Goal: Task Accomplishment & Management: Manage account settings

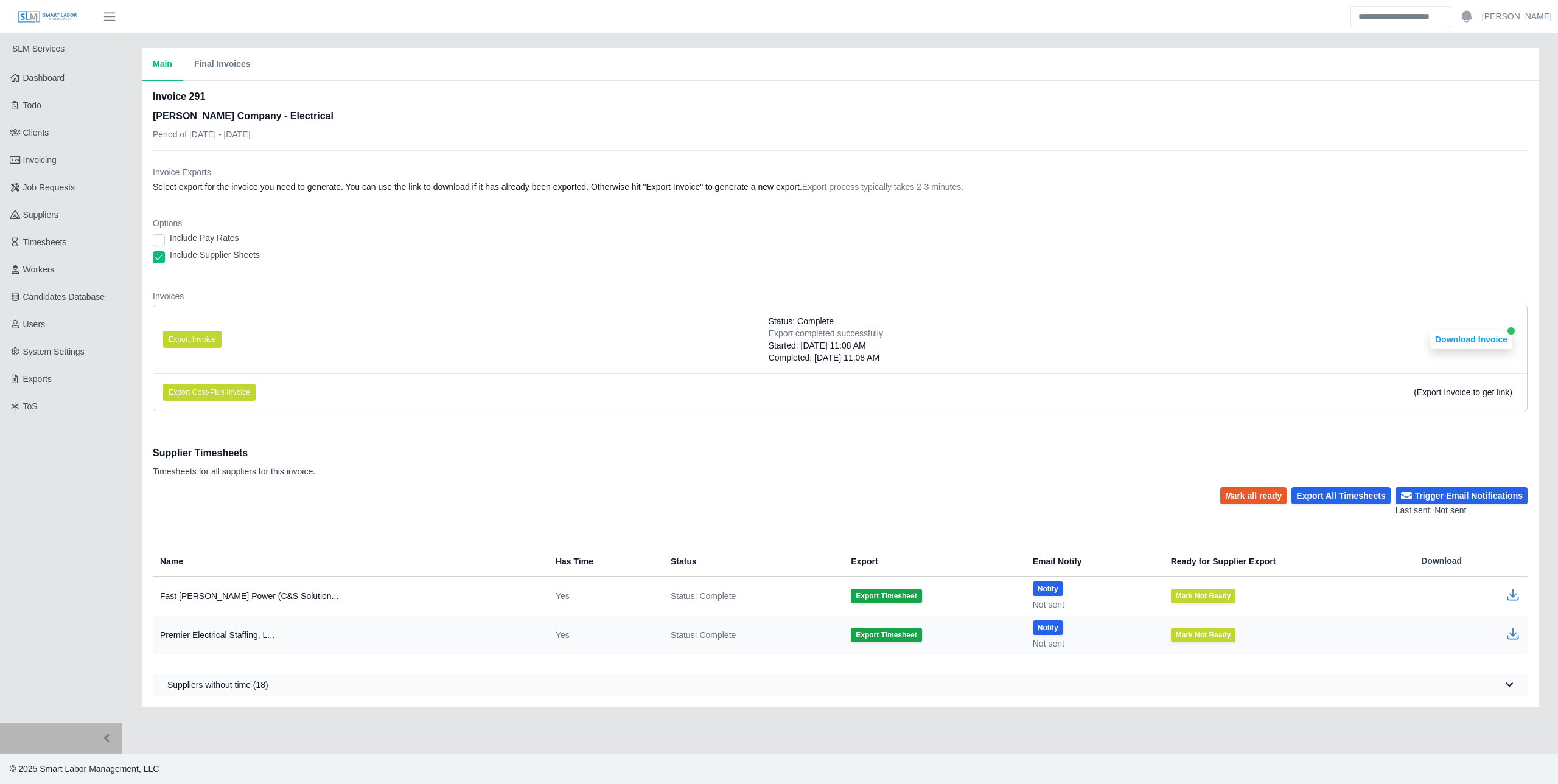
click at [496, 133] on div "Invoice 291 [PERSON_NAME] Company - Electrical Period of [DATE] - [DATE]" at bounding box center [839, 120] width 1374 height 61
drag, startPoint x: 358, startPoint y: 182, endPoint x: 923, endPoint y: 192, distance: 565.1
click at [923, 192] on dd "Select export for the invoice you need to generate. You can use the link to dow…" at bounding box center [839, 186] width 1374 height 12
click at [924, 192] on dd "Select export for the invoice you need to generate. You can use the link to dow…" at bounding box center [839, 186] width 1374 height 12
click at [61, 271] on link "Workers" at bounding box center [60, 270] width 122 height 27
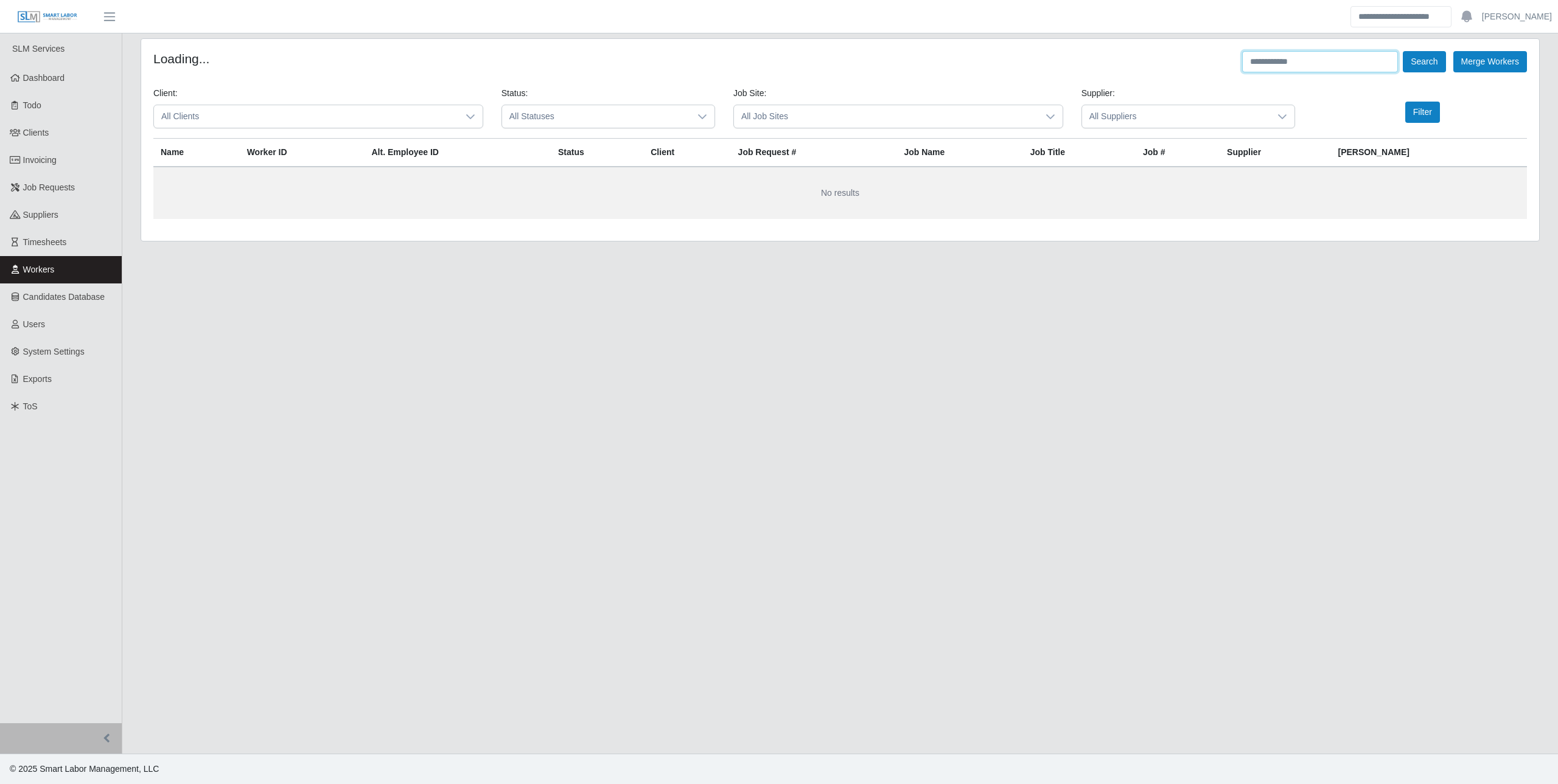
click at [1299, 65] on input "text" at bounding box center [1319, 61] width 155 height 21
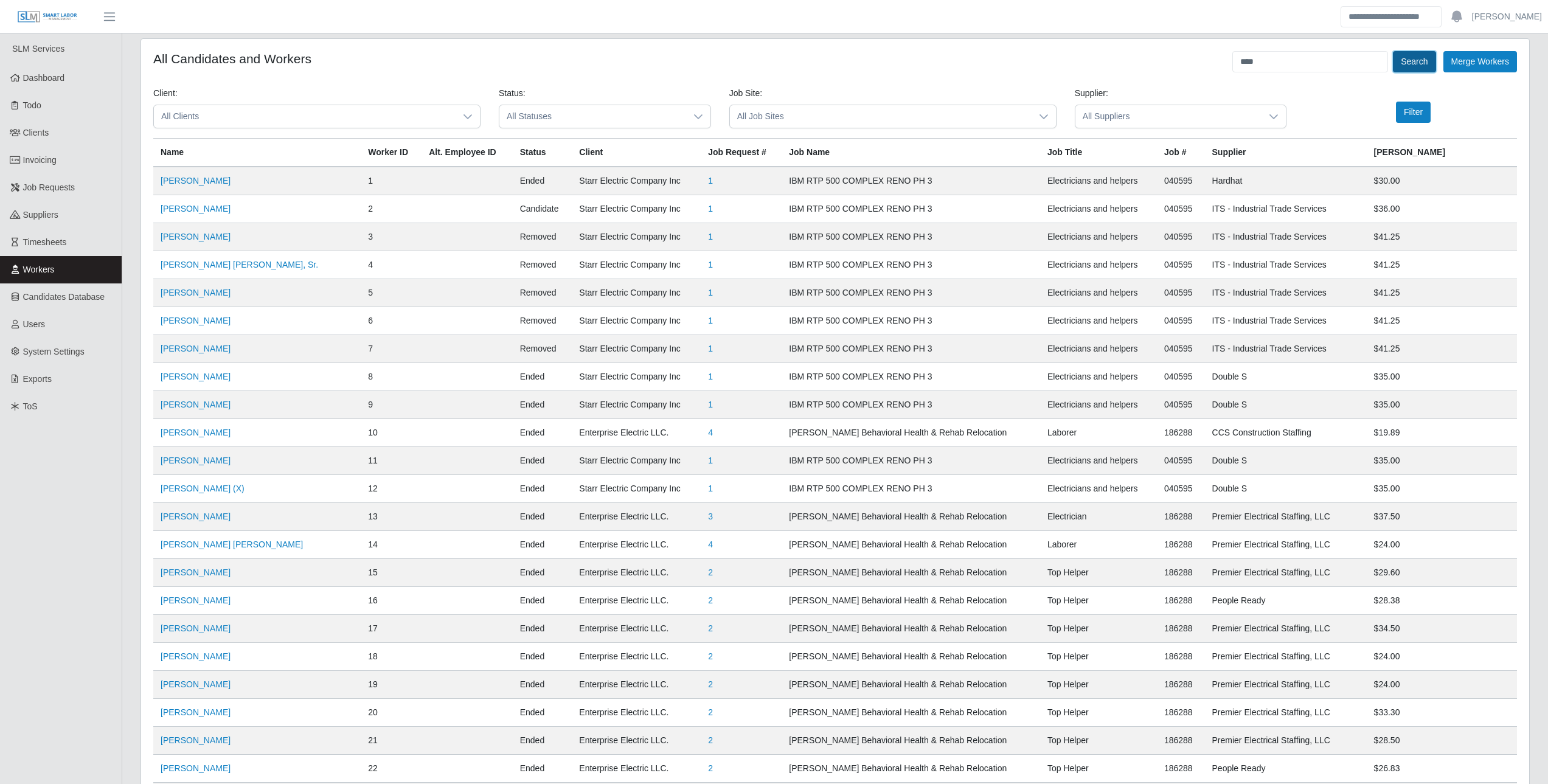
click at [1414, 65] on button "Search" at bounding box center [1414, 61] width 43 height 21
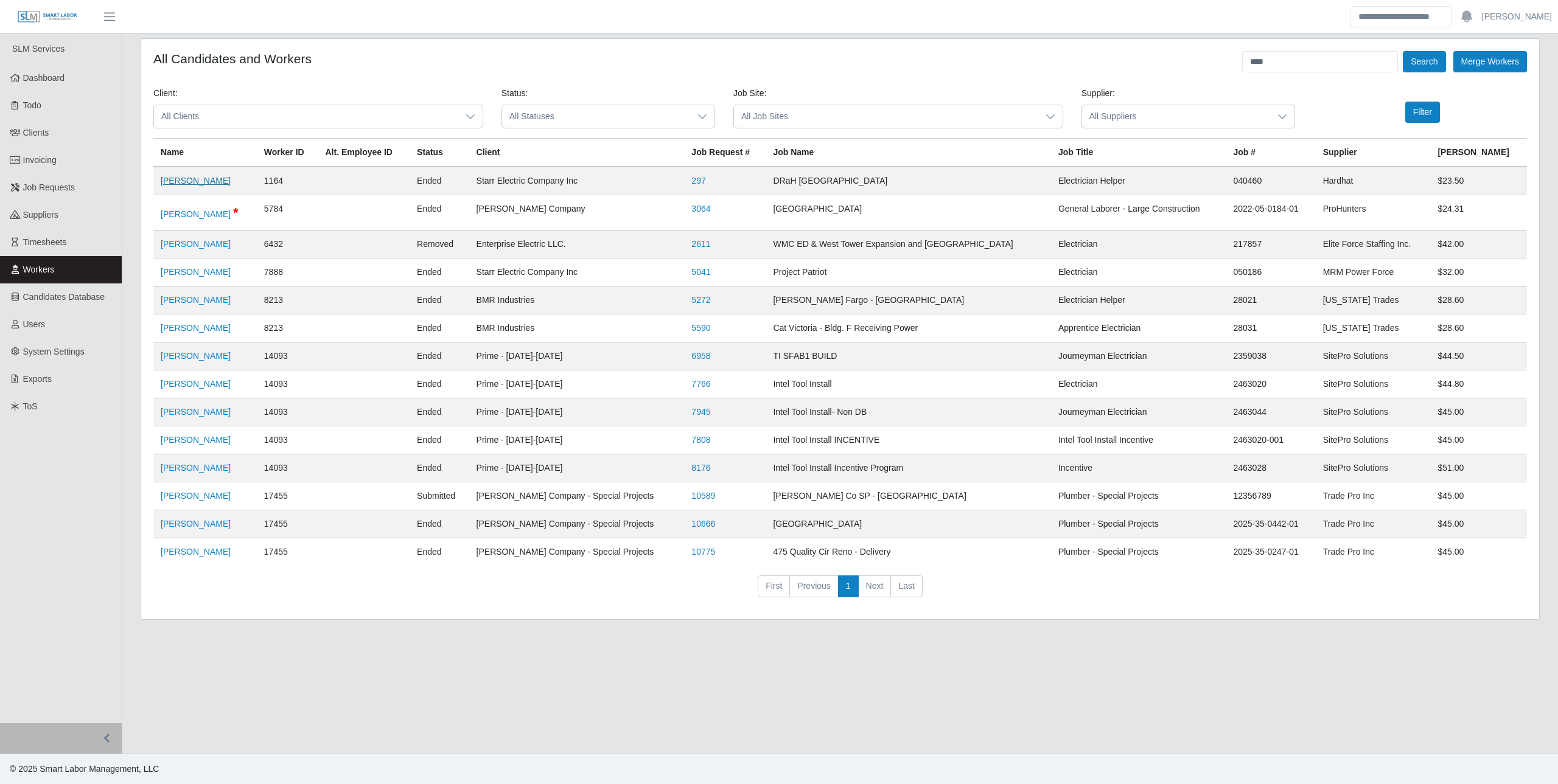
click at [193, 185] on link "Jared Glass" at bounding box center [196, 180] width 70 height 10
drag, startPoint x: 1284, startPoint y: 69, endPoint x: 1158, endPoint y: 81, distance: 126.6
click at [1177, 78] on form "All Candidates and Workers **** Search Merge Workers Client: All Clients Status…" at bounding box center [840, 329] width 1373 height 556
type input "**********"
click at [1403, 51] on button "Search" at bounding box center [1424, 61] width 43 height 21
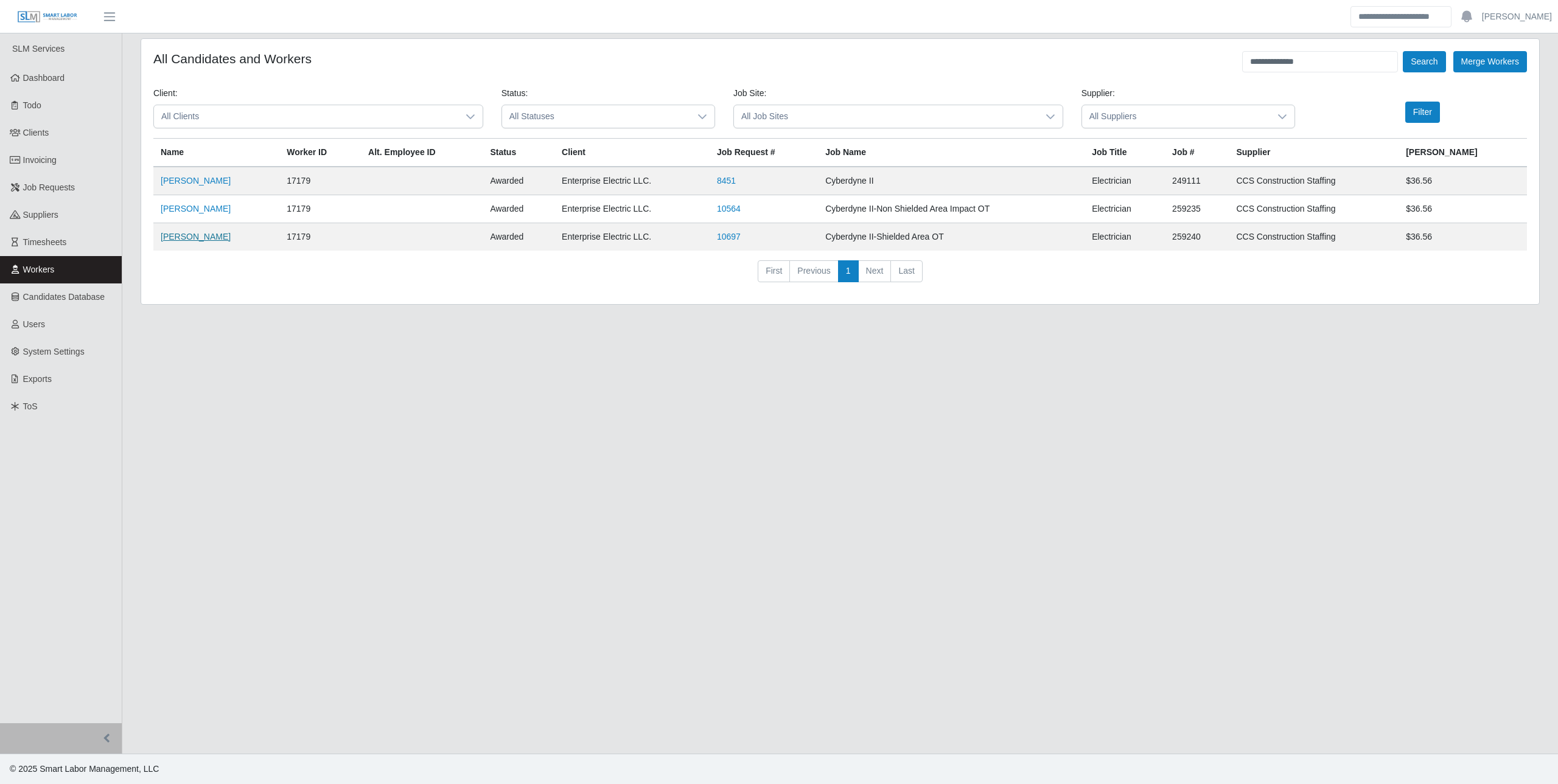
click at [197, 232] on link "Osmany Aguilar" at bounding box center [196, 237] width 70 height 10
click at [58, 85] on link "Dashboard" at bounding box center [60, 79] width 122 height 27
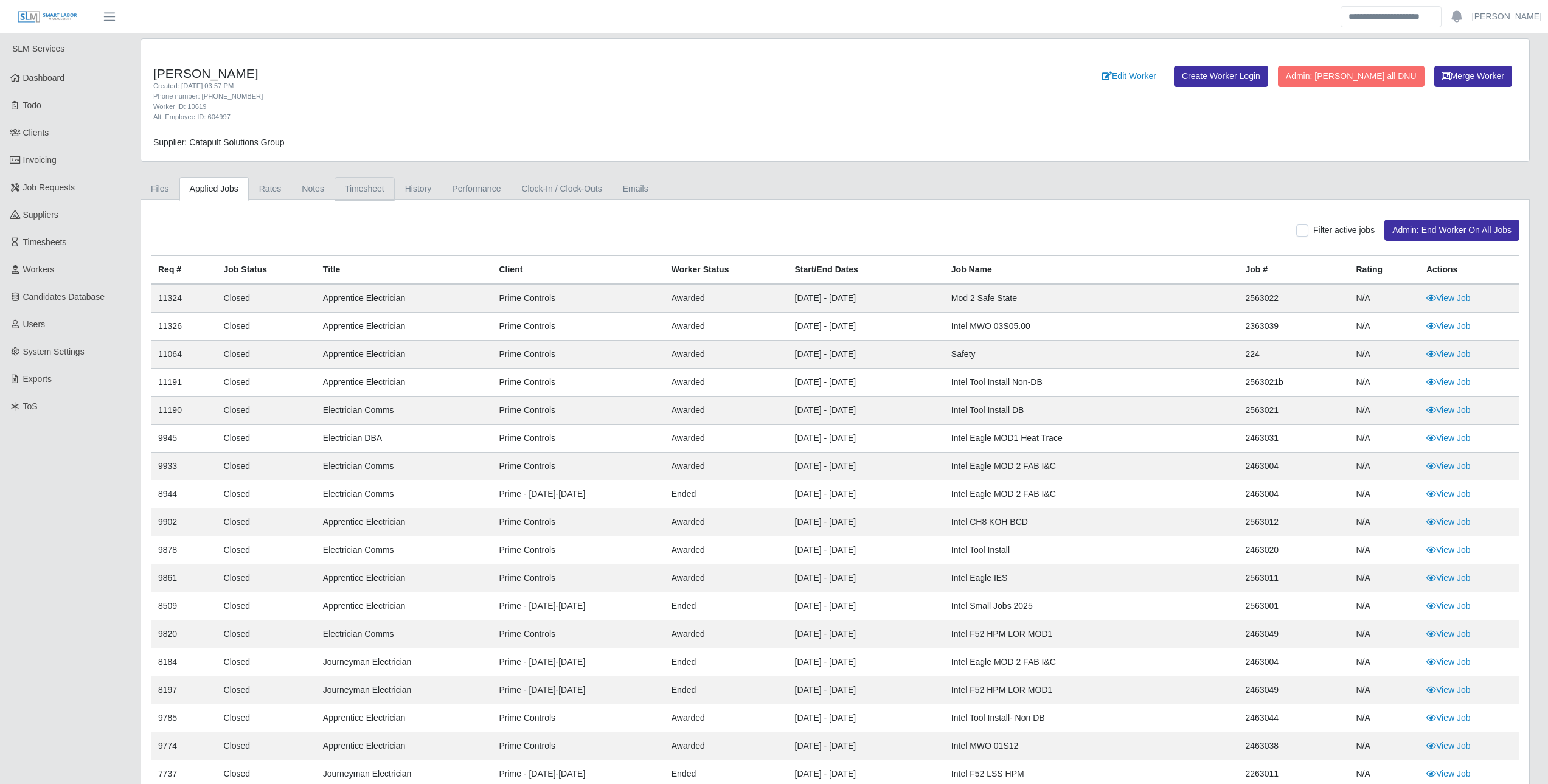
click at [355, 194] on link "Timesheet" at bounding box center [365, 189] width 60 height 24
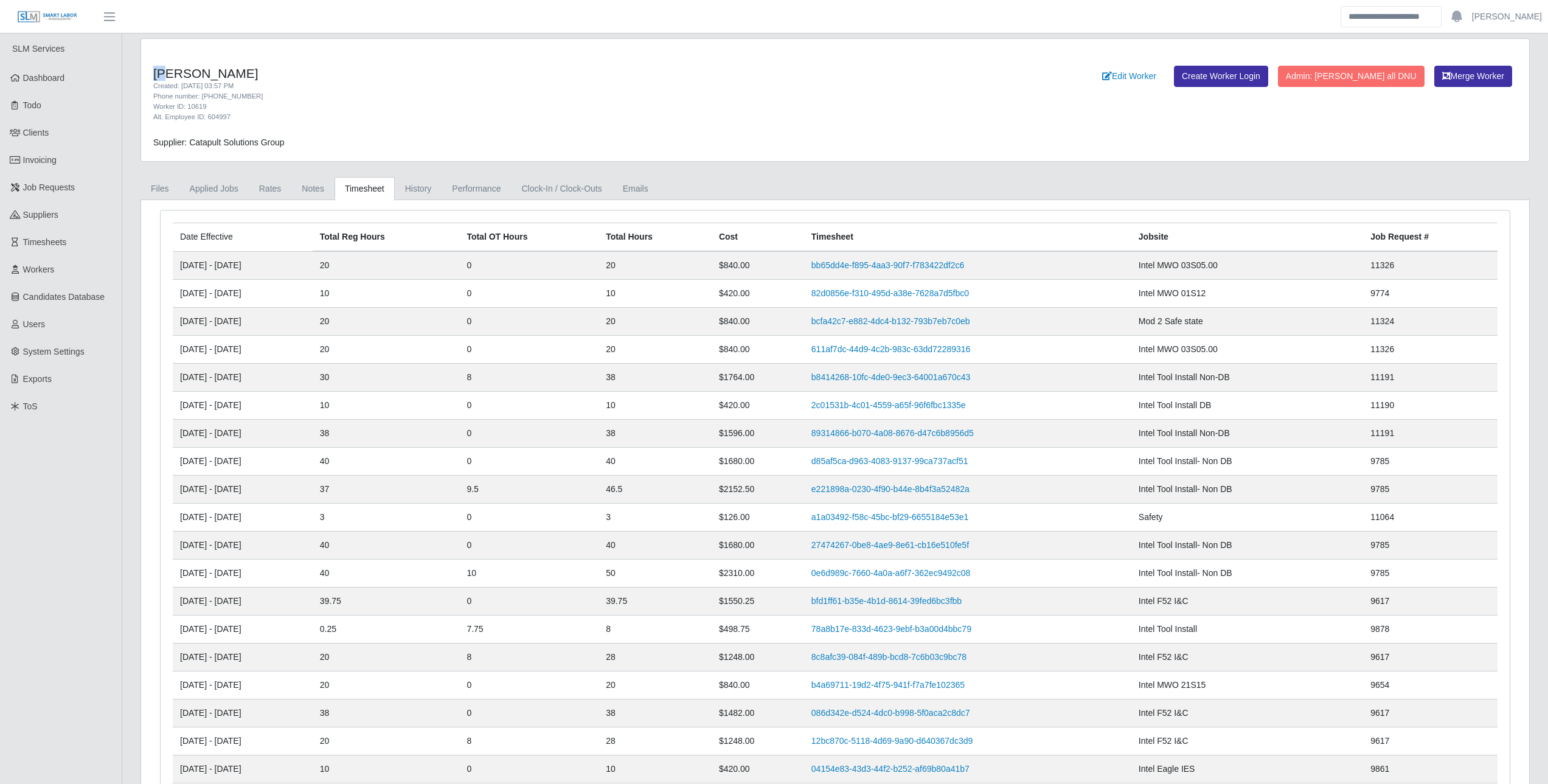
drag, startPoint x: 153, startPoint y: 72, endPoint x: 164, endPoint y: 71, distance: 11.0
click at [164, 71] on div "Jair Galvan Alvarez Created: 04/04/2024 03:57 PM Phone number: 602-783-5157 Wor…" at bounding box center [547, 93] width 806 height 56
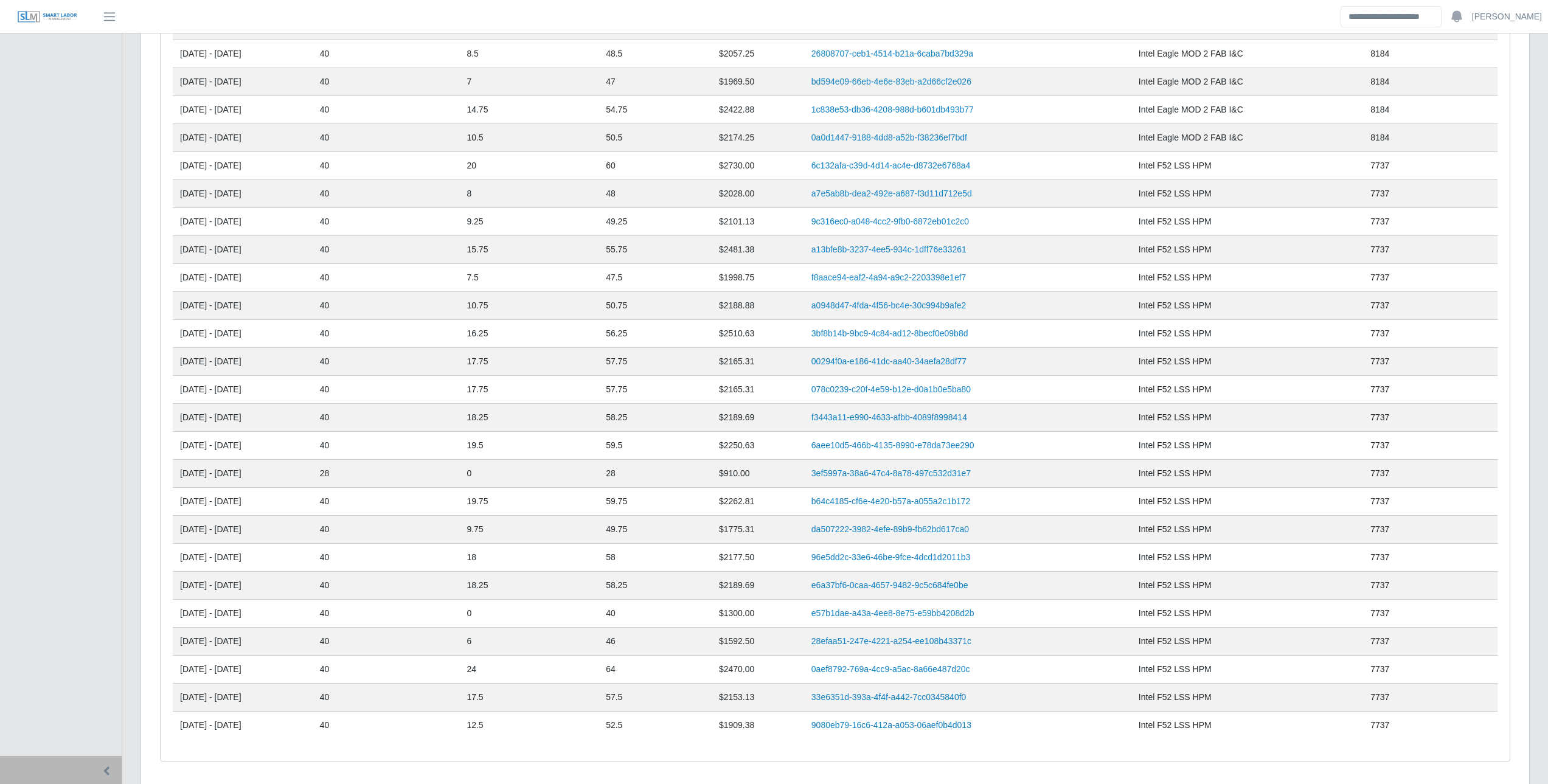
scroll to position [1895, 0]
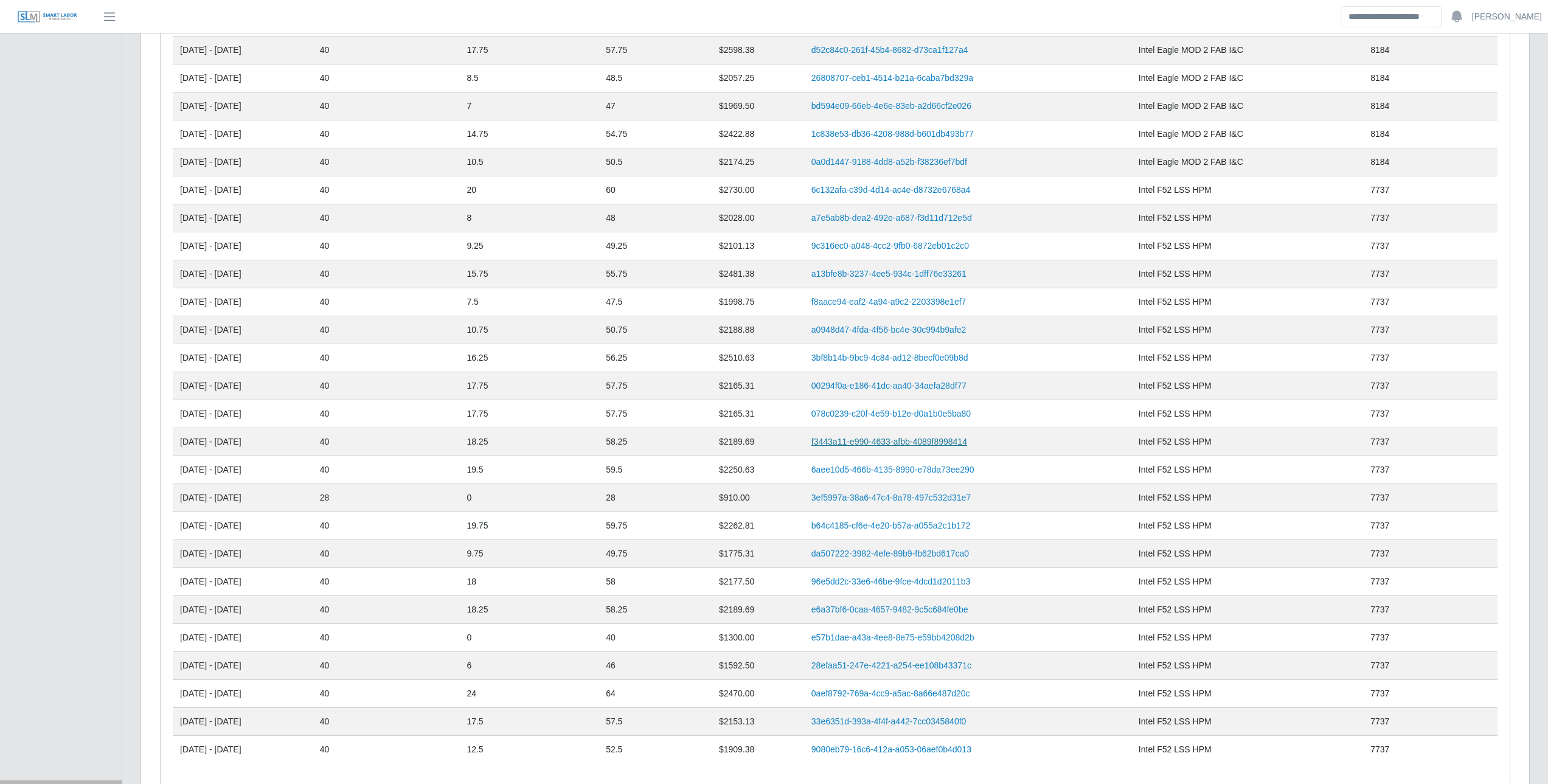
click at [936, 554] on link "da507222-3982-4efe-89b9-fb62bd617ca0" at bounding box center [890, 556] width 157 height 10
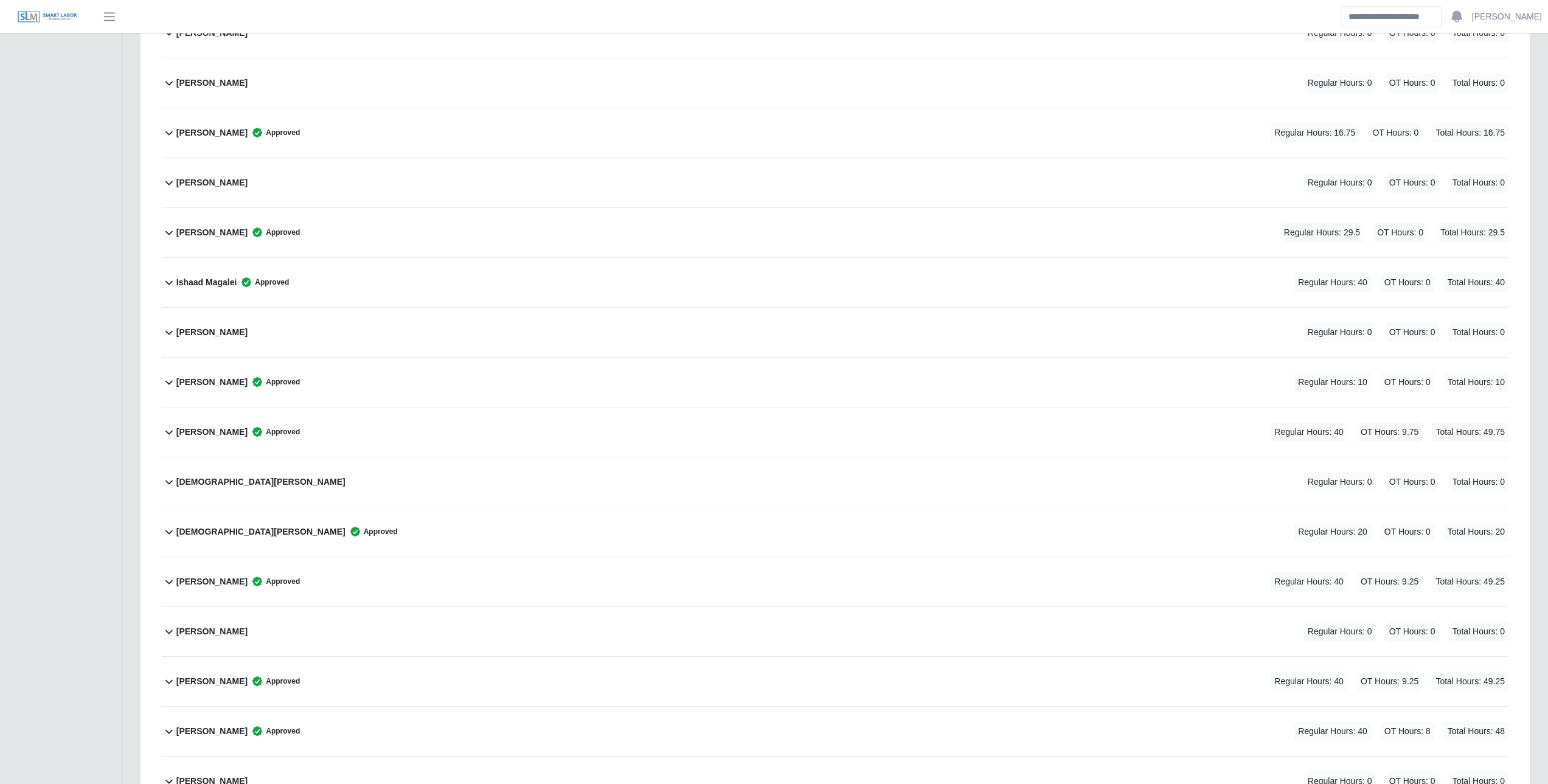
scroll to position [1764, 0]
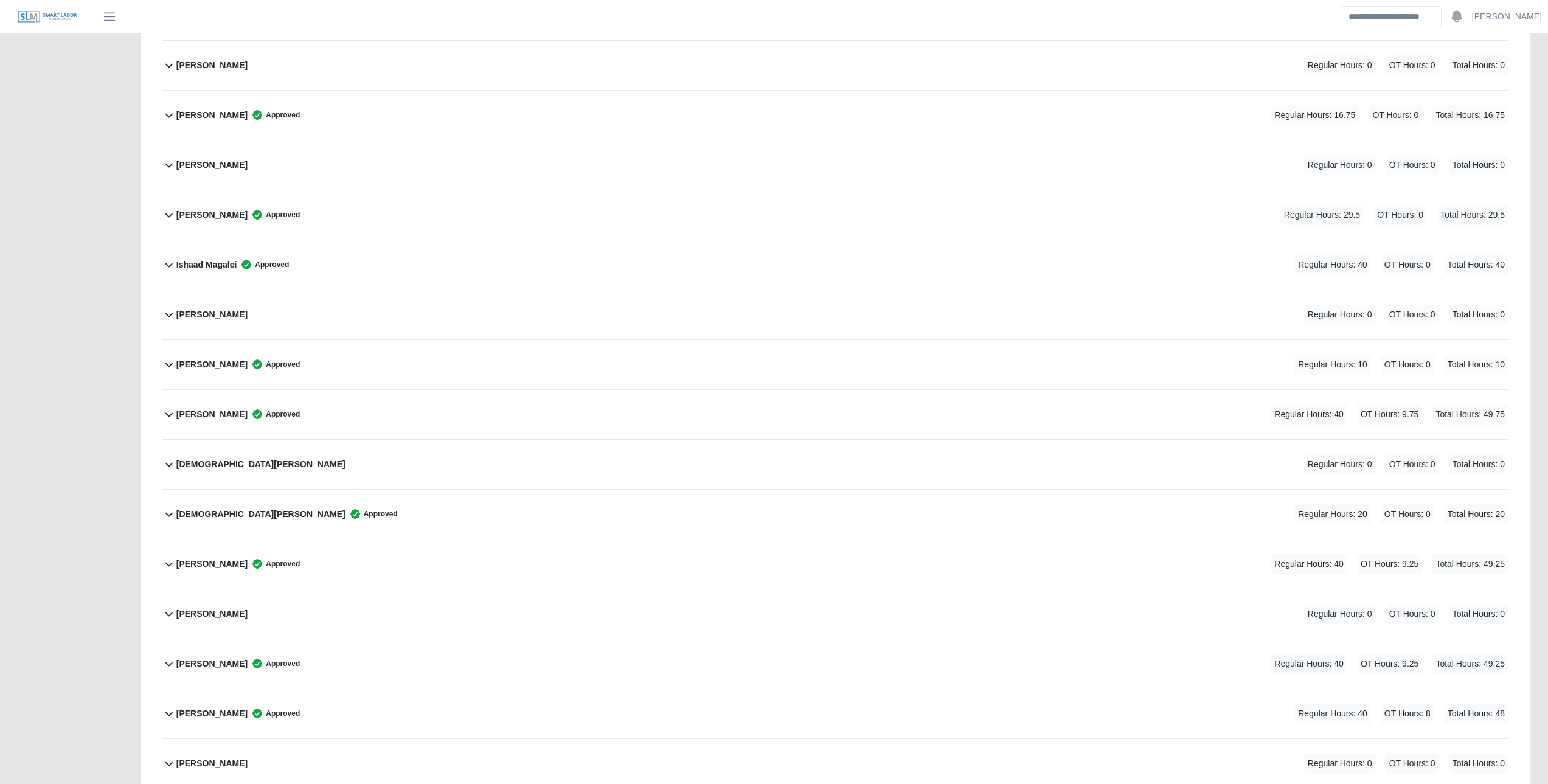
click at [199, 416] on b "Jair Galvan Alvarez" at bounding box center [212, 415] width 71 height 13
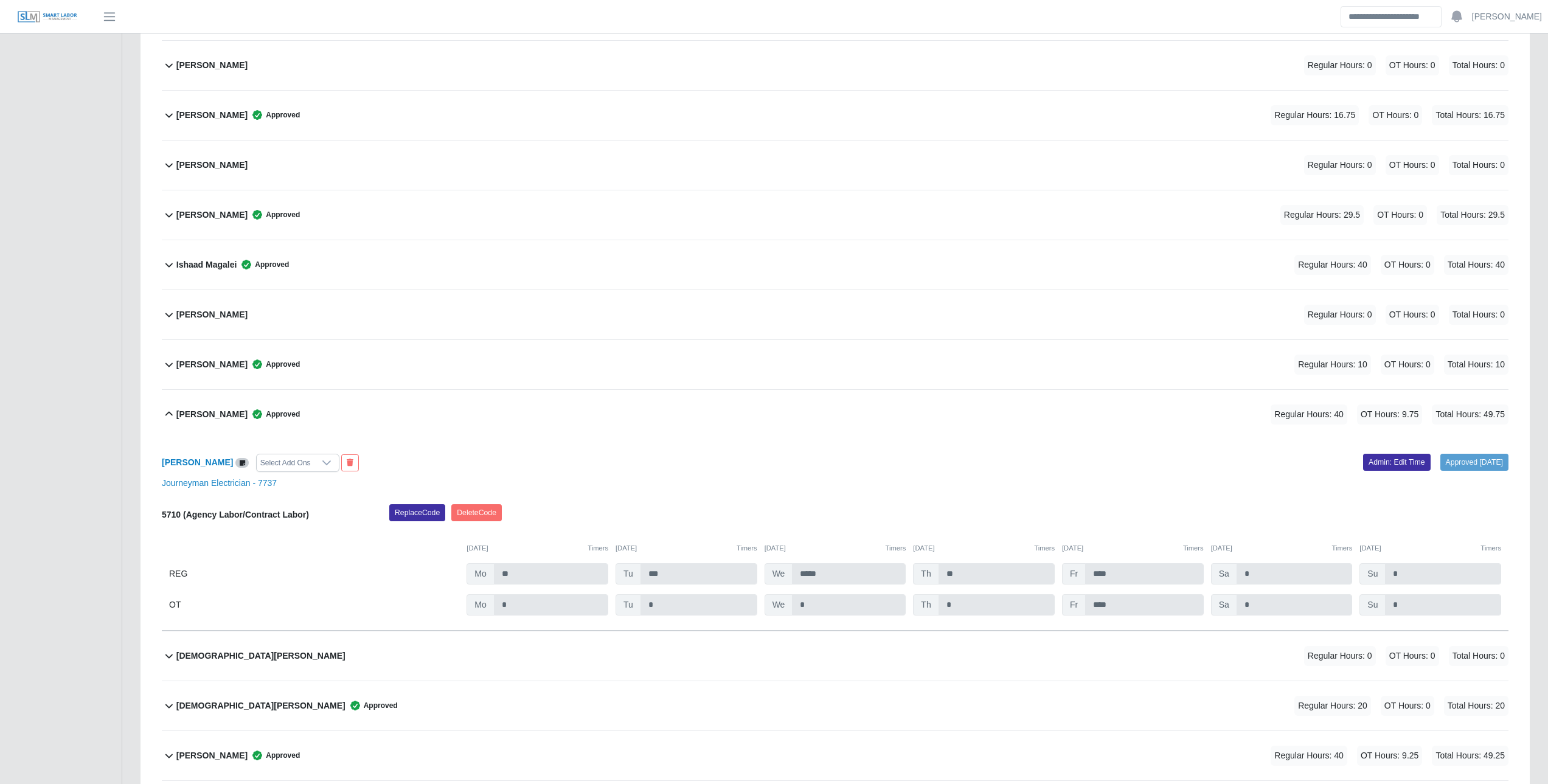
click at [207, 409] on b "Jair Galvan Alvarez" at bounding box center [212, 415] width 71 height 13
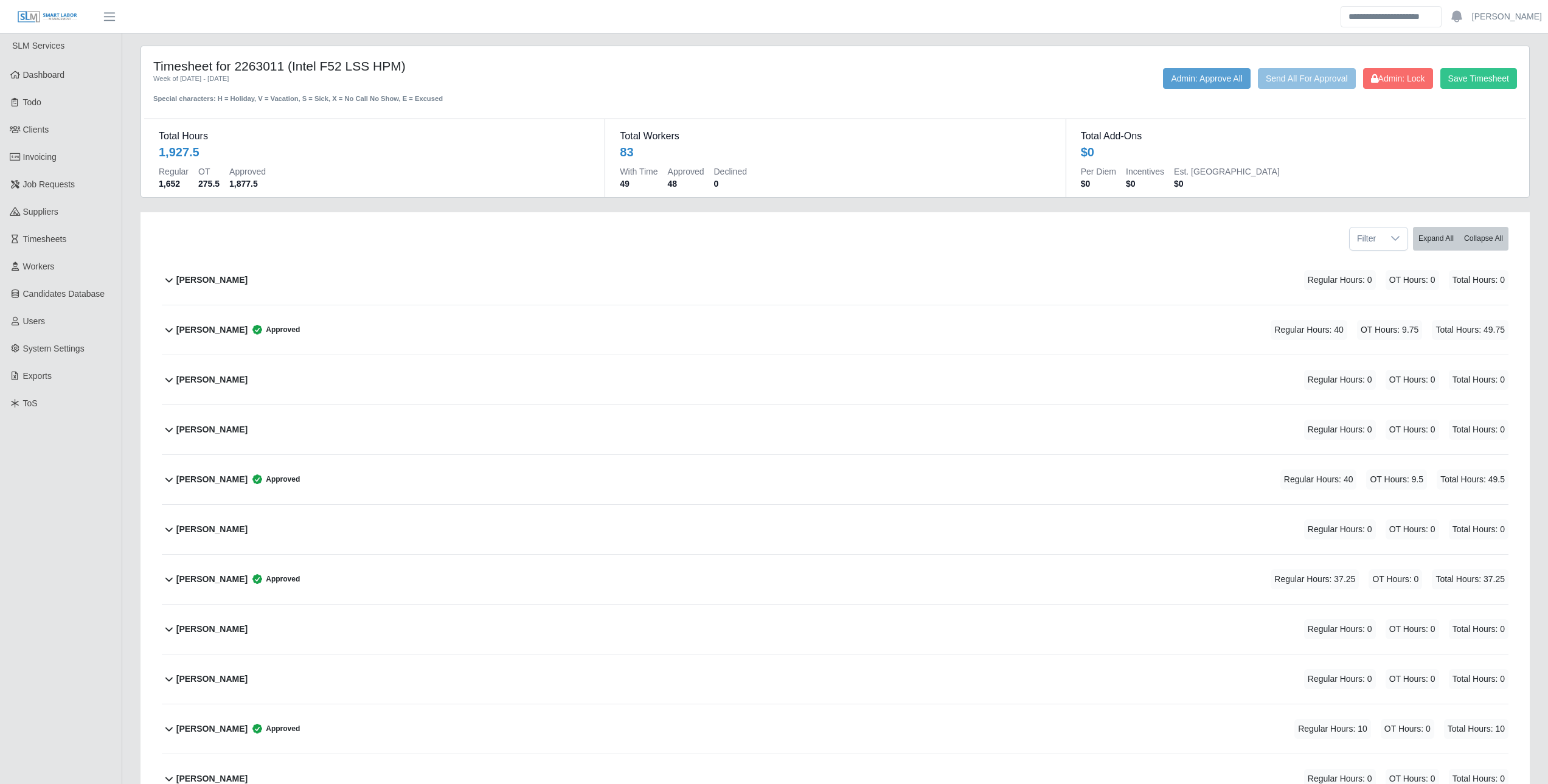
scroll to position [0, 0]
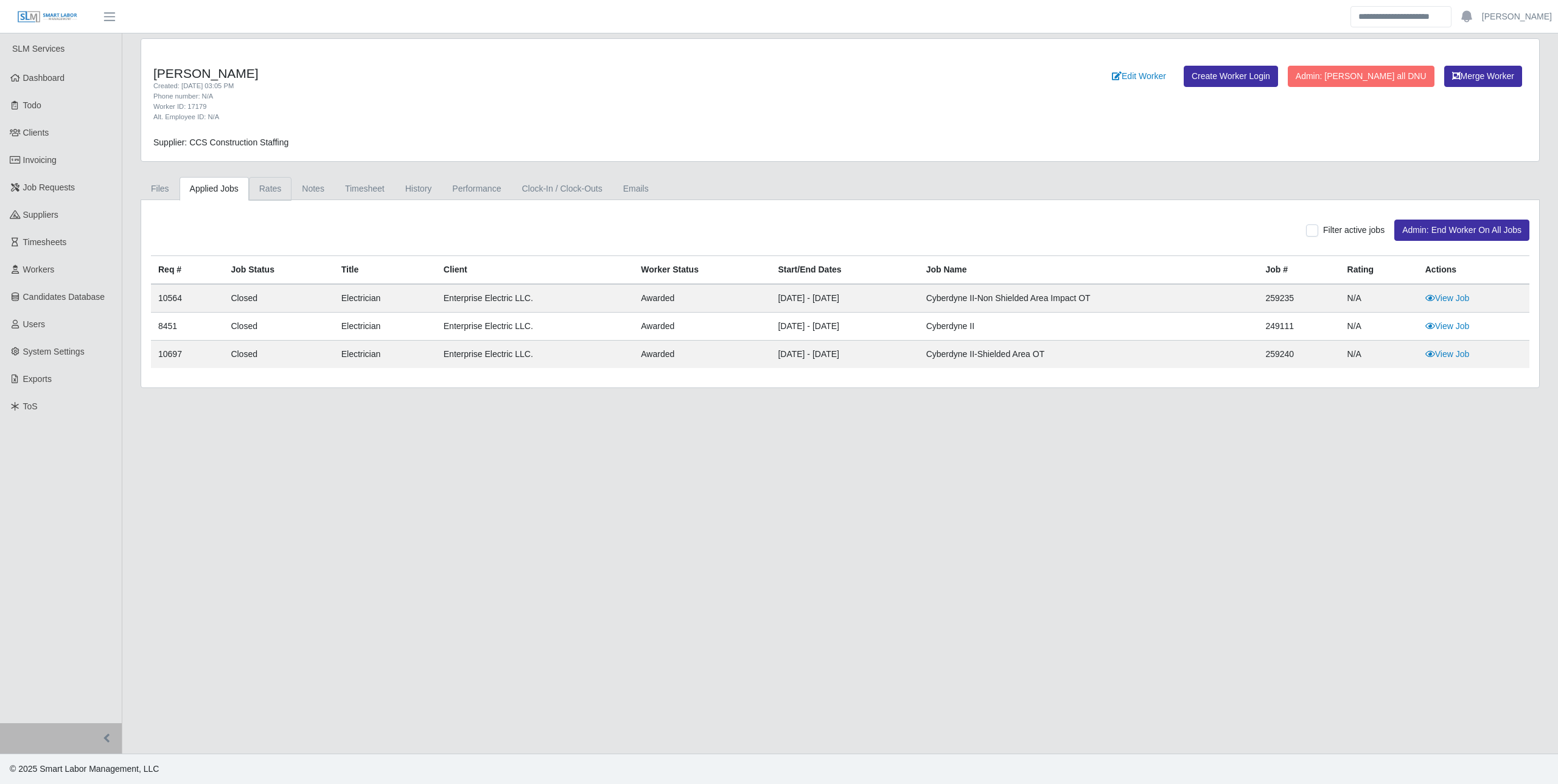
click at [262, 190] on link "Rates" at bounding box center [270, 189] width 43 height 24
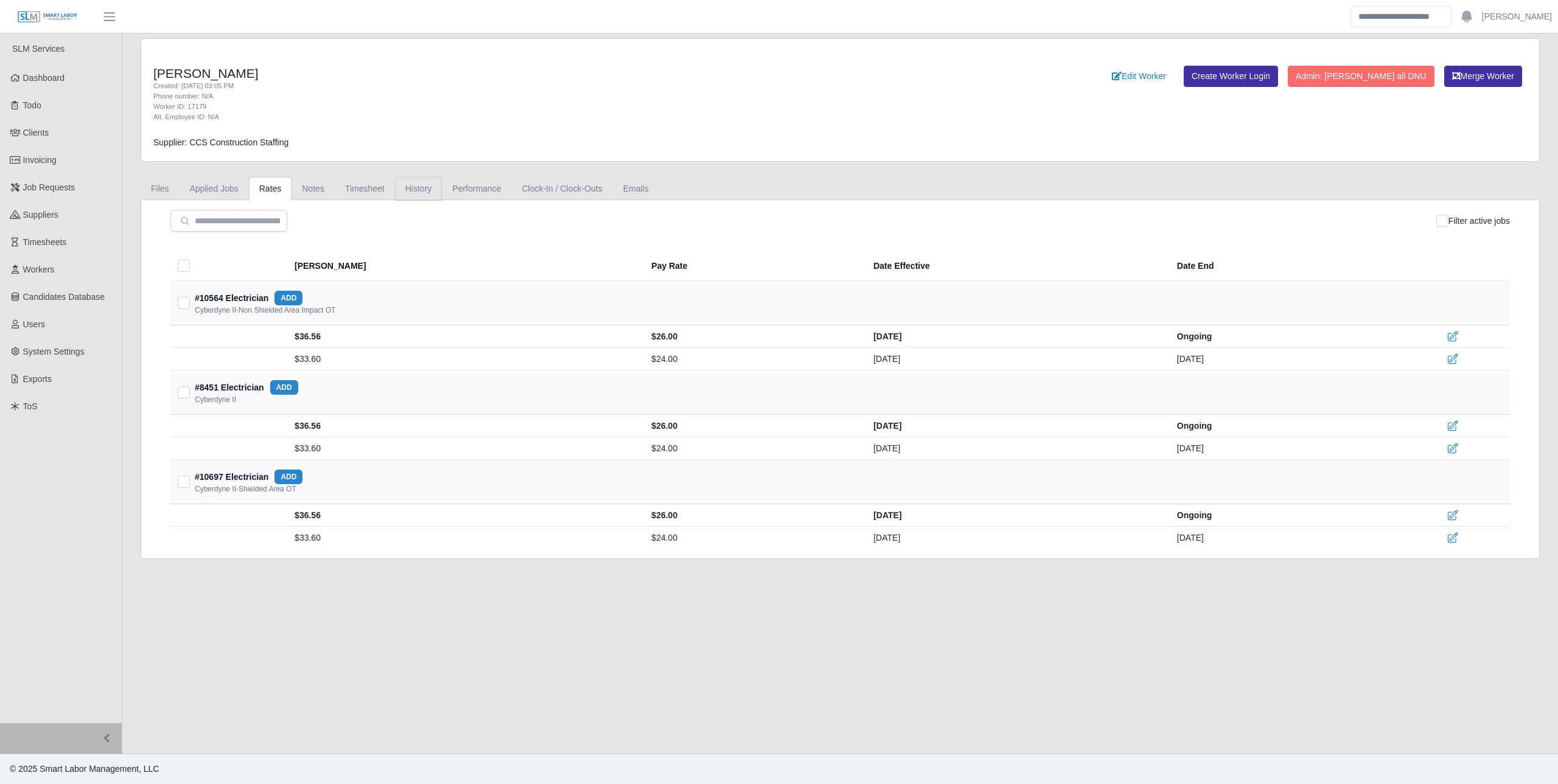
click at [430, 186] on link "History" at bounding box center [419, 189] width 48 height 24
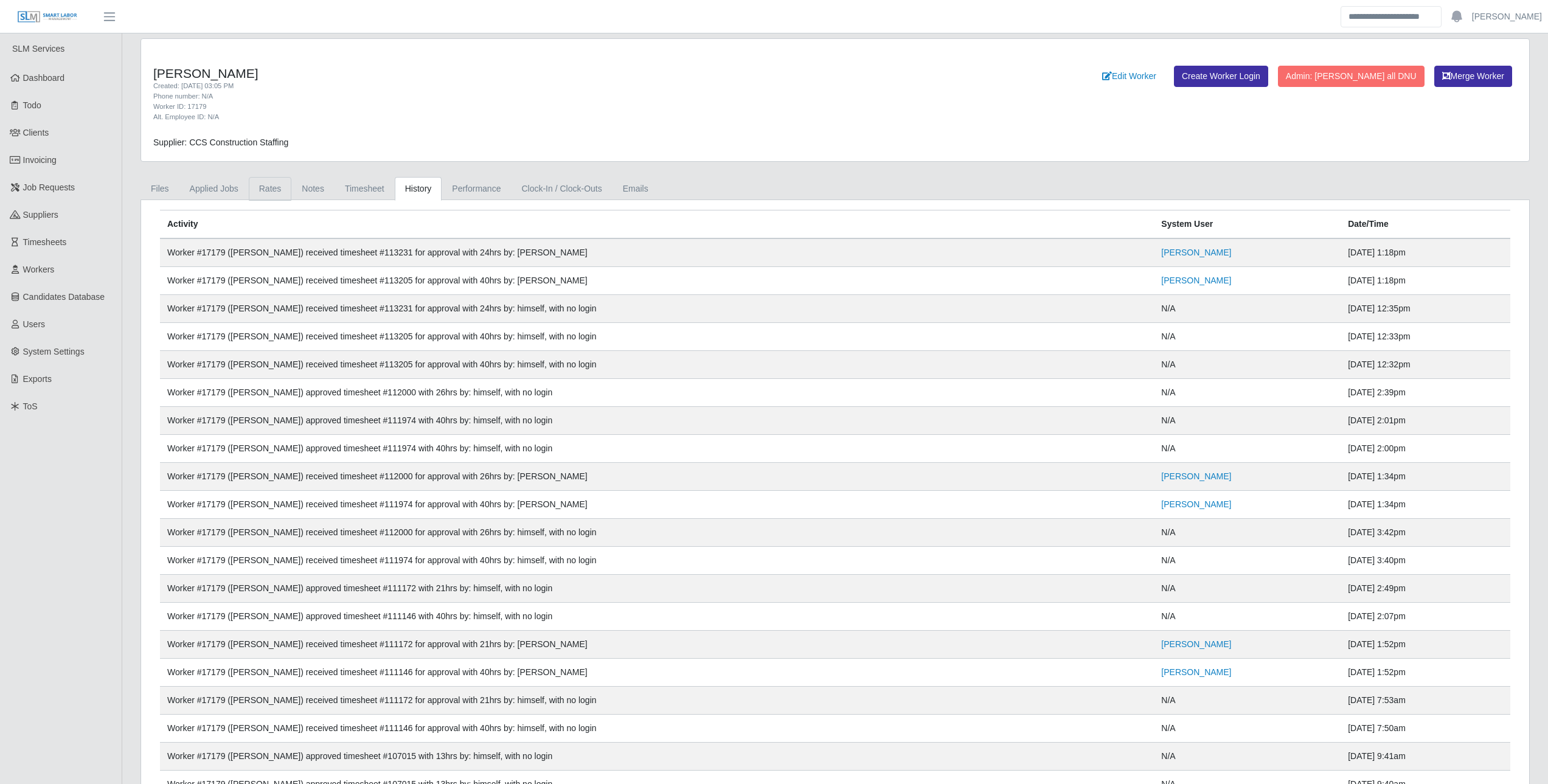
click at [262, 182] on link "Rates" at bounding box center [270, 189] width 43 height 24
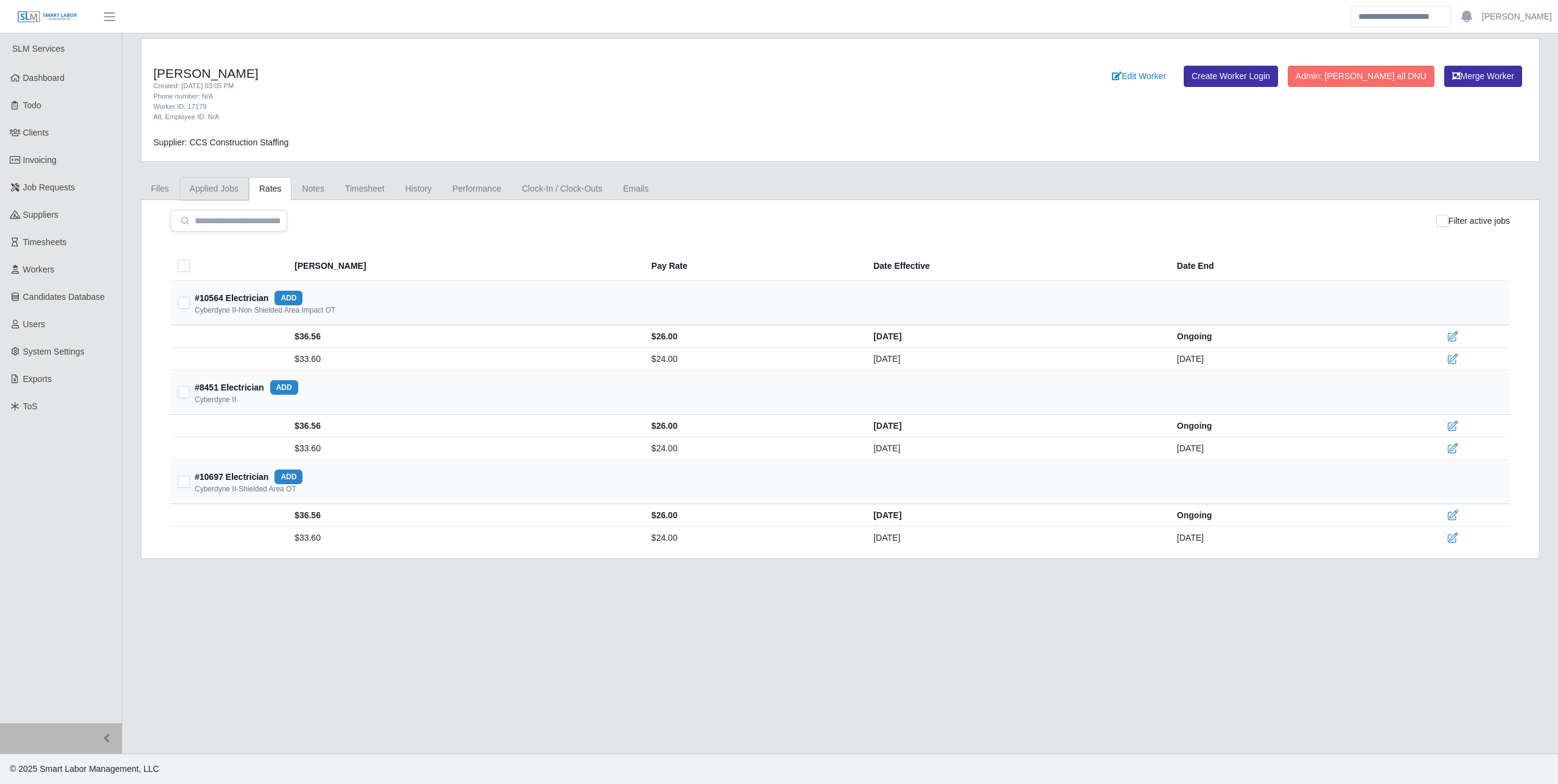
click at [210, 189] on link "Applied Jobs" at bounding box center [214, 189] width 69 height 24
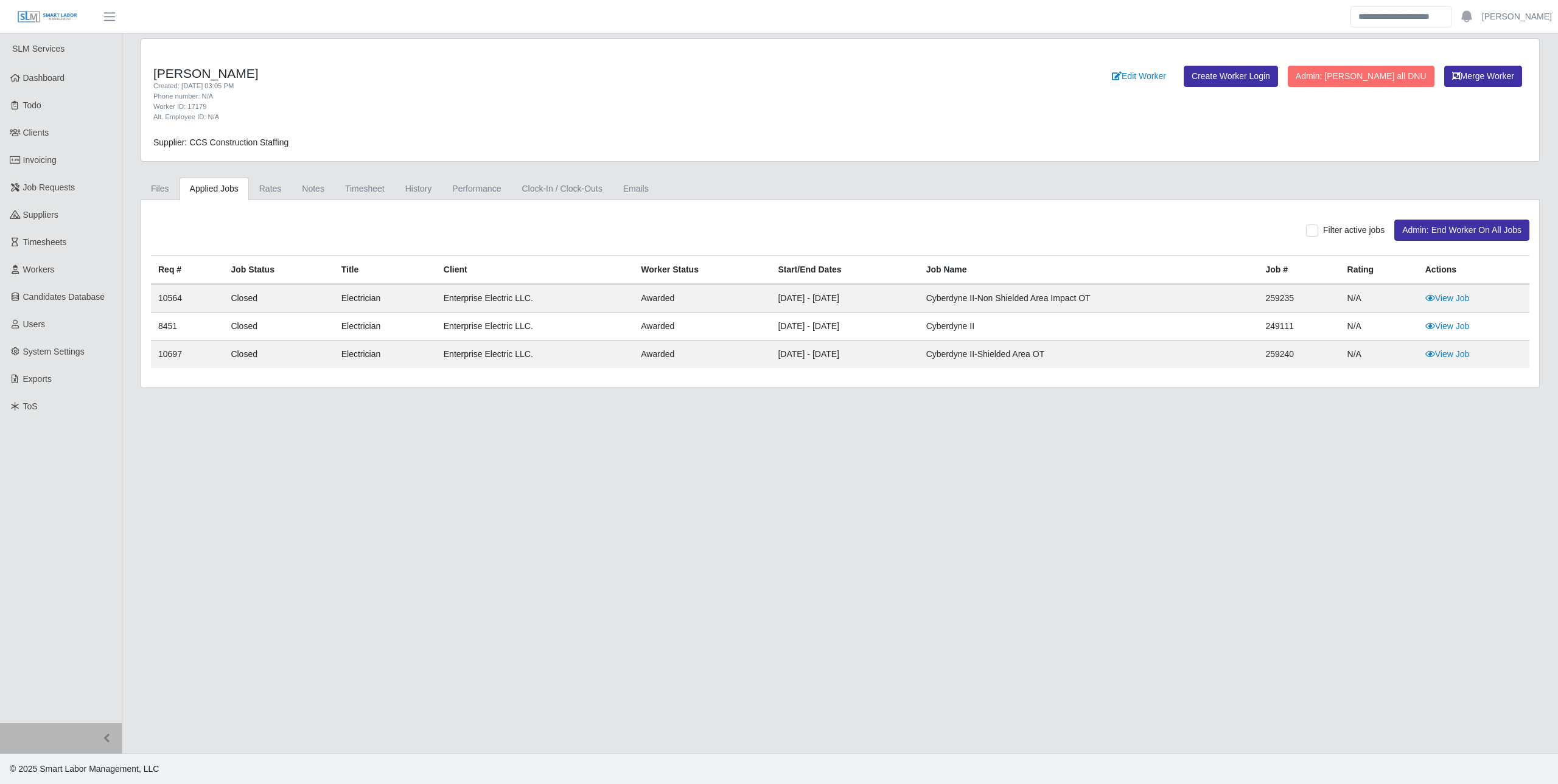
click at [274, 154] on div "Osmany Llanes Aguilar Created: 06/10/2025 03:05 PM Phone number: N/A Worker ID:…" at bounding box center [839, 101] width 1398 height 122
drag, startPoint x: 293, startPoint y: 138, endPoint x: 154, endPoint y: 143, distance: 139.1
click at [154, 143] on div "Supplier: CCS Construction Staffing" at bounding box center [666, 143] width 1043 height 13
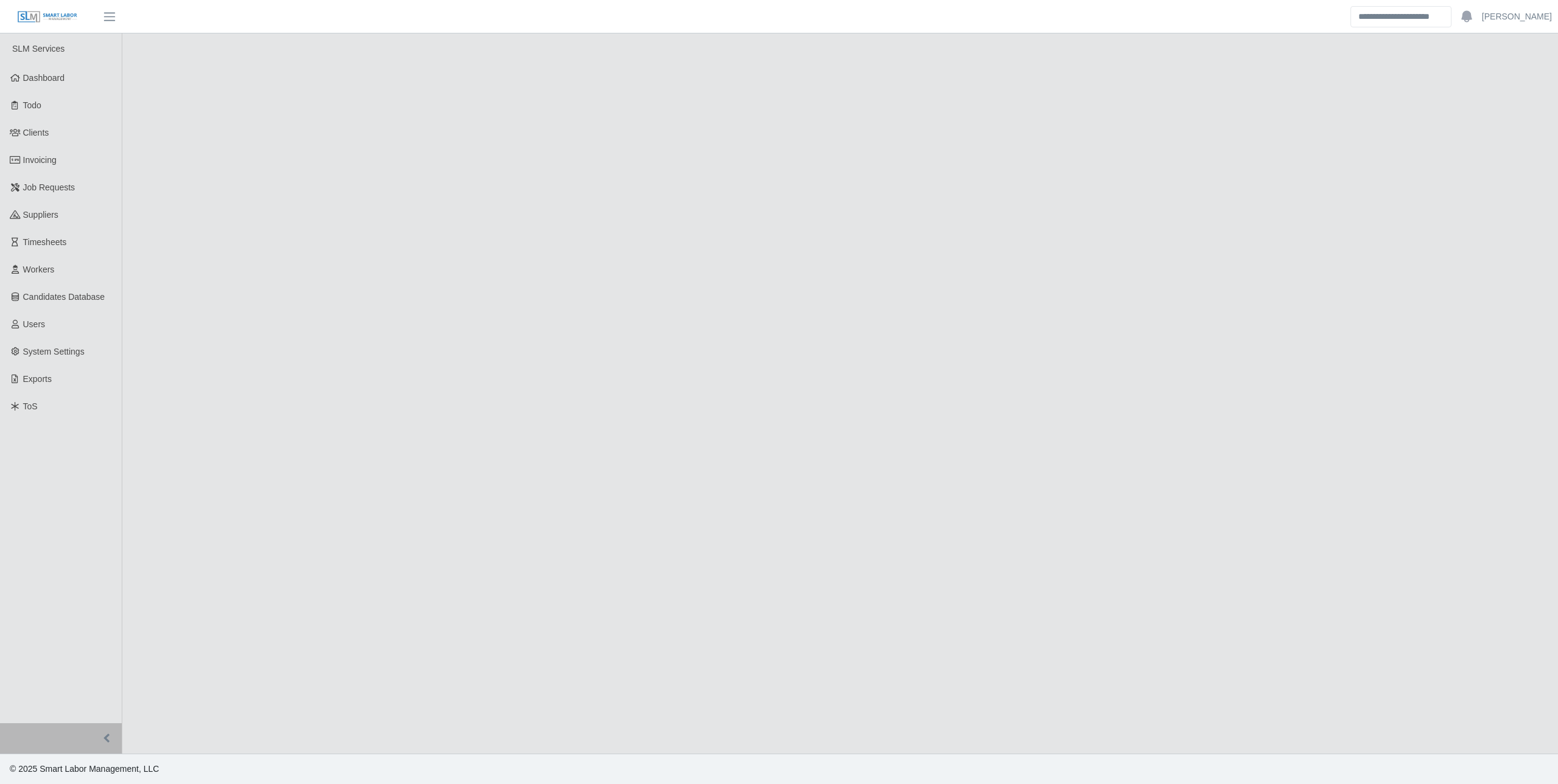
select select "******"
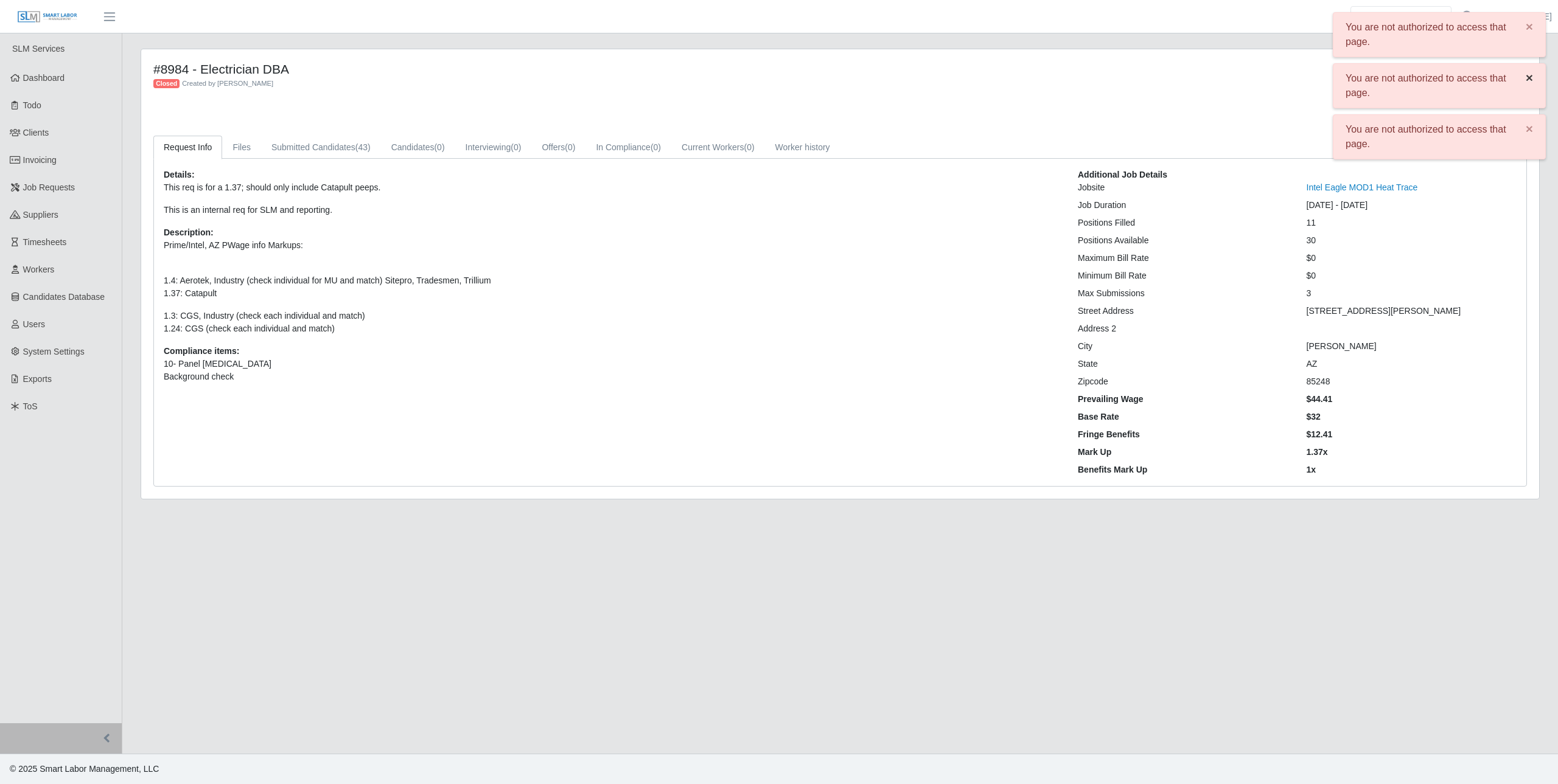
click at [1527, 81] on span "×" at bounding box center [1529, 77] width 7 height 14
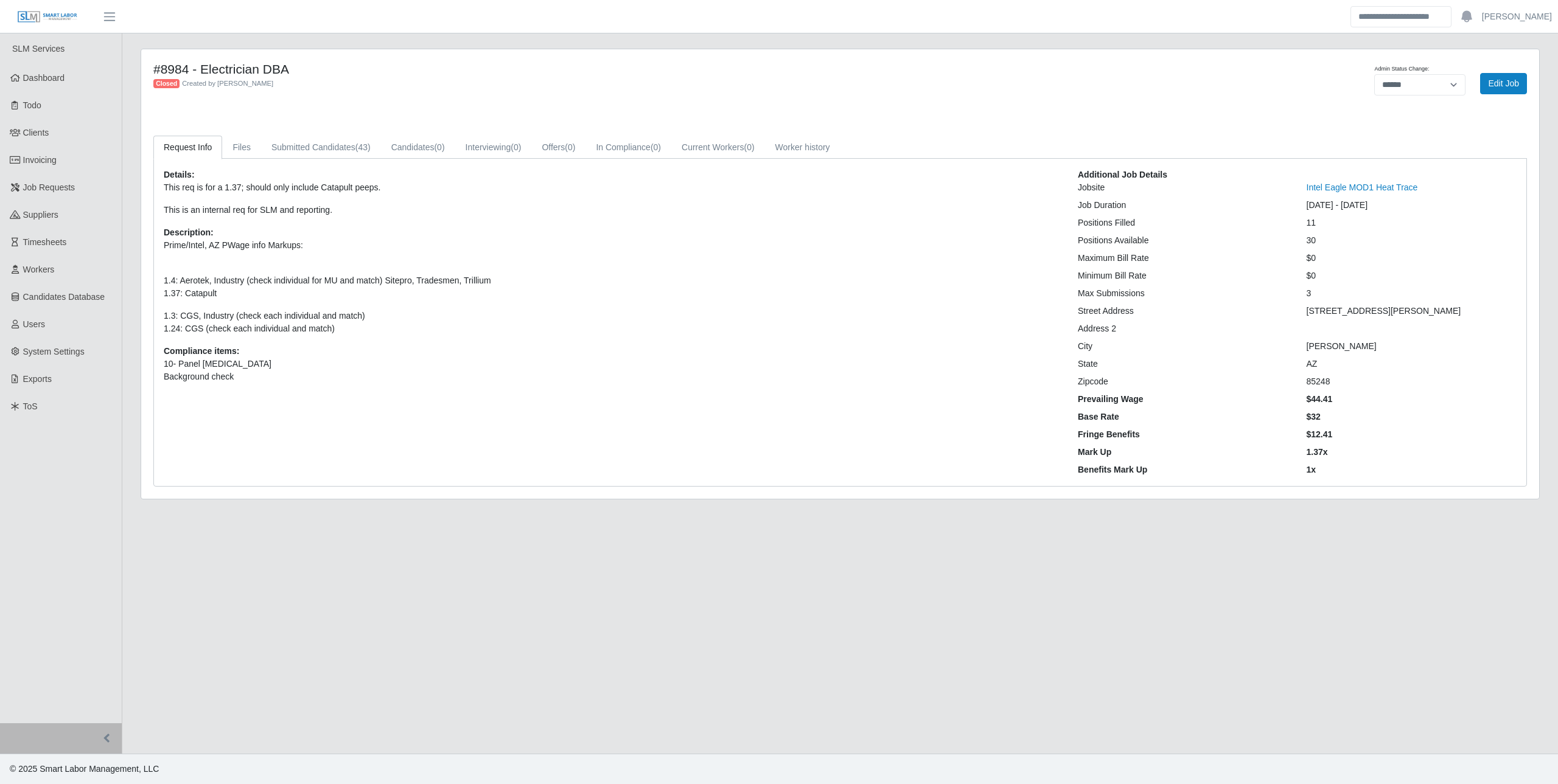
click at [1531, 79] on div "**********" at bounding box center [1245, 83] width 580 height 44
click at [142, 153] on div "**********" at bounding box center [839, 274] width 1398 height 450
click at [171, 619] on main "**********" at bounding box center [840, 394] width 1435 height 720
click at [37, 136] on span "Clients" at bounding box center [36, 132] width 27 height 10
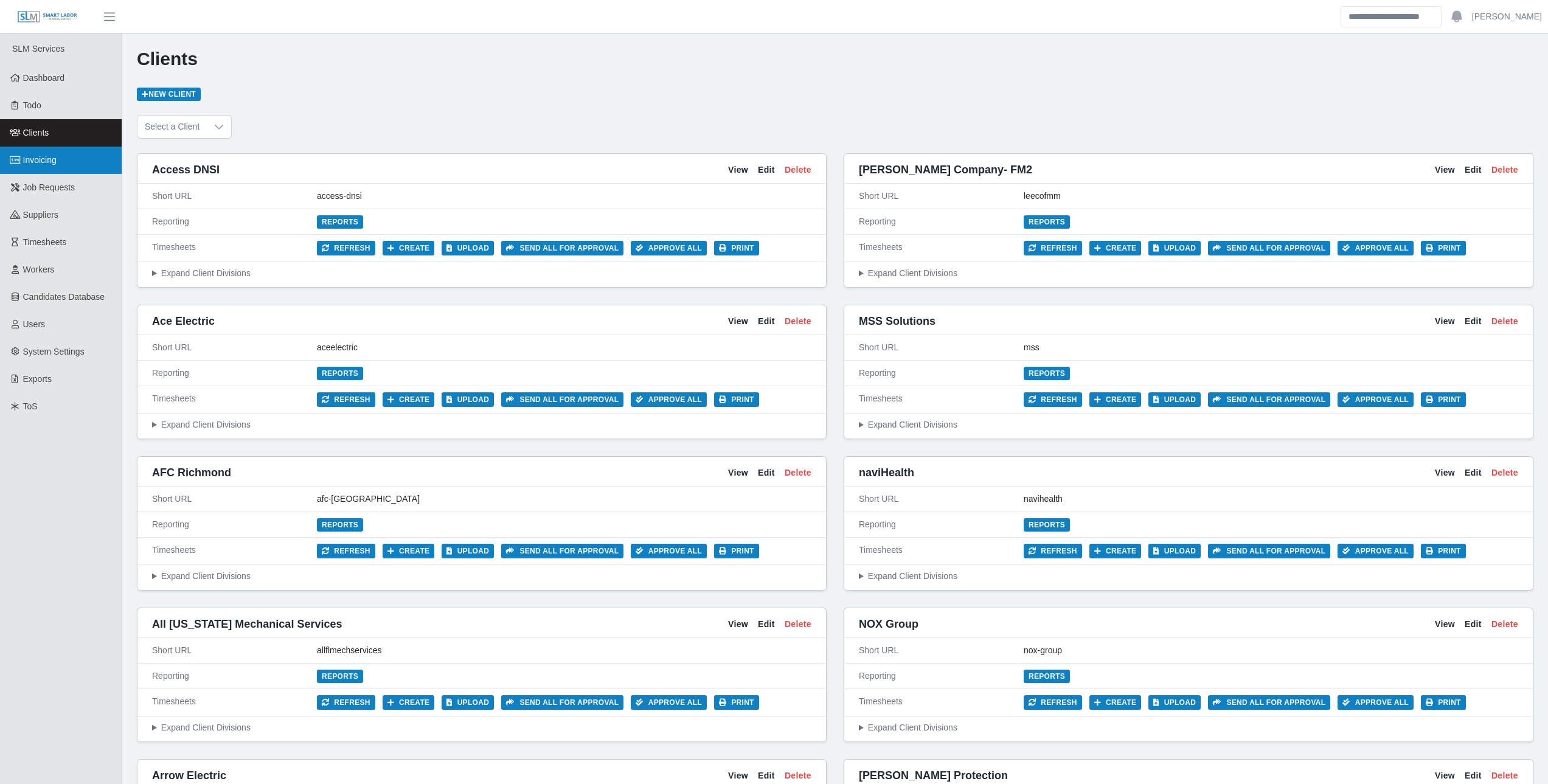
click at [78, 159] on link "Invoicing" at bounding box center [60, 160] width 122 height 27
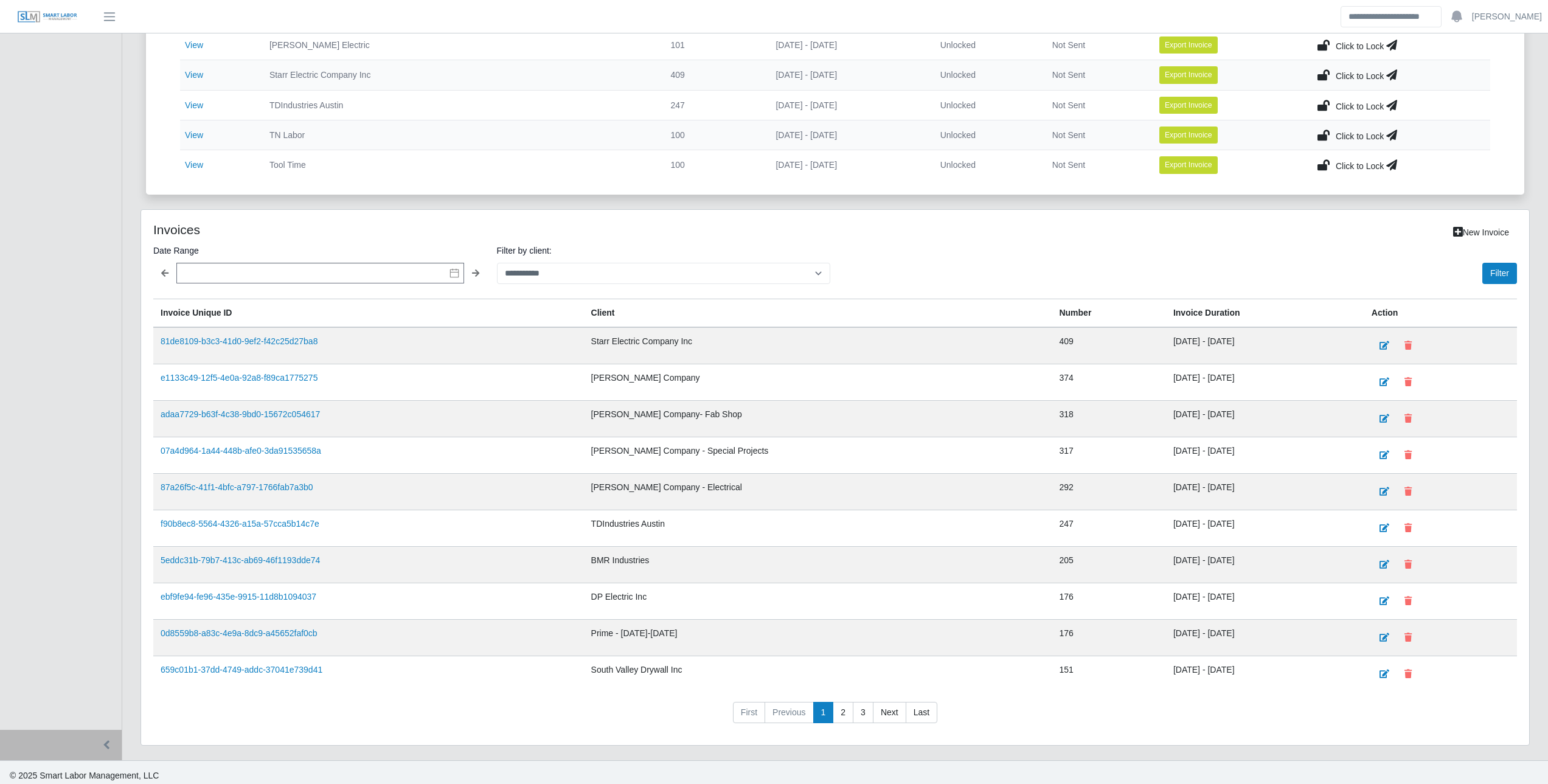
scroll to position [795, 0]
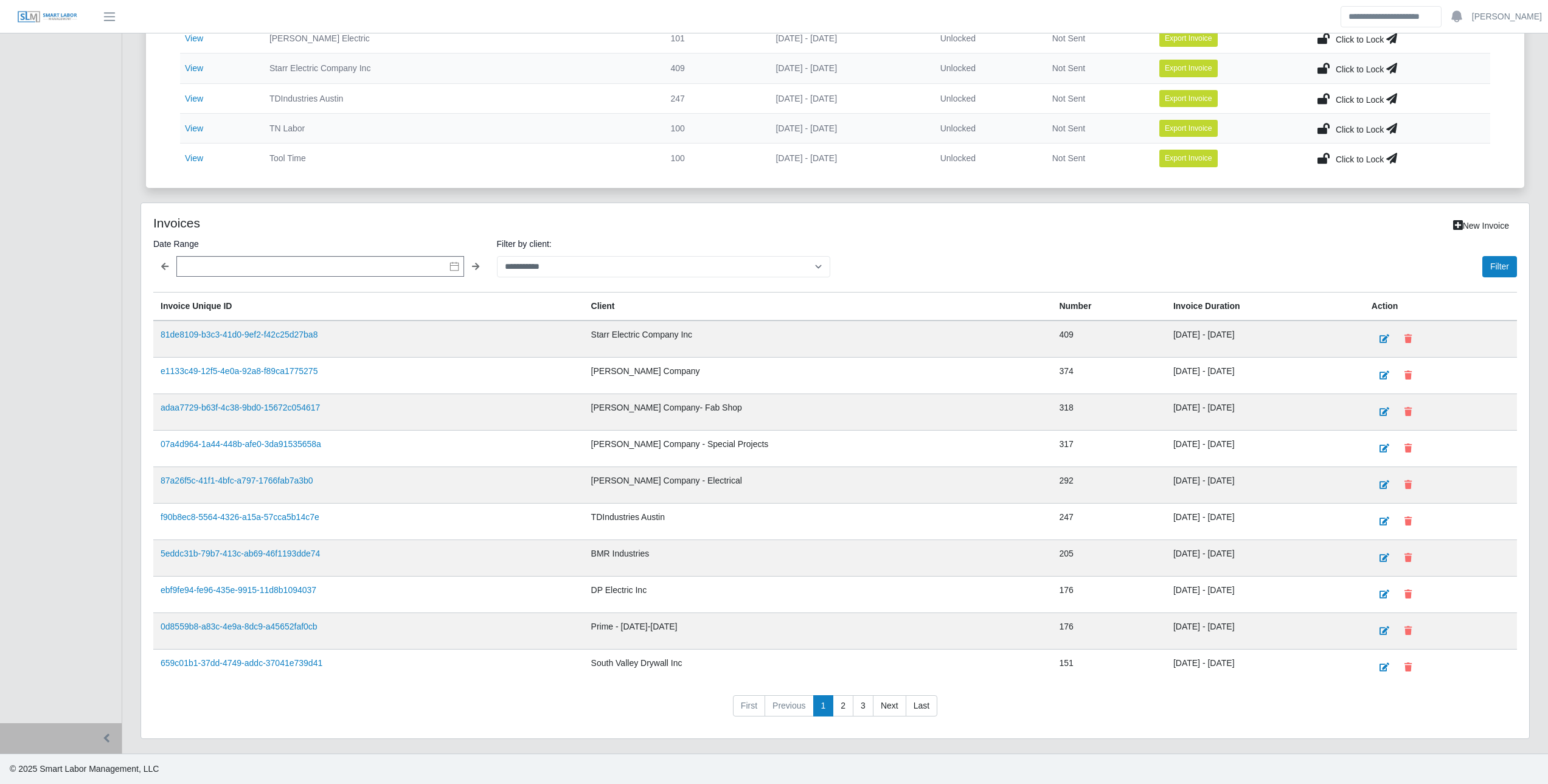
click at [613, 229] on h4 "Invoices" at bounding box center [432, 223] width 557 height 16
click at [608, 260] on select "**********" at bounding box center [663, 266] width 334 height 21
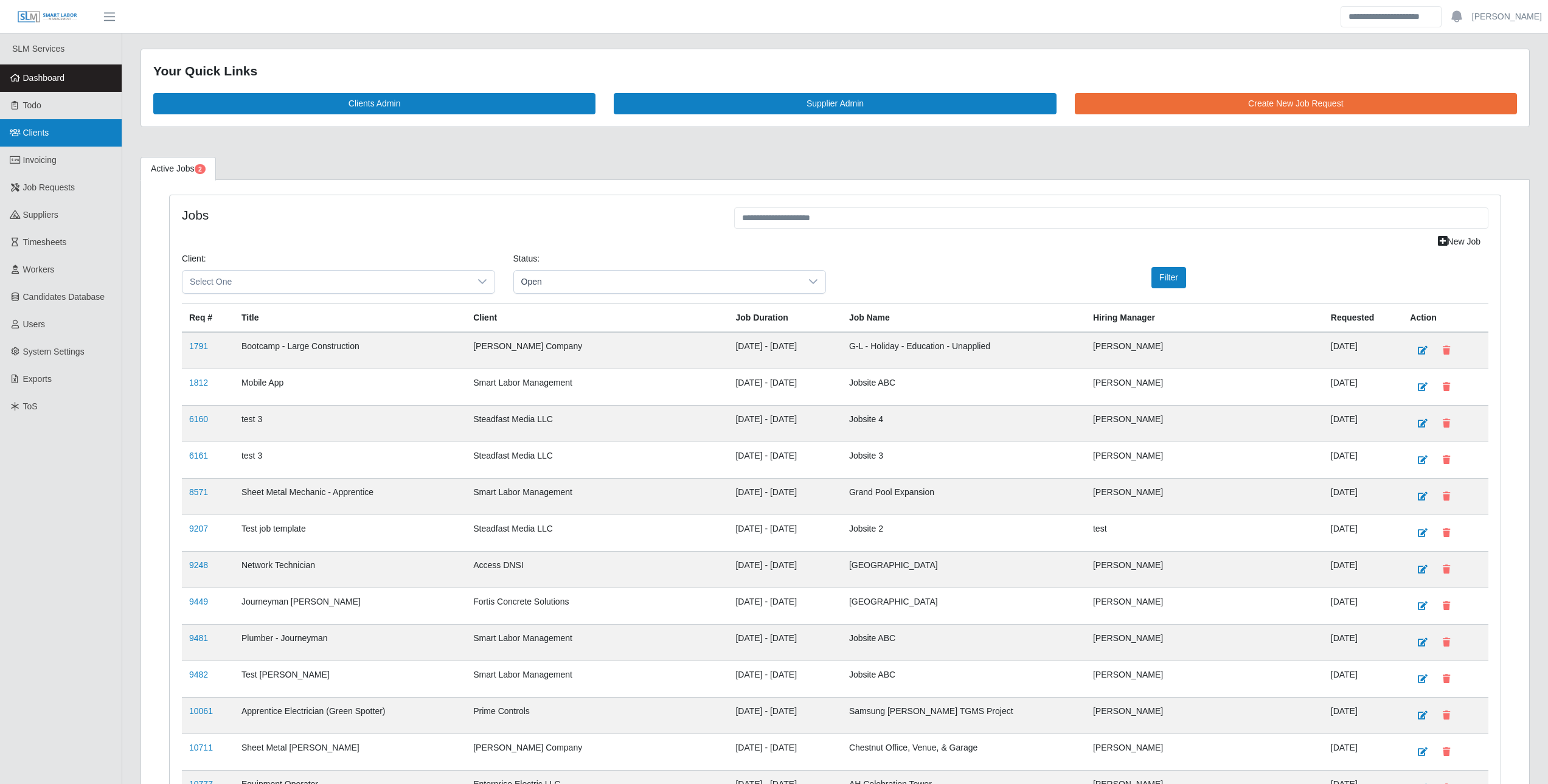
click at [52, 128] on link "Clients" at bounding box center [60, 132] width 122 height 27
click at [69, 139] on link "Clients" at bounding box center [60, 132] width 122 height 27
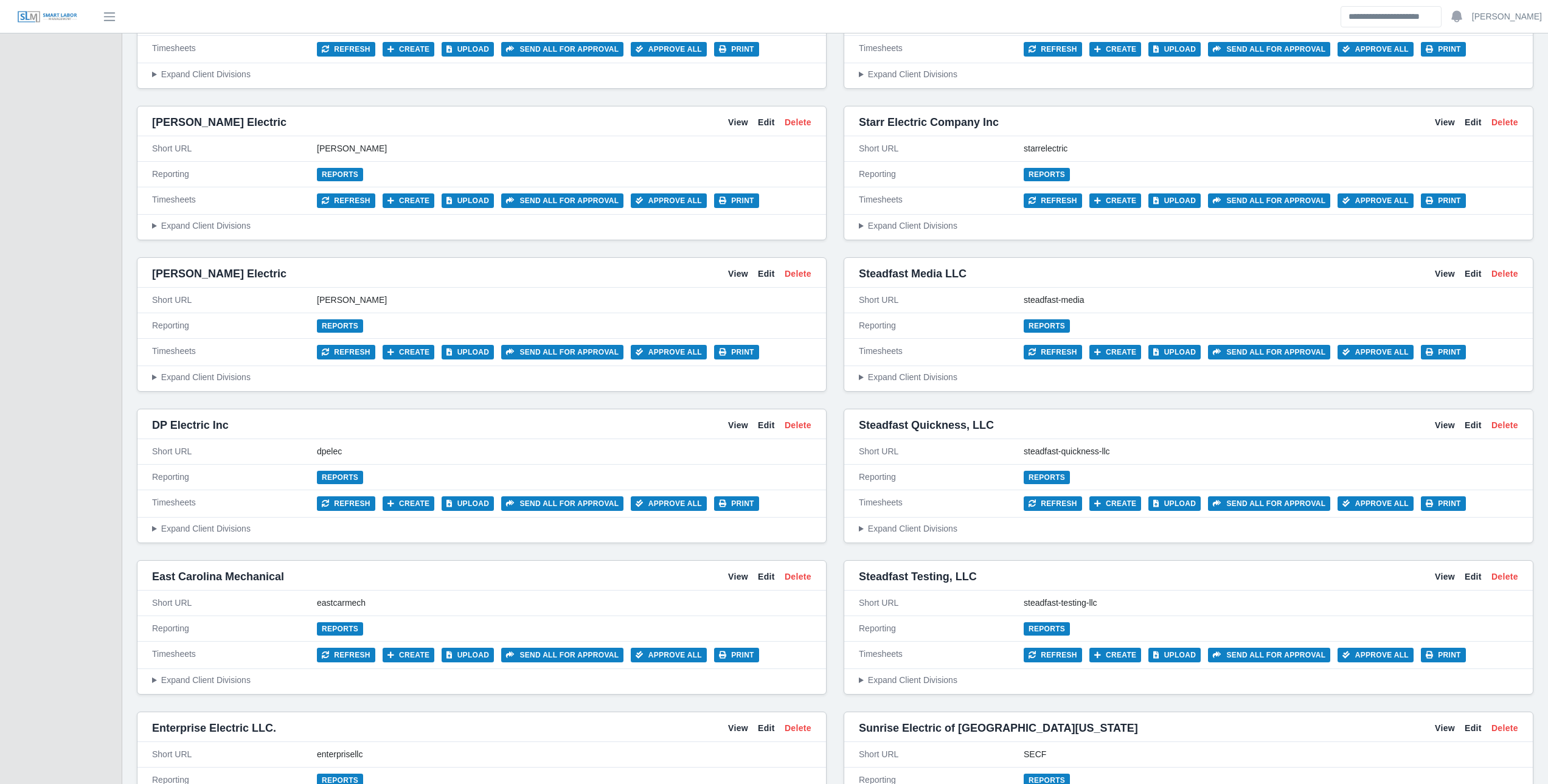
scroll to position [2128, 0]
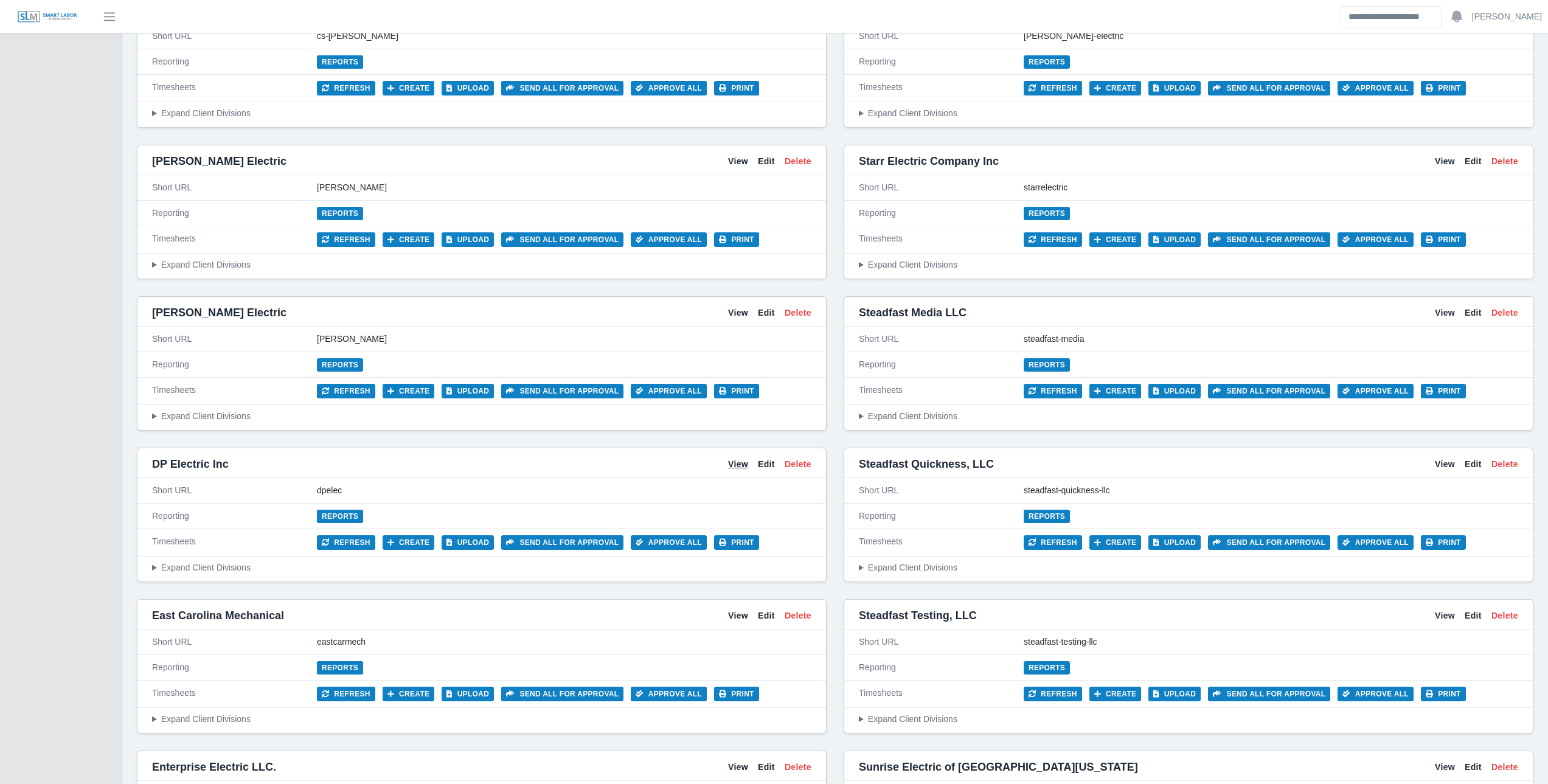
click at [734, 463] on link "View" at bounding box center [738, 464] width 20 height 13
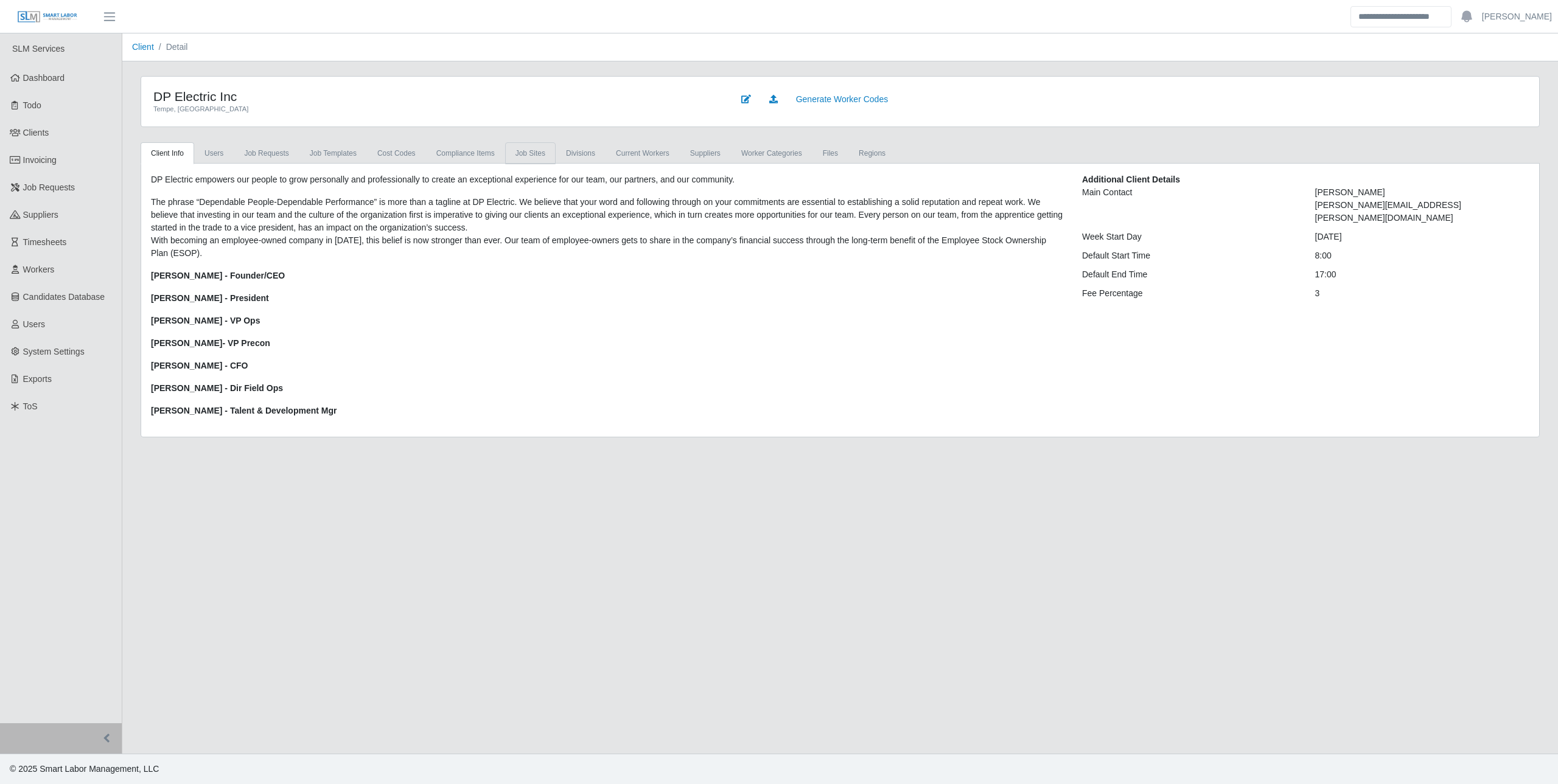
click at [522, 143] on link "job sites" at bounding box center [529, 154] width 50 height 22
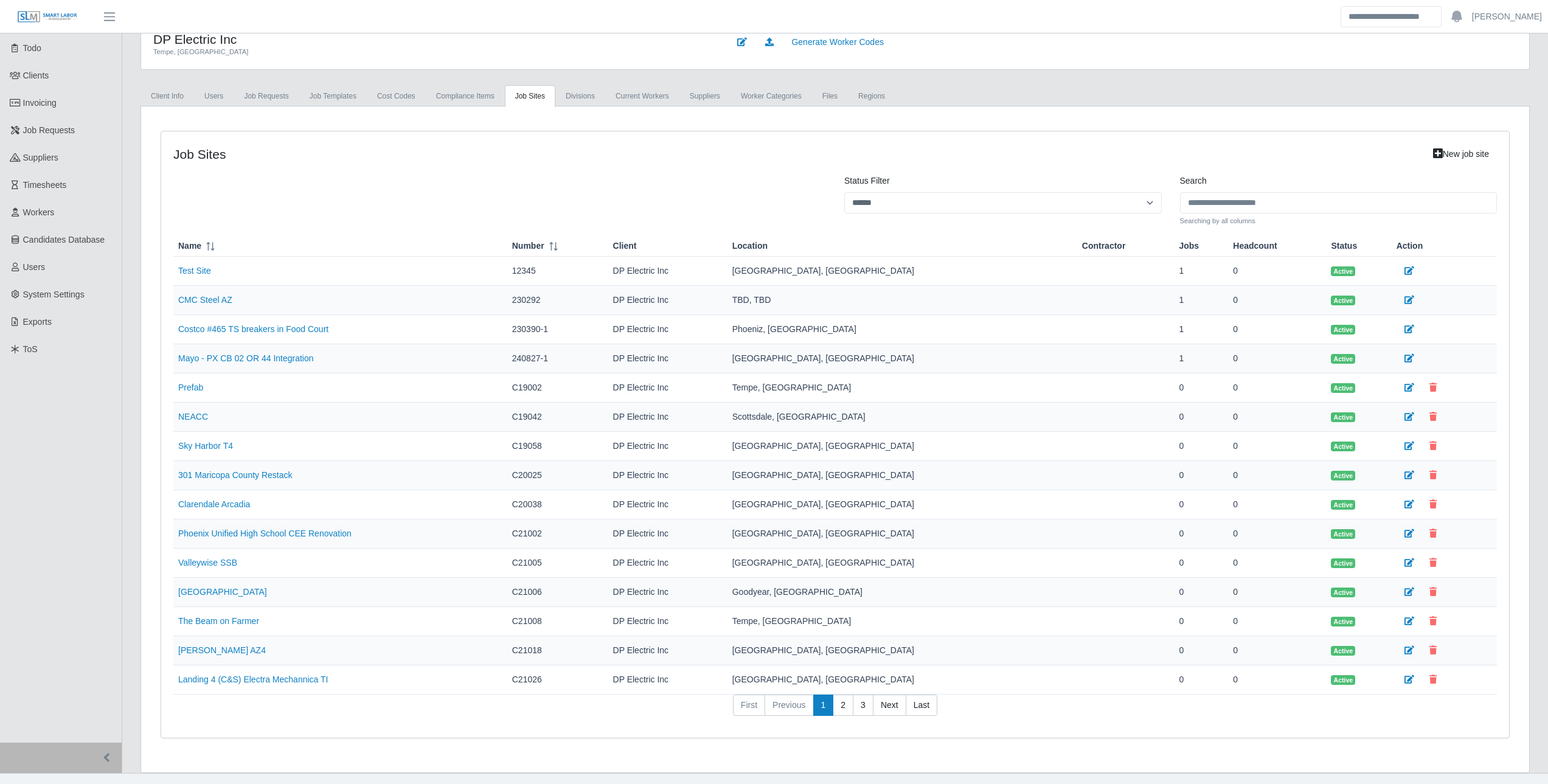
scroll to position [77, 0]
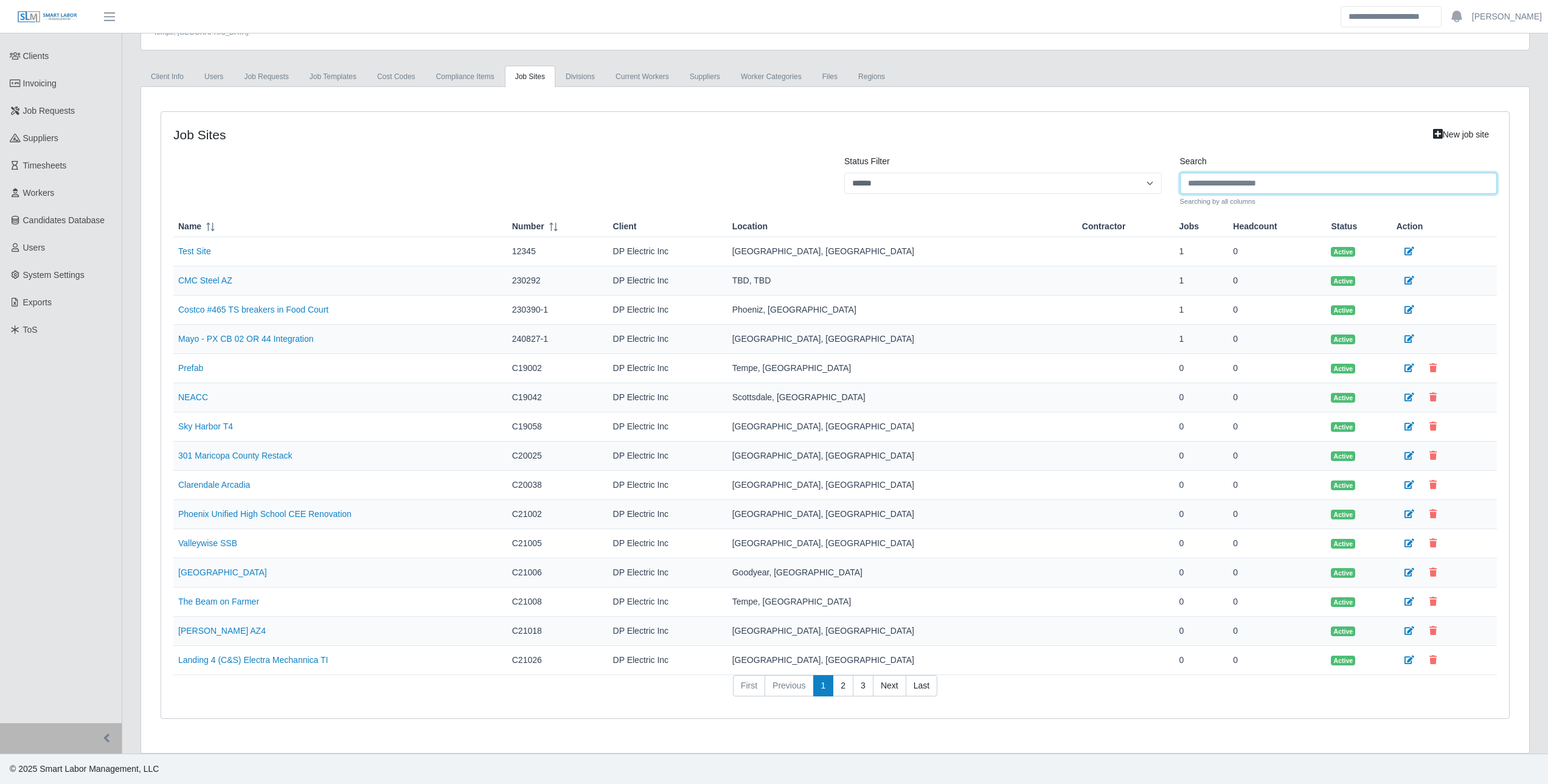
click at [1223, 186] on input "Search" at bounding box center [1338, 183] width 317 height 21
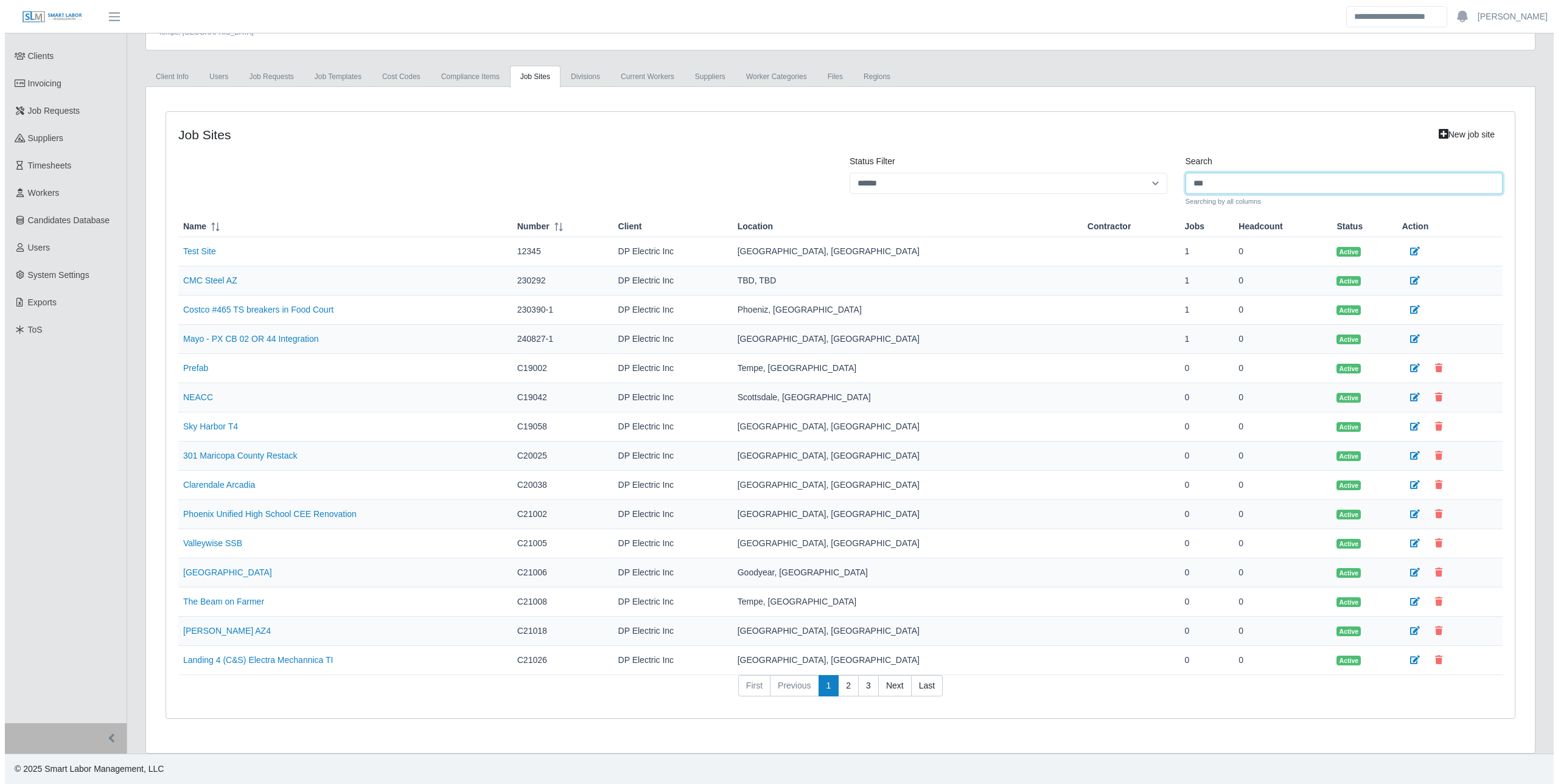
scroll to position [0, 0]
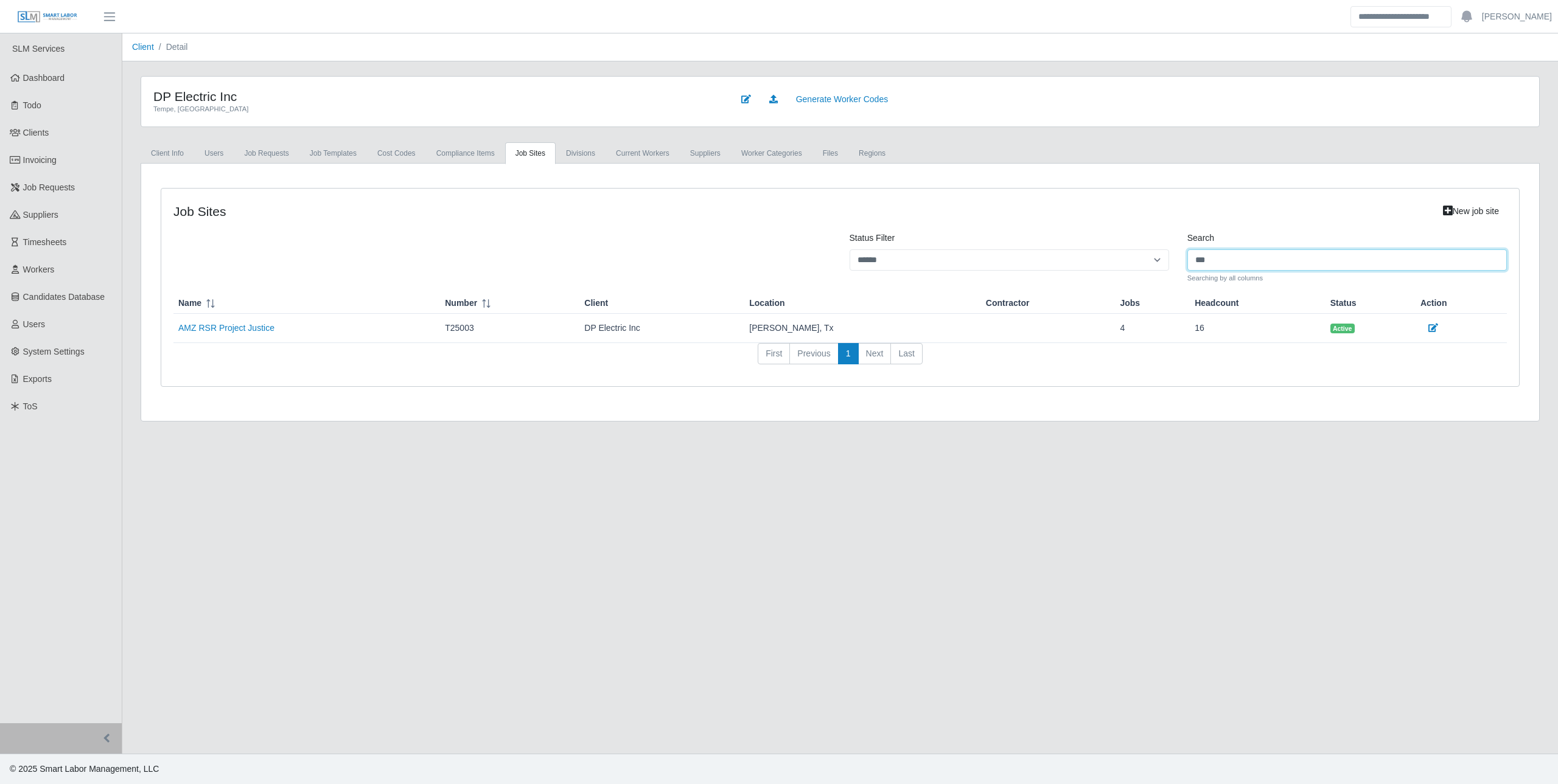
type input "***"
click at [245, 321] on td "AMZ RSR Project Justice" at bounding box center [306, 328] width 266 height 29
drag, startPoint x: 245, startPoint y: 321, endPoint x: 242, endPoint y: 327, distance: 6.7
click at [243, 327] on link "AMZ RSR Project Justice" at bounding box center [226, 327] width 96 height 10
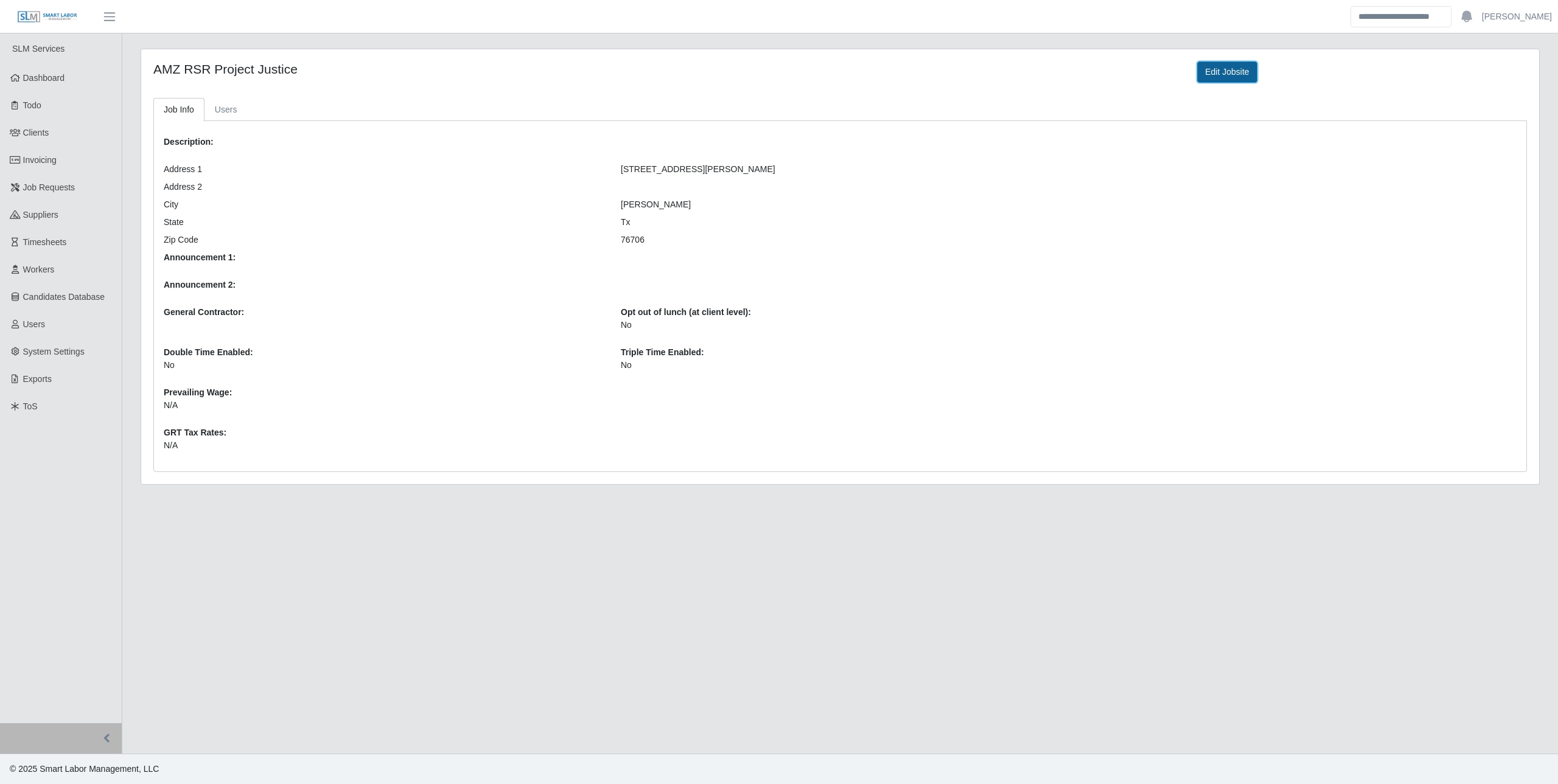
click at [1229, 66] on link "Edit Jobsite" at bounding box center [1226, 71] width 59 height 21
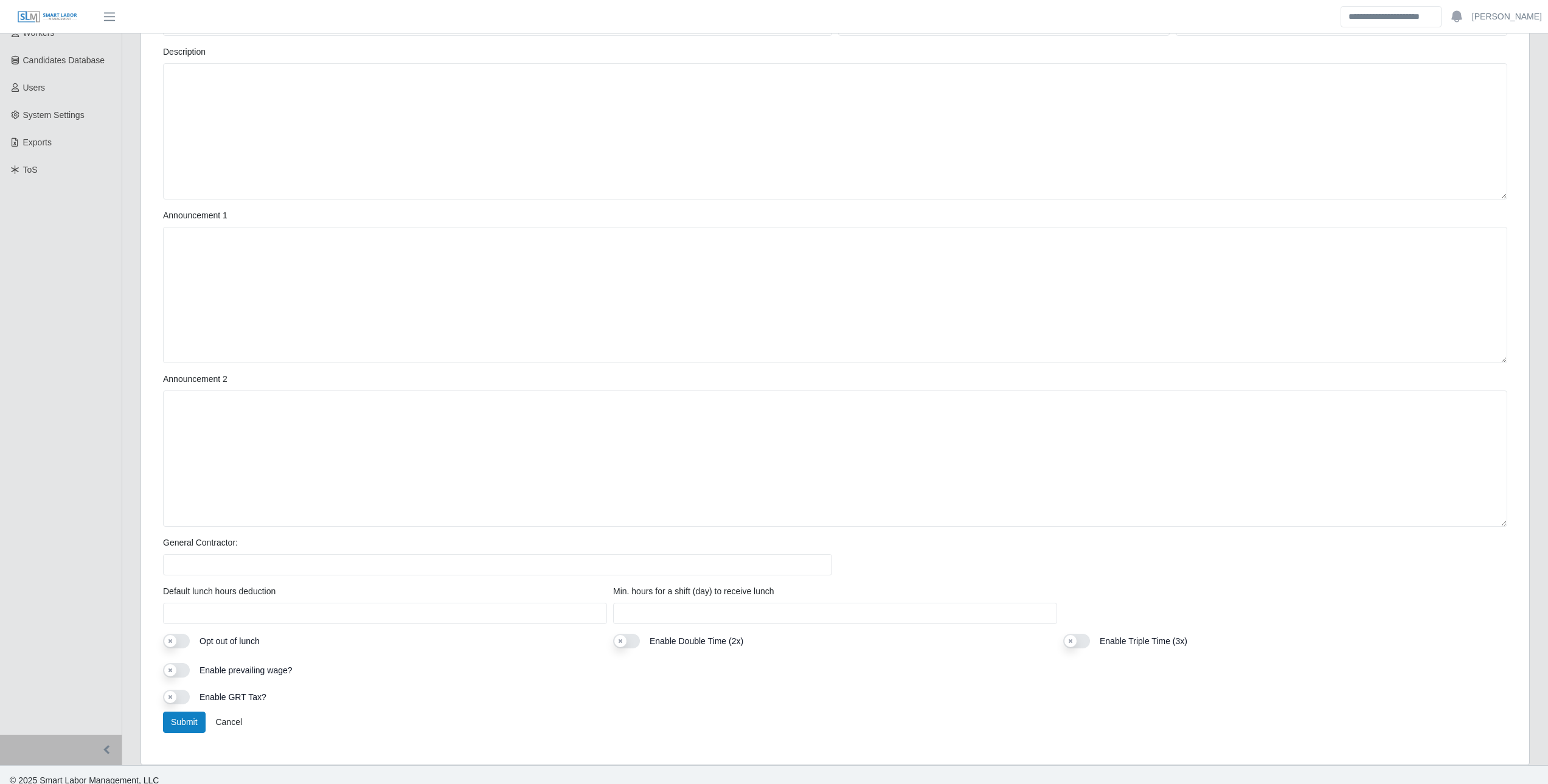
scroll to position [247, 0]
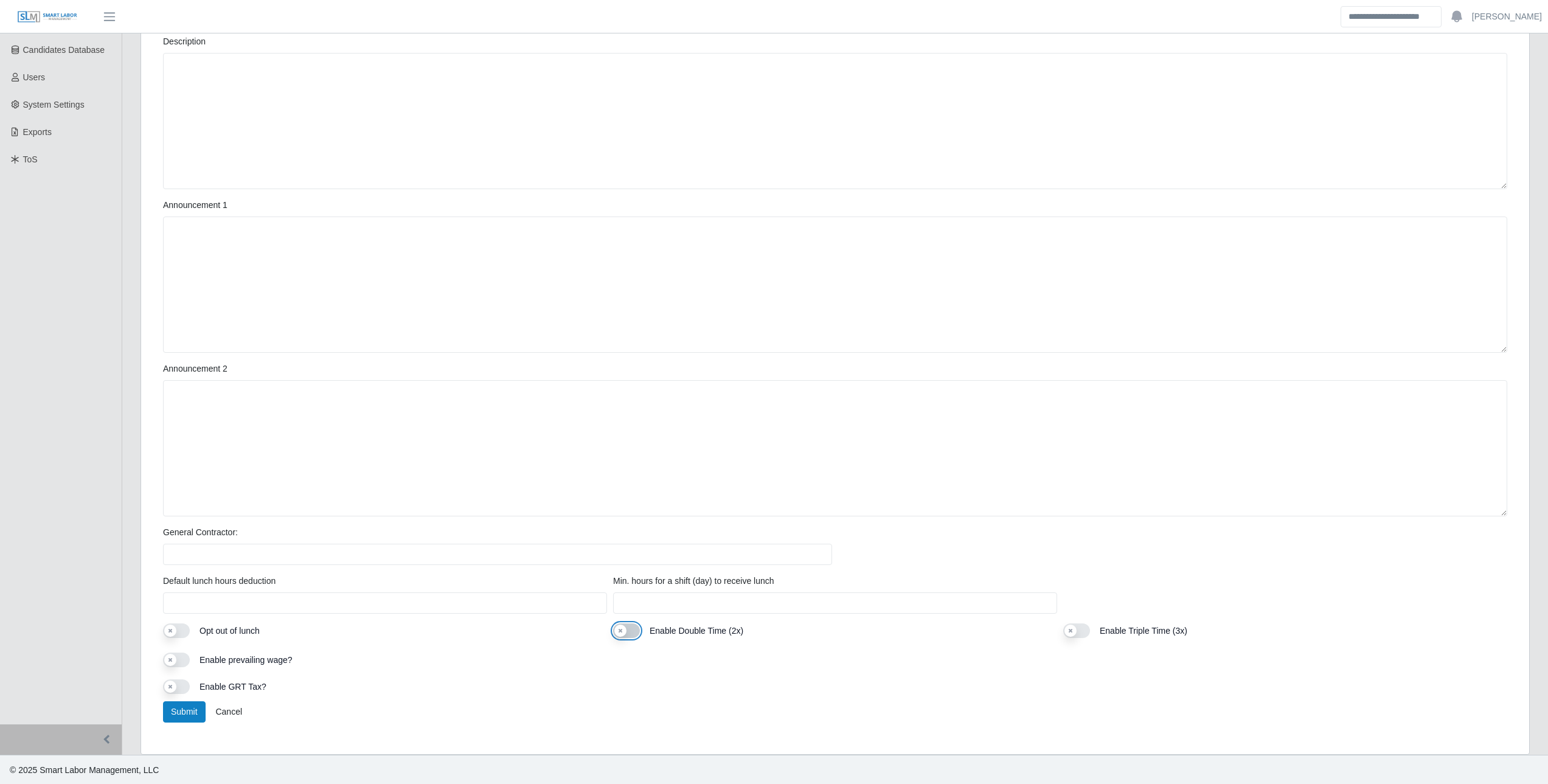
click at [622, 633] on button "Use setting" at bounding box center [626, 630] width 27 height 15
click at [177, 712] on button "Submit" at bounding box center [184, 711] width 43 height 21
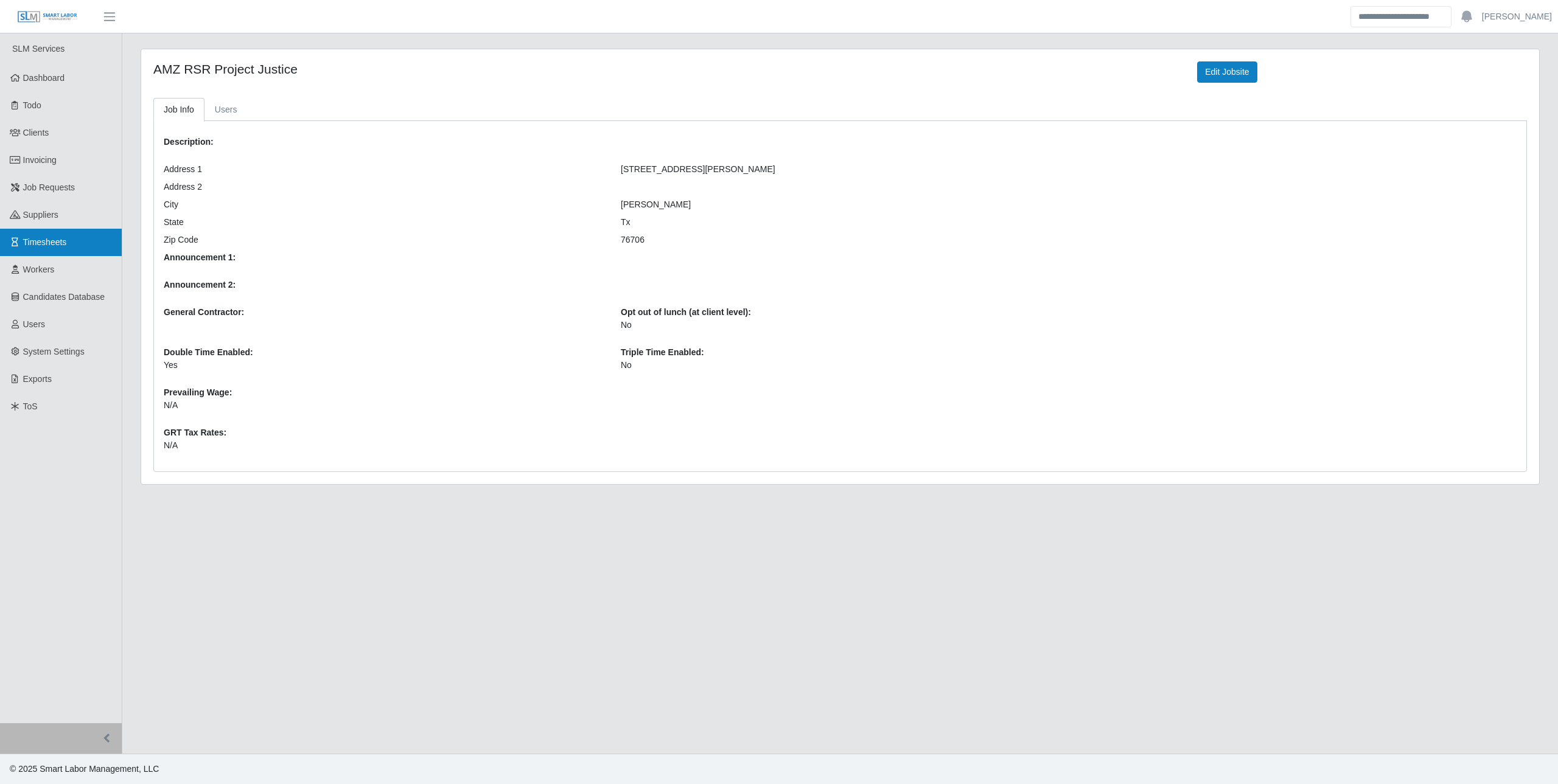
click at [88, 252] on link "Timesheets" at bounding box center [60, 242] width 122 height 27
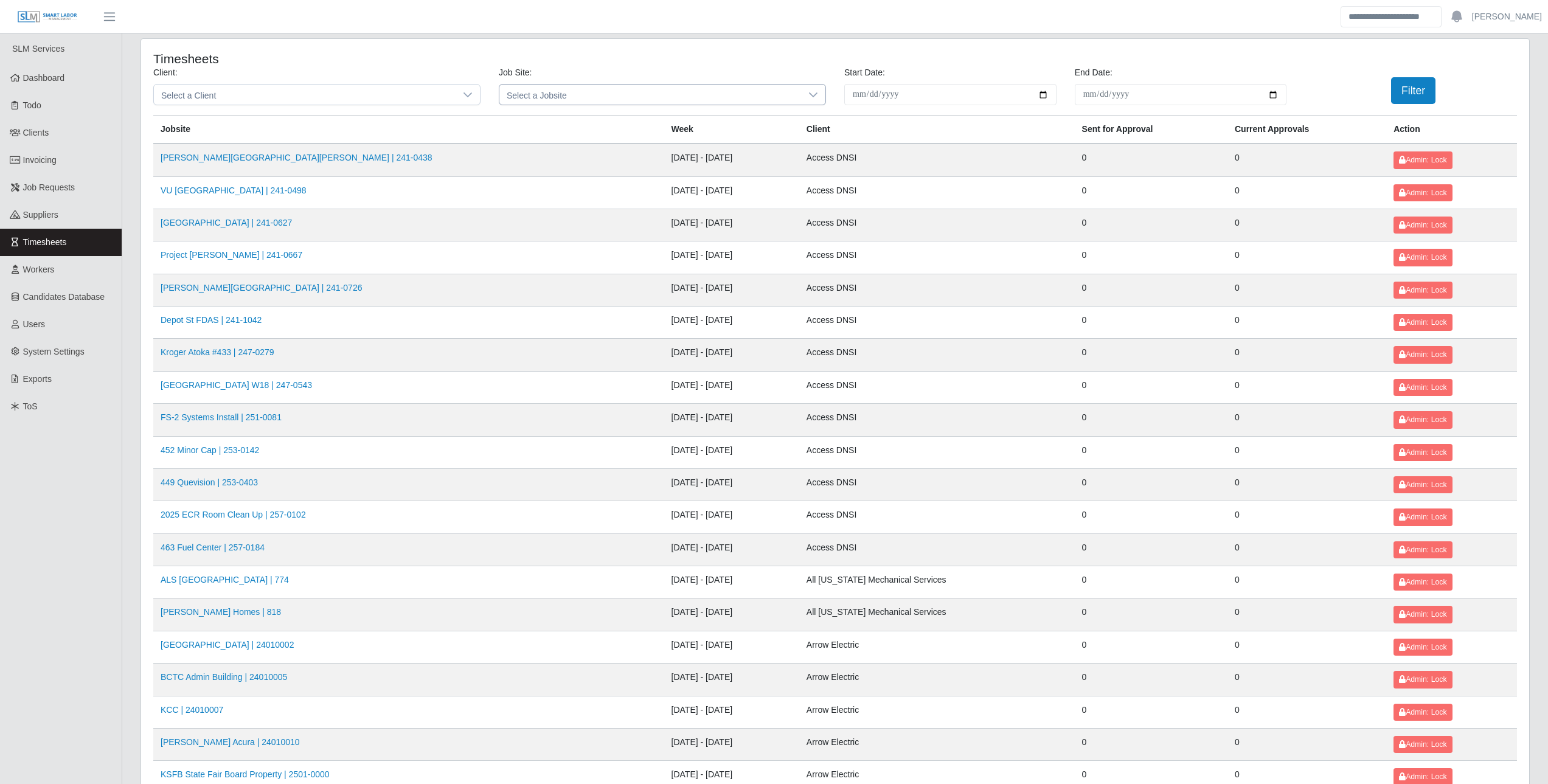
click at [610, 93] on span "Select a Jobsite" at bounding box center [650, 95] width 302 height 20
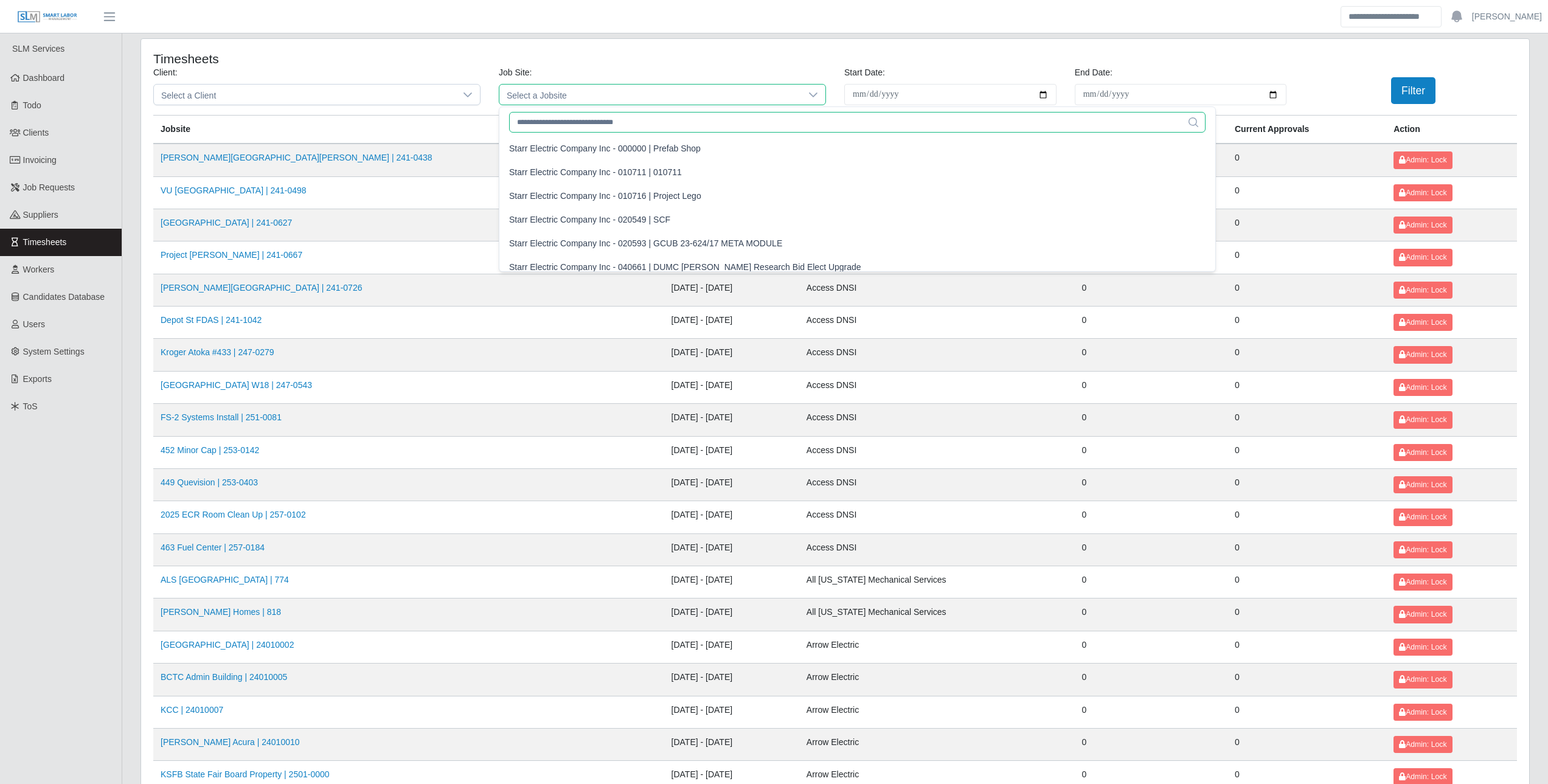
click at [561, 120] on input "text" at bounding box center [857, 122] width 696 height 21
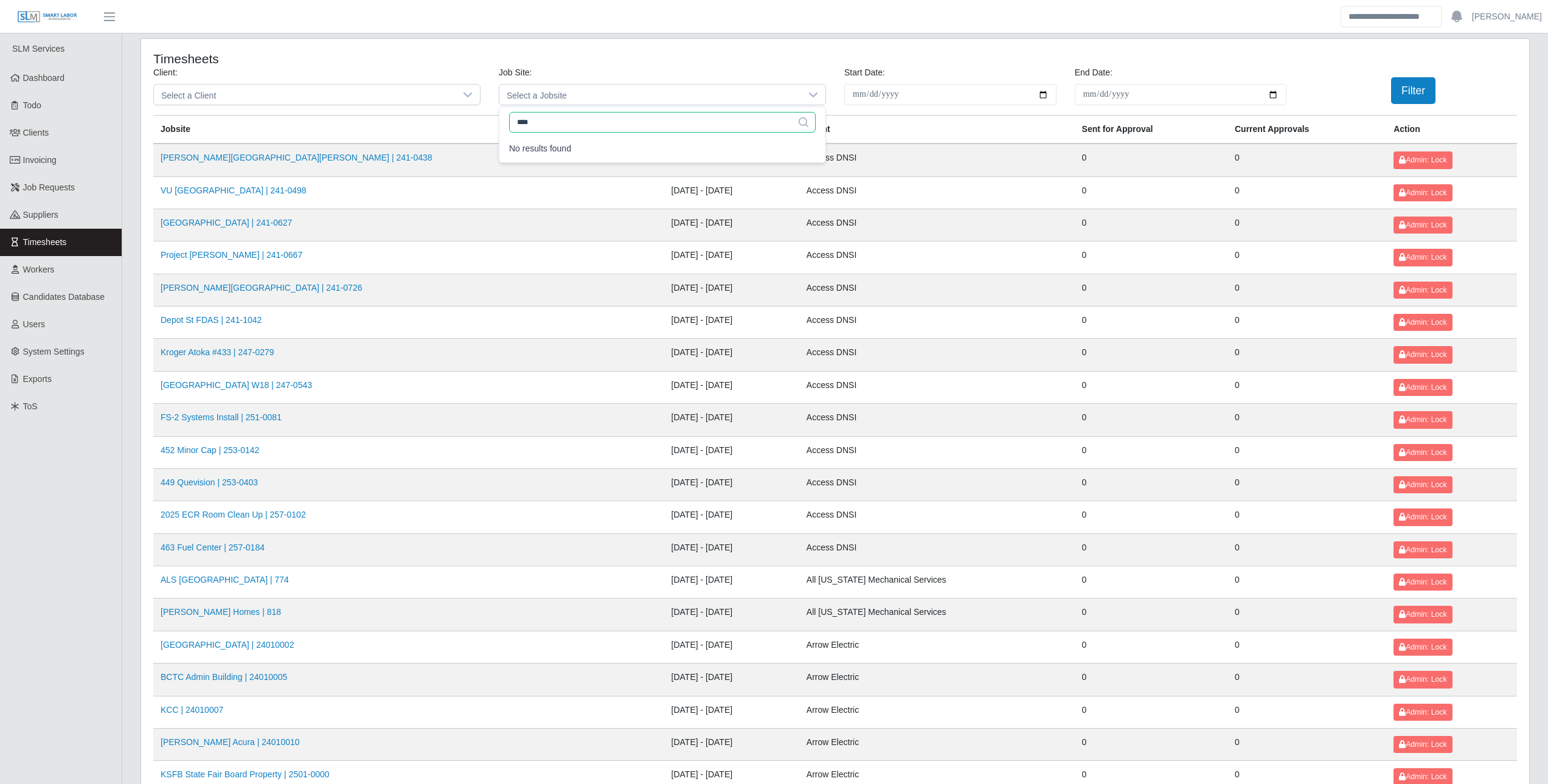
type input "*****"
drag, startPoint x: 562, startPoint y: 126, endPoint x: 451, endPoint y: 122, distance: 111.1
click at [556, 110] on div "Job Site: Select a Jobsite" at bounding box center [663, 90] width 345 height 48
click at [565, 101] on span "Select a Jobsite" at bounding box center [650, 95] width 302 height 20
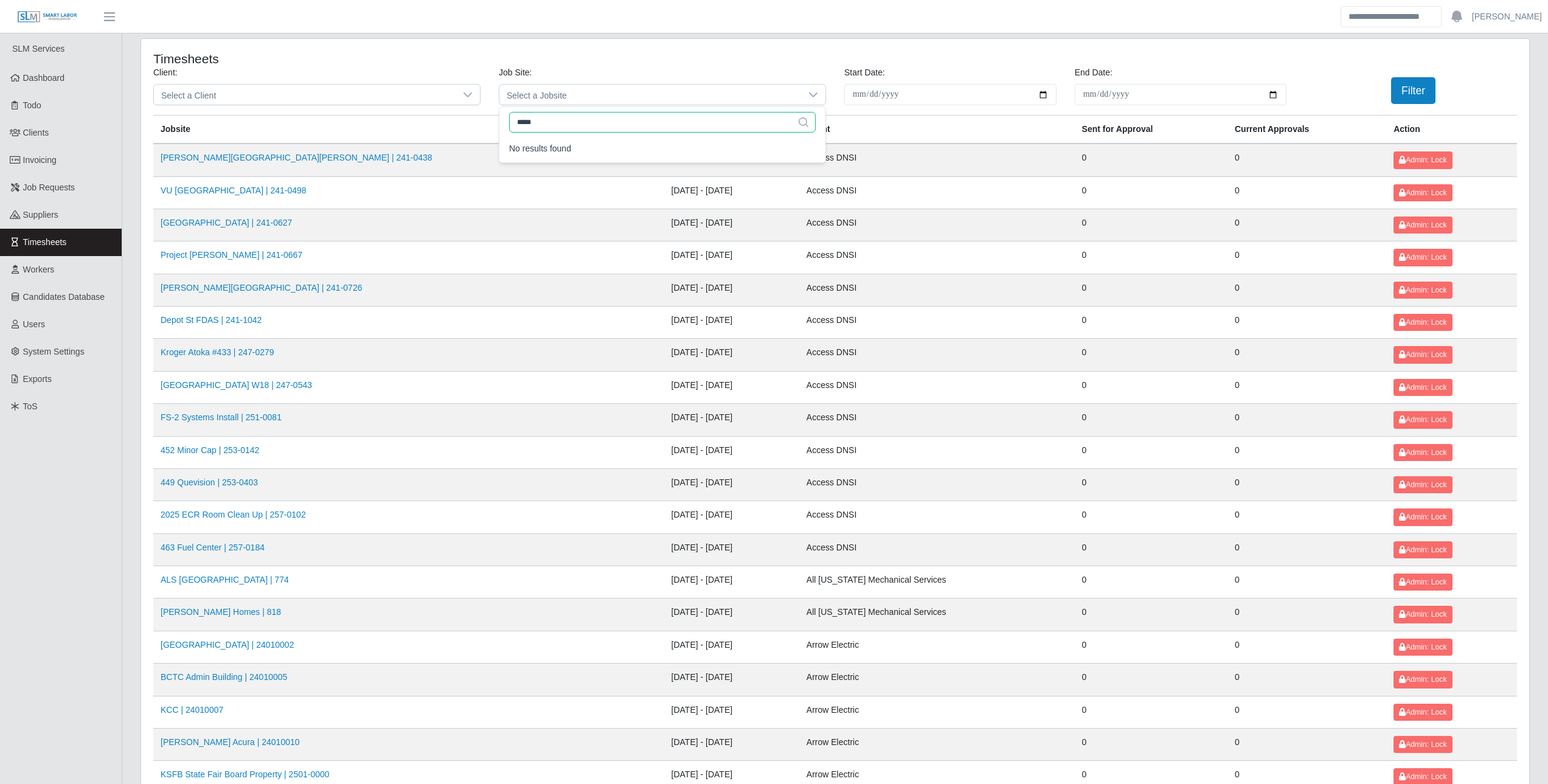
drag, startPoint x: 536, startPoint y: 121, endPoint x: 466, endPoint y: 122, distance: 70.0
click at [534, 86] on span "Select a Jobsite" at bounding box center [650, 95] width 302 height 20
click at [555, 117] on input "*****" at bounding box center [662, 122] width 306 height 21
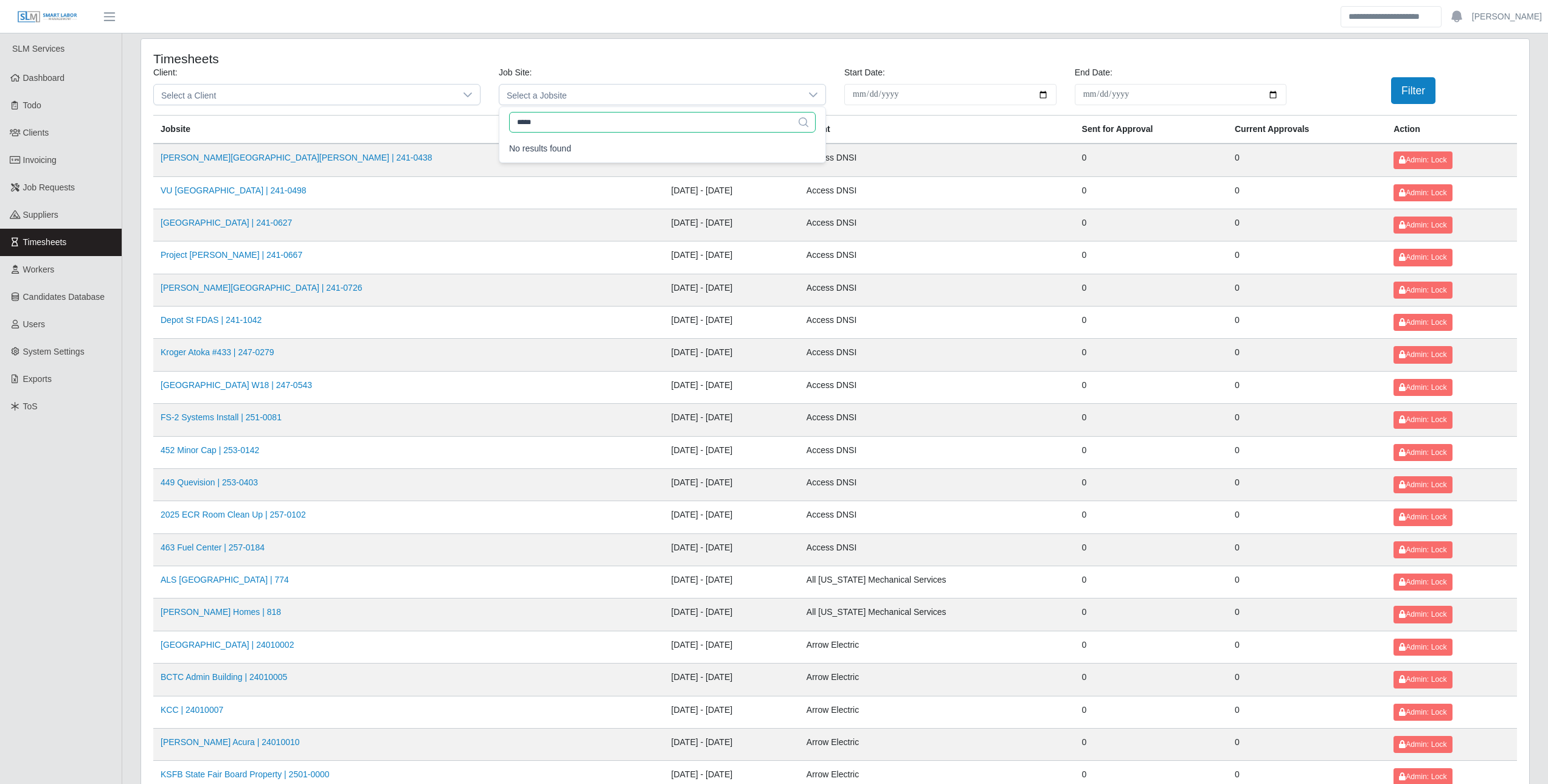
click at [554, 117] on input "*****" at bounding box center [662, 122] width 306 height 21
type input "***"
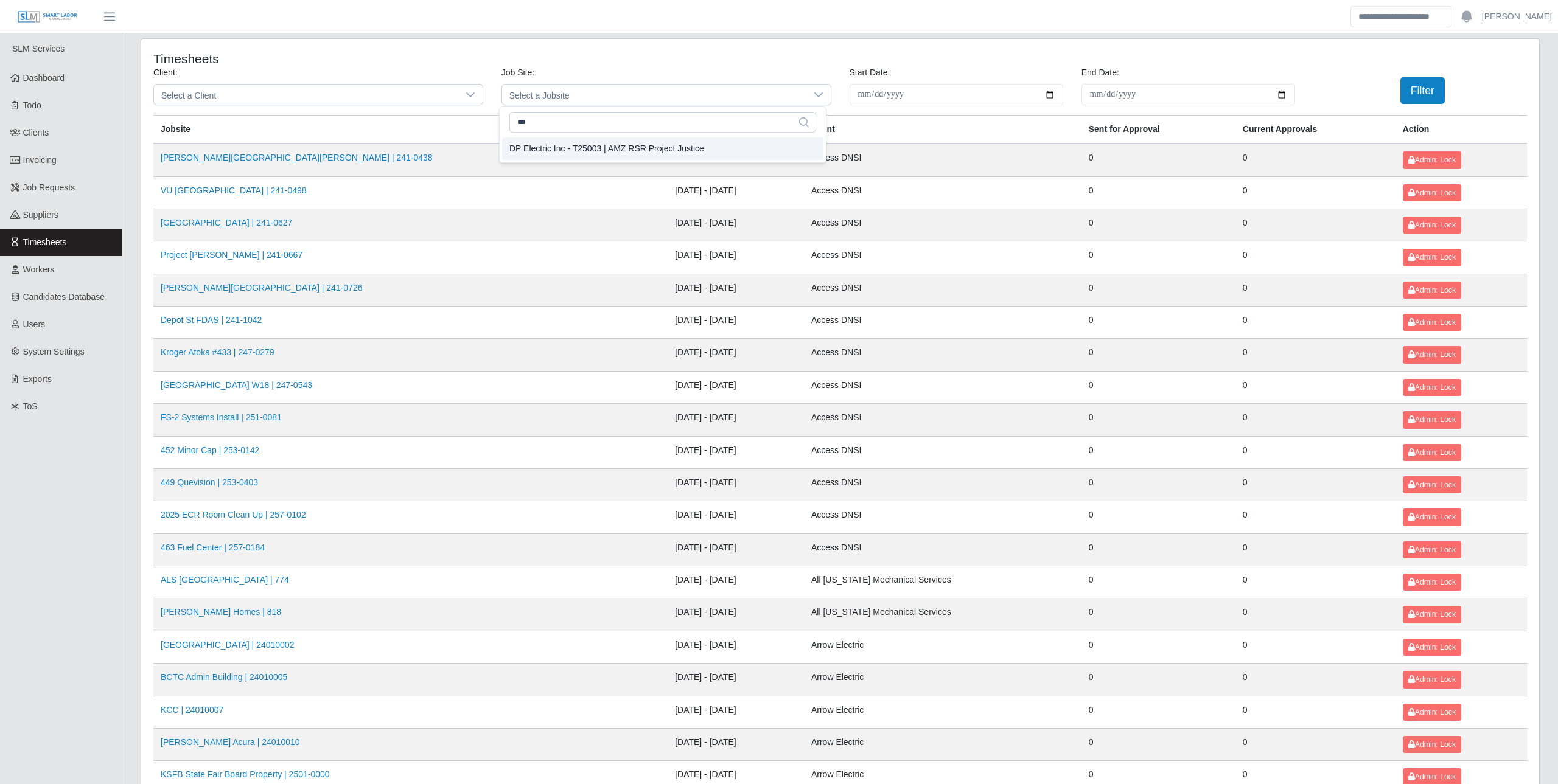
click at [592, 155] on div "DP Electric Inc - T25003 | AMZ RSR Project Justice" at bounding box center [606, 149] width 195 height 13
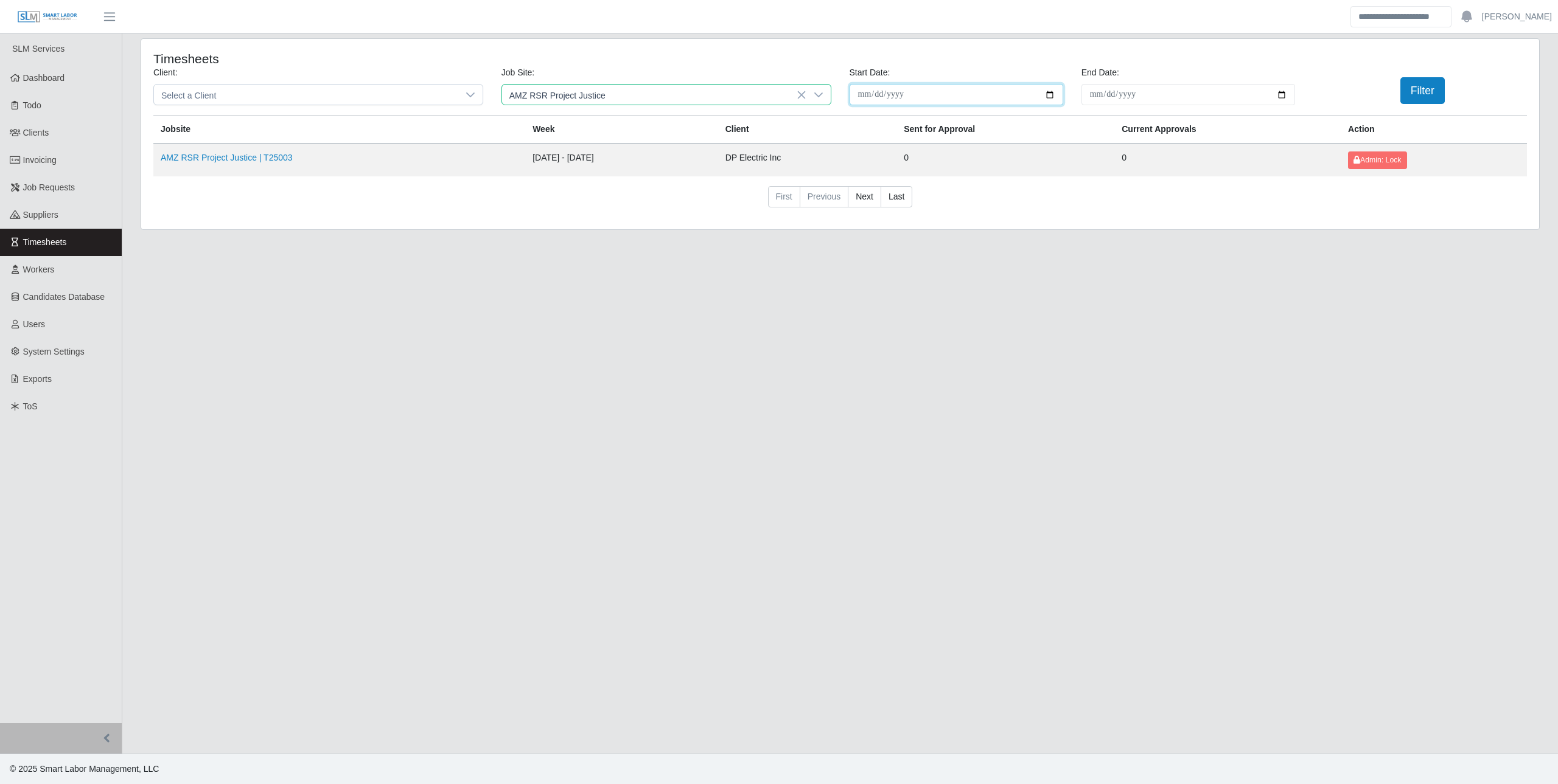
click at [1050, 94] on input "**********" at bounding box center [956, 94] width 214 height 21
type input "**********"
click at [1424, 88] on button "Filter" at bounding box center [1422, 90] width 45 height 26
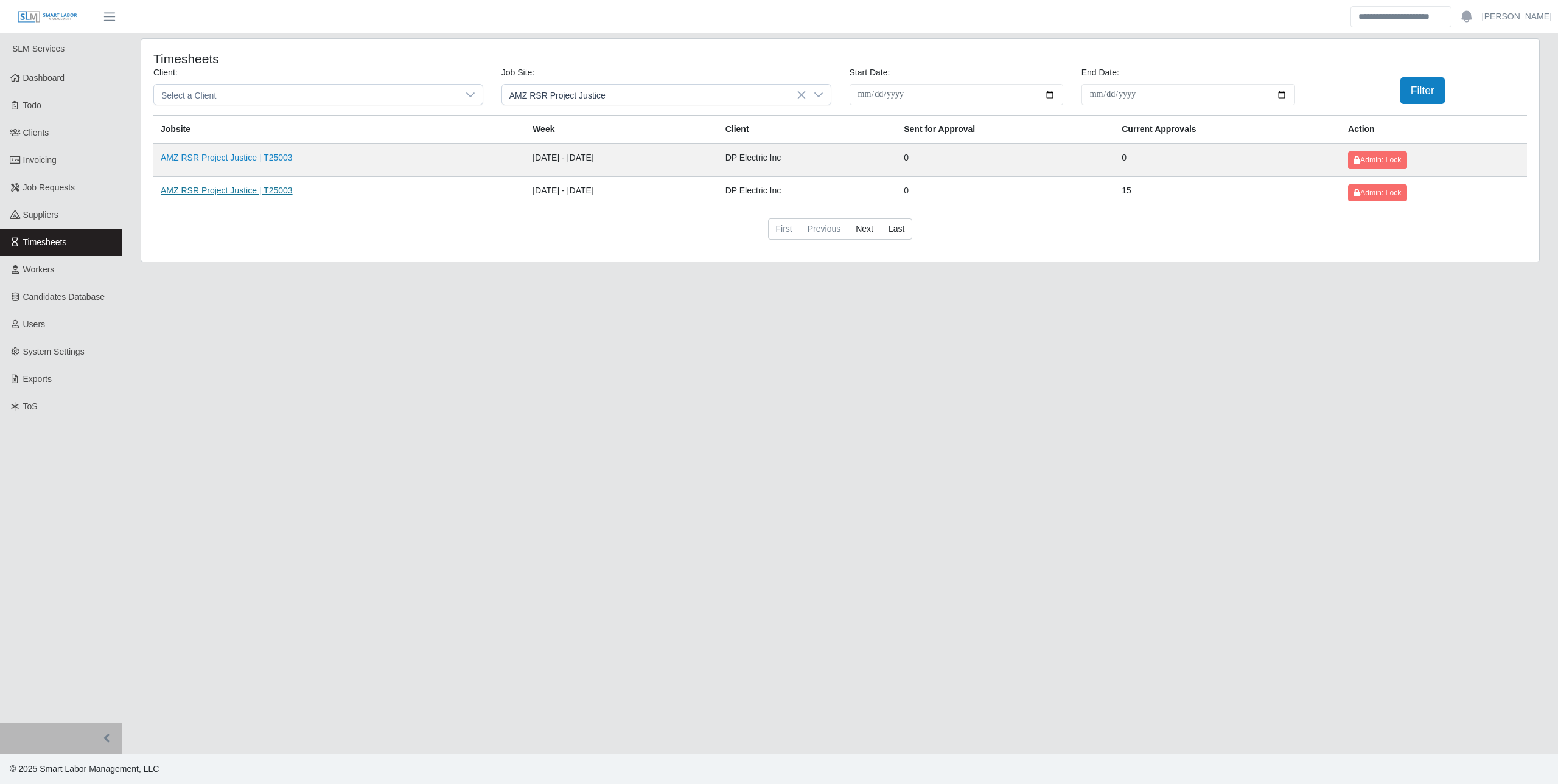
click at [258, 185] on link "AMZ RSR Project Justice | T25003" at bounding box center [227, 190] width 132 height 10
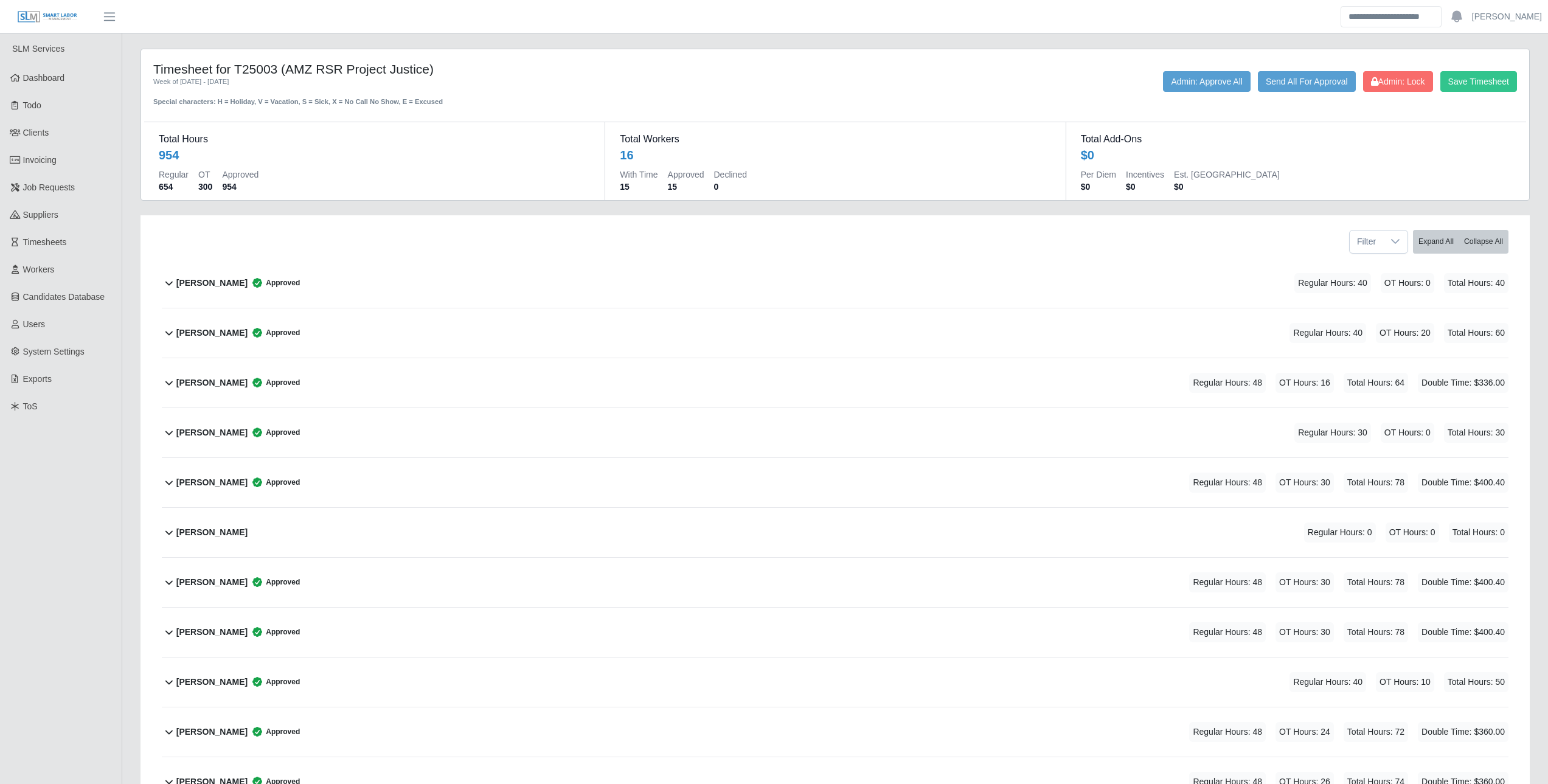
click at [250, 387] on span "Approved" at bounding box center [273, 382] width 52 height 12
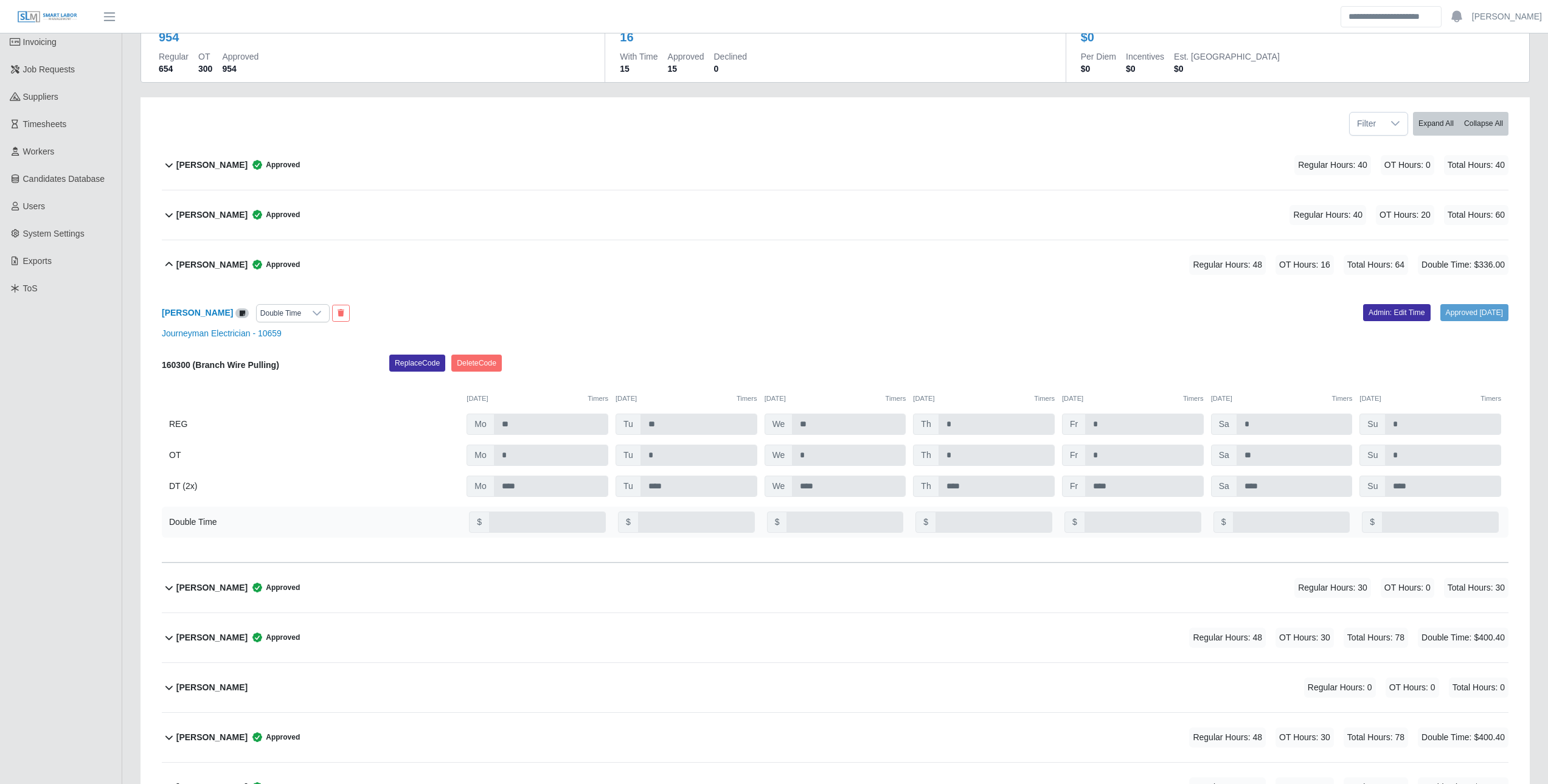
scroll to position [122, 0]
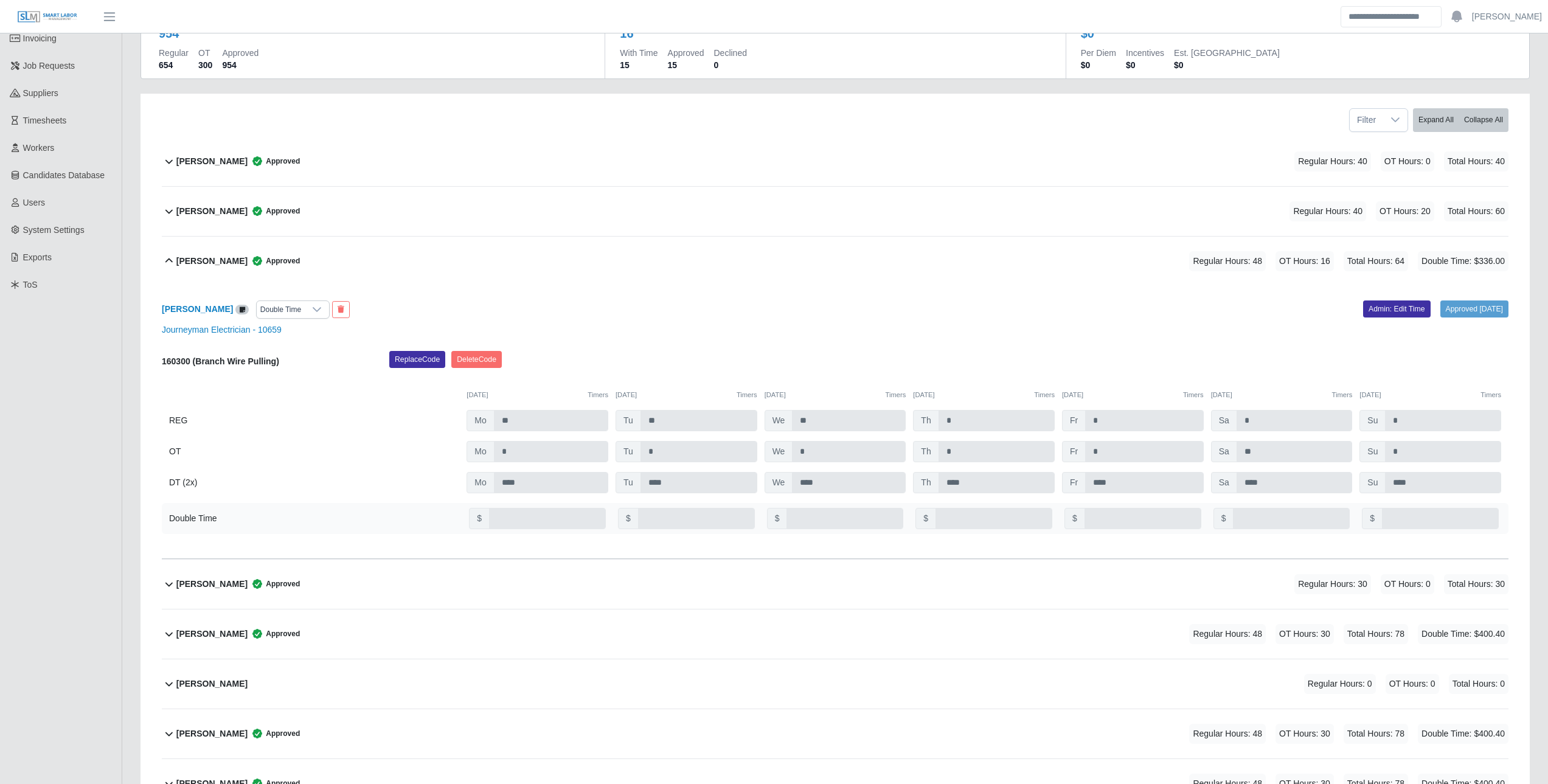
click at [175, 260] on icon at bounding box center [169, 261] width 15 height 15
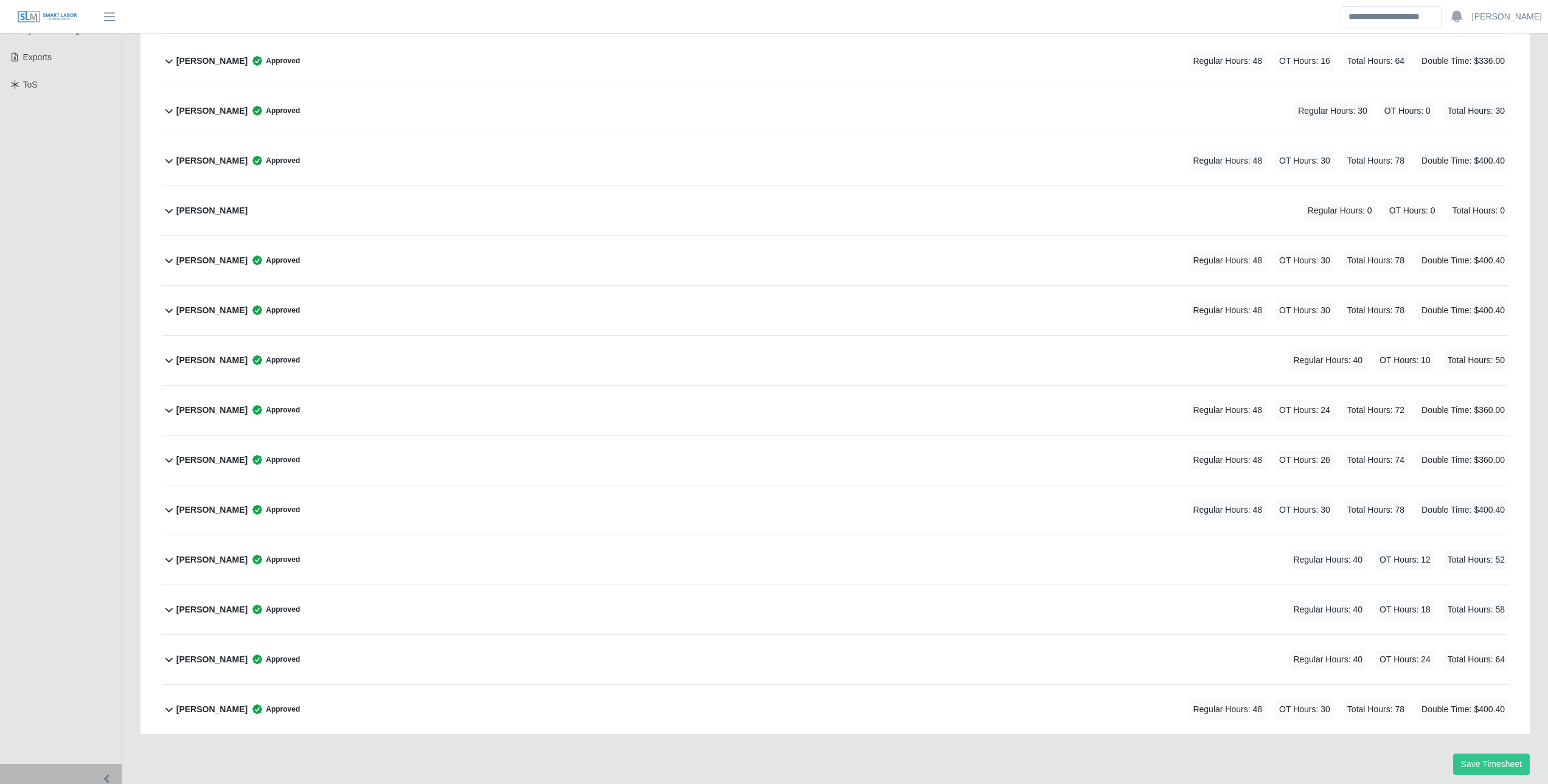
scroll to position [363, 0]
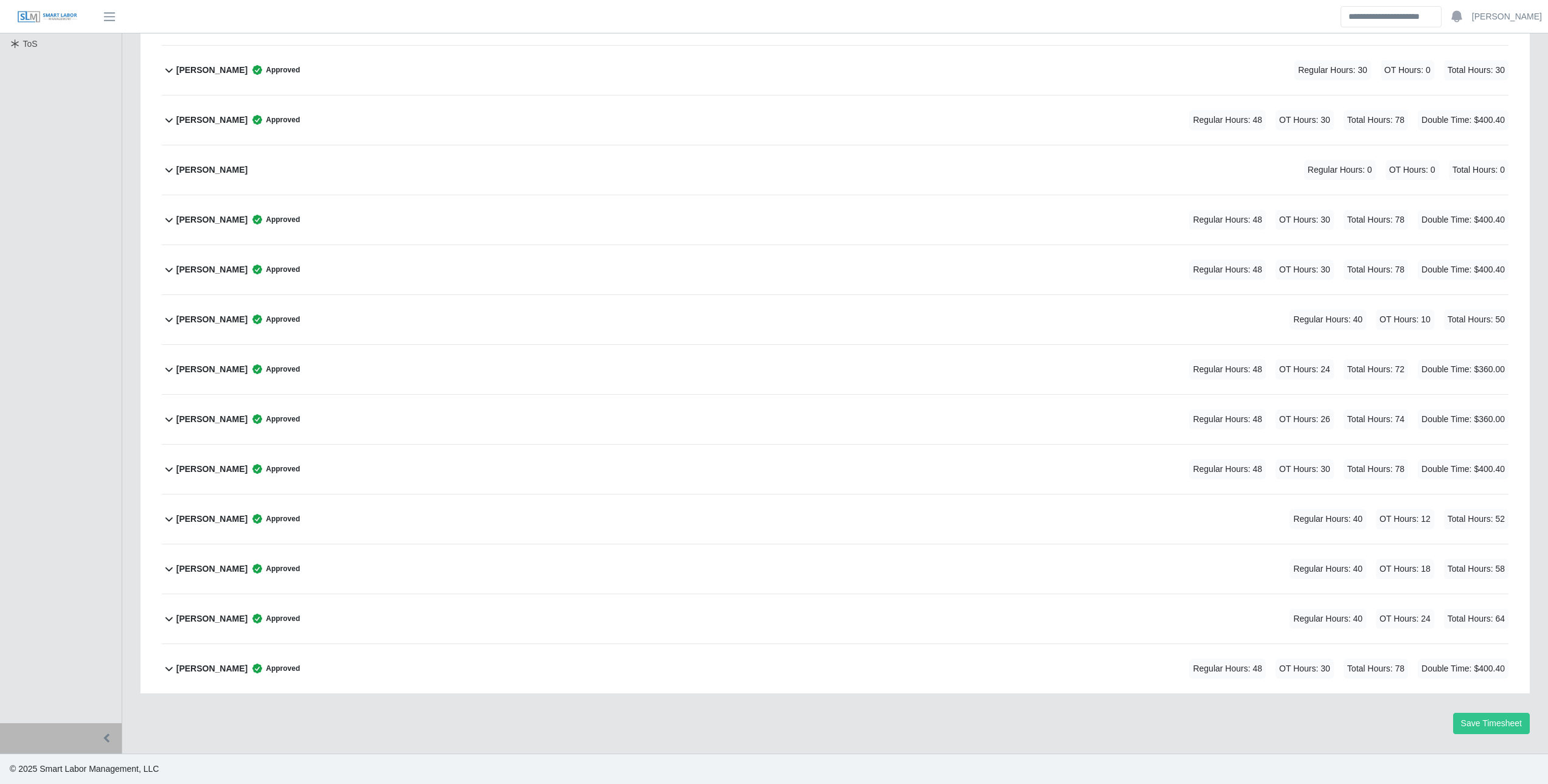
click at [170, 673] on icon at bounding box center [169, 668] width 15 height 15
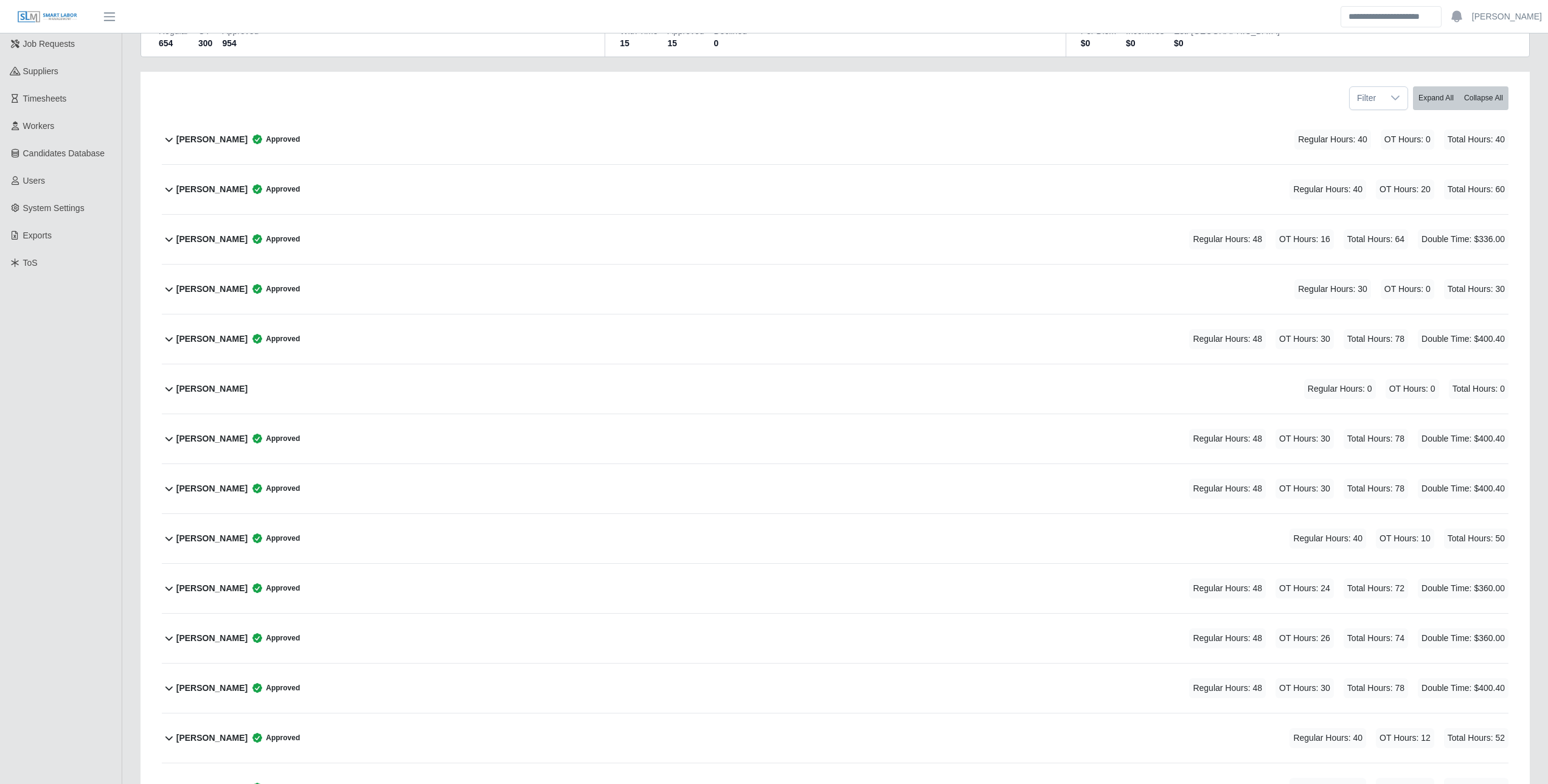
scroll to position [0, 0]
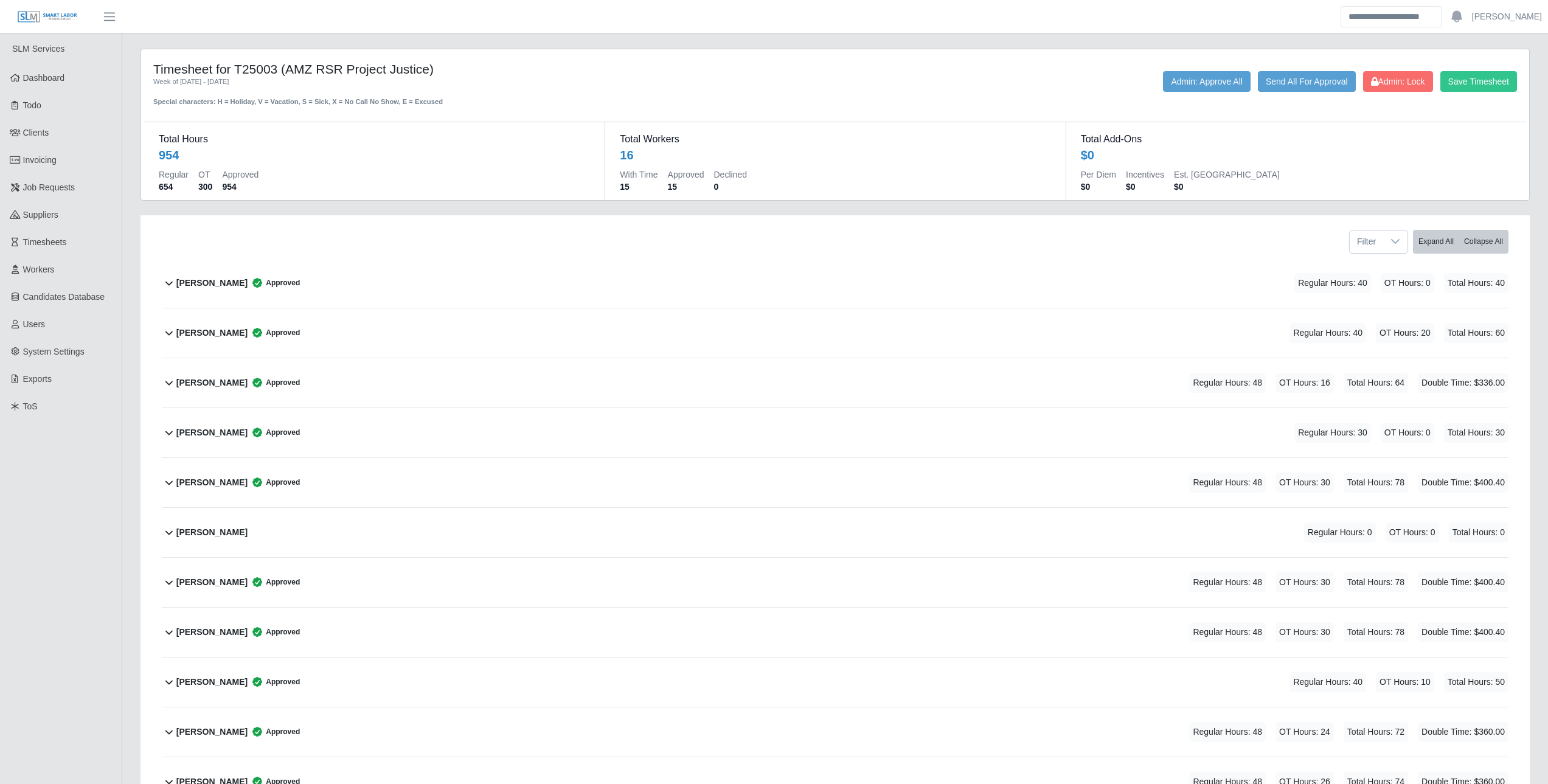
click at [199, 391] on div "Bryce O'neil Approved" at bounding box center [238, 383] width 123 height 20
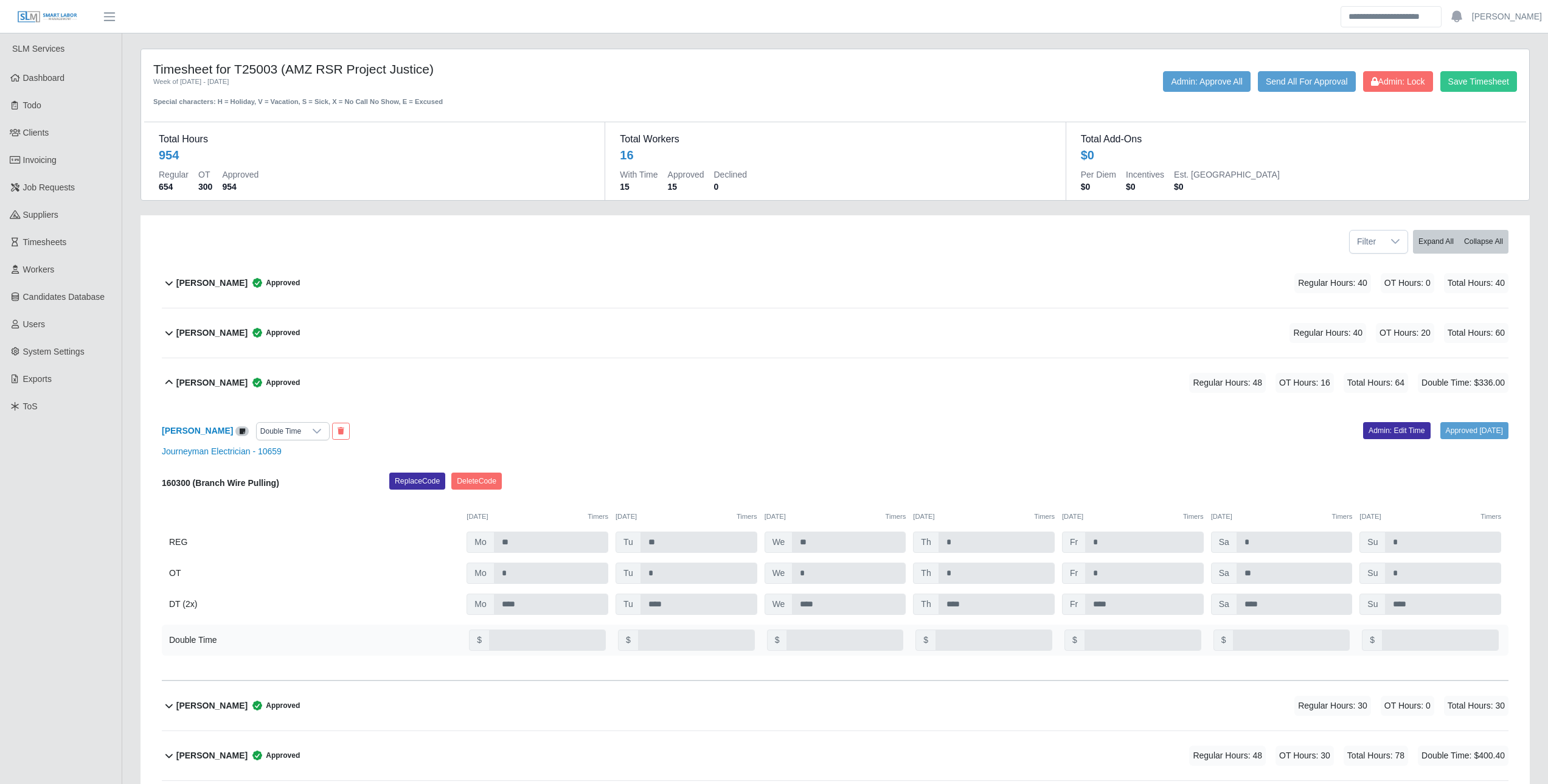
drag, startPoint x: 846, startPoint y: 419, endPoint x: 866, endPoint y: 412, distance: 21.2
click at [851, 418] on div "Bryce O'neil Double Time Approved 09/29/2025 Admin: Edit Time Journeyman Electr…" at bounding box center [834, 544] width 1346 height 273
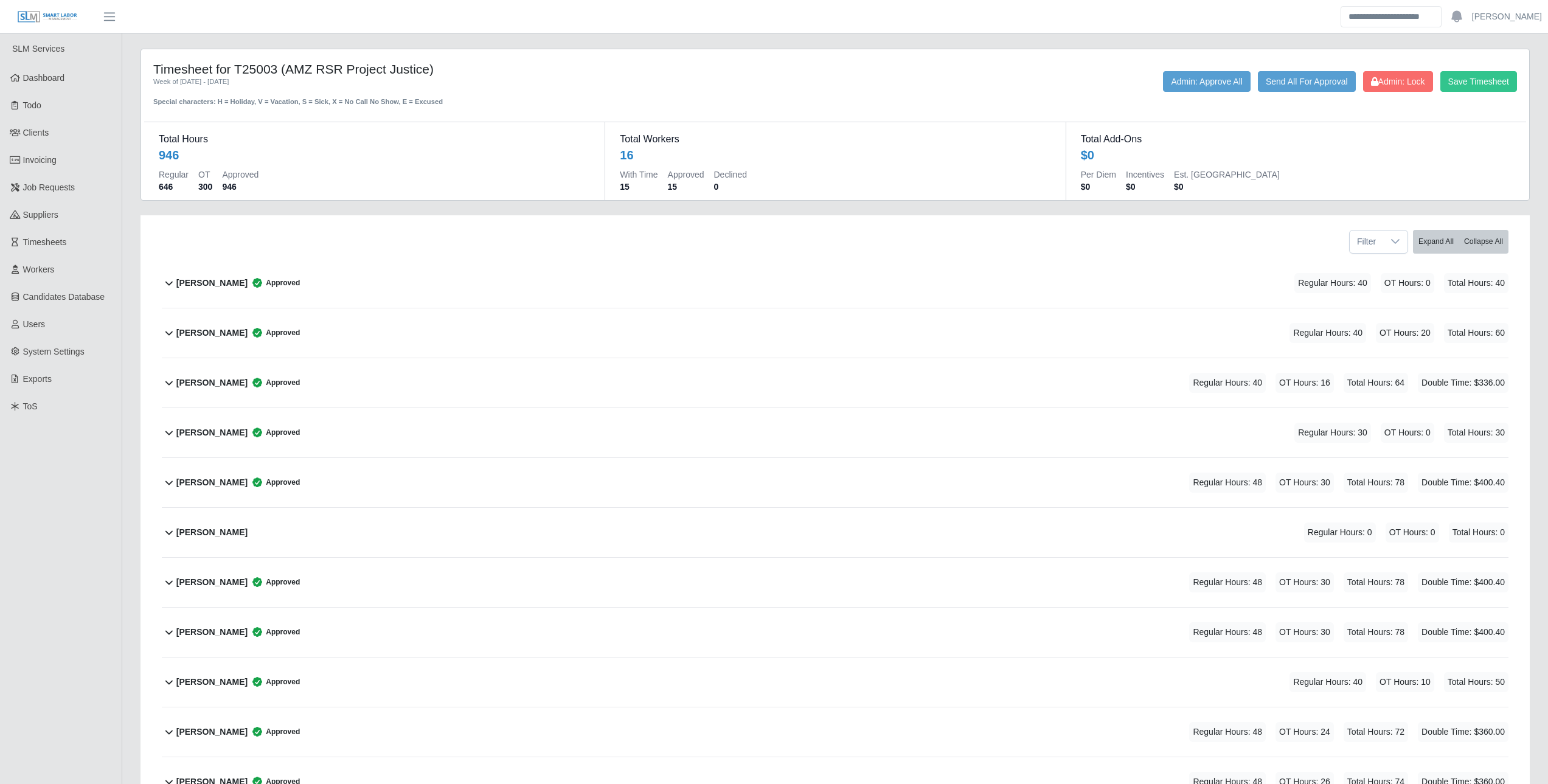
click at [201, 379] on b "[PERSON_NAME]" at bounding box center [212, 383] width 71 height 13
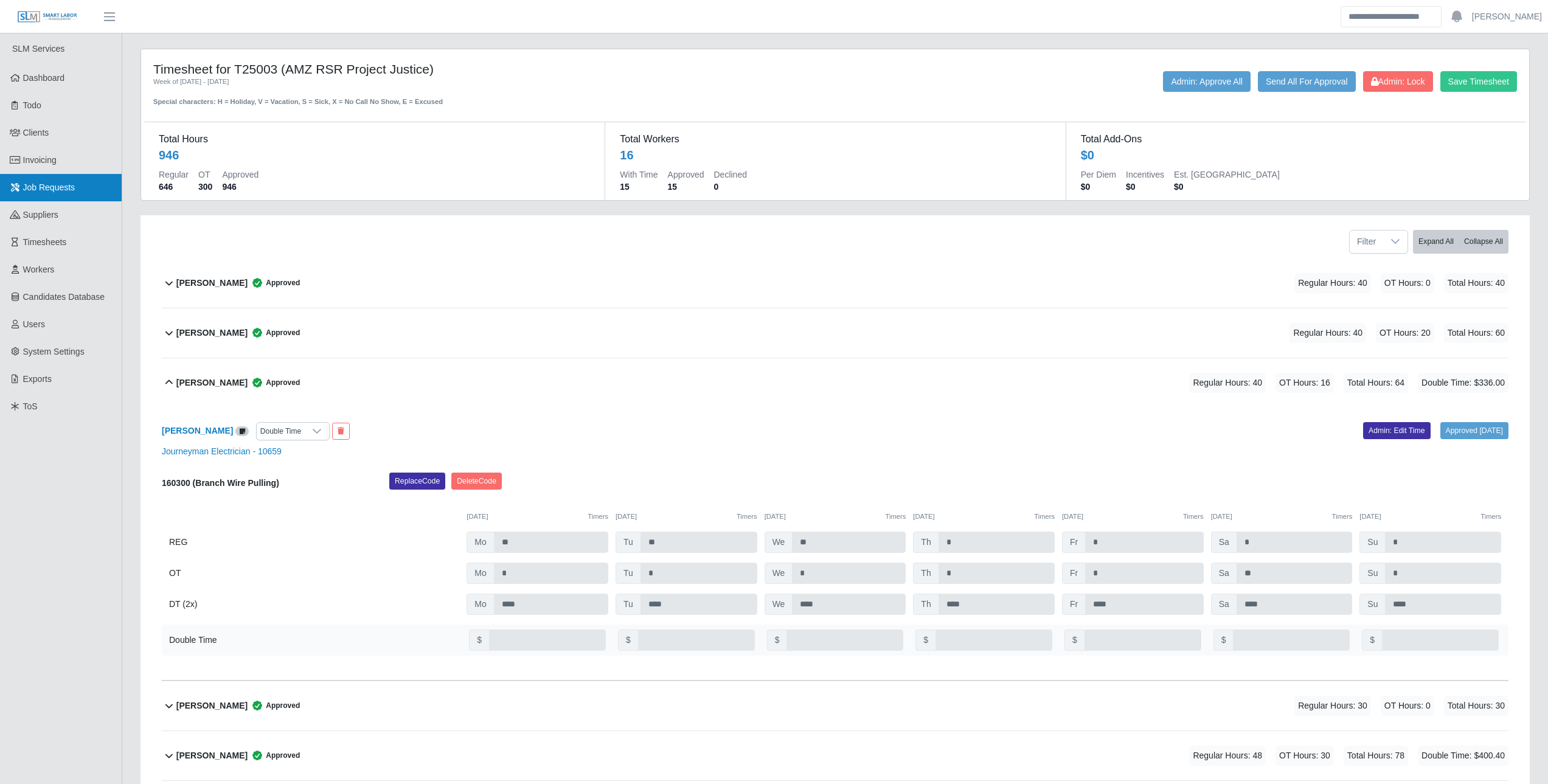
click at [27, 194] on link "Job Requests" at bounding box center [60, 187] width 122 height 27
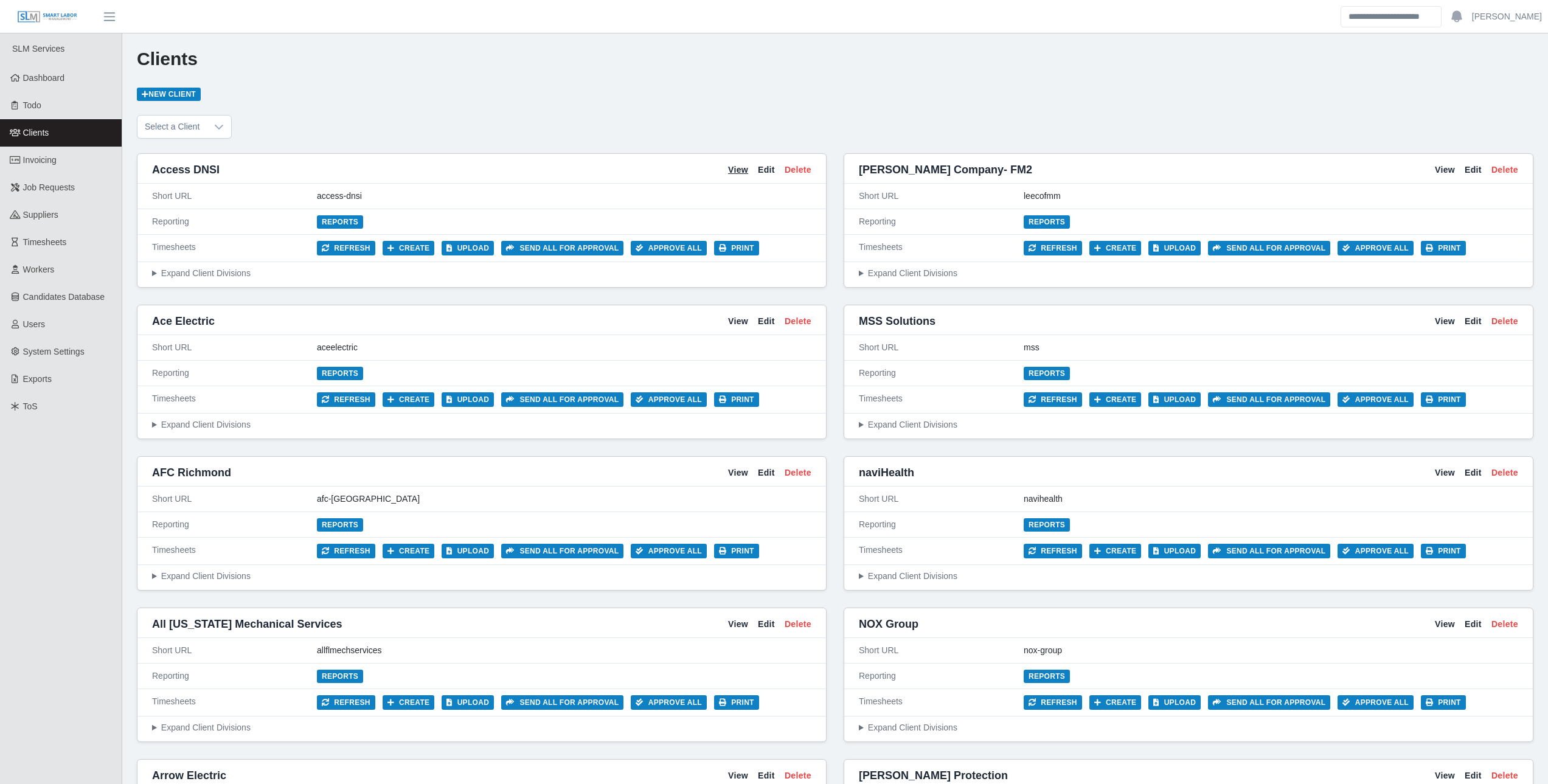
click at [738, 172] on link "View" at bounding box center [738, 170] width 20 height 13
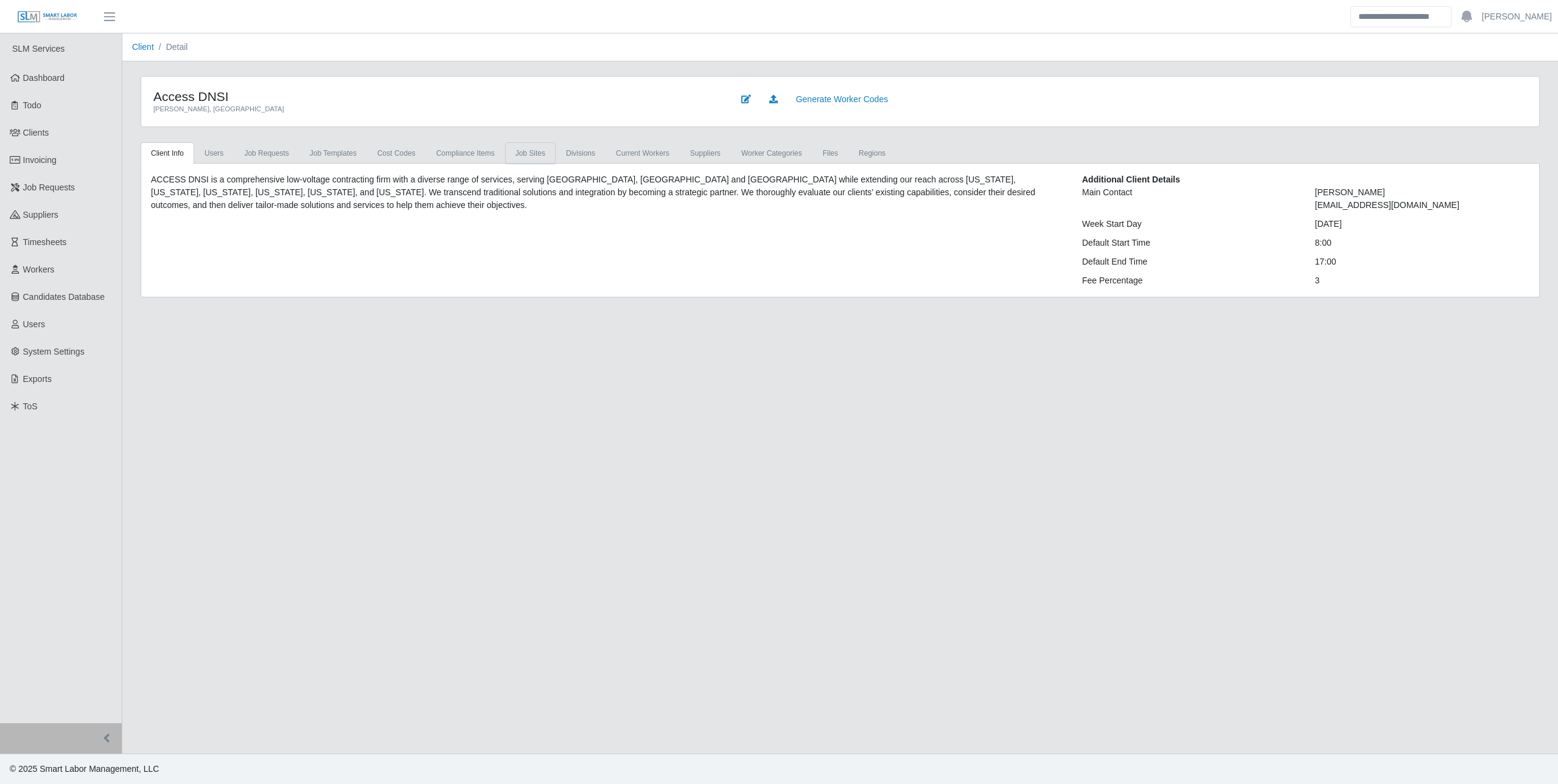
click at [528, 156] on link "job sites" at bounding box center [529, 154] width 50 height 22
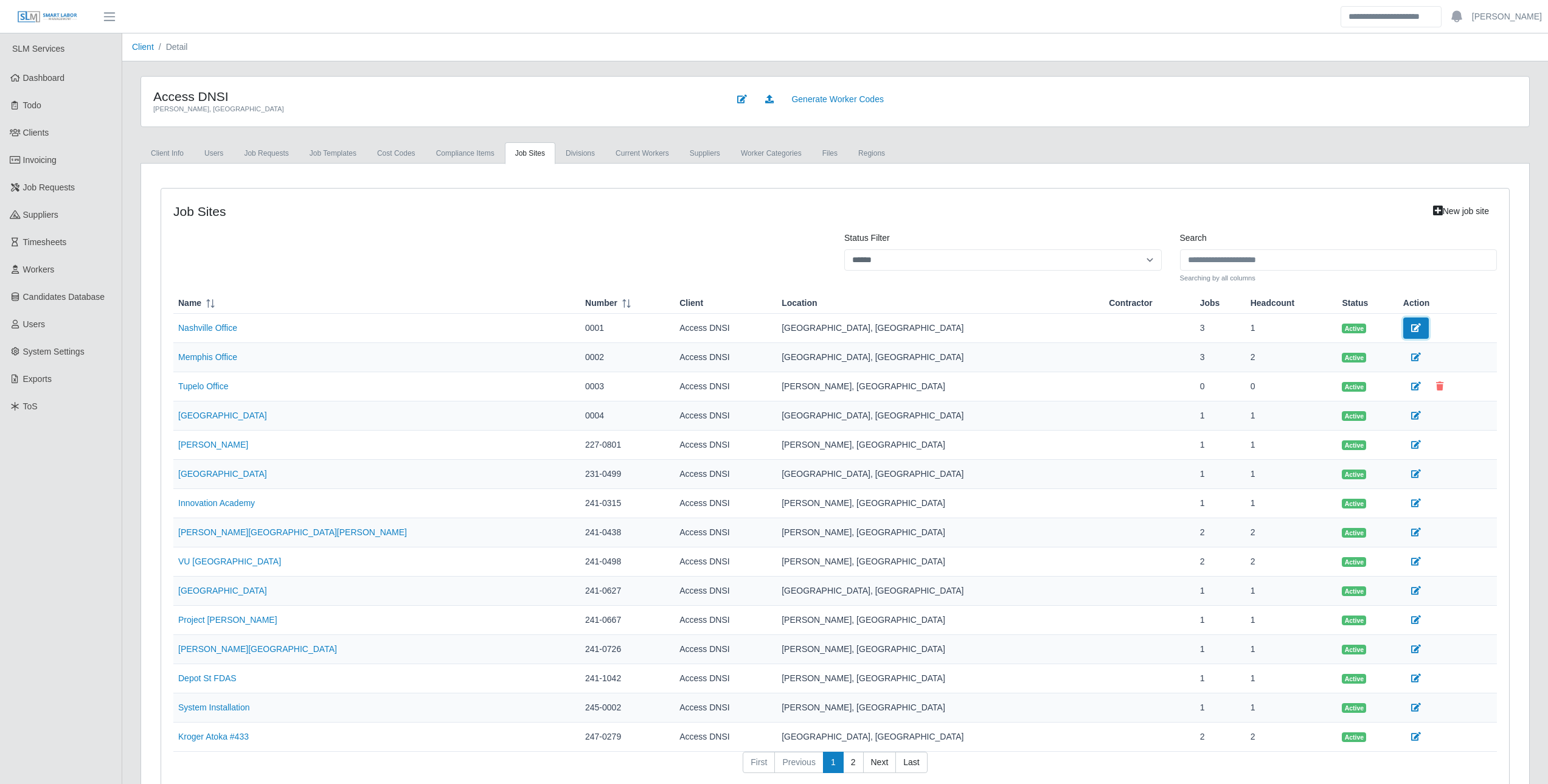
click at [1403, 323] on link at bounding box center [1415, 327] width 26 height 21
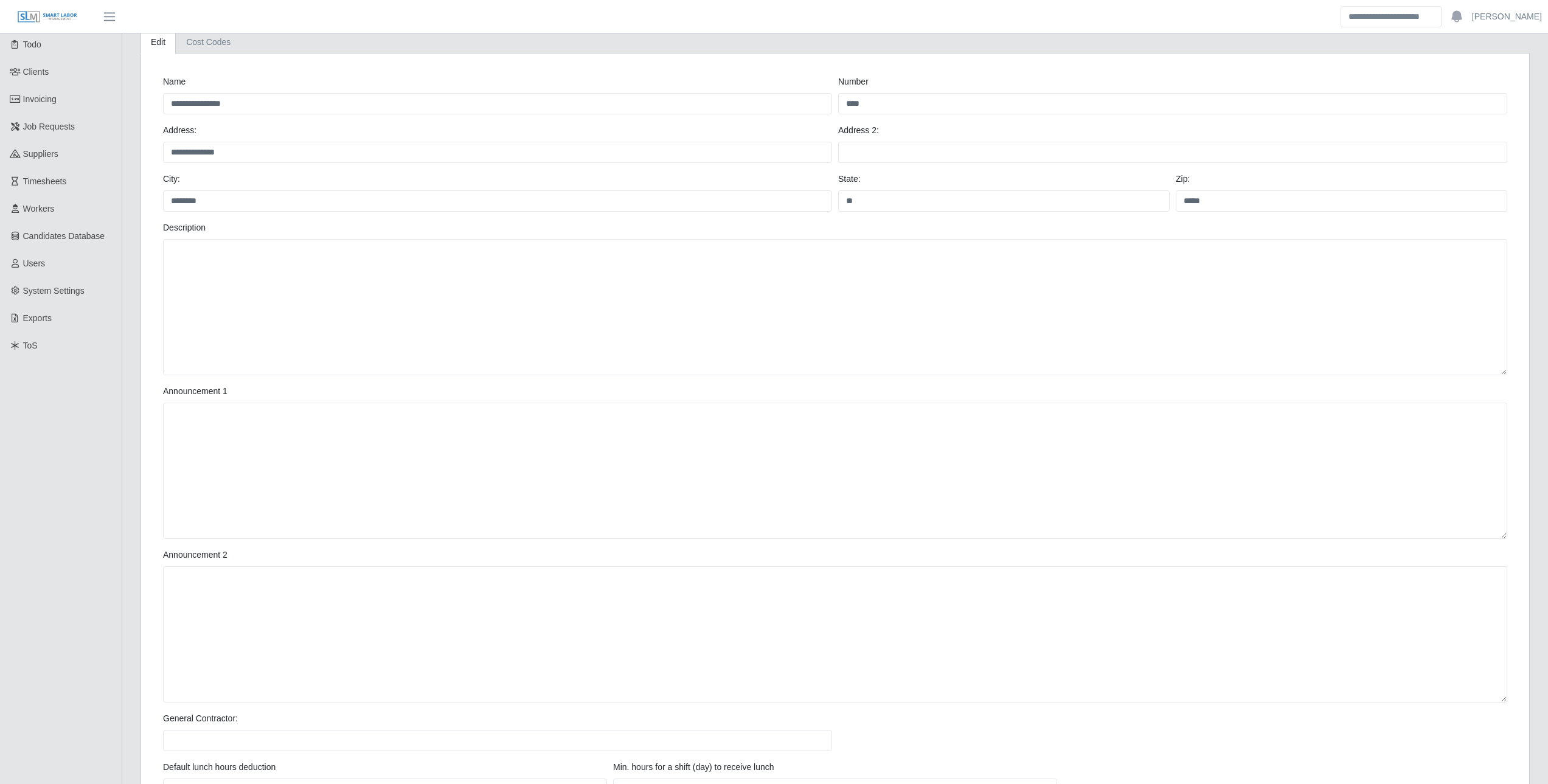
scroll to position [247, 0]
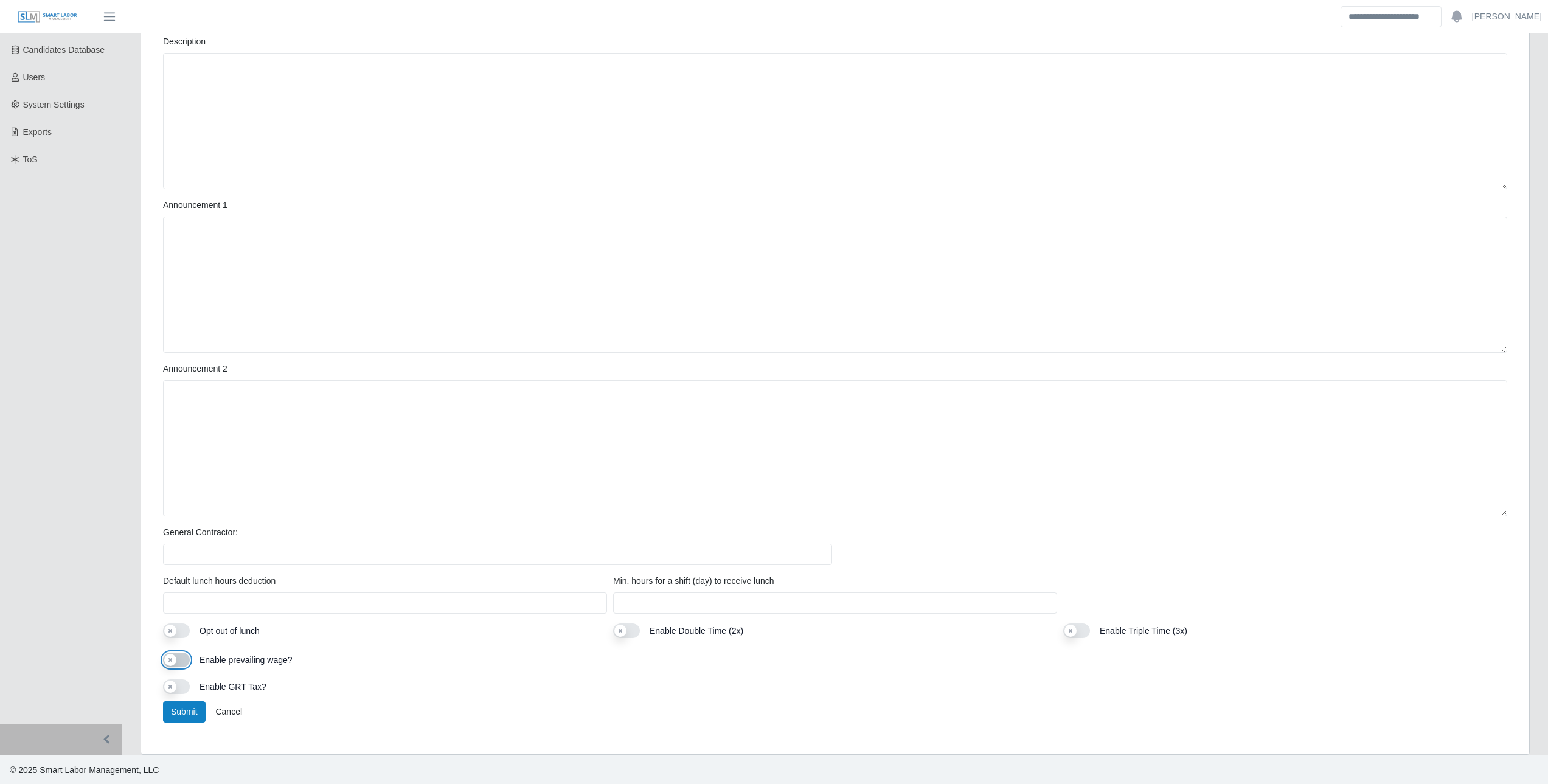
click at [180, 666] on button "Use setting" at bounding box center [175, 660] width 27 height 15
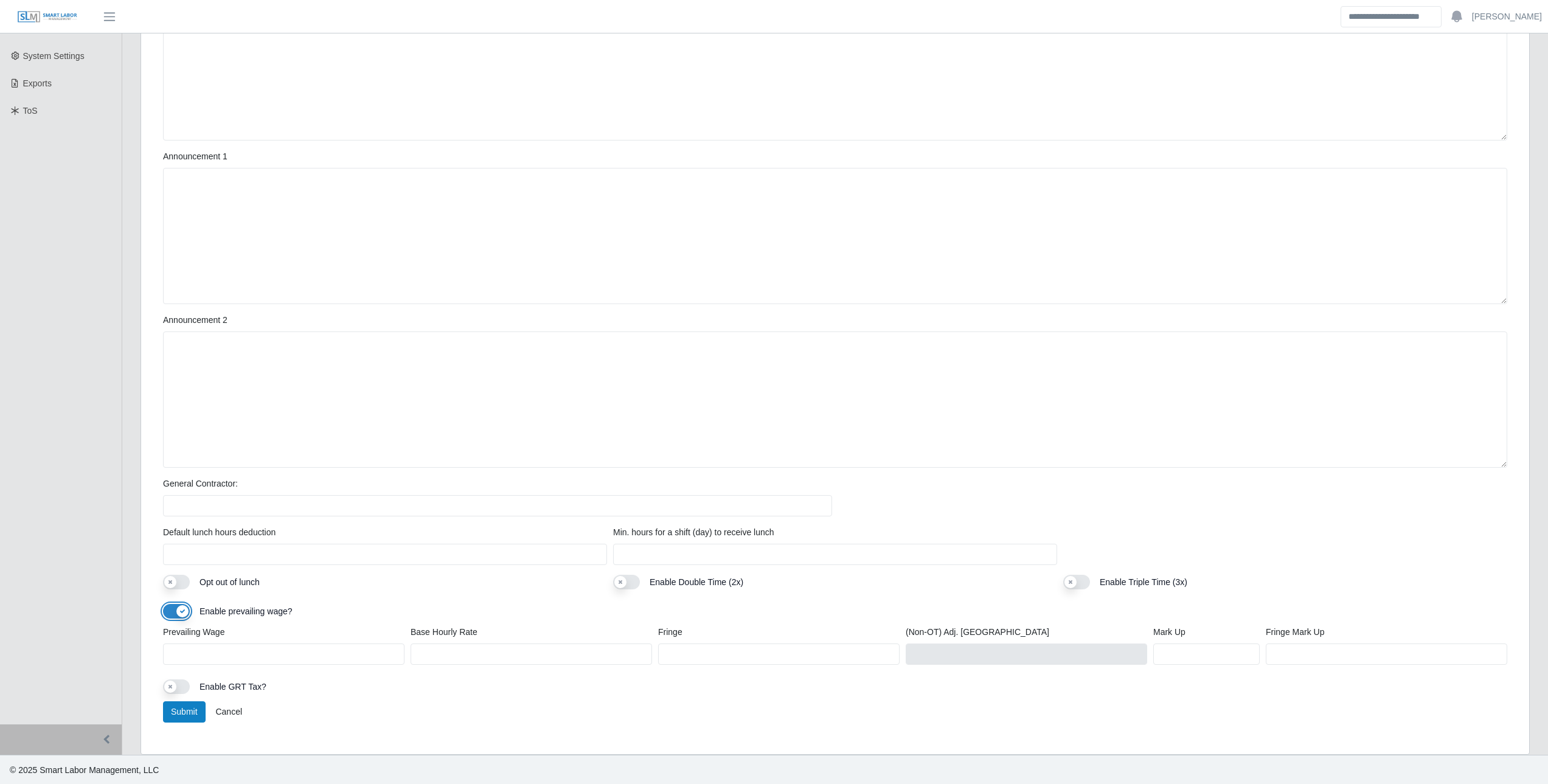
click at [175, 609] on button "Use setting" at bounding box center [175, 611] width 27 height 15
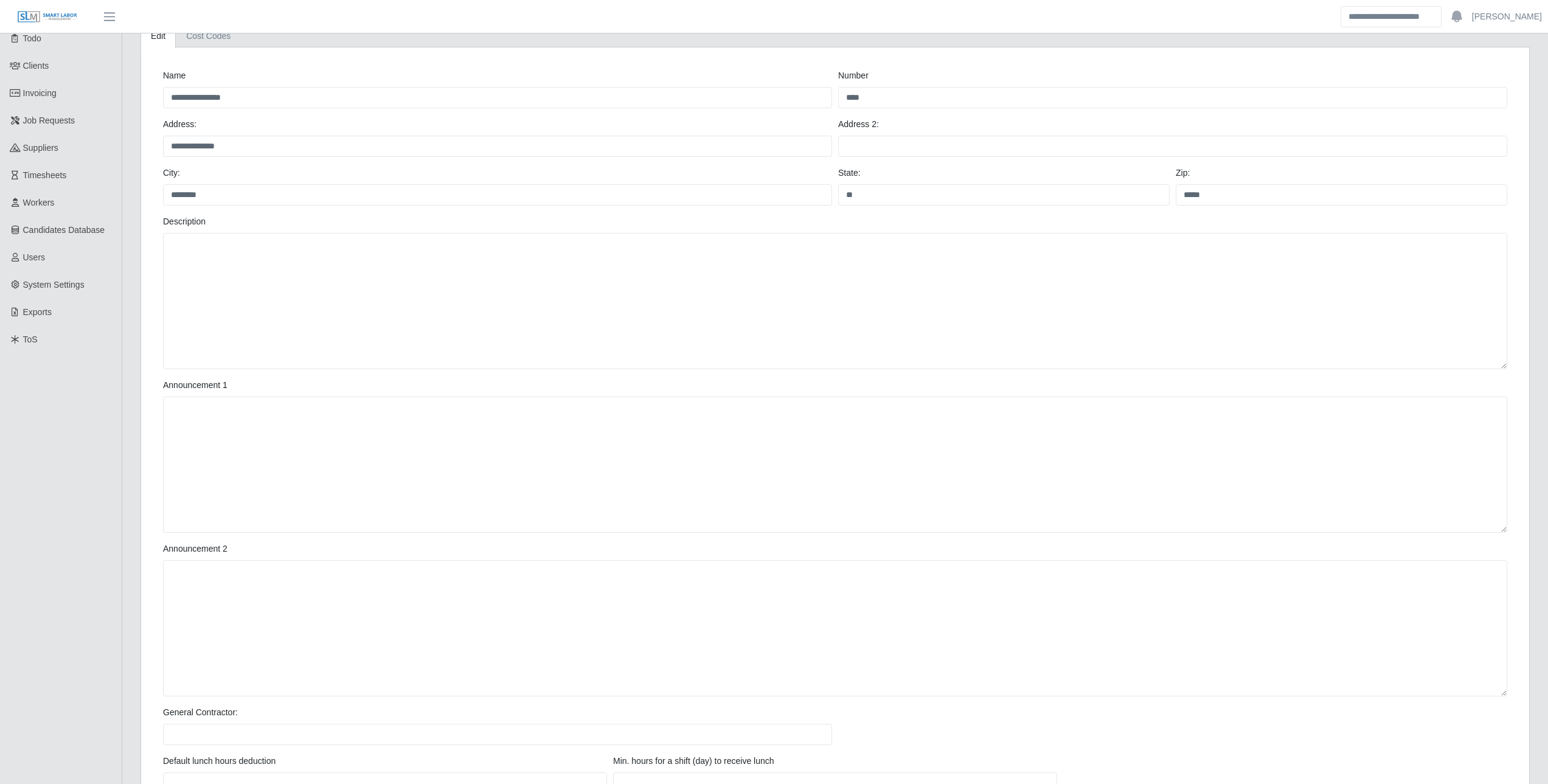
scroll to position [0, 0]
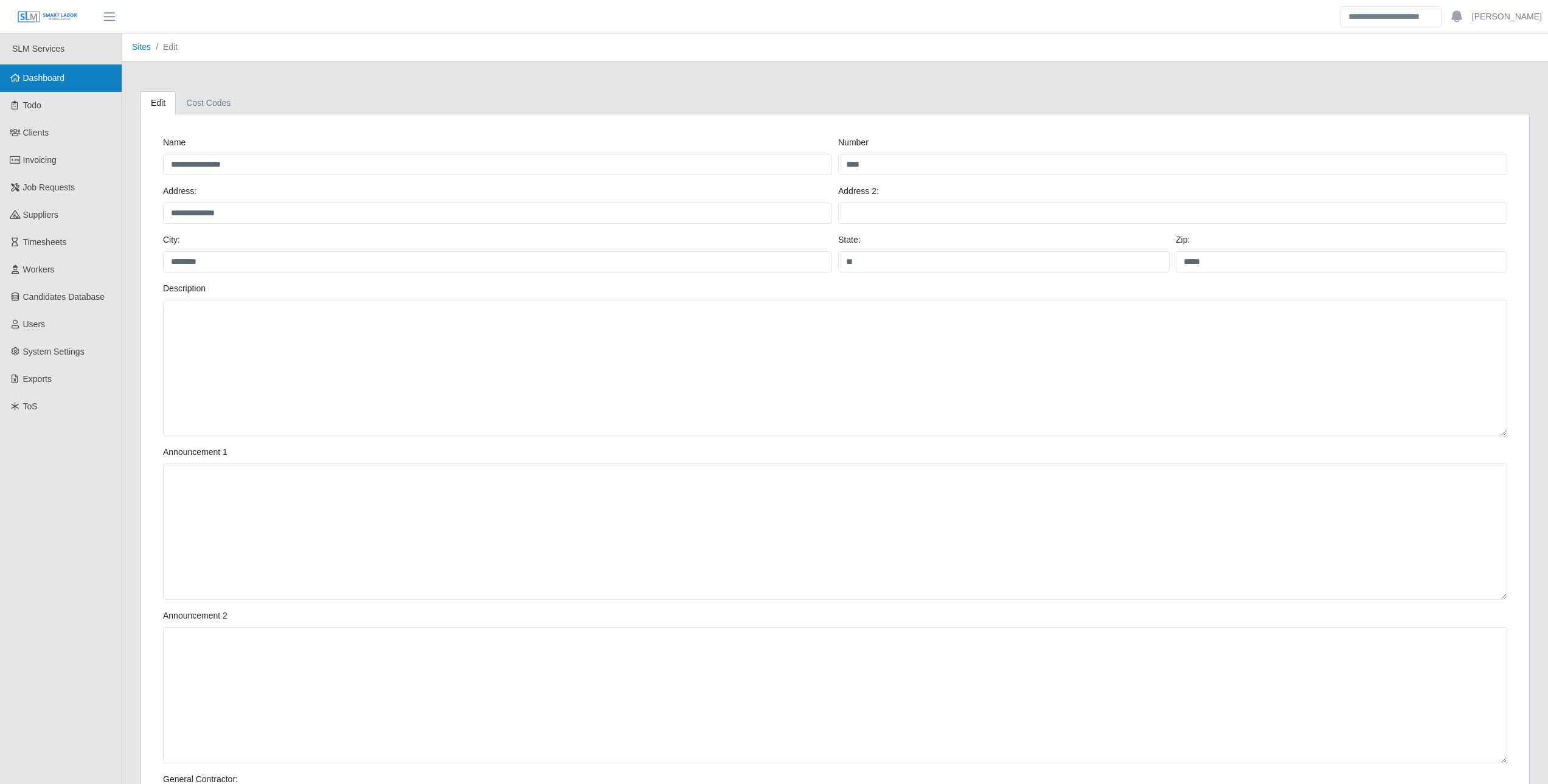
click at [46, 79] on span "Dashboard" at bounding box center [44, 78] width 42 height 10
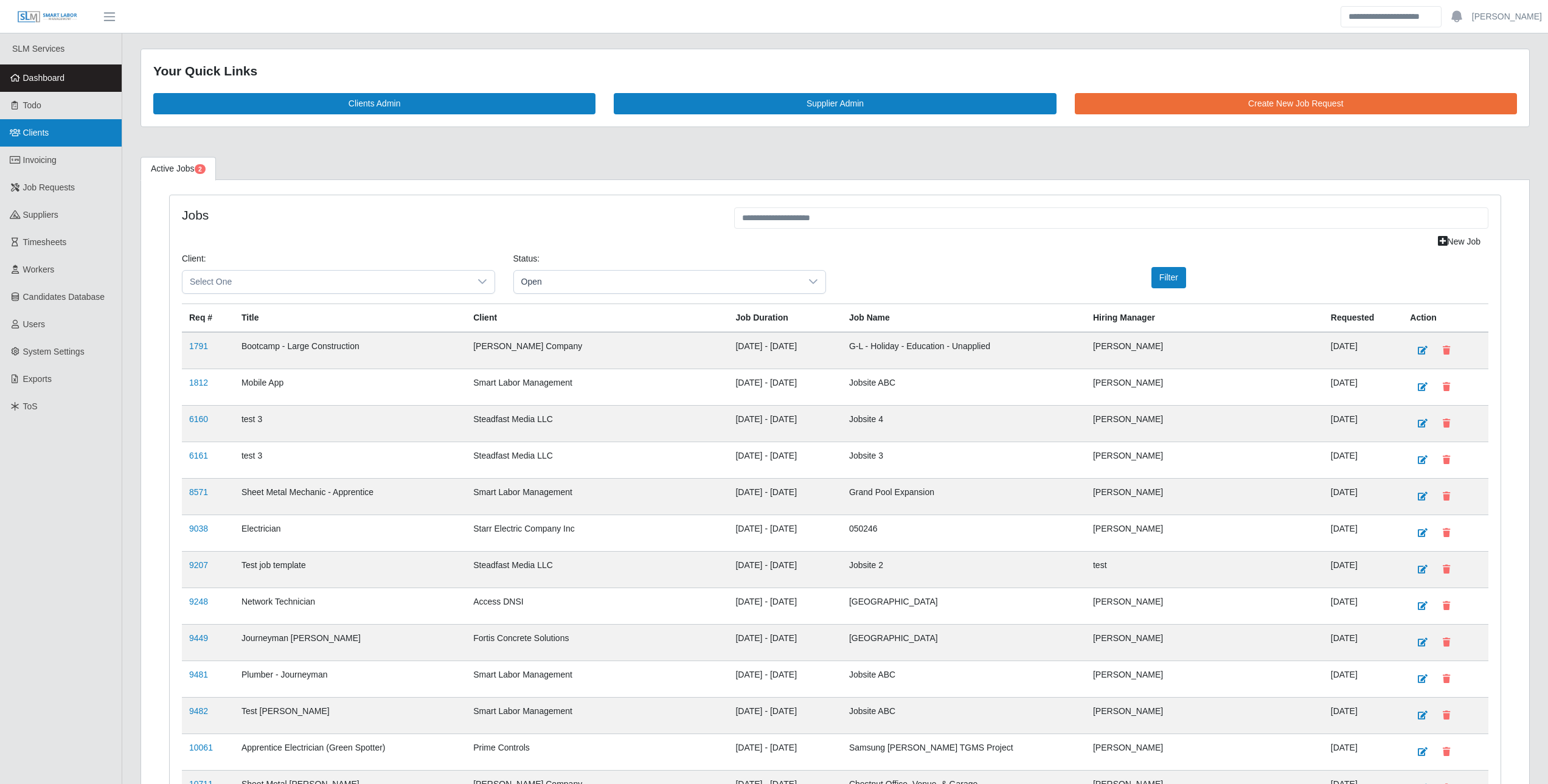
click at [5, 143] on link "Clients" at bounding box center [60, 132] width 122 height 27
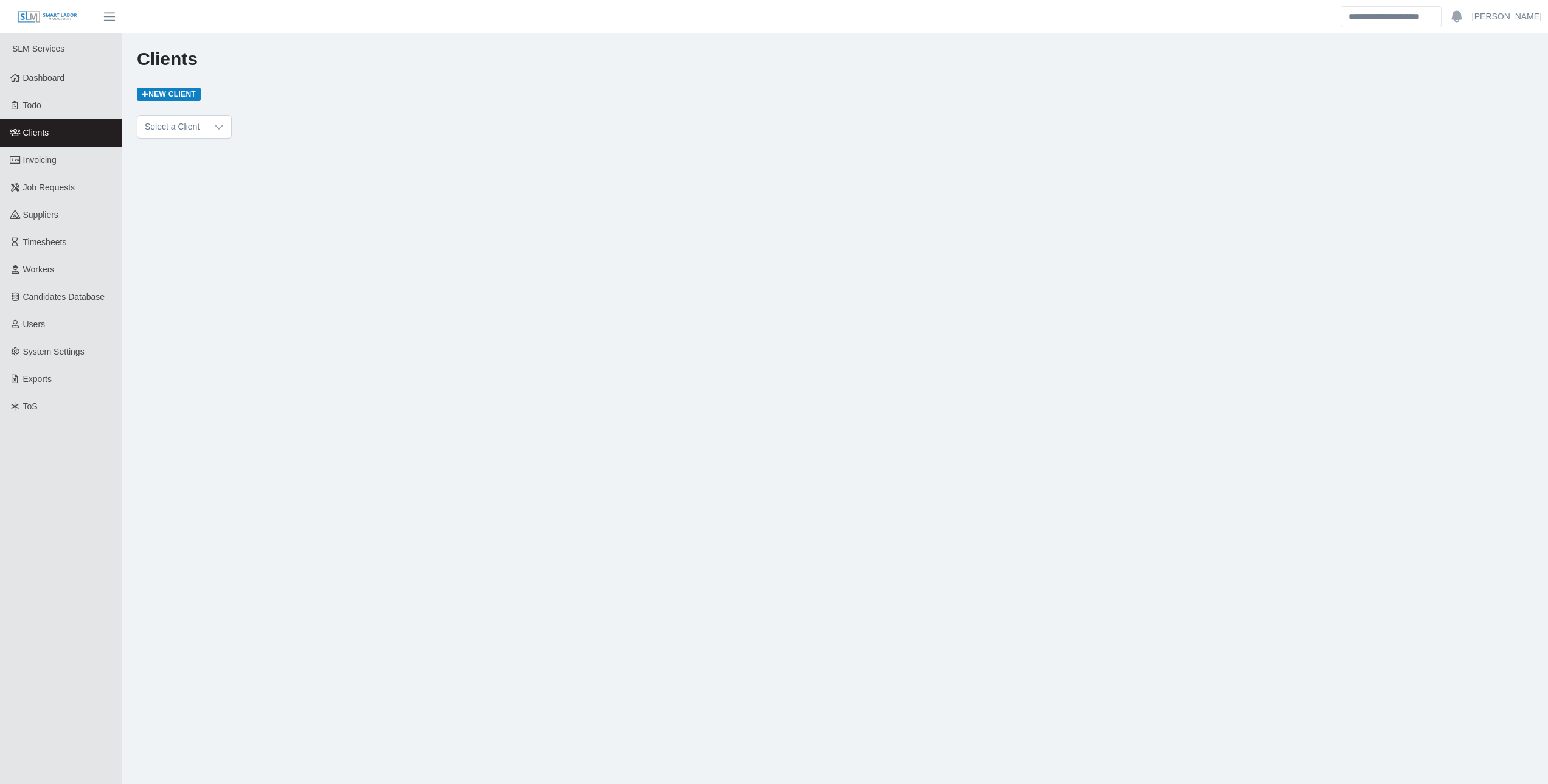
click at [43, 185] on span "Job Requests" at bounding box center [48, 187] width 52 height 10
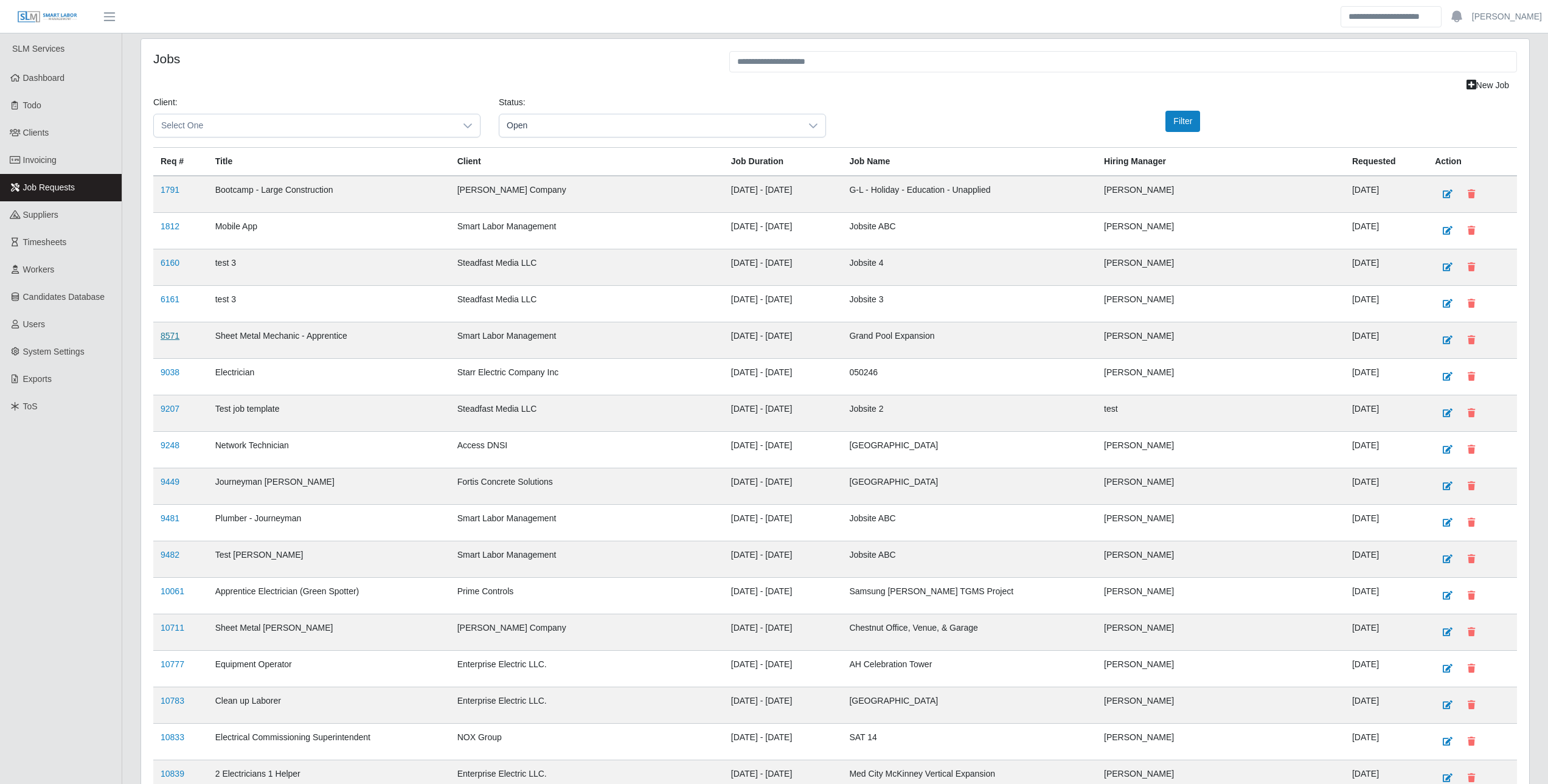
click at [164, 332] on link "8571" at bounding box center [170, 335] width 19 height 10
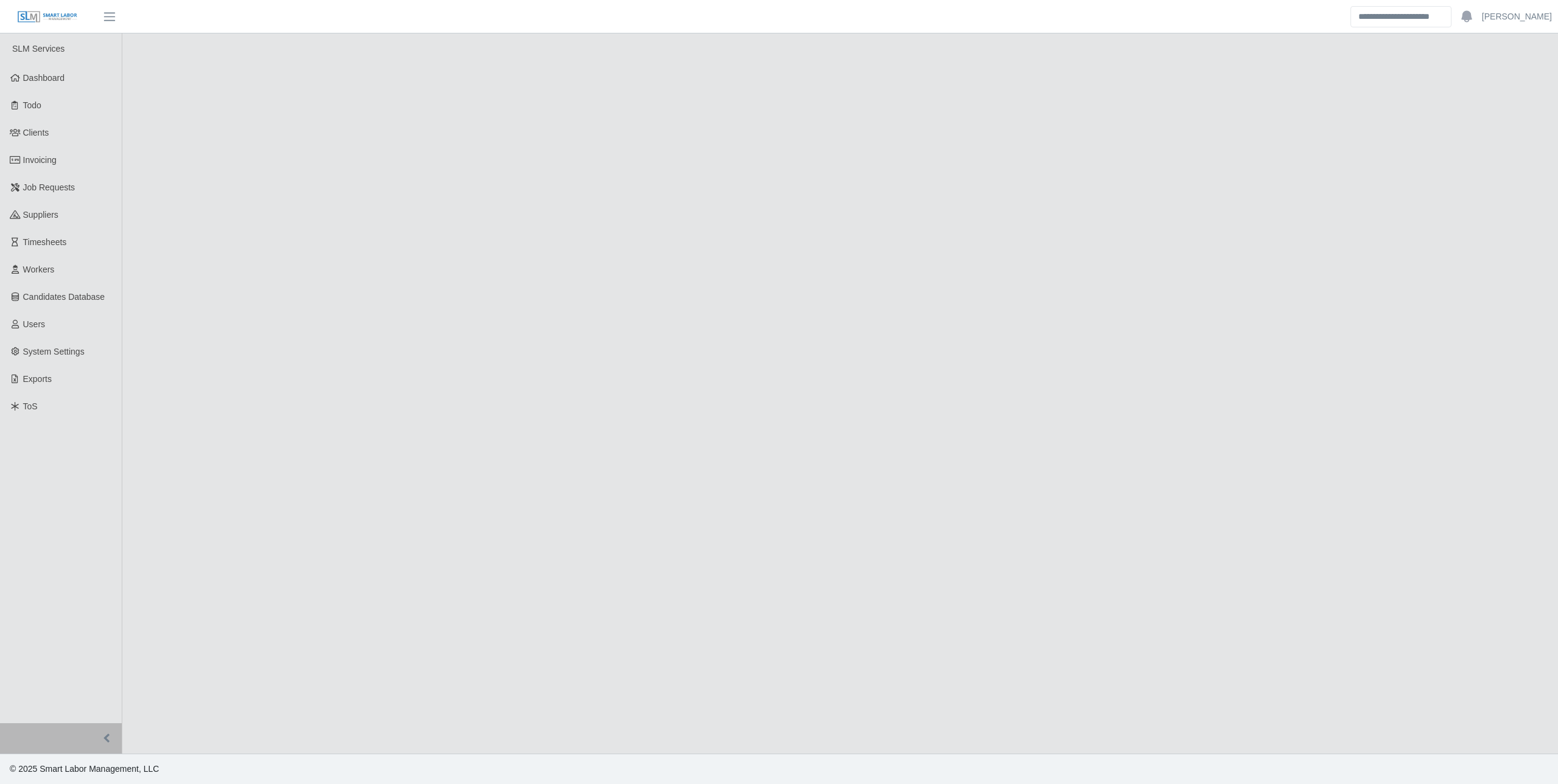
select select "****"
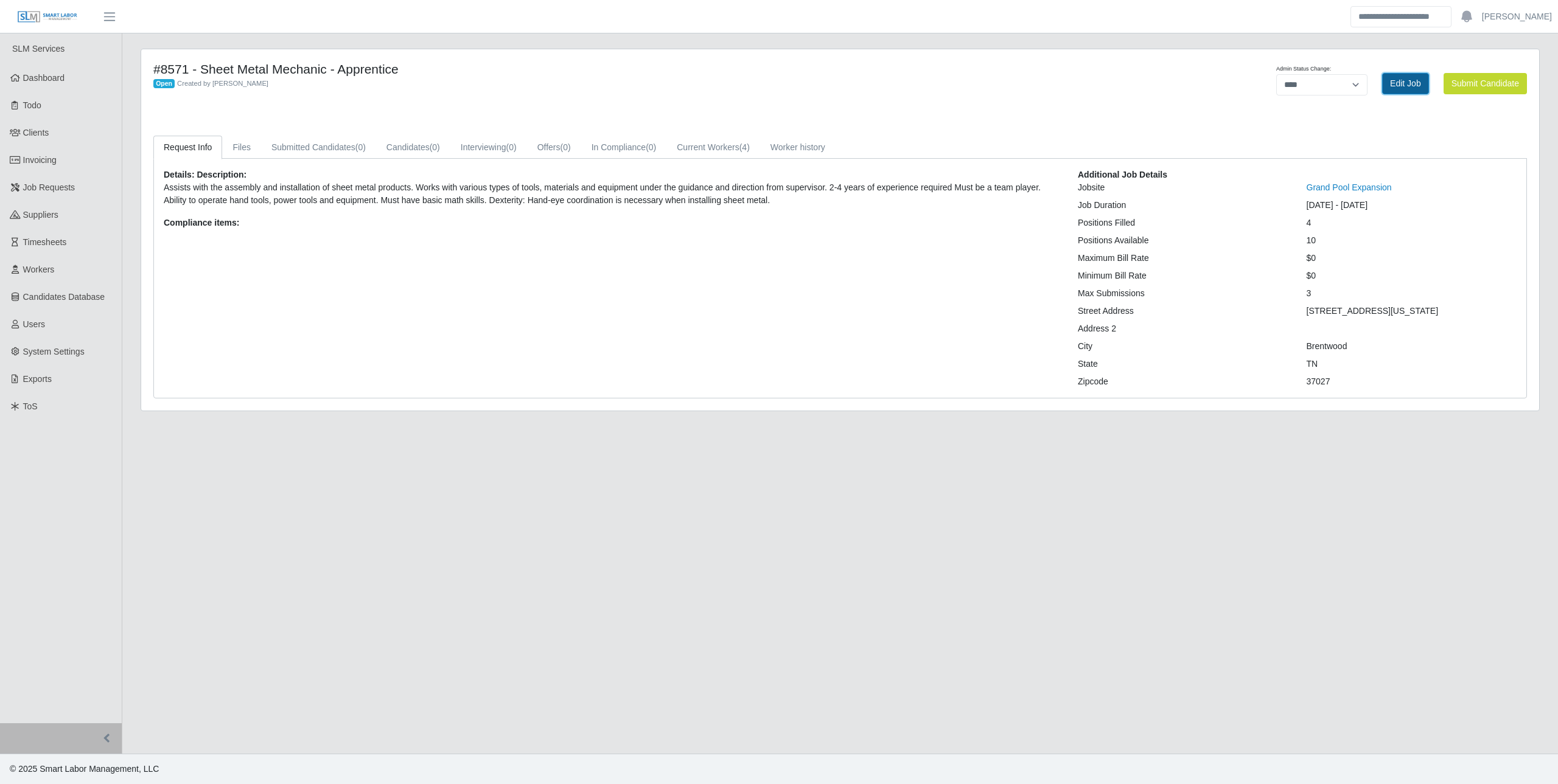
click at [1415, 88] on link "Edit Job" at bounding box center [1404, 83] width 47 height 21
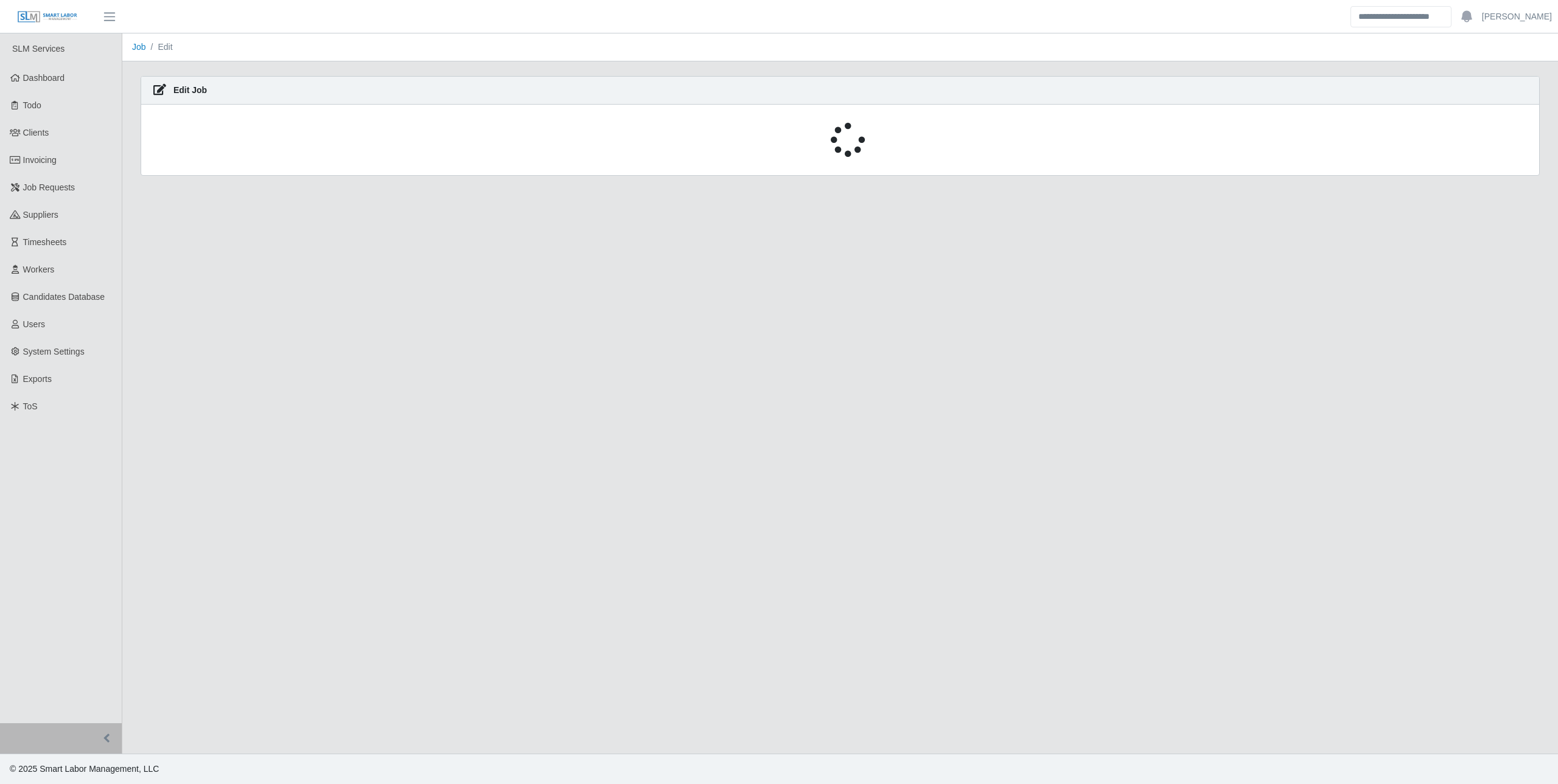
select select "****"
select select "***"
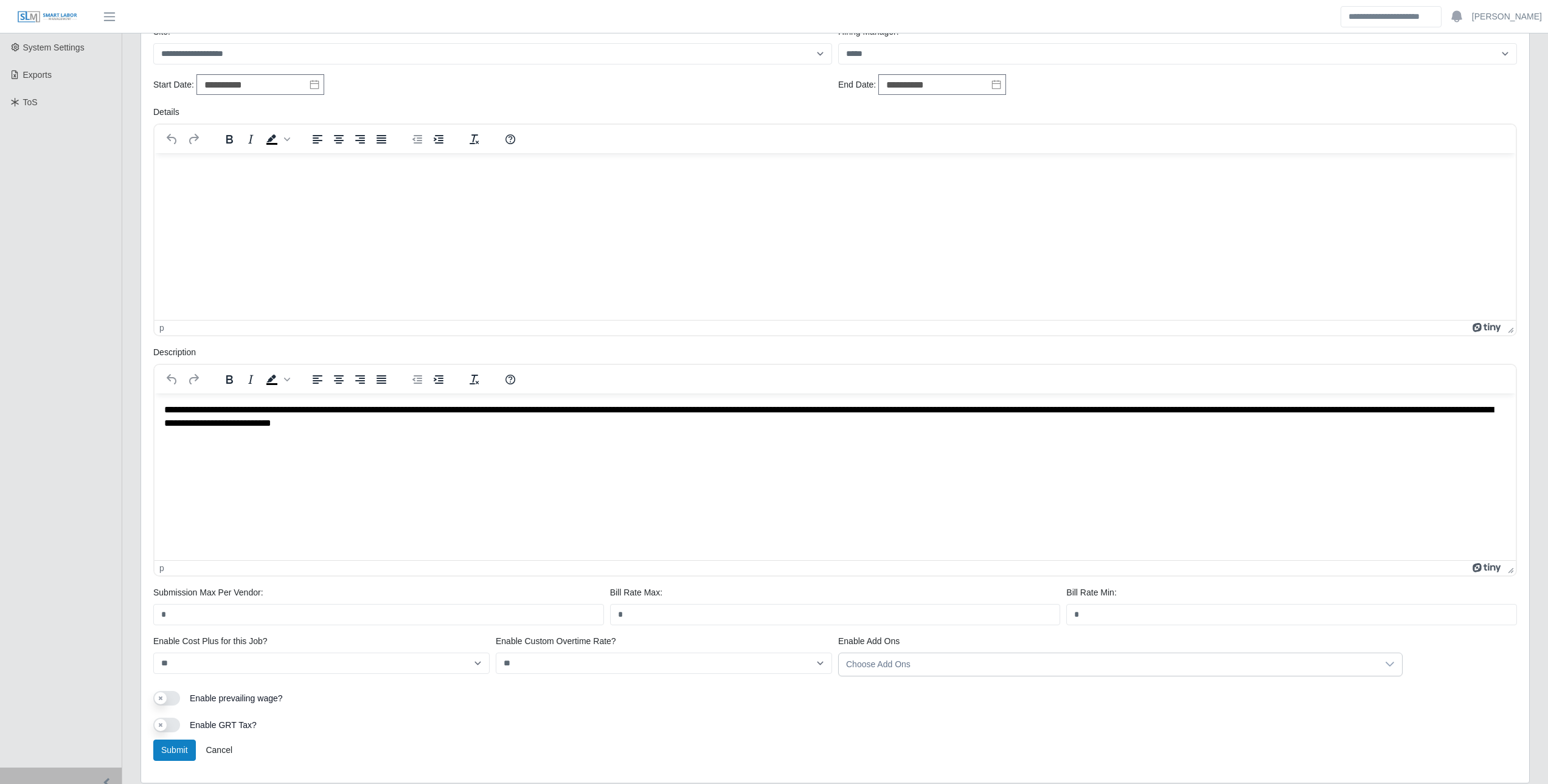
scroll to position [348, 0]
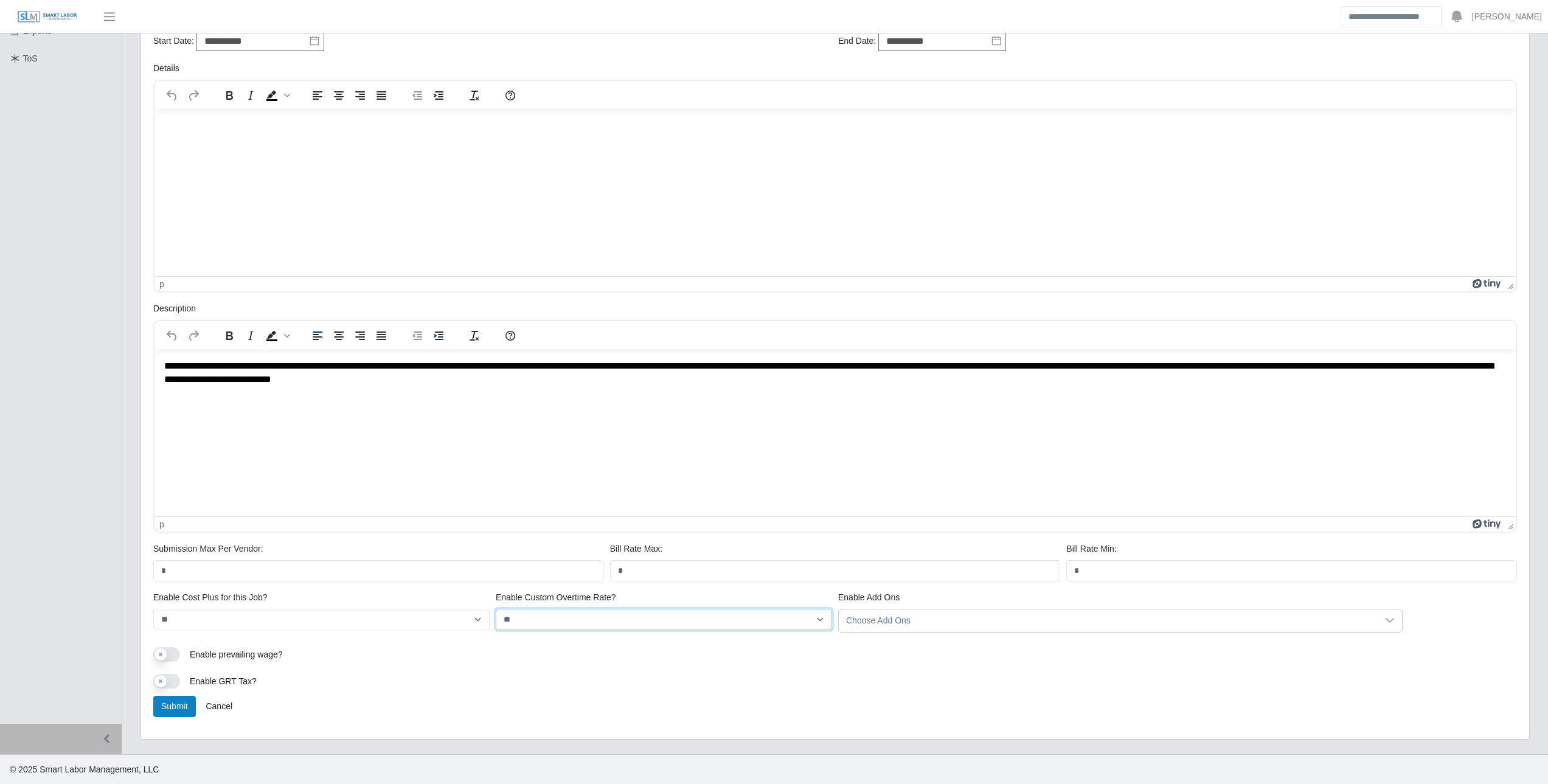
click at [679, 616] on select "*** **" at bounding box center [663, 619] width 336 height 21
click at [675, 627] on select "*** **" at bounding box center [663, 619] width 336 height 21
click at [495, 609] on select "*** **" at bounding box center [663, 619] width 336 height 21
click at [721, 668] on div "Use setting Enable prevailing wage?" at bounding box center [834, 655] width 1370 height 26
click at [1512, 619] on div "Enable Cost Plus for this Job? *** ** Please provide a valid hiring manager. En…" at bounding box center [834, 617] width 1370 height 51
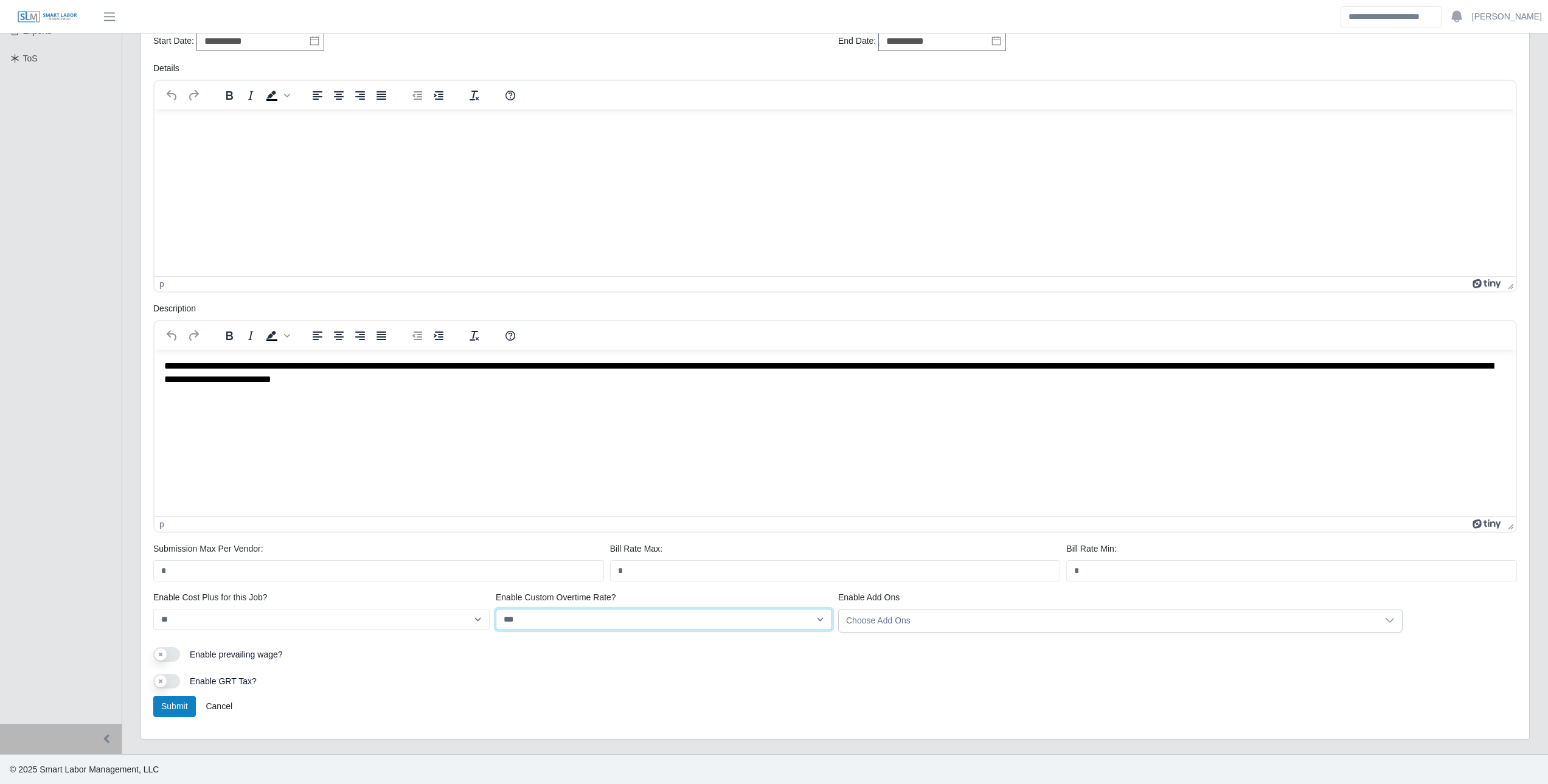
click at [589, 615] on select "*** **" at bounding box center [663, 619] width 336 height 21
select select "*"
click at [495, 609] on select "*** **" at bounding box center [663, 619] width 336 height 21
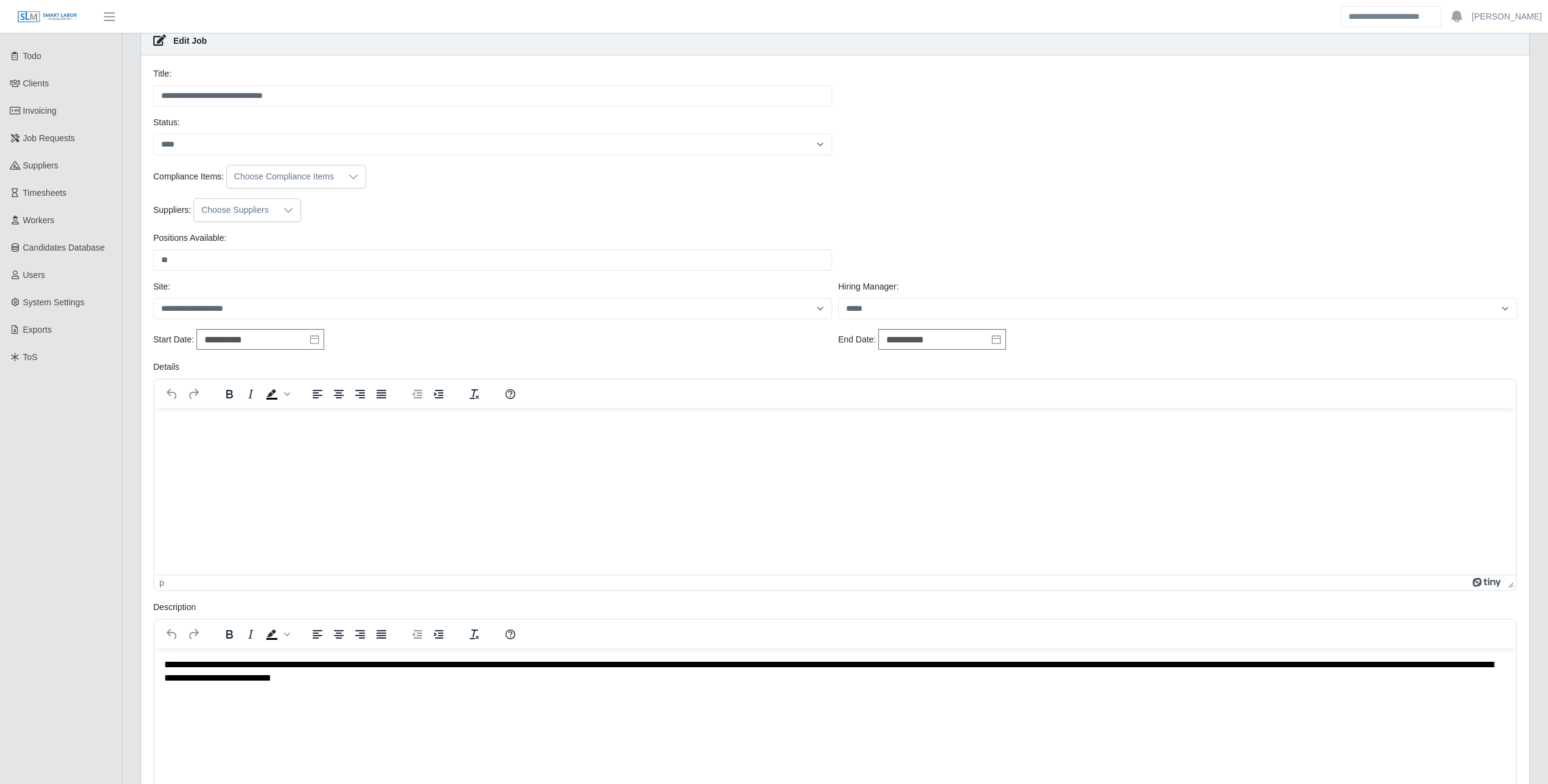
scroll to position [0, 0]
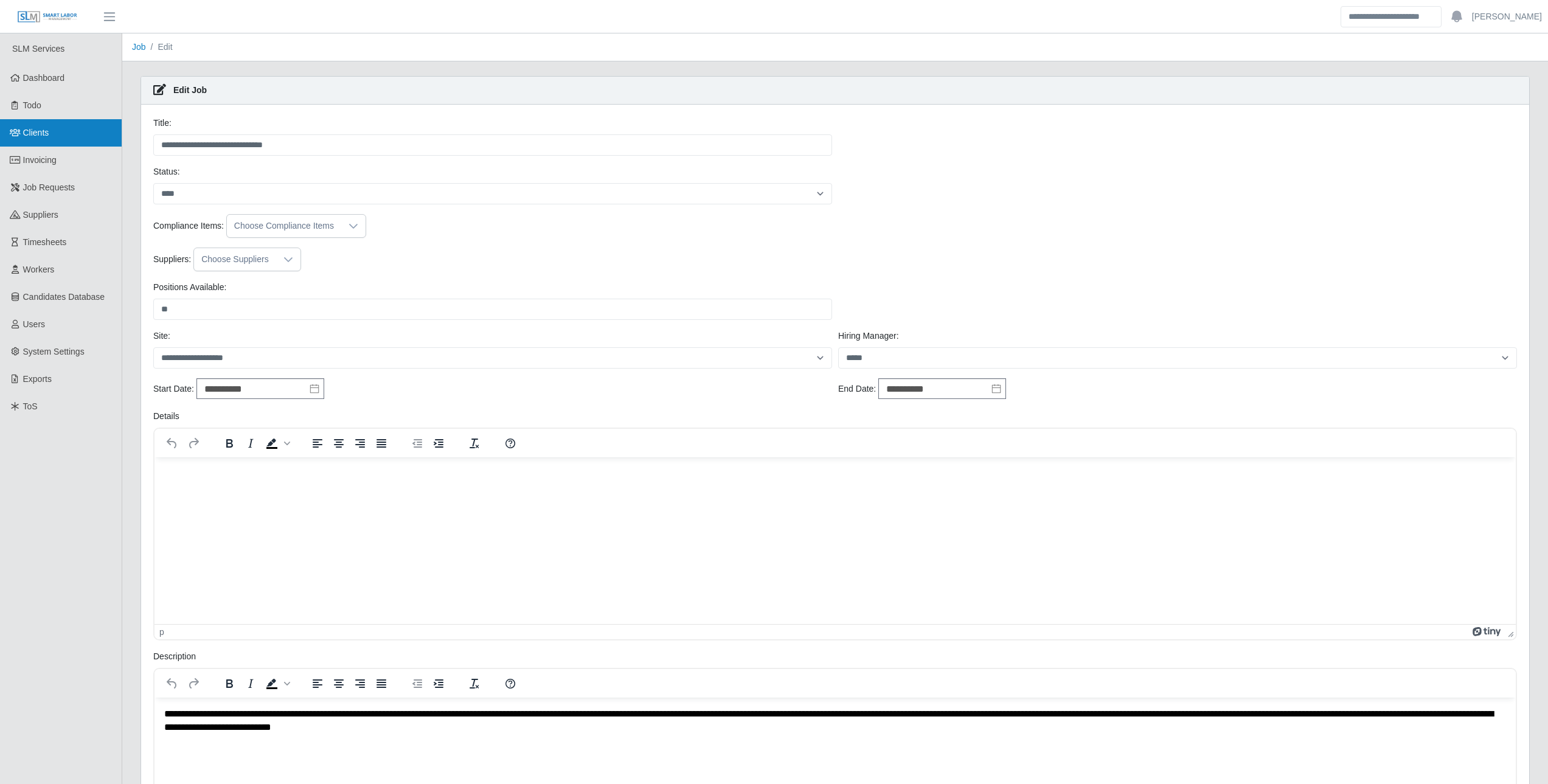
click at [59, 132] on link "Clients" at bounding box center [60, 132] width 122 height 27
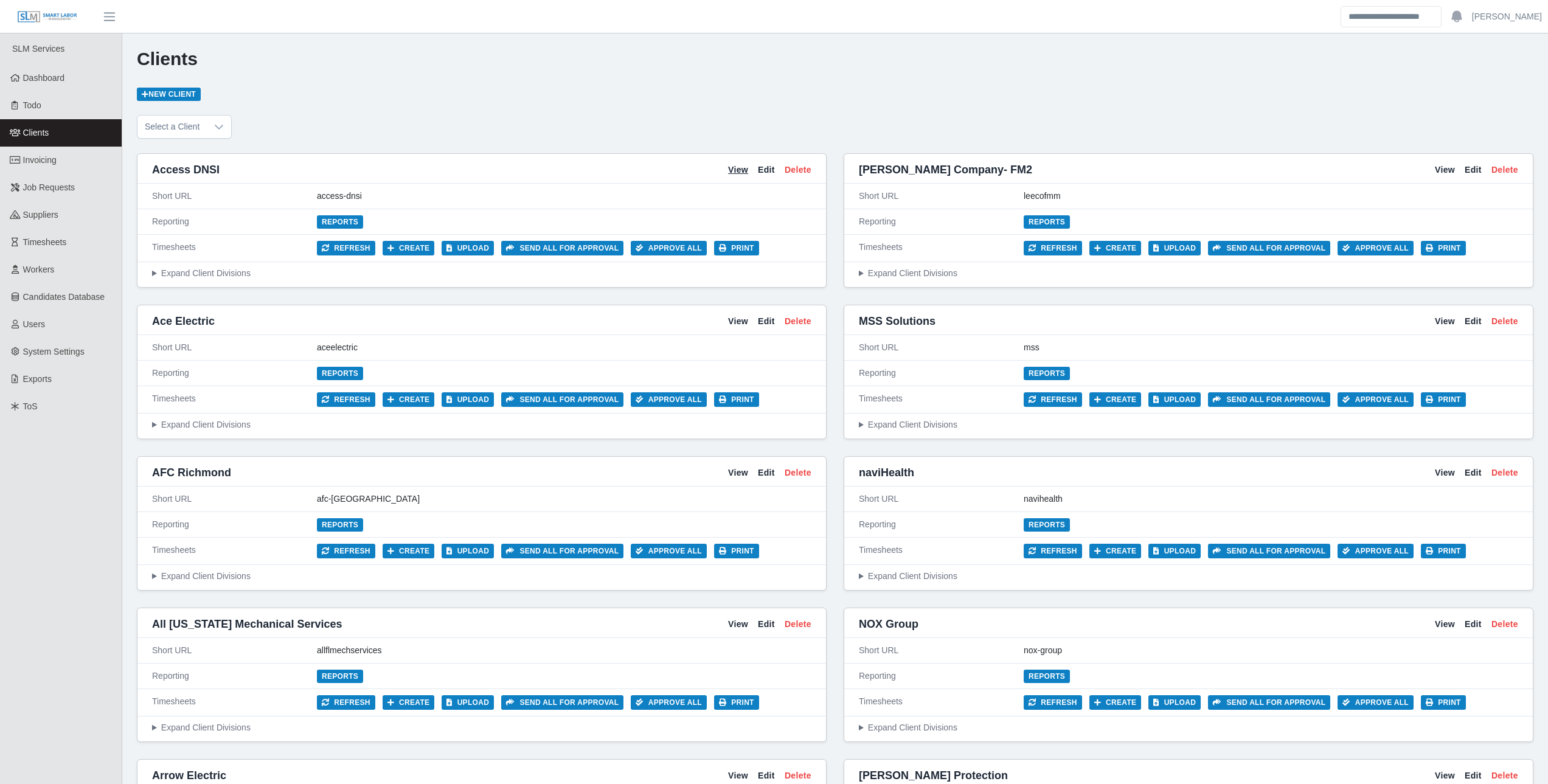
click at [739, 170] on link "View" at bounding box center [738, 170] width 20 height 13
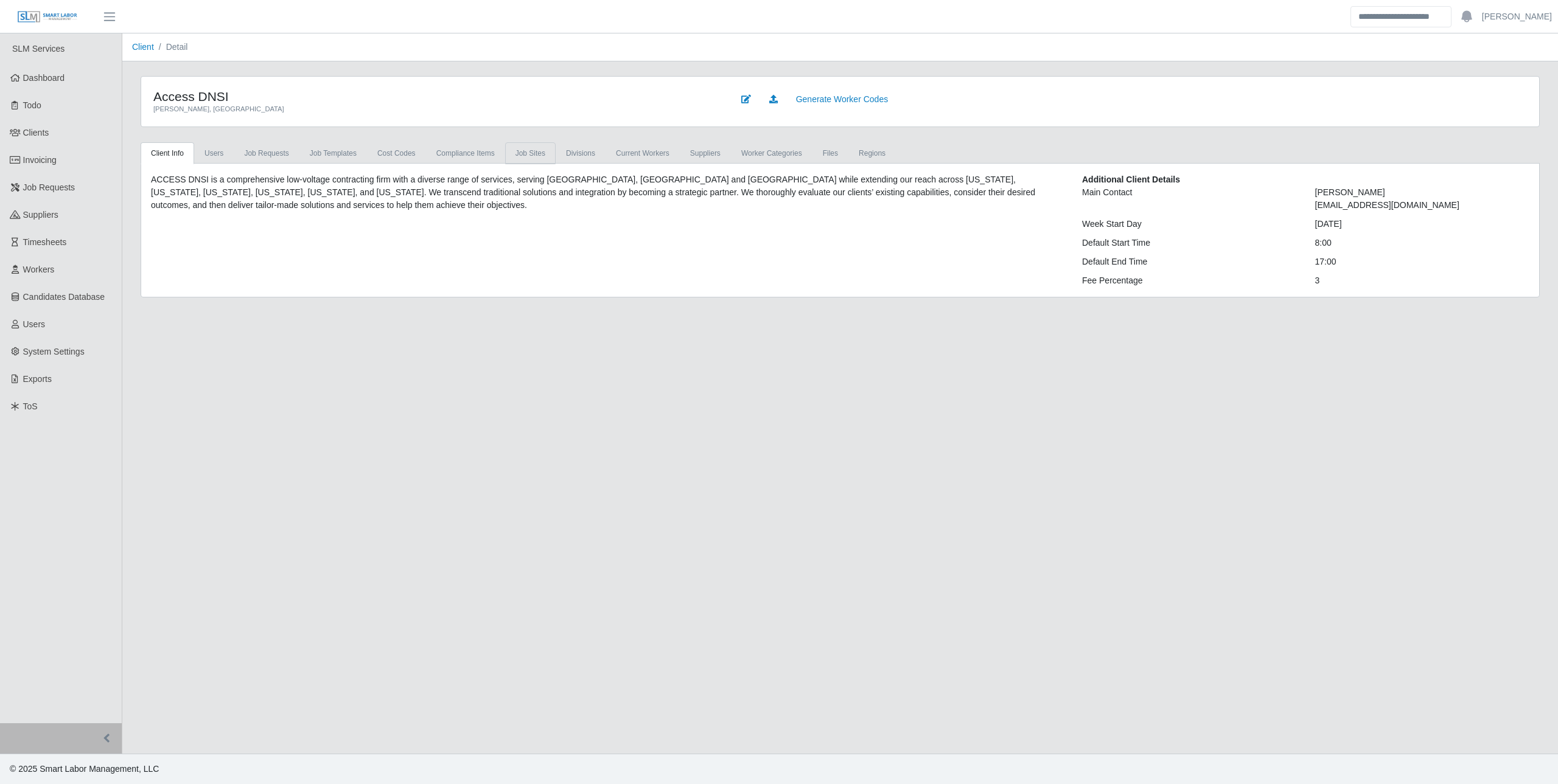
click at [518, 154] on link "job sites" at bounding box center [529, 154] width 50 height 22
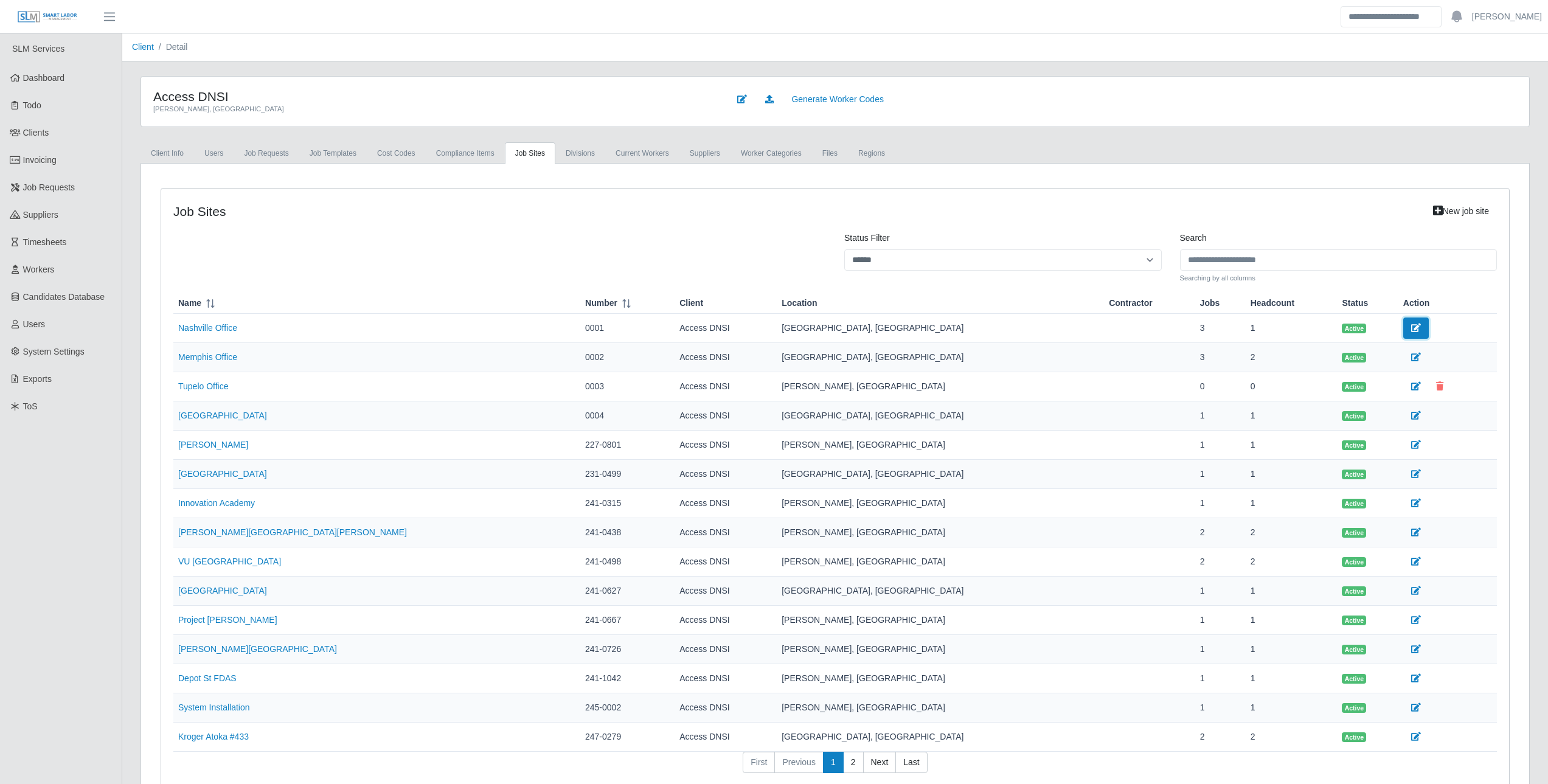
click at [1411, 332] on icon at bounding box center [1415, 327] width 10 height 8
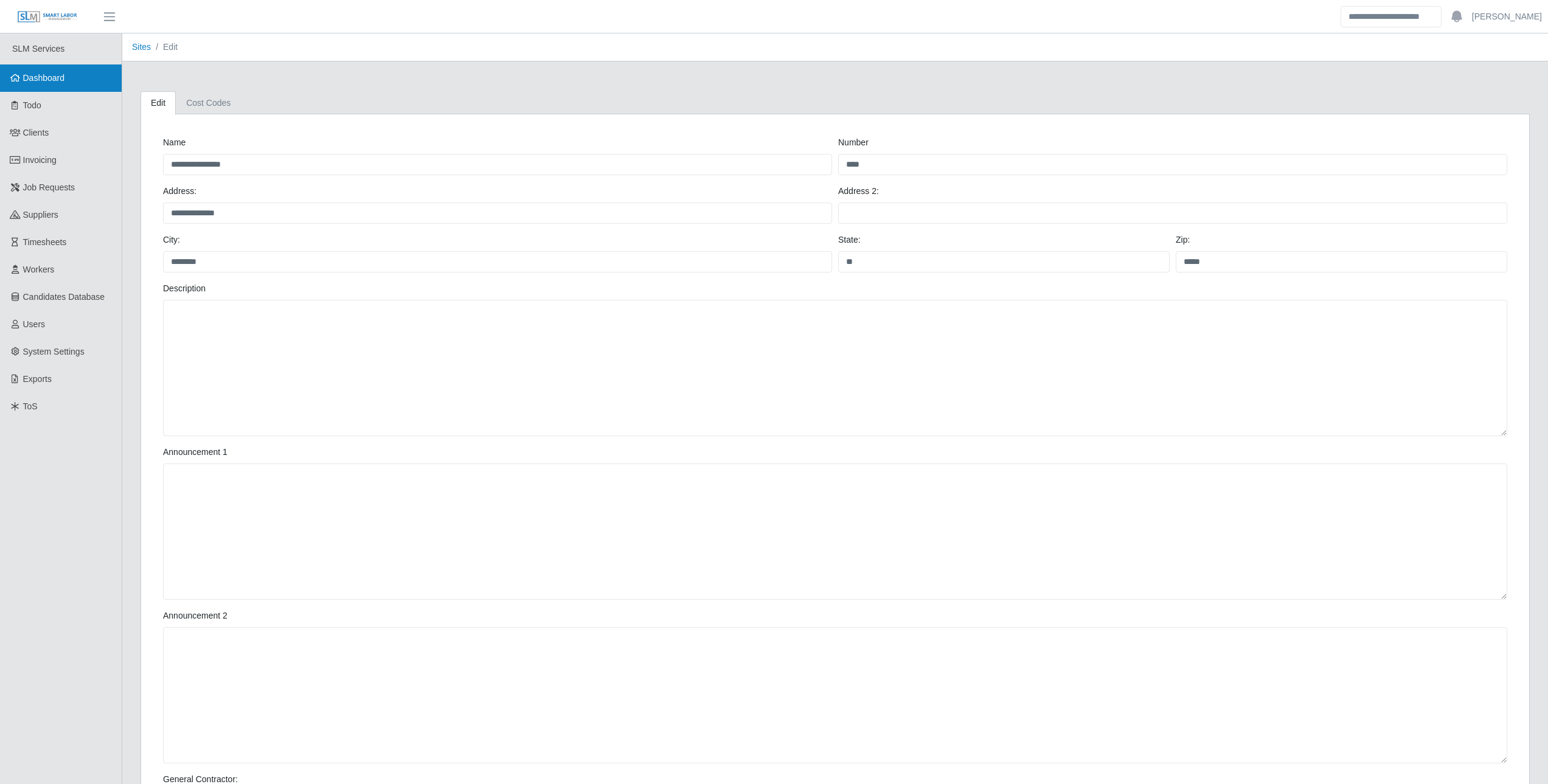
click at [48, 83] on span "Dashboard" at bounding box center [44, 78] width 42 height 10
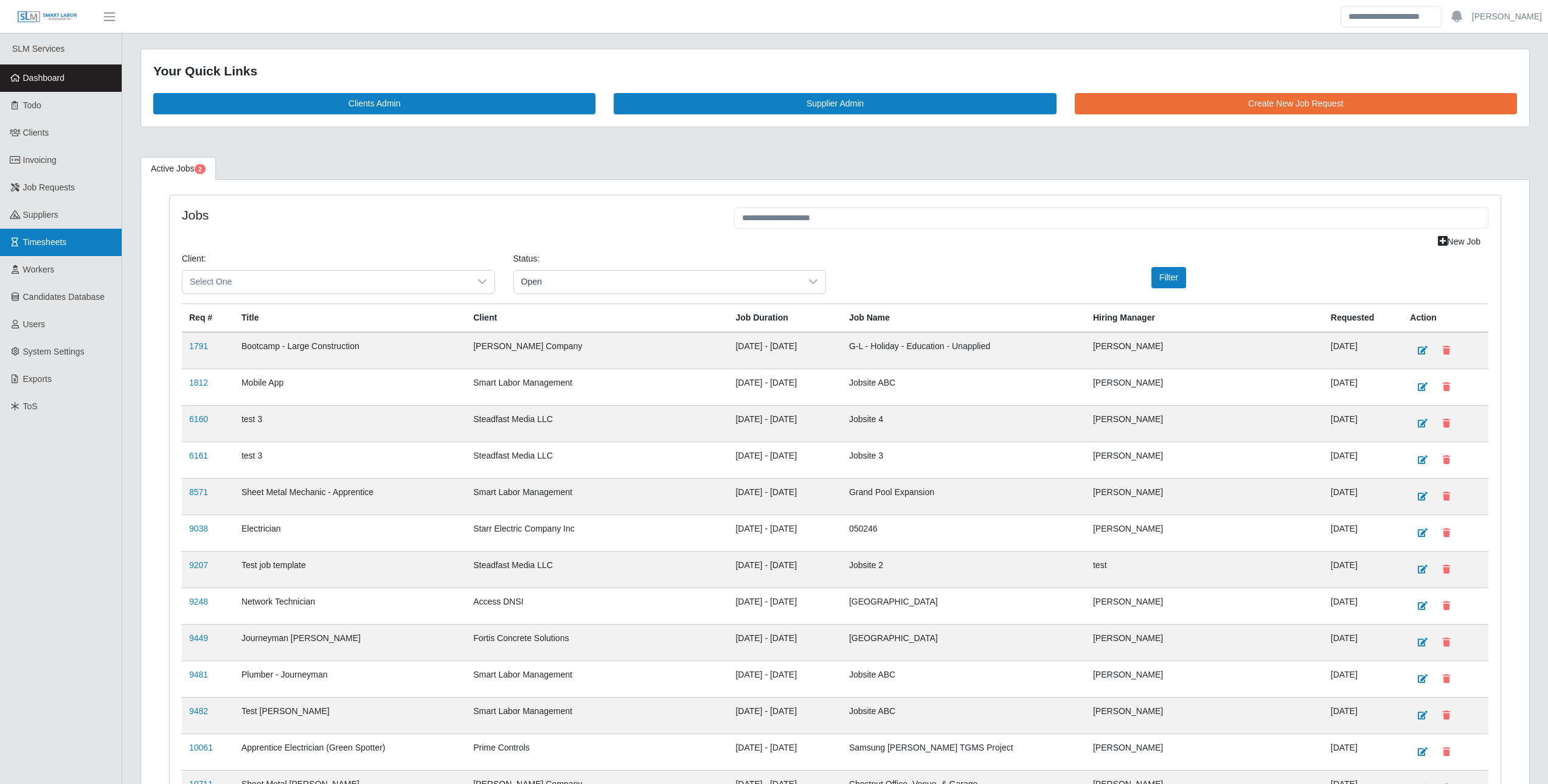
click at [54, 249] on link "Timesheets" at bounding box center [60, 242] width 122 height 27
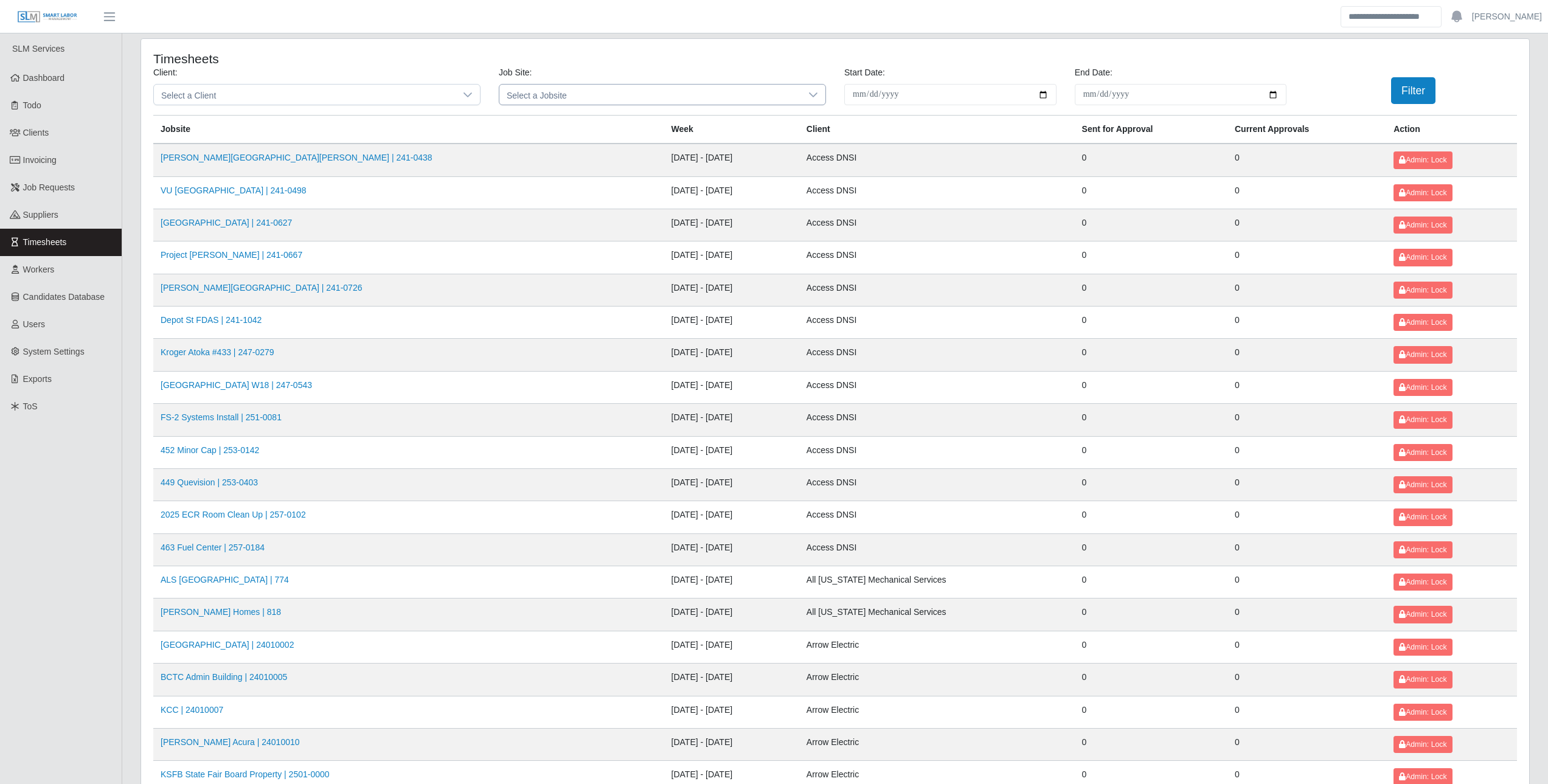
click at [543, 98] on span "Select a Jobsite" at bounding box center [650, 95] width 302 height 20
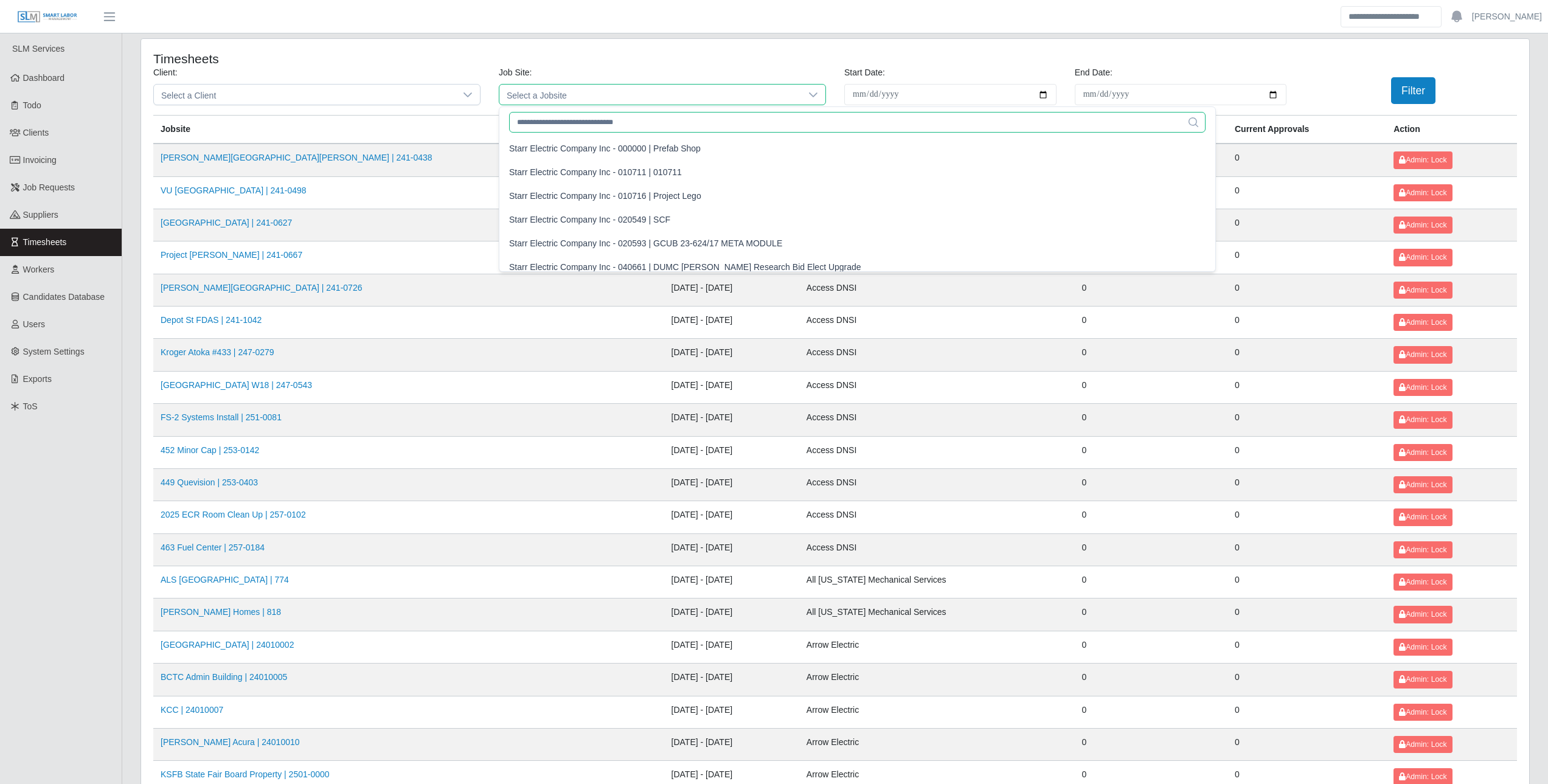
click at [557, 124] on input "text" at bounding box center [857, 122] width 696 height 21
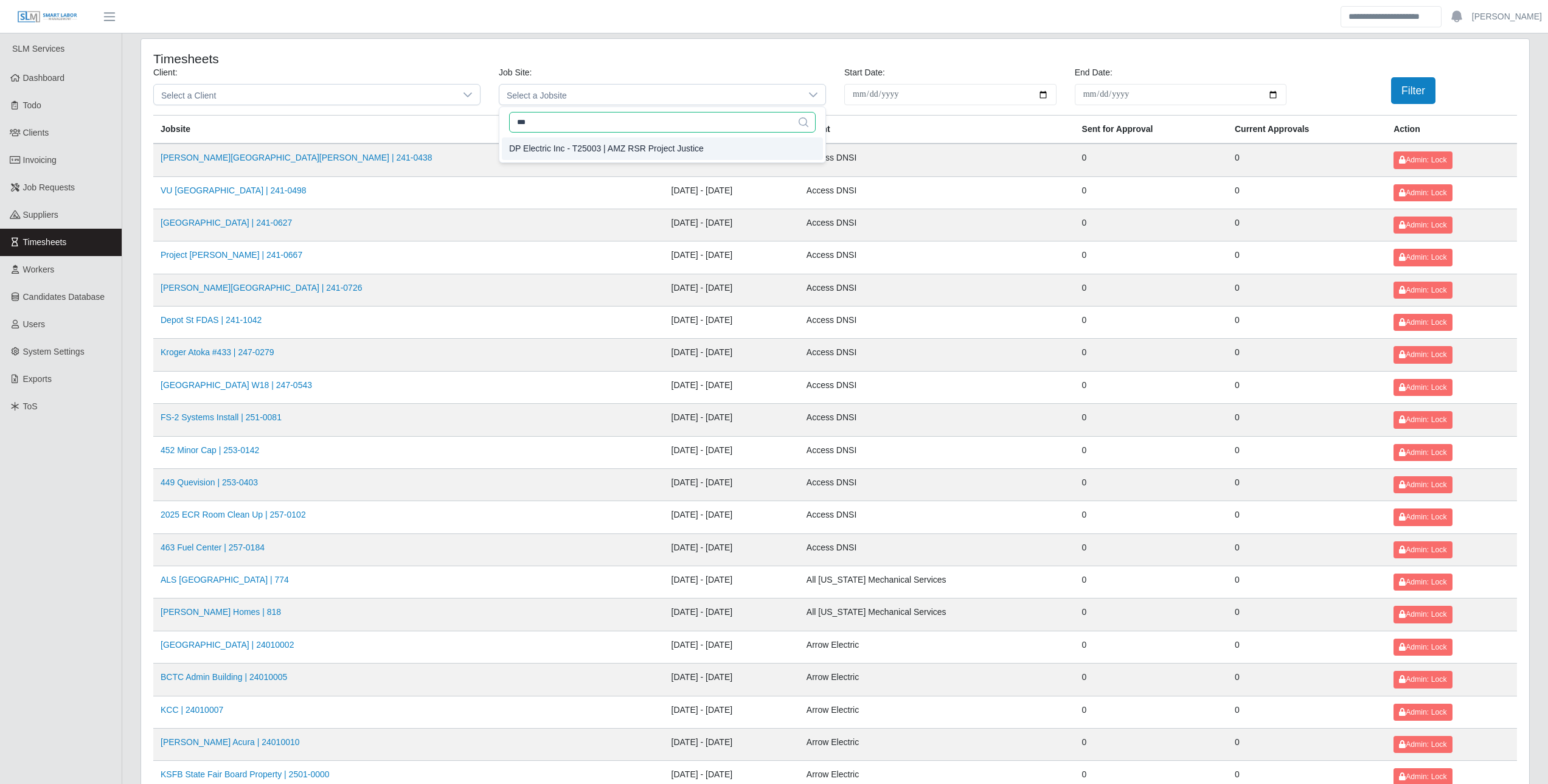
type input "***"
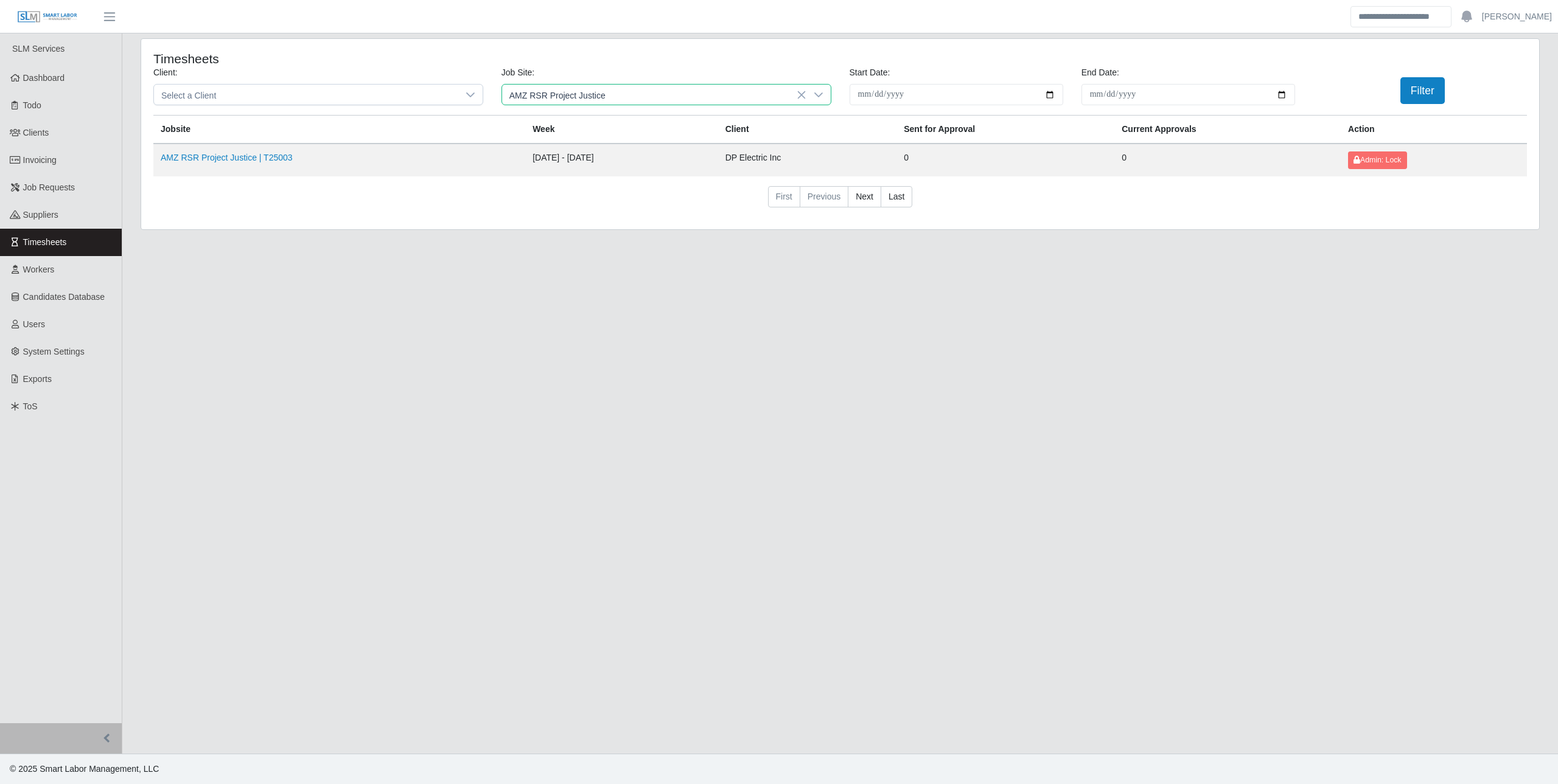
click at [1388, 89] on div "Filter" at bounding box center [1420, 90] width 232 height 26
click at [1431, 86] on button "Filter" at bounding box center [1422, 90] width 45 height 26
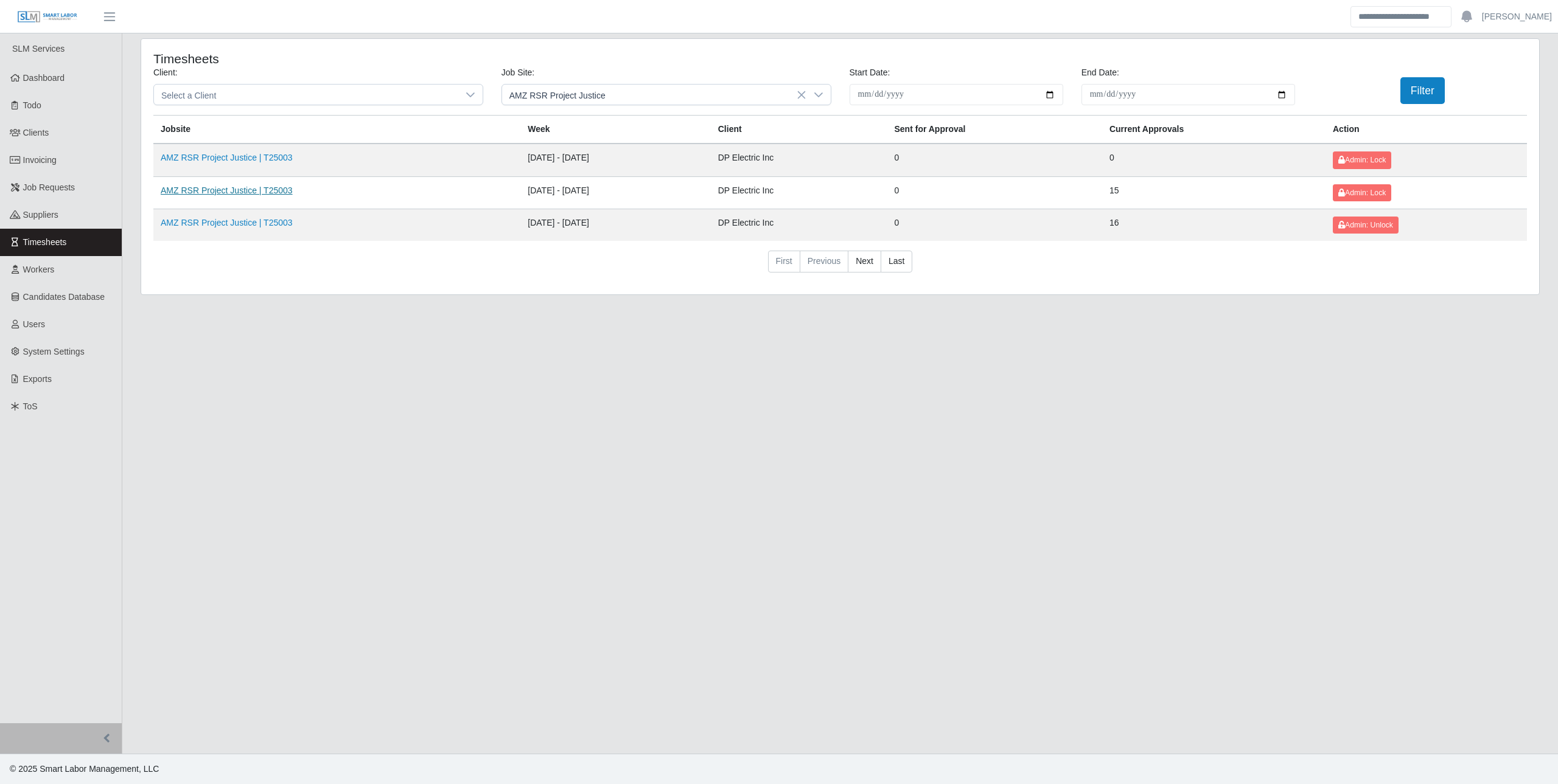
click at [261, 190] on link "AMZ RSR Project Justice | T25003" at bounding box center [227, 190] width 132 height 10
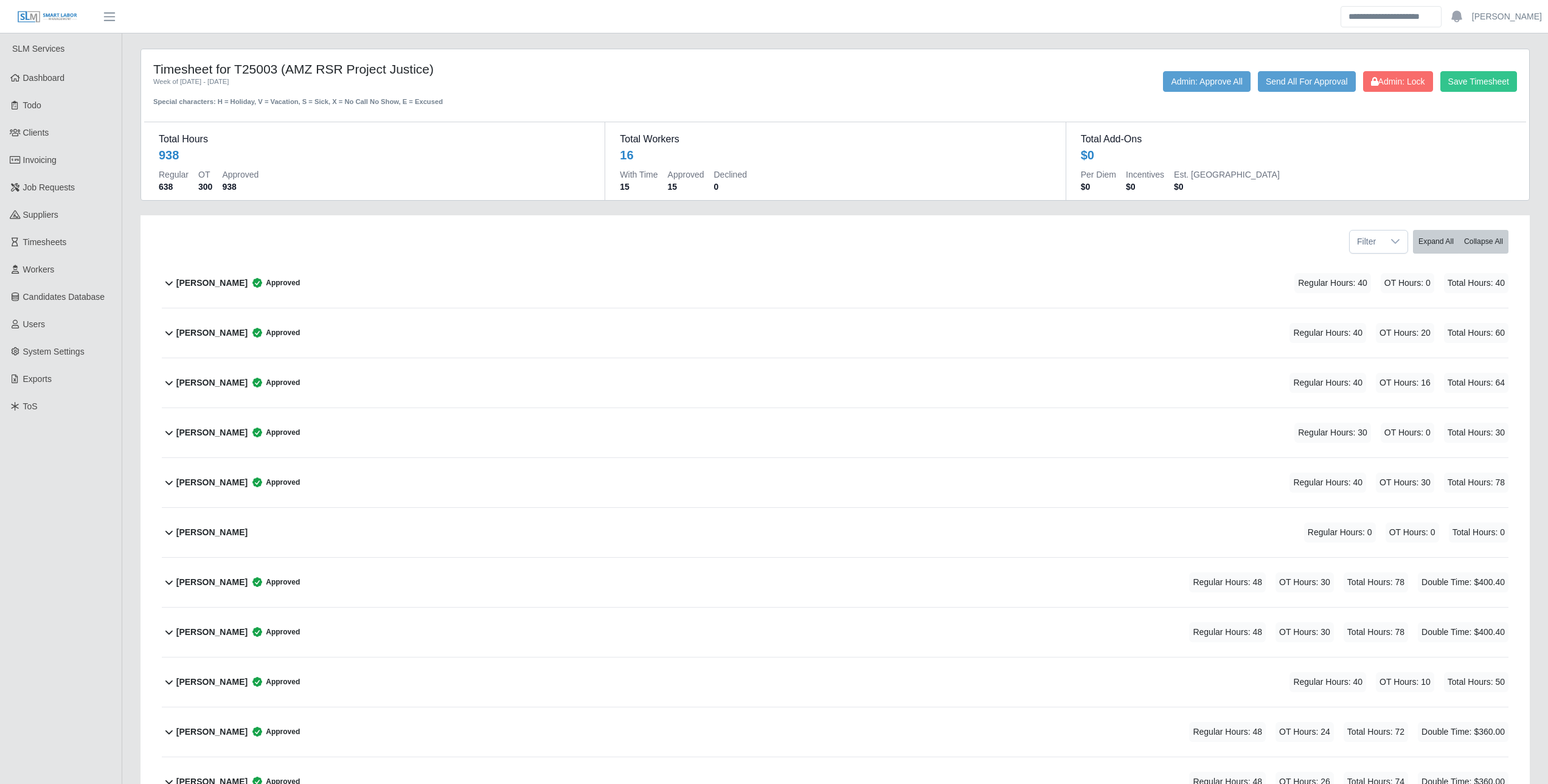
click at [186, 482] on b "Cesar Villa" at bounding box center [212, 482] width 71 height 13
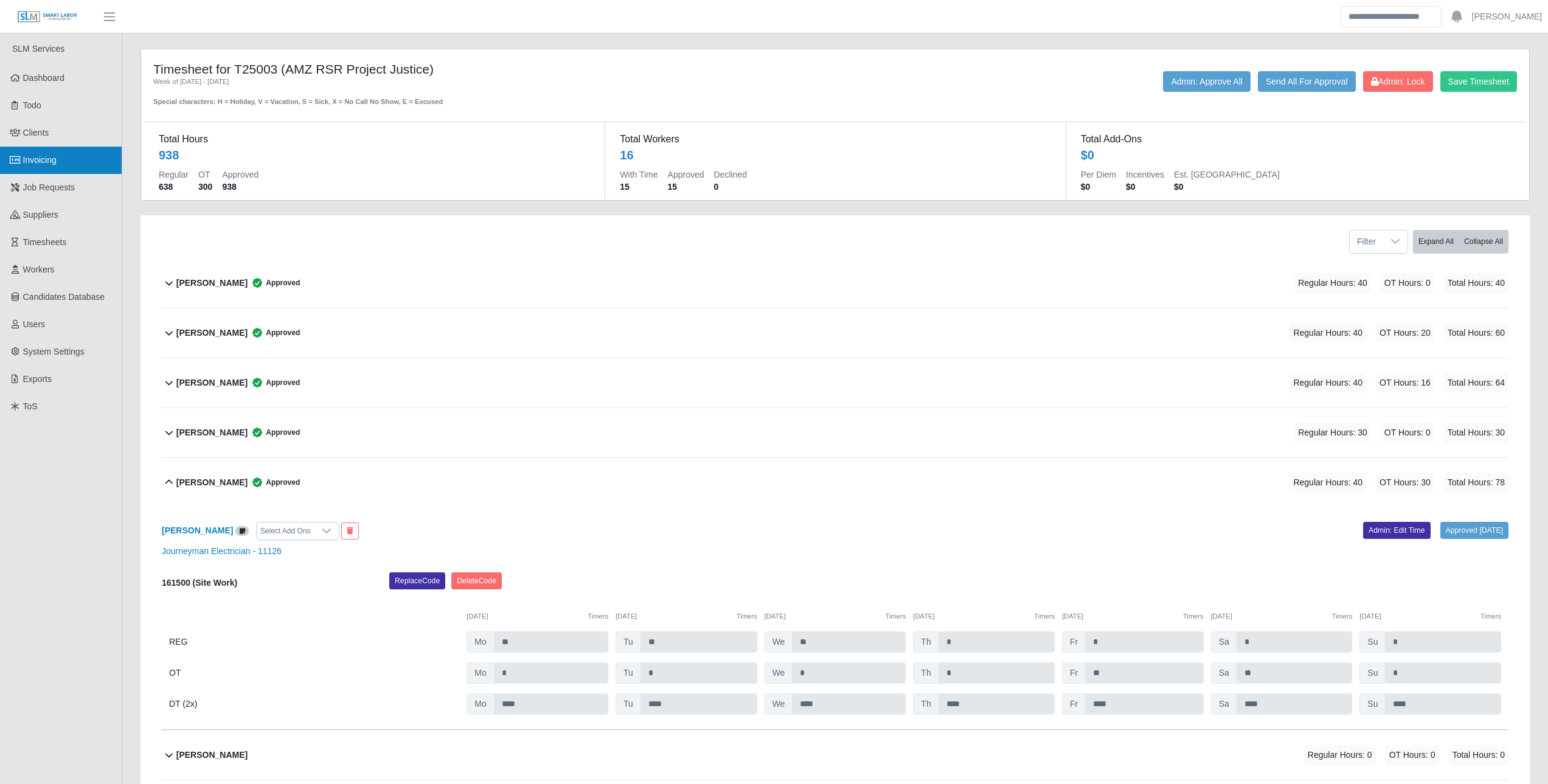
click at [57, 162] on span "Invoicing" at bounding box center [39, 160] width 34 height 10
click at [189, 530] on b "Cesar Villa" at bounding box center [197, 530] width 71 height 10
click at [171, 525] on b "Cesar Villa" at bounding box center [197, 530] width 71 height 10
click at [170, 482] on icon at bounding box center [169, 482] width 15 height 15
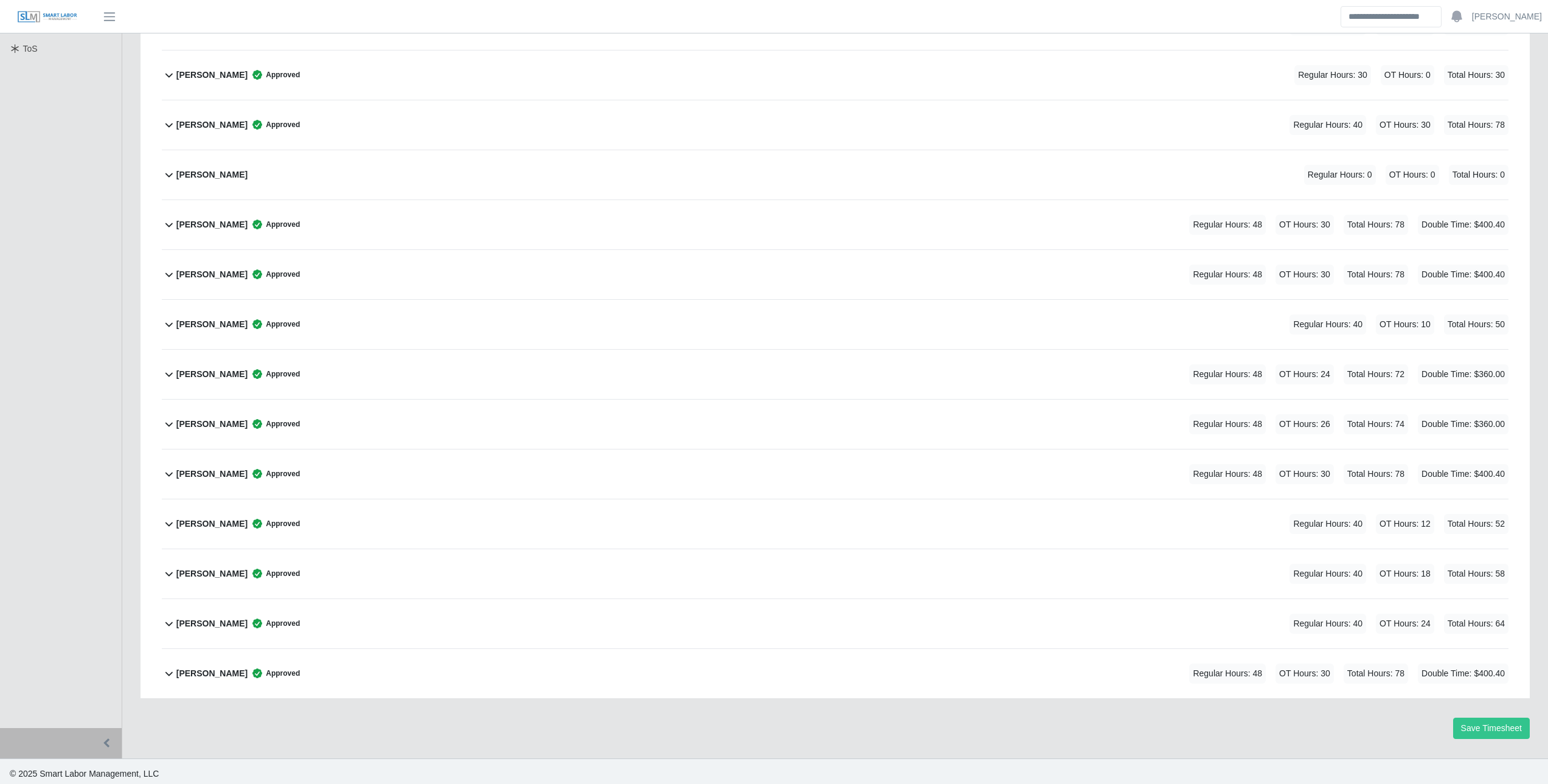
scroll to position [363, 0]
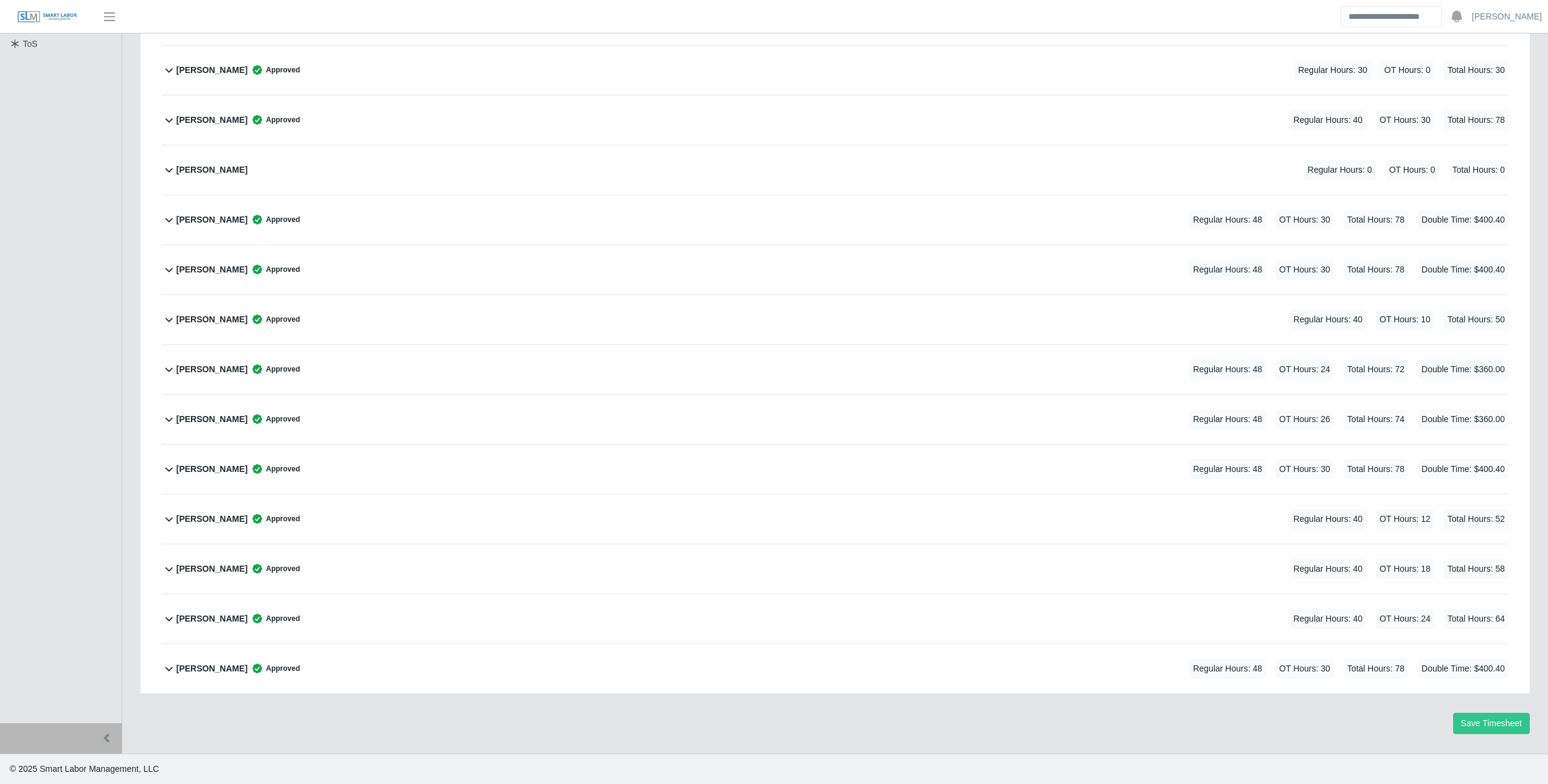
click at [217, 220] on b "Enrique Garcia" at bounding box center [212, 220] width 71 height 13
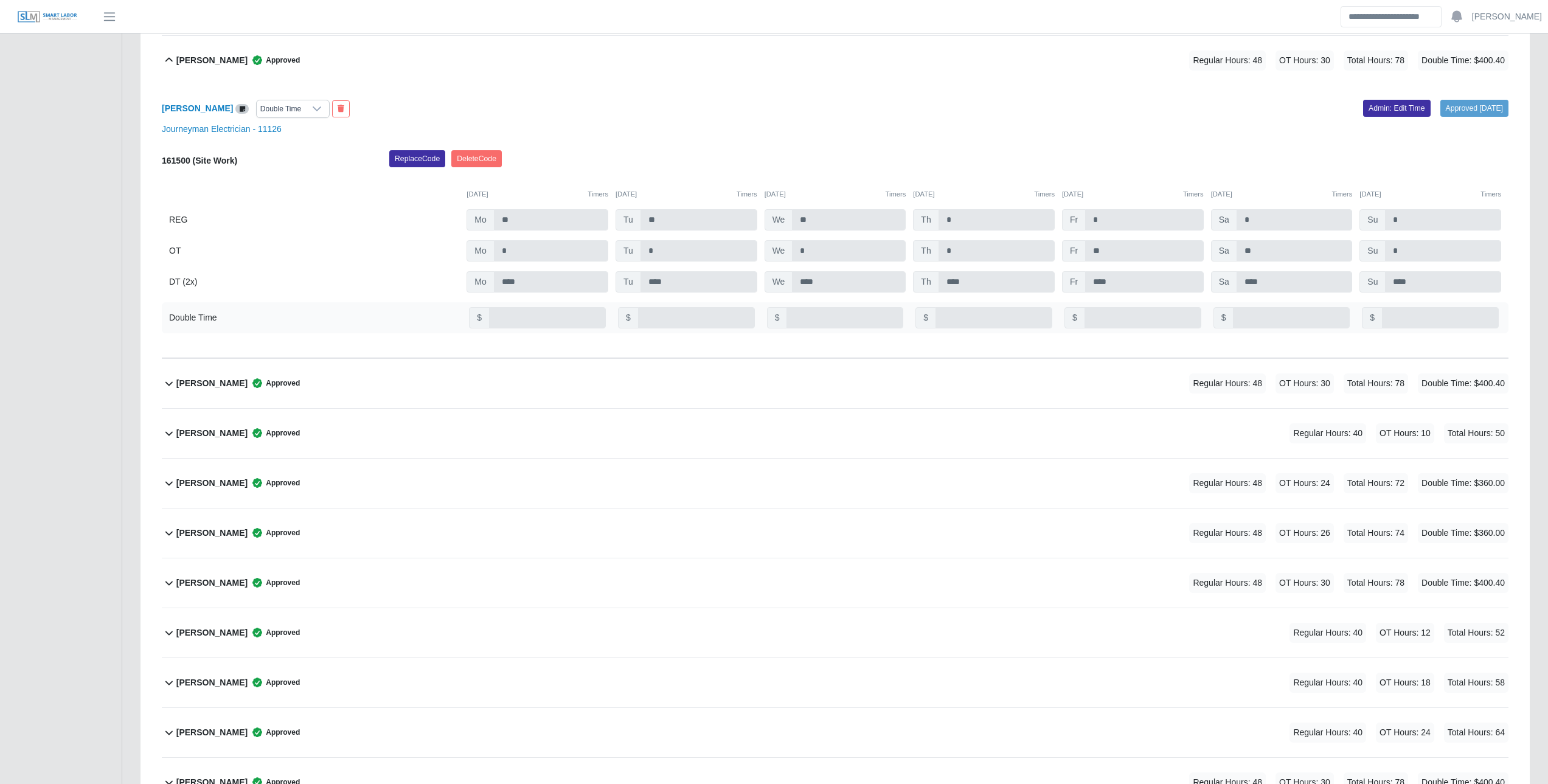
scroll to position [514, 0]
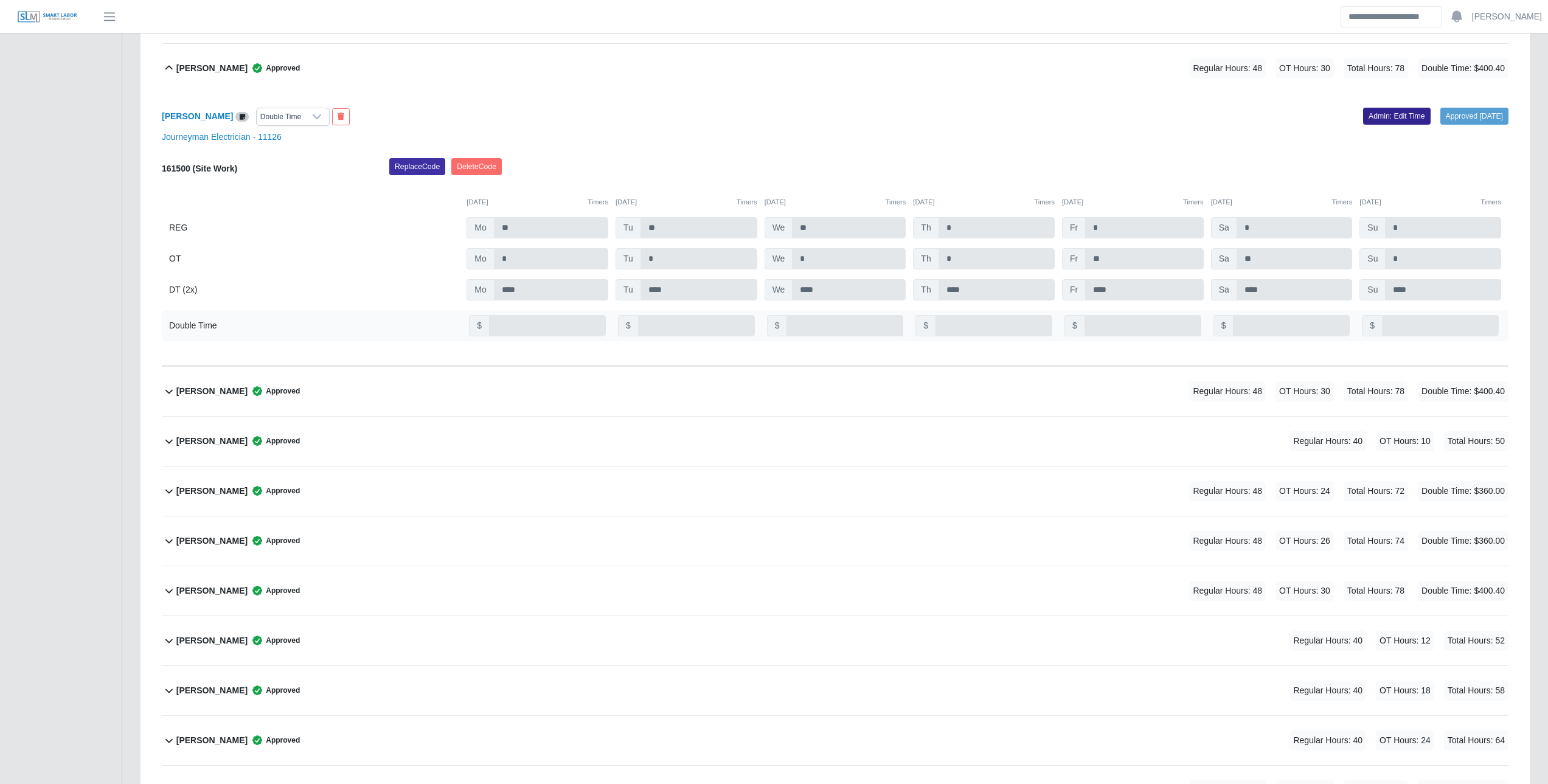
click at [1386, 117] on link "Admin: Edit Time" at bounding box center [1396, 116] width 68 height 17
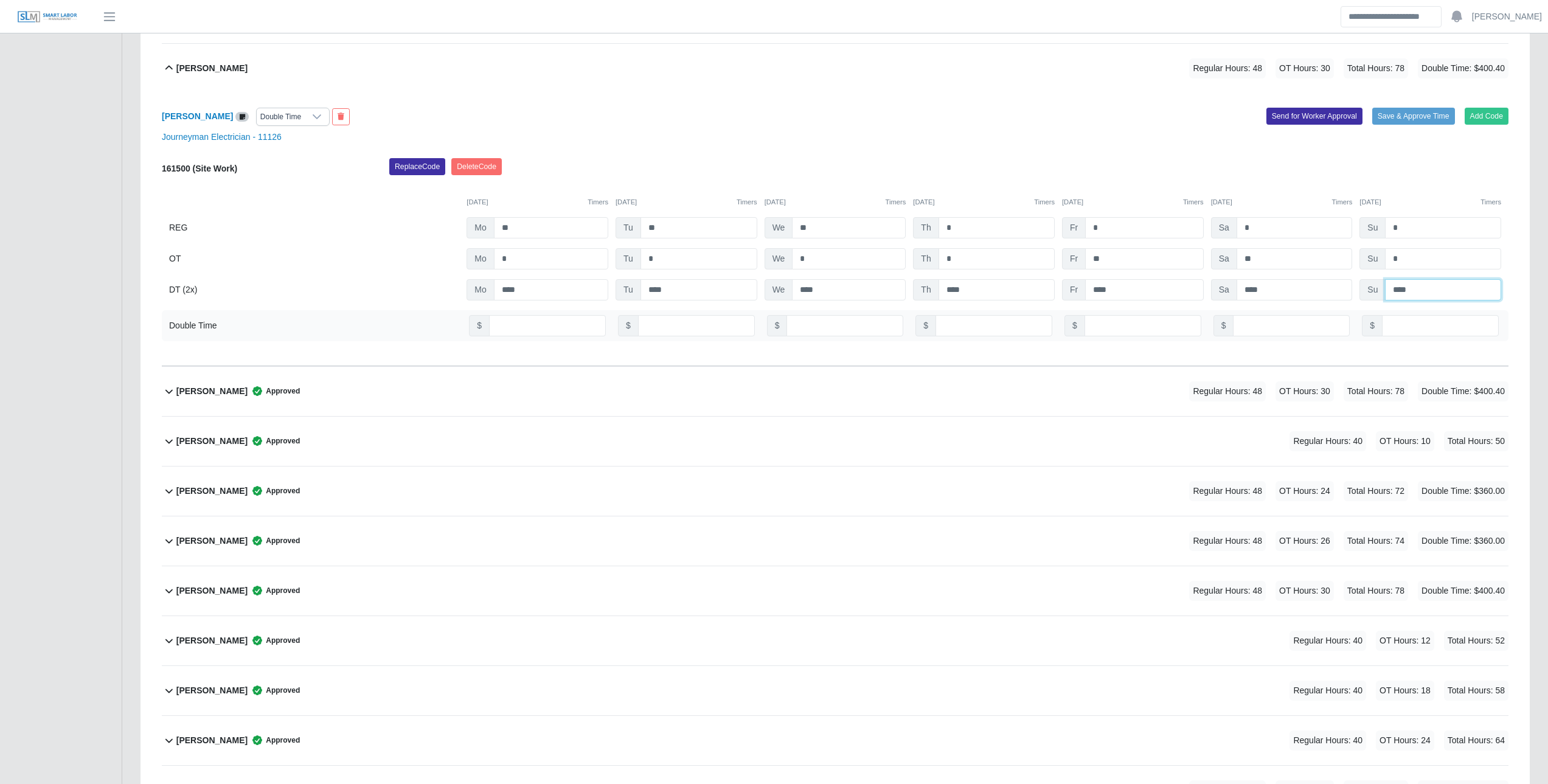
drag, startPoint x: 1419, startPoint y: 295, endPoint x: 1302, endPoint y: 298, distance: 117.0
click at [1324, 295] on div "DT (2x) Mo **** Tu **** We **** Th **** Fr **** Sa **** Su ****" at bounding box center [834, 289] width 1346 height 21
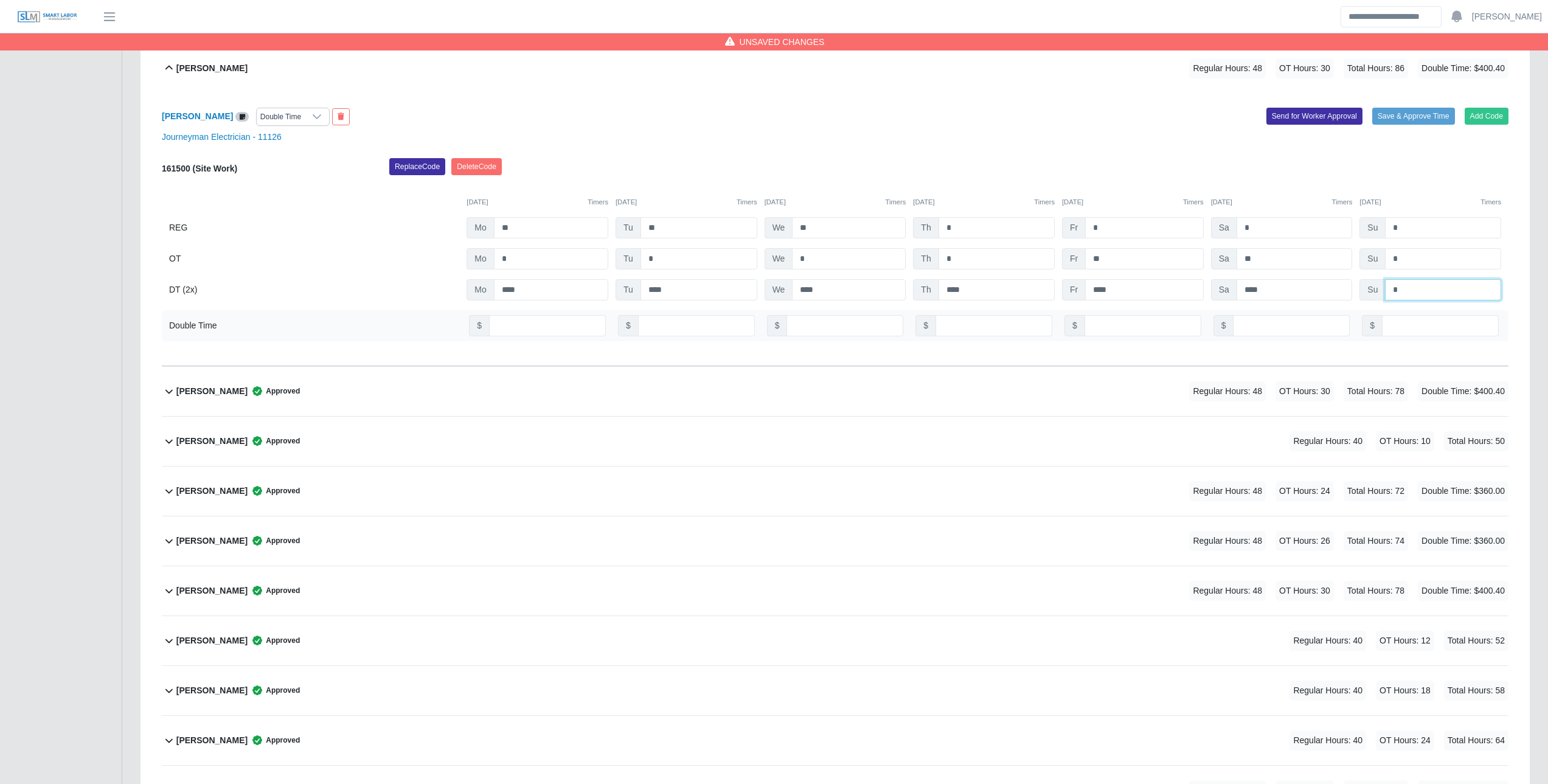
type input "*"
drag, startPoint x: 1426, startPoint y: 321, endPoint x: 1325, endPoint y: 321, distance: 101.0
click at [1326, 321] on div "Double Time $ $ $ $ $ $ $ *****" at bounding box center [834, 325] width 1346 height 31
type input "*"
drag, startPoint x: 1369, startPoint y: 228, endPoint x: 1311, endPoint y: 227, distance: 58.0
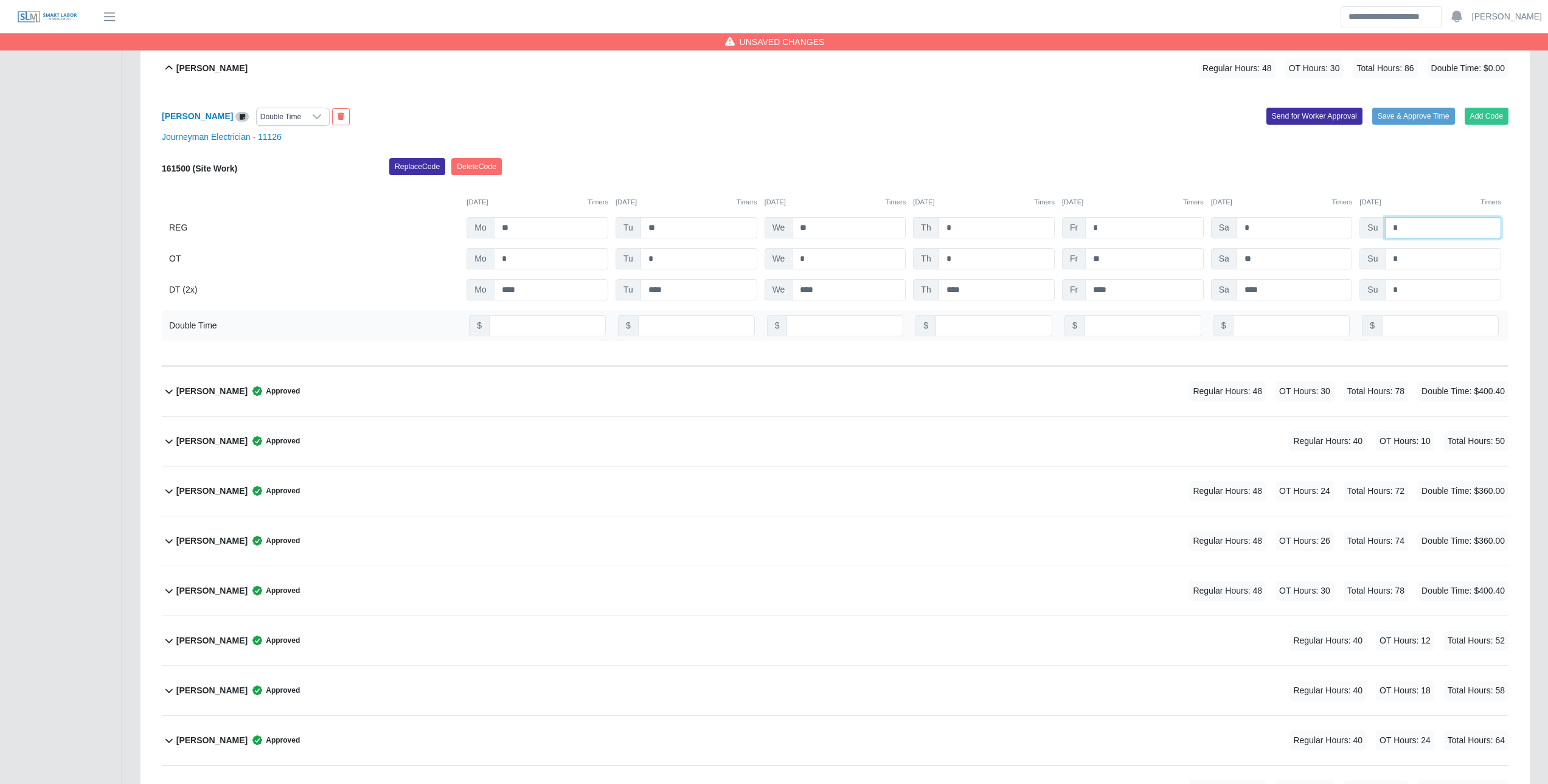
click at [1319, 227] on div "REG Mo ** Tu ** We ** Th * Fr * Sa * Su *" at bounding box center [834, 228] width 1346 height 21
type input "*"
click at [1407, 120] on button "Save & Approve Time" at bounding box center [1413, 116] width 83 height 17
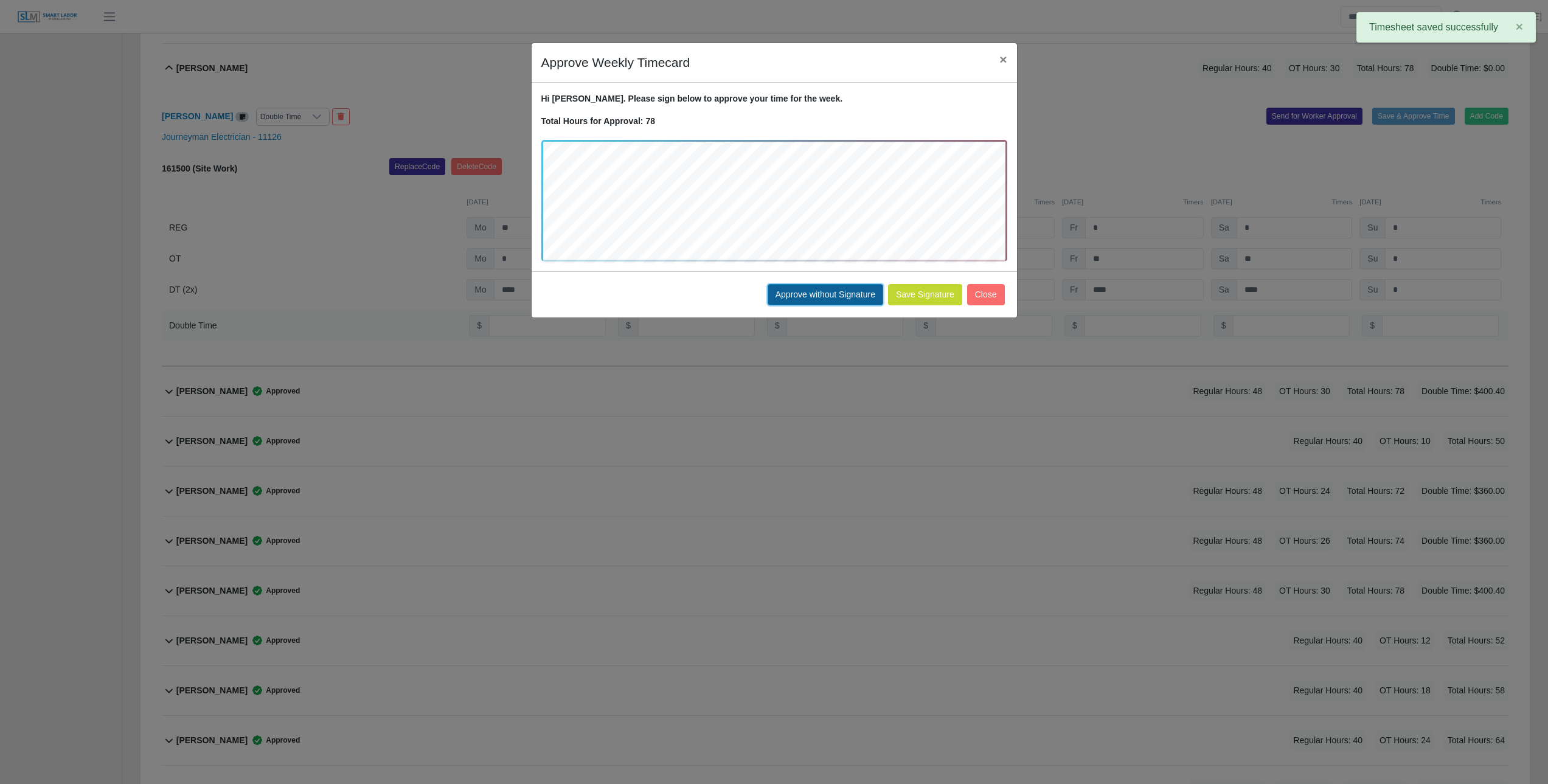
click at [864, 294] on button "Approve without Signature" at bounding box center [825, 294] width 115 height 21
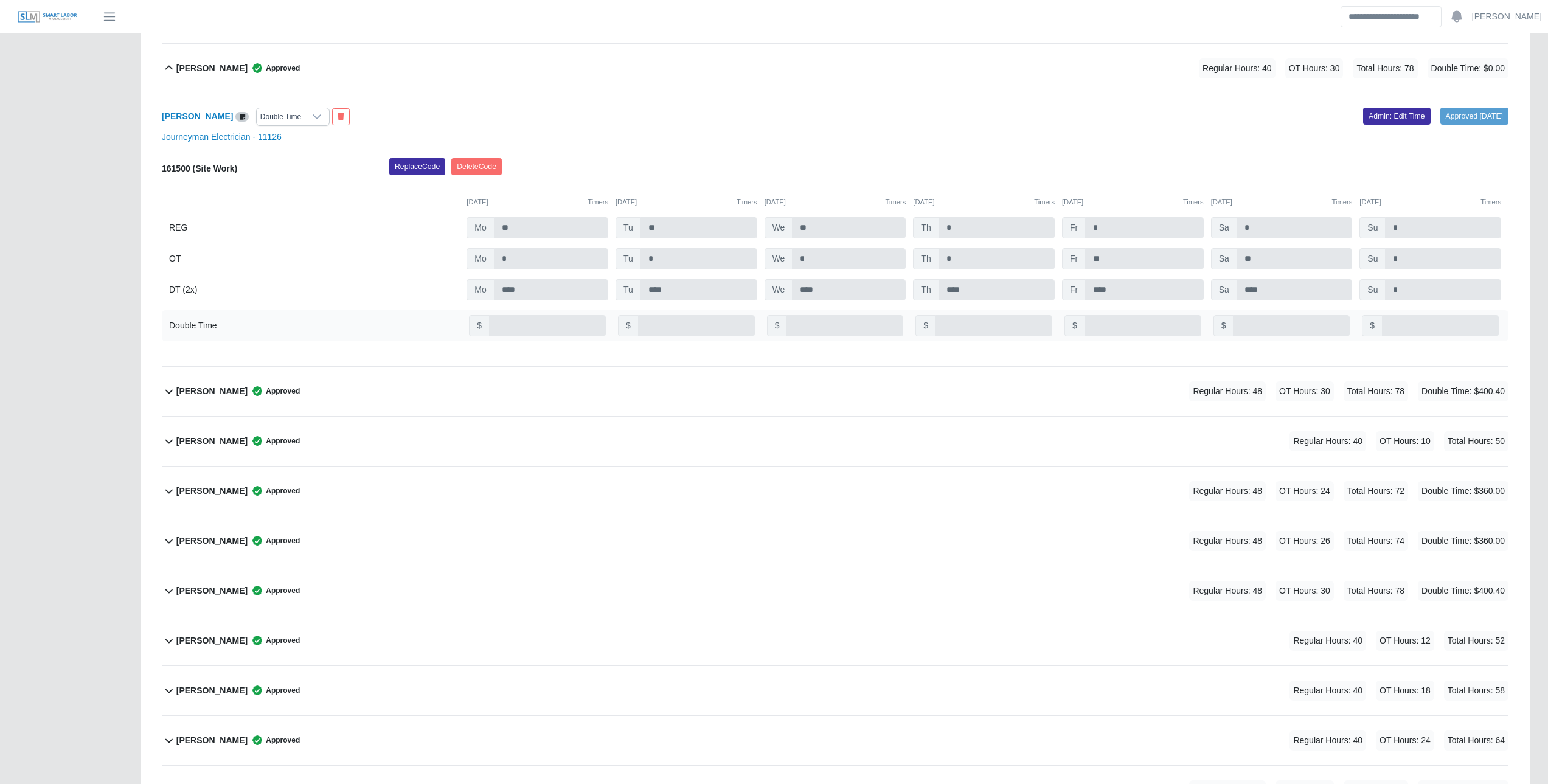
click at [225, 394] on b "Hernando Parra" at bounding box center [212, 391] width 71 height 13
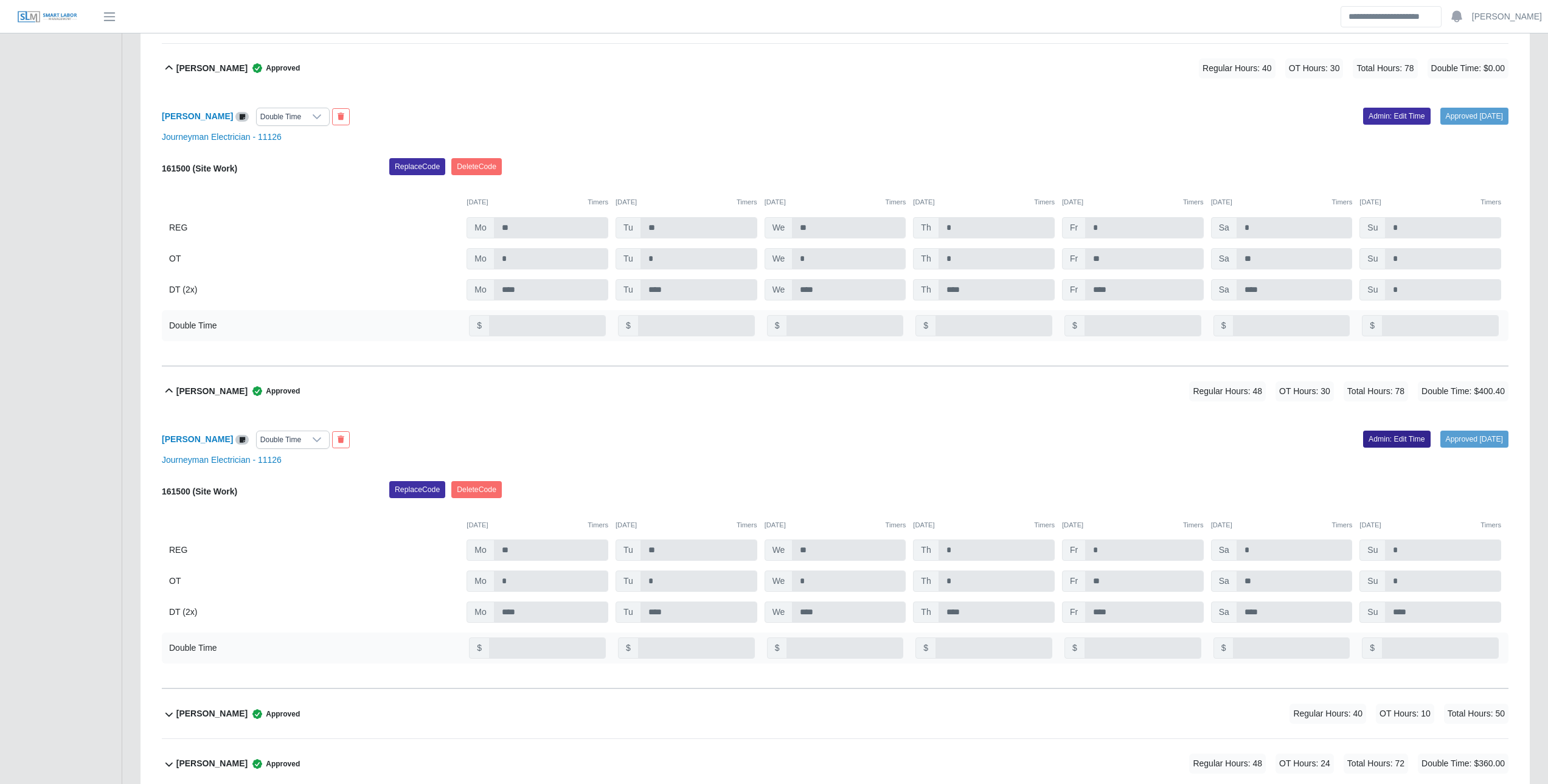
click at [1386, 442] on link "Admin: Edit Time" at bounding box center [1396, 439] width 68 height 17
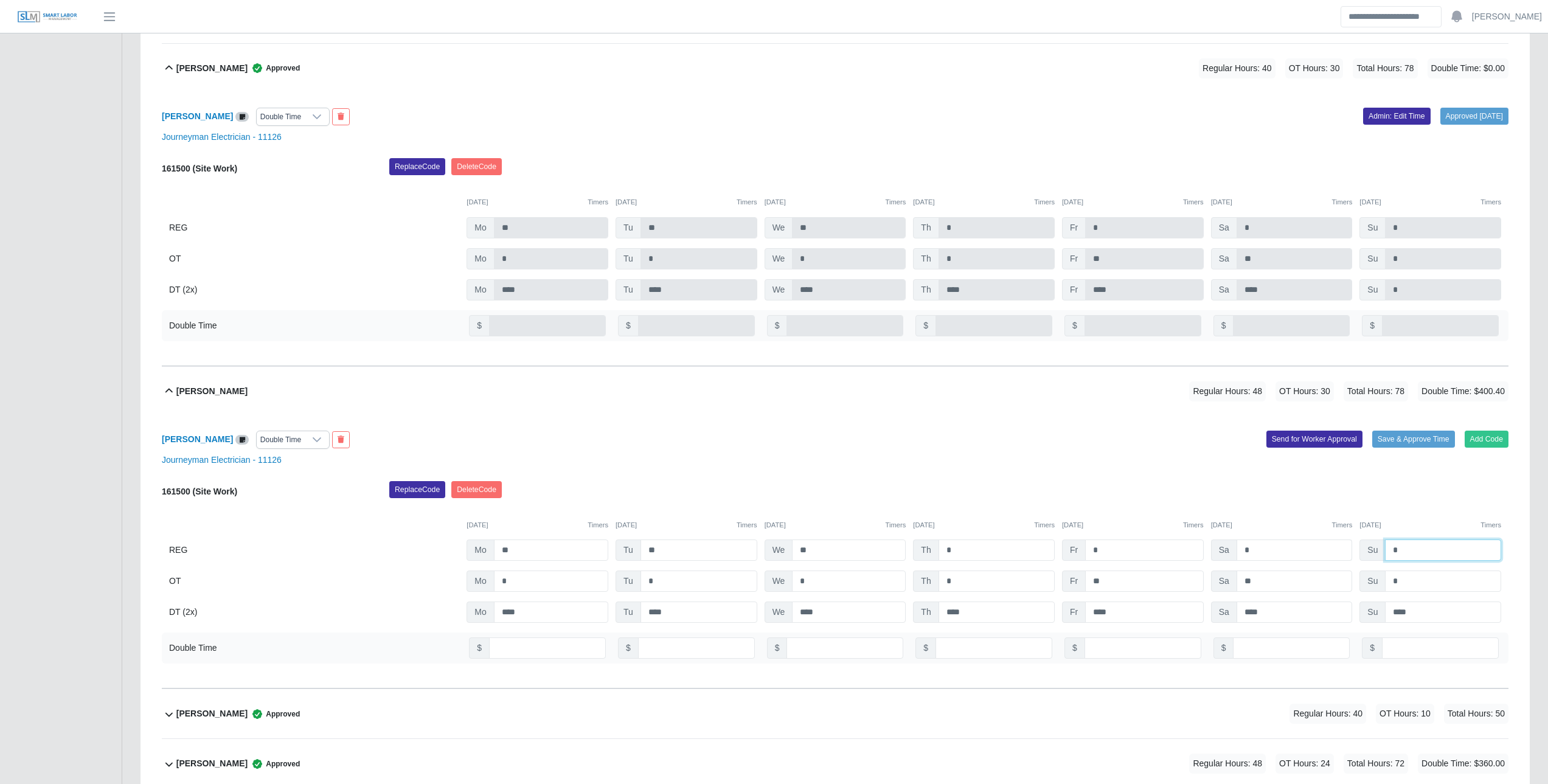
drag, startPoint x: 1401, startPoint y: 555, endPoint x: 1314, endPoint y: 540, distance: 88.3
click at [1314, 540] on div "REG Mo ** Tu ** We ** Th * Fr * Sa * Su *" at bounding box center [834, 549] width 1346 height 21
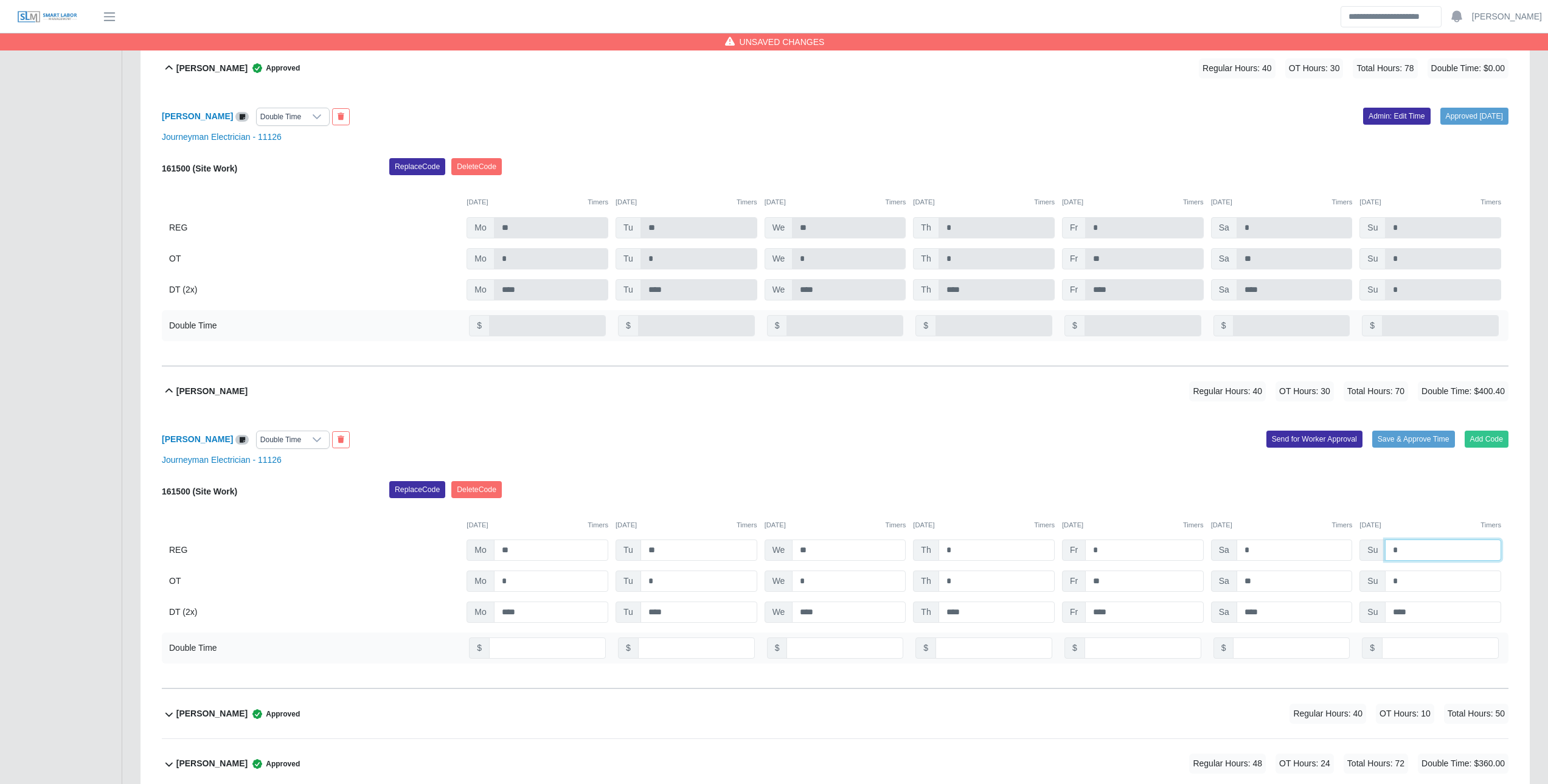
type input "*"
drag, startPoint x: 1405, startPoint y: 615, endPoint x: 1341, endPoint y: 609, distance: 64.3
click at [1344, 609] on div "DT (2x) Mo **** Tu **** We **** Th **** Fr **** Sa **** Su ****" at bounding box center [834, 611] width 1346 height 21
paste input "text"
type input "*"
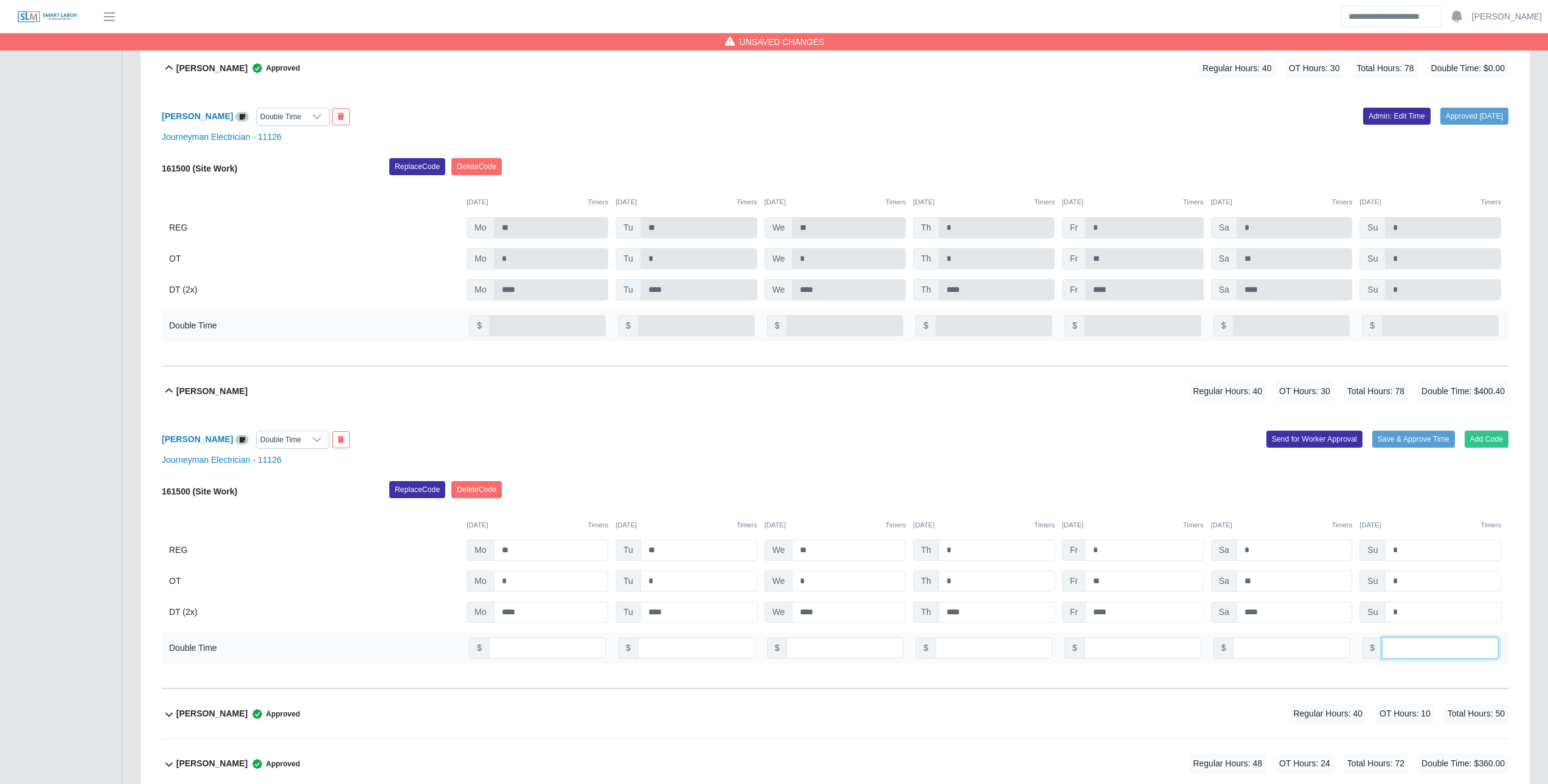
drag, startPoint x: 1414, startPoint y: 646, endPoint x: 1300, endPoint y: 644, distance: 114.0
click at [1333, 645] on div "Double Time $ $ $ $ $ $ $ *****" at bounding box center [834, 648] width 1346 height 31
type input "*"
click at [1414, 442] on button "Save & Approve Time" at bounding box center [1413, 439] width 83 height 17
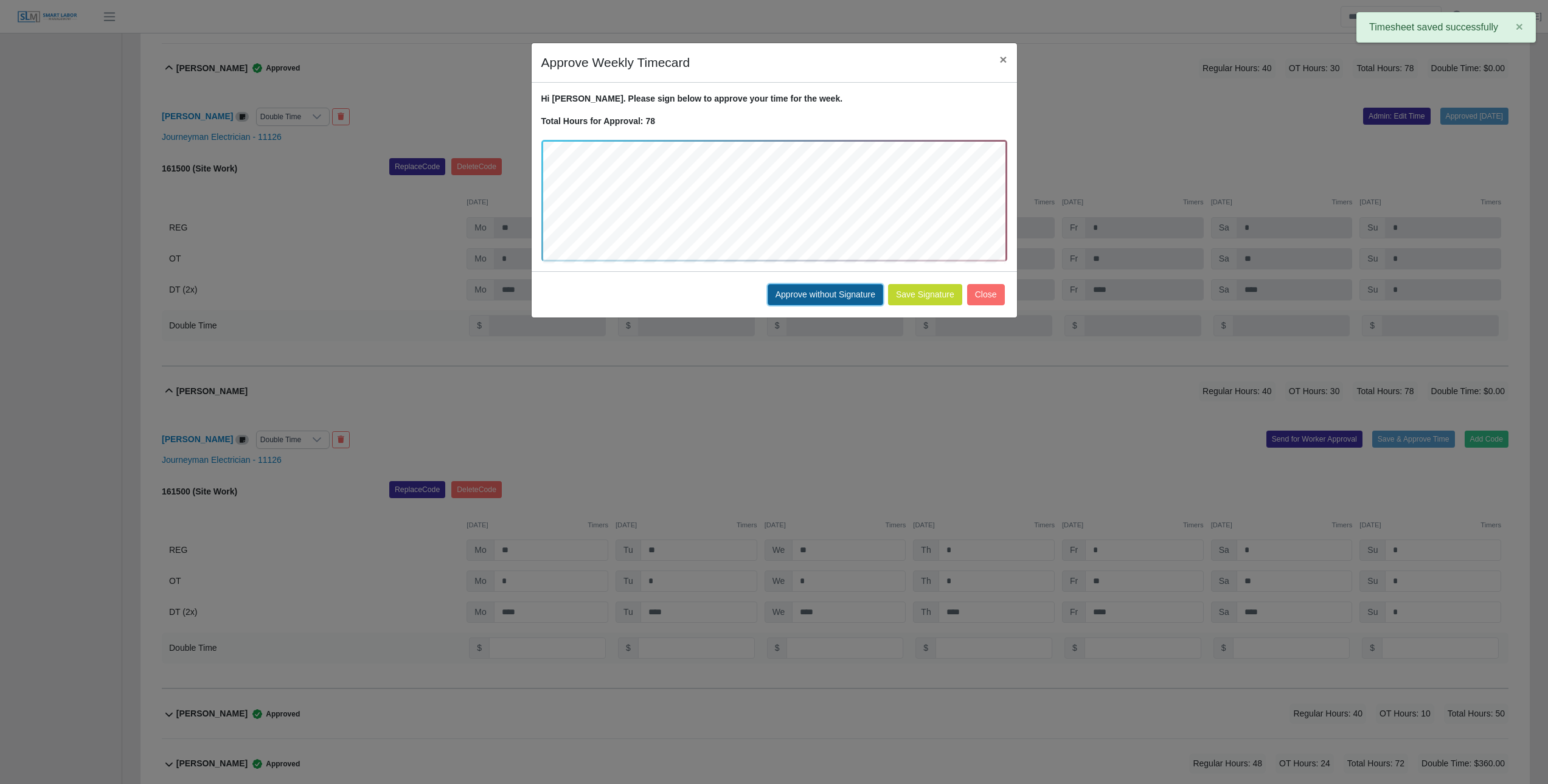
click at [811, 301] on button "Approve without Signature" at bounding box center [825, 294] width 115 height 21
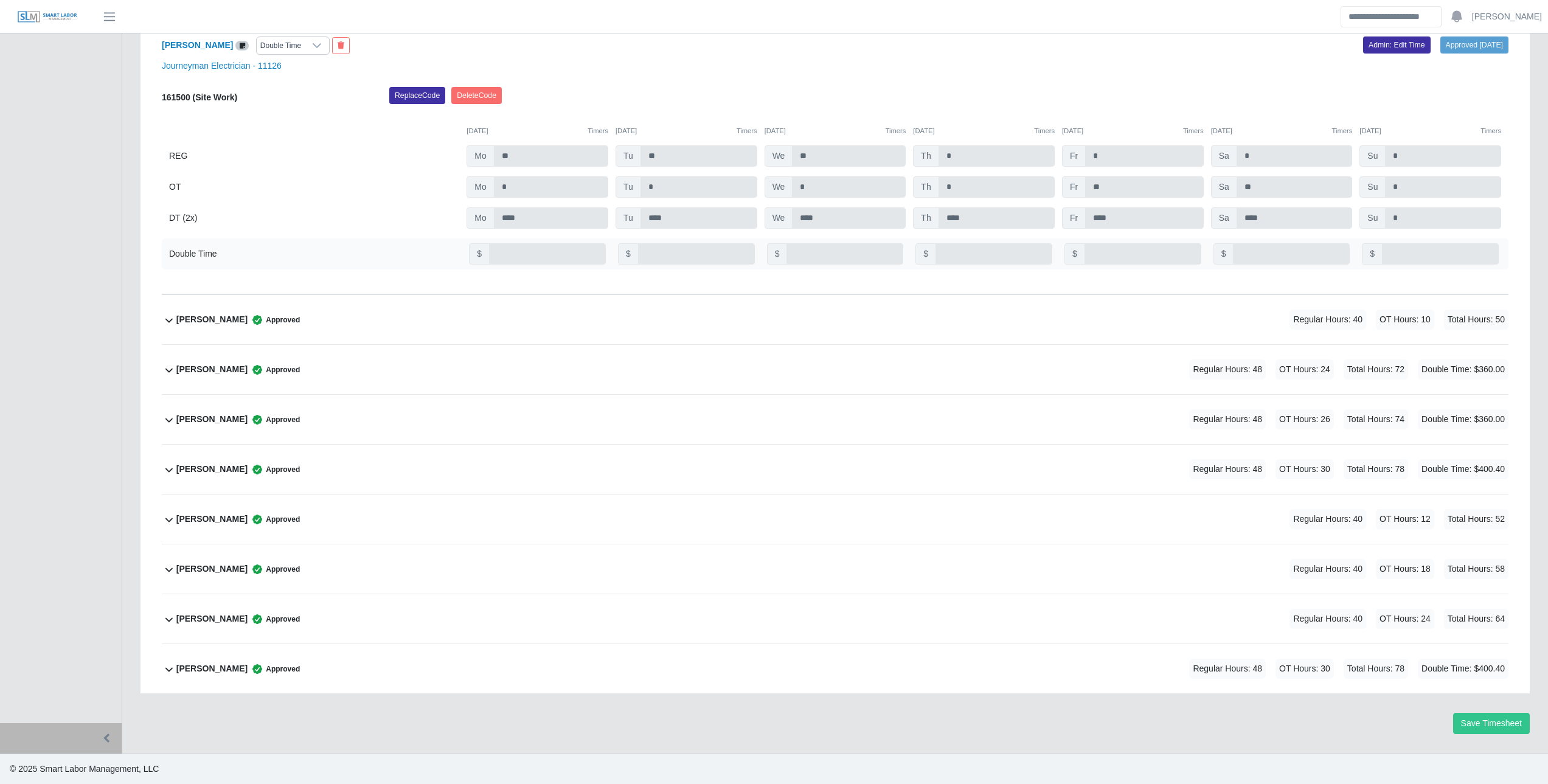
scroll to position [909, 0]
click at [199, 462] on b "Jorge Melo" at bounding box center [212, 469] width 71 height 13
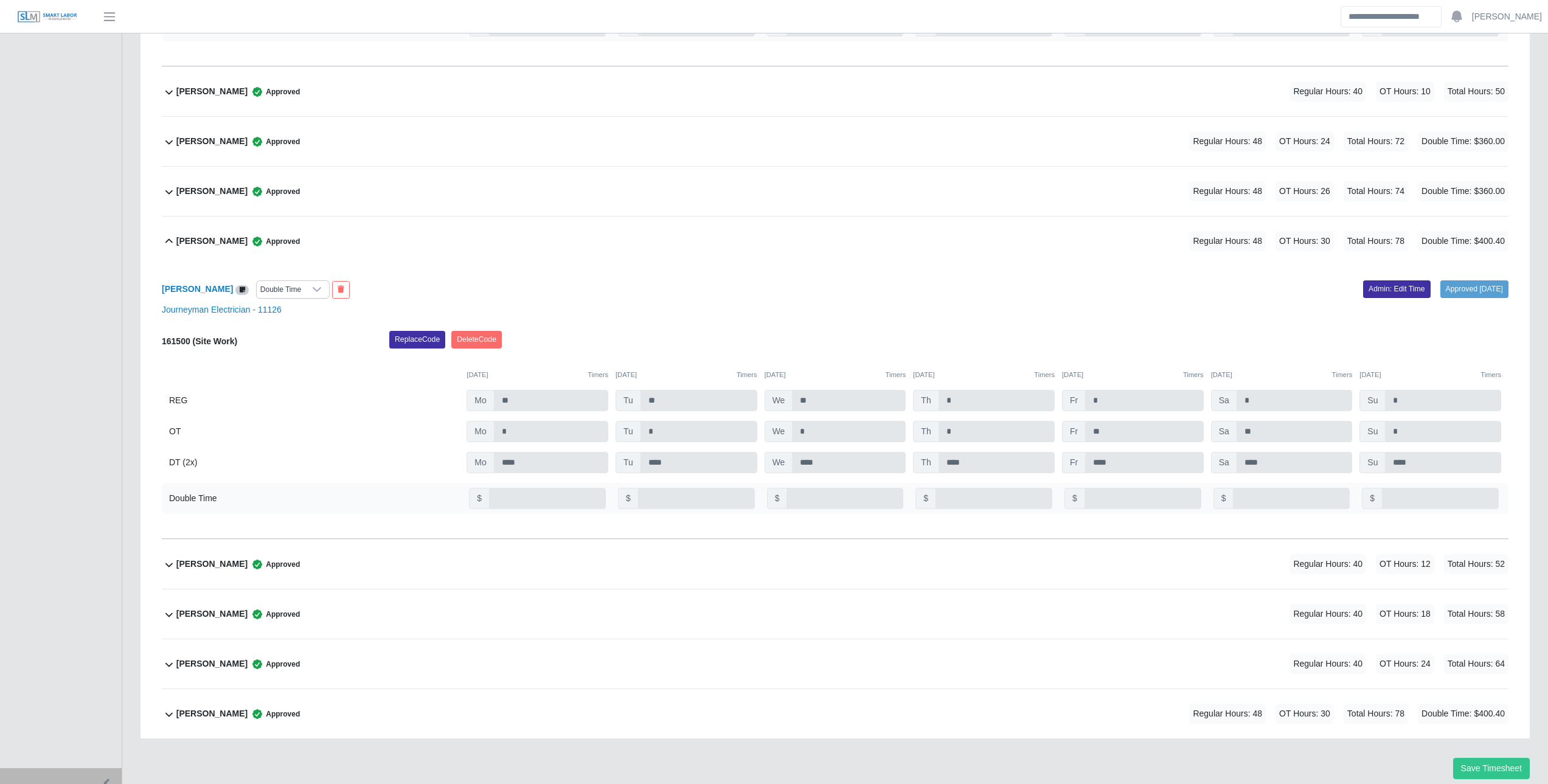
scroll to position [1182, 0]
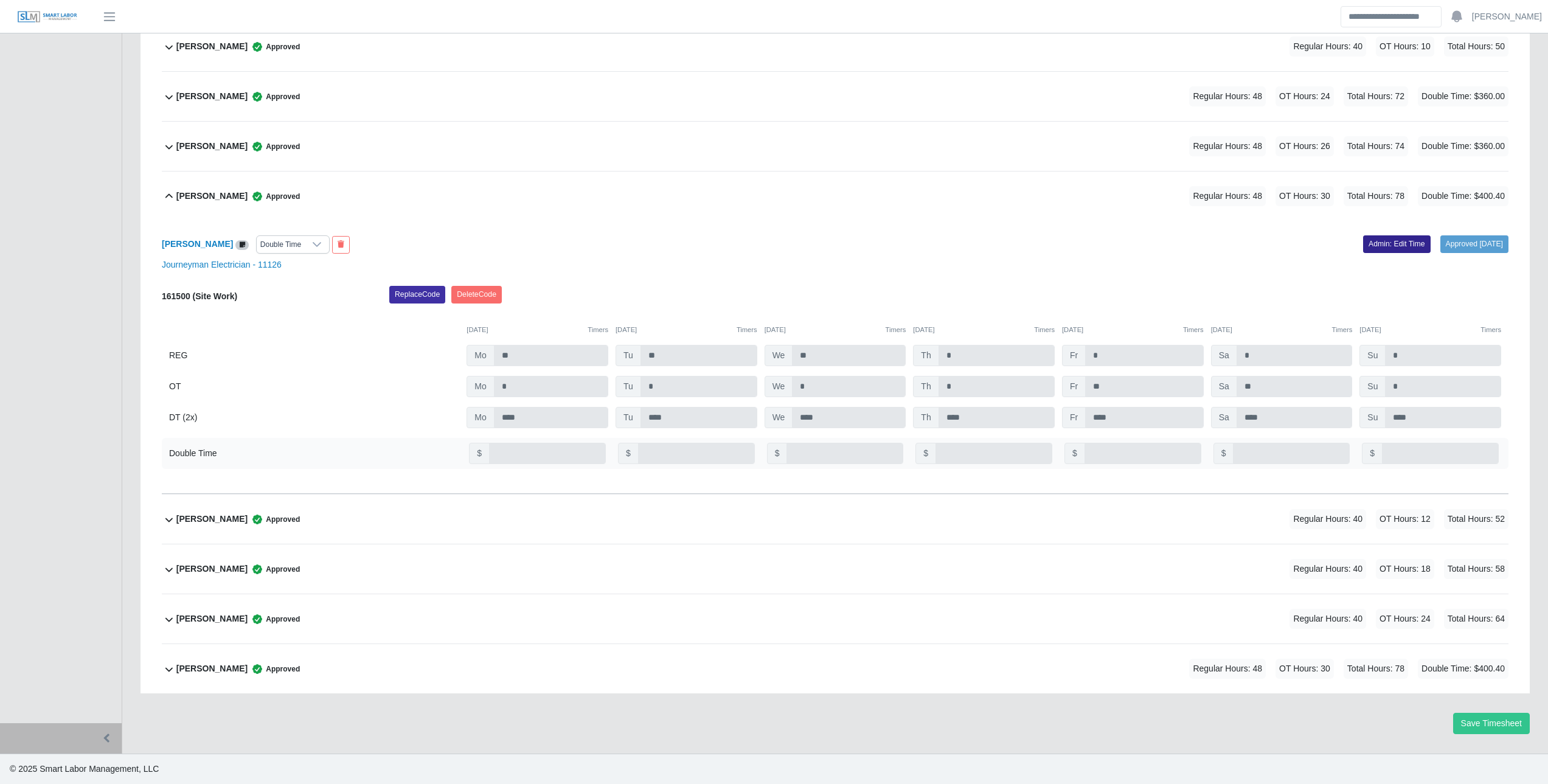
click at [1362, 236] on link "Admin: Edit Time" at bounding box center [1396, 244] width 68 height 17
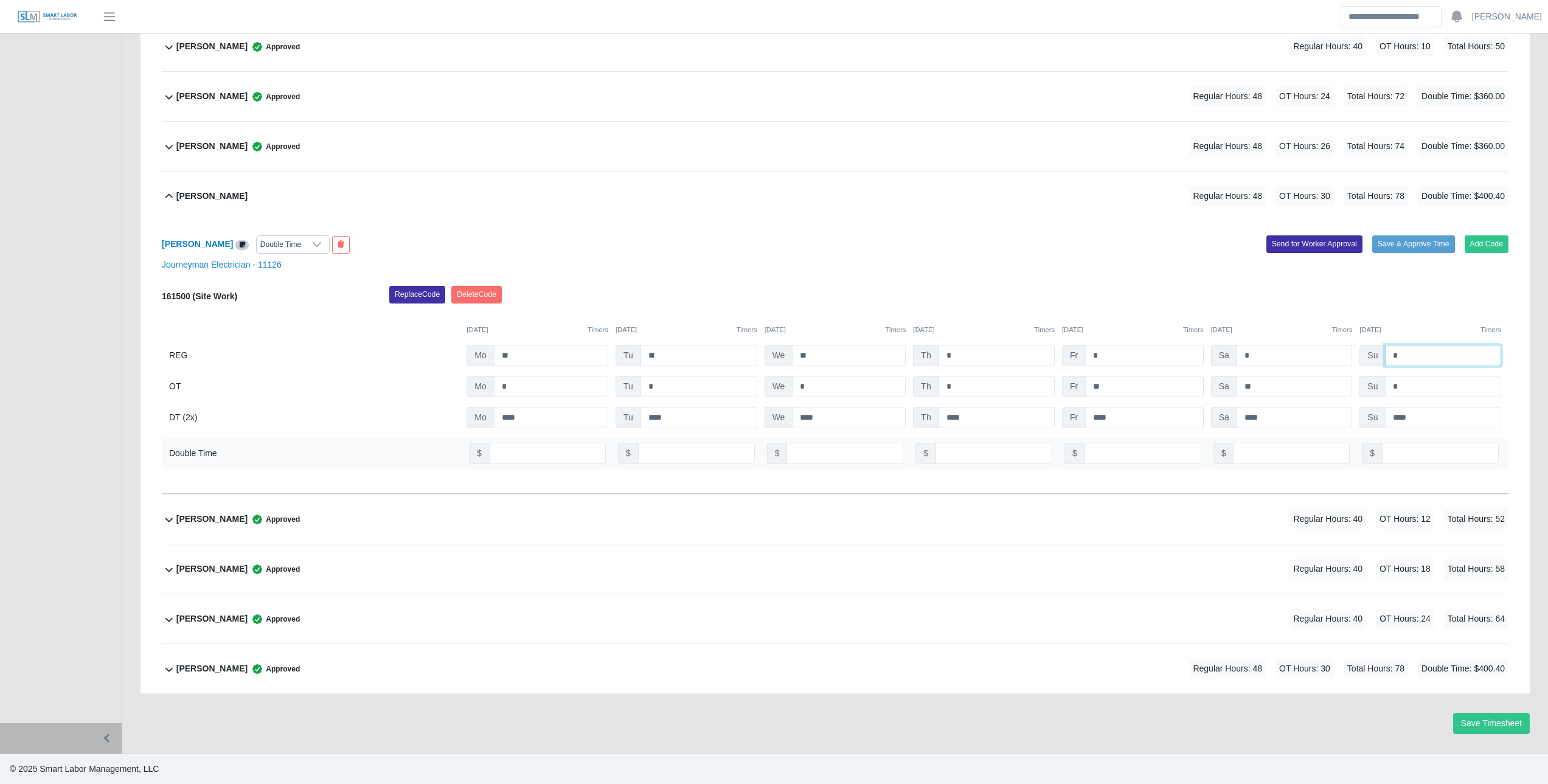
drag, startPoint x: 1394, startPoint y: 354, endPoint x: 1326, endPoint y: 352, distance: 68.0
click at [1337, 352] on div "REG Mo ** Tu ** We ** Th * Fr * Sa * Su *" at bounding box center [834, 355] width 1346 height 21
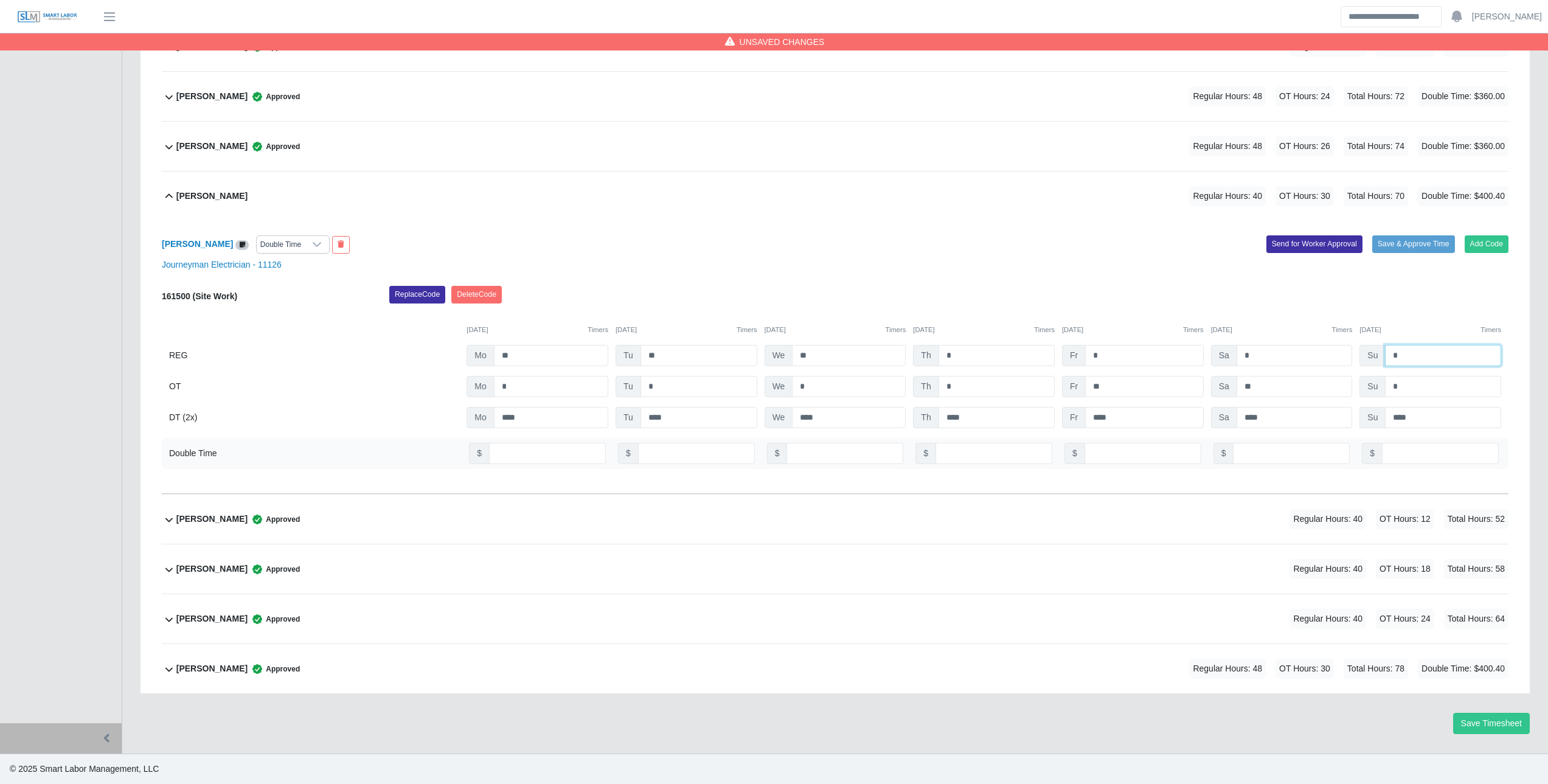
type input "*"
drag, startPoint x: 1422, startPoint y: 415, endPoint x: 1317, endPoint y: 412, distance: 105.0
click at [1324, 412] on div "DT (2x) Mo **** Tu **** We **** Th **** Fr **** Sa **** Su ****" at bounding box center [834, 417] width 1346 height 21
type input "*"
drag, startPoint x: 1417, startPoint y: 455, endPoint x: 1274, endPoint y: 440, distance: 143.8
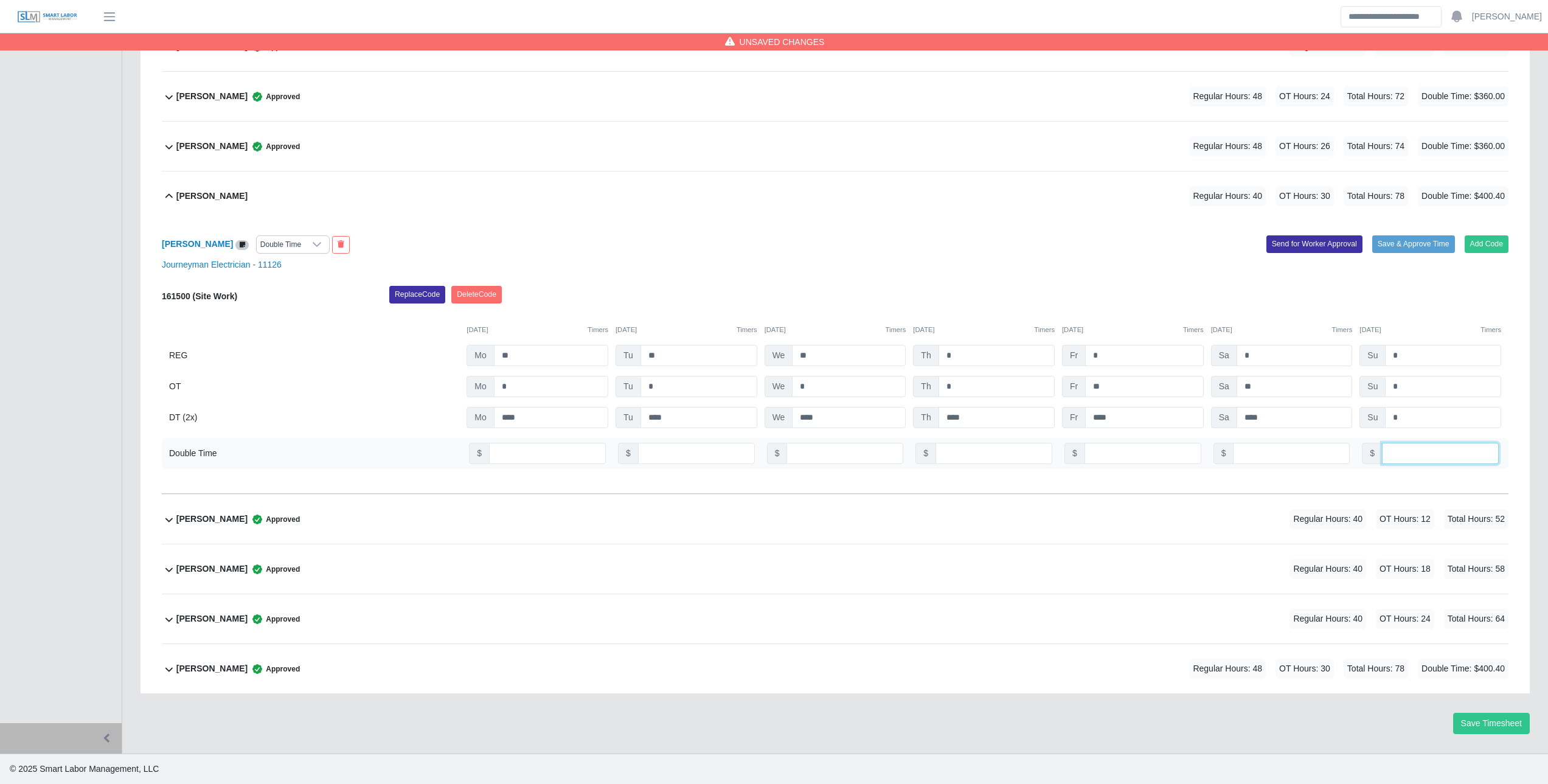
click at [1314, 442] on div "Double Time $ $ $ $ $ $ $ *****" at bounding box center [834, 453] width 1346 height 31
type input "*"
click at [1403, 240] on button "Save & Approve Time" at bounding box center [1413, 244] width 83 height 17
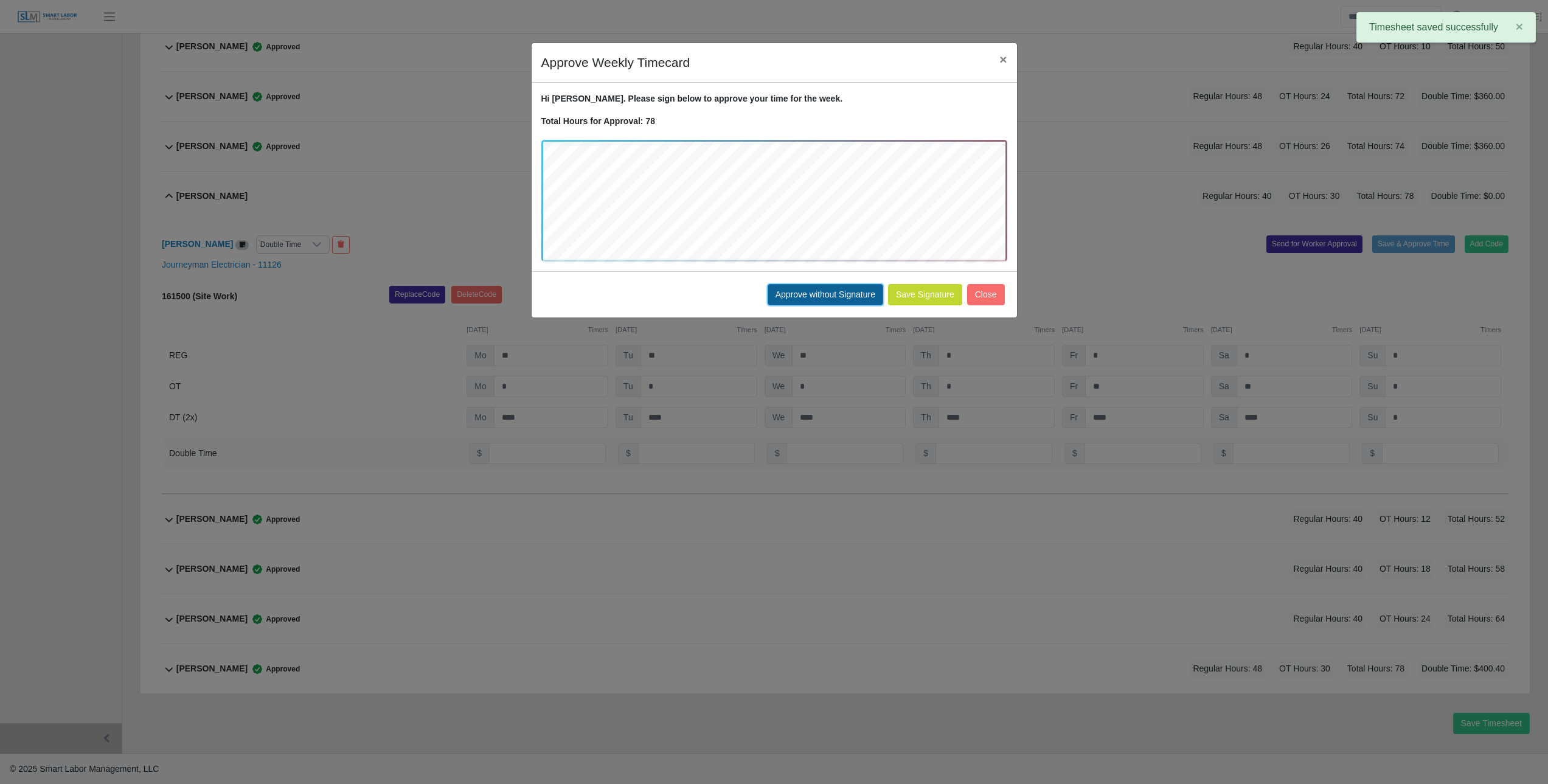
click at [805, 294] on button "Approve without Signature" at bounding box center [825, 294] width 115 height 21
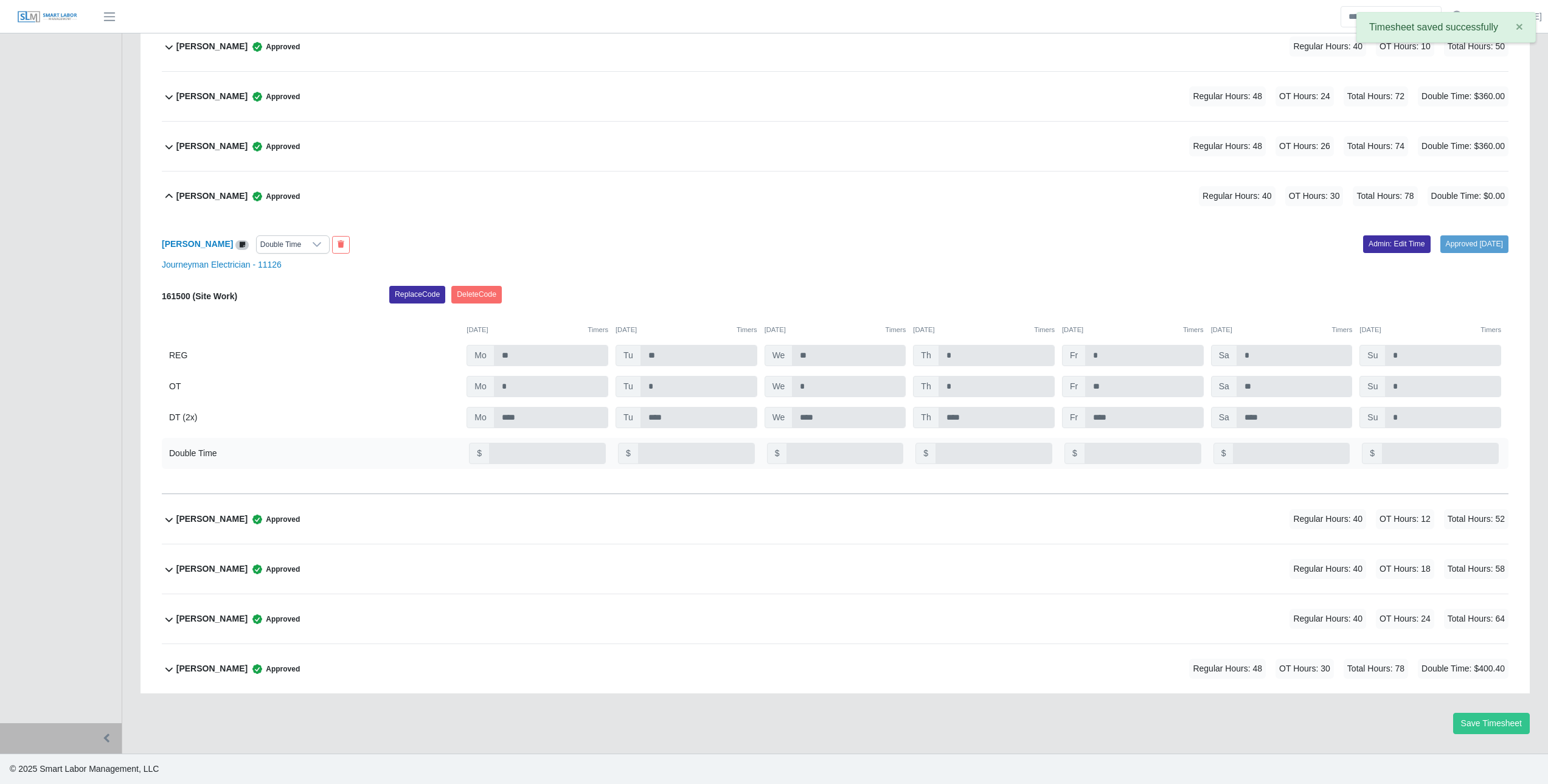
click at [1373, 668] on span "Total Hours: 78" at bounding box center [1375, 669] width 65 height 20
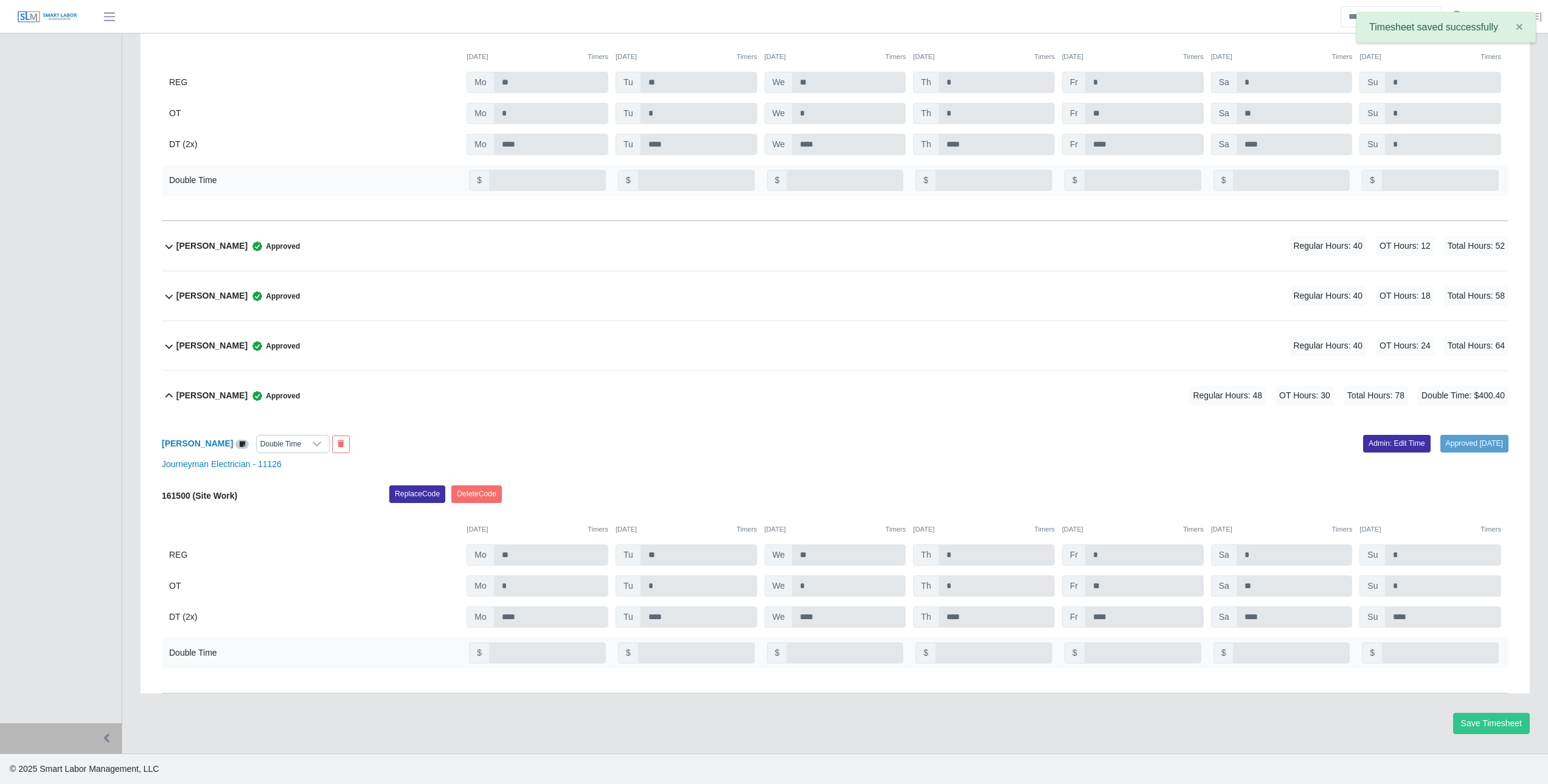
scroll to position [1456, 0]
click at [1383, 444] on link "Admin: Edit Time" at bounding box center [1396, 443] width 68 height 17
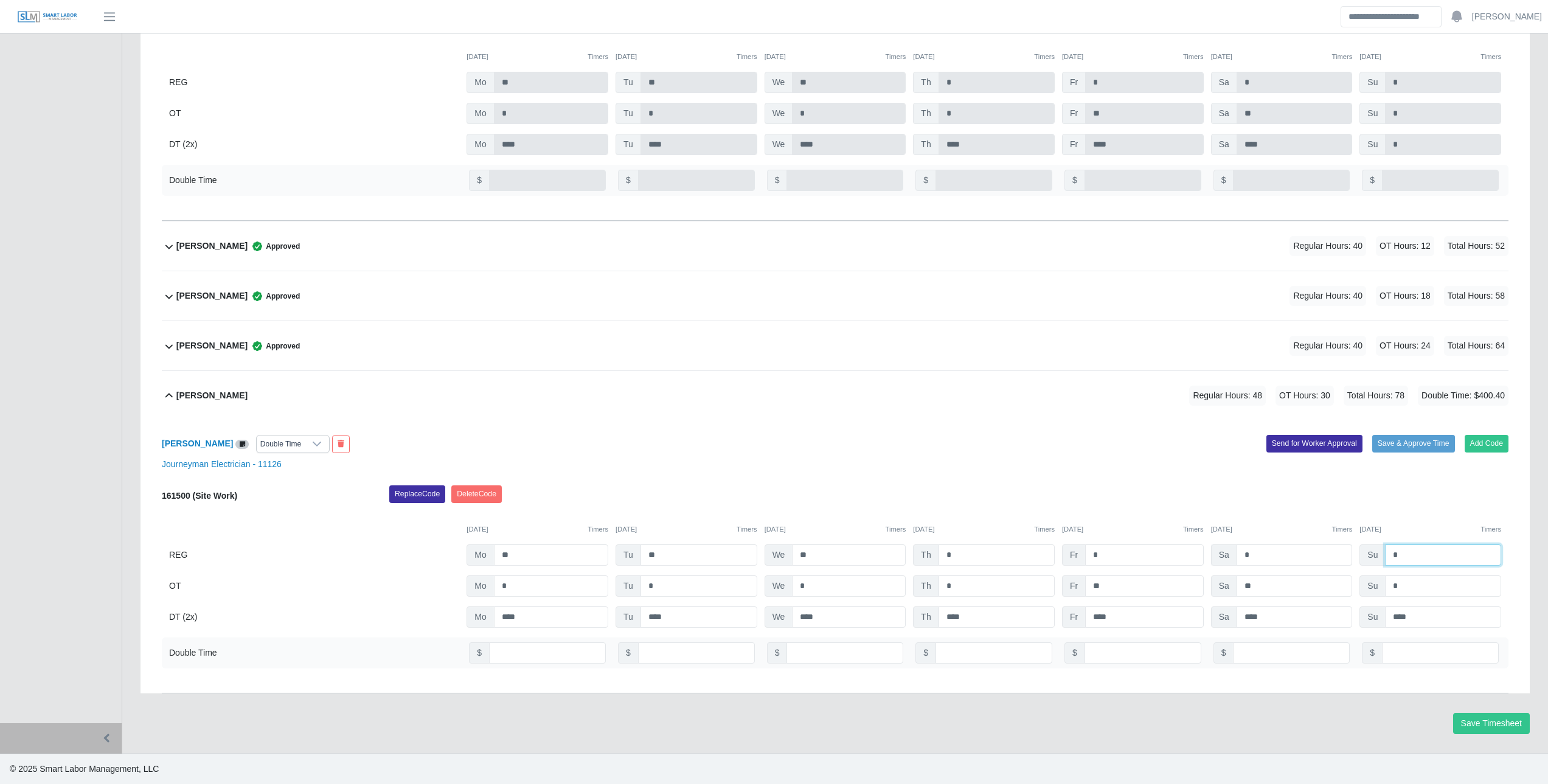
drag, startPoint x: 1385, startPoint y: 556, endPoint x: 1308, endPoint y: 546, distance: 77.6
click at [1320, 547] on div "REG Mo ** Tu ** We ** Th * Fr * Sa * Su *" at bounding box center [834, 555] width 1346 height 21
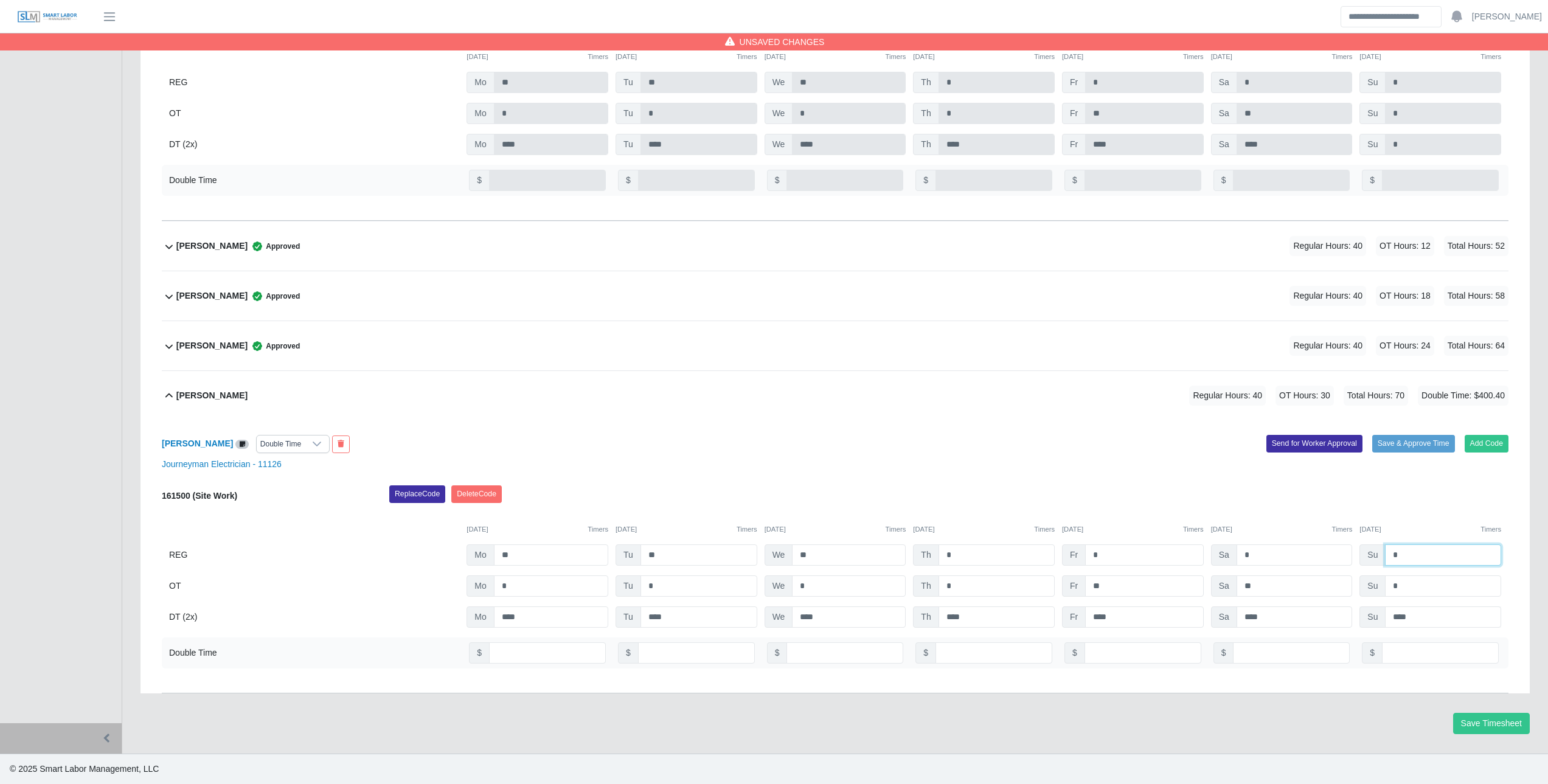
type input "*"
drag, startPoint x: 1426, startPoint y: 609, endPoint x: 1291, endPoint y: 604, distance: 135.1
click at [1304, 605] on div "161500 (Site Work) Replace Code Delete Code 09/22/2025 Timers 09/23/2025 Timers…" at bounding box center [834, 556] width 1346 height 143
type input "*"
drag, startPoint x: 1426, startPoint y: 645, endPoint x: 1305, endPoint y: 641, distance: 121.1
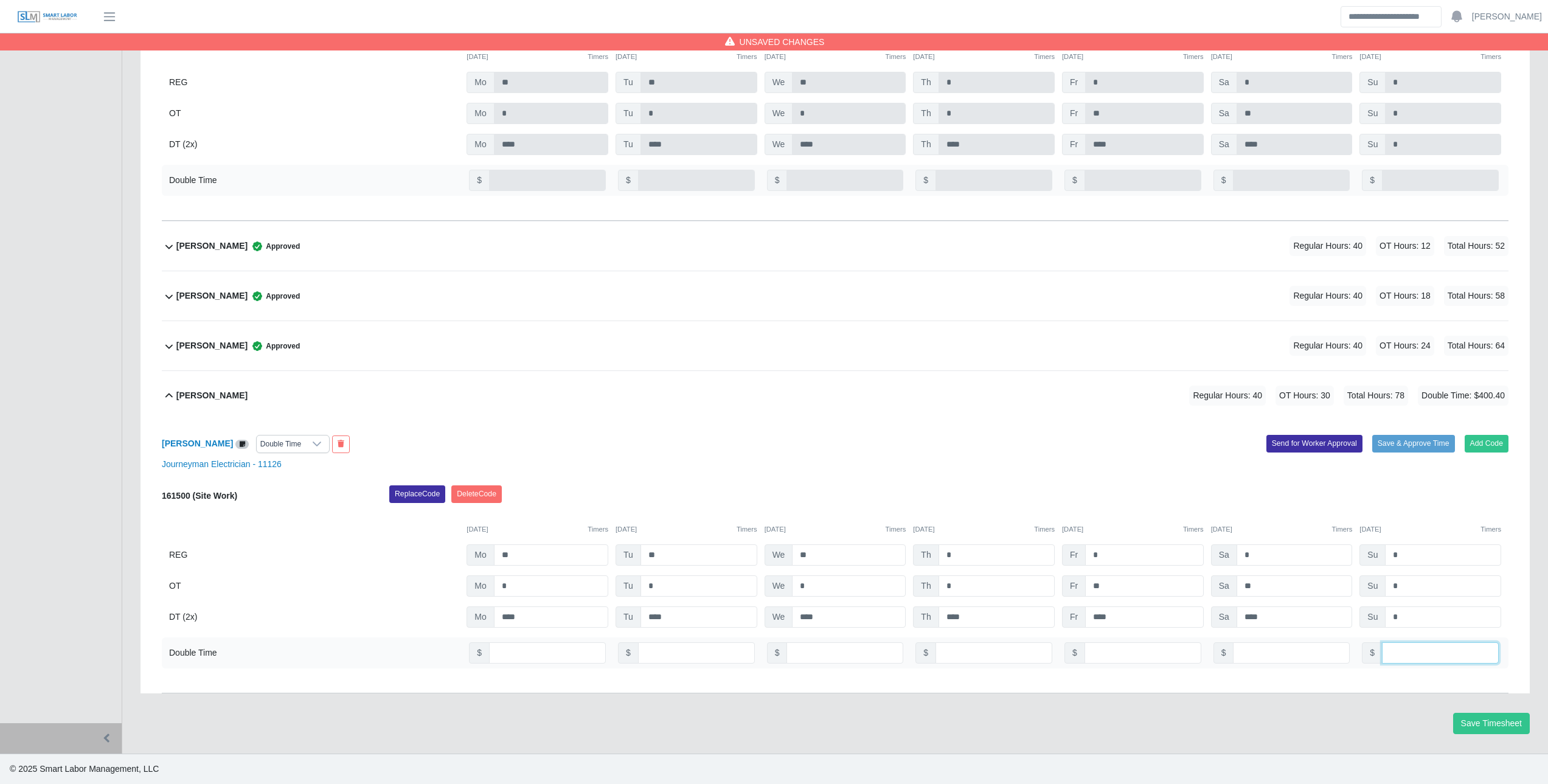
click at [1318, 642] on div "Double Time $ $ $ $ $ $ $ *****" at bounding box center [834, 652] width 1346 height 31
type input "*"
click at [1417, 446] on button "Save & Approve Time" at bounding box center [1413, 443] width 83 height 17
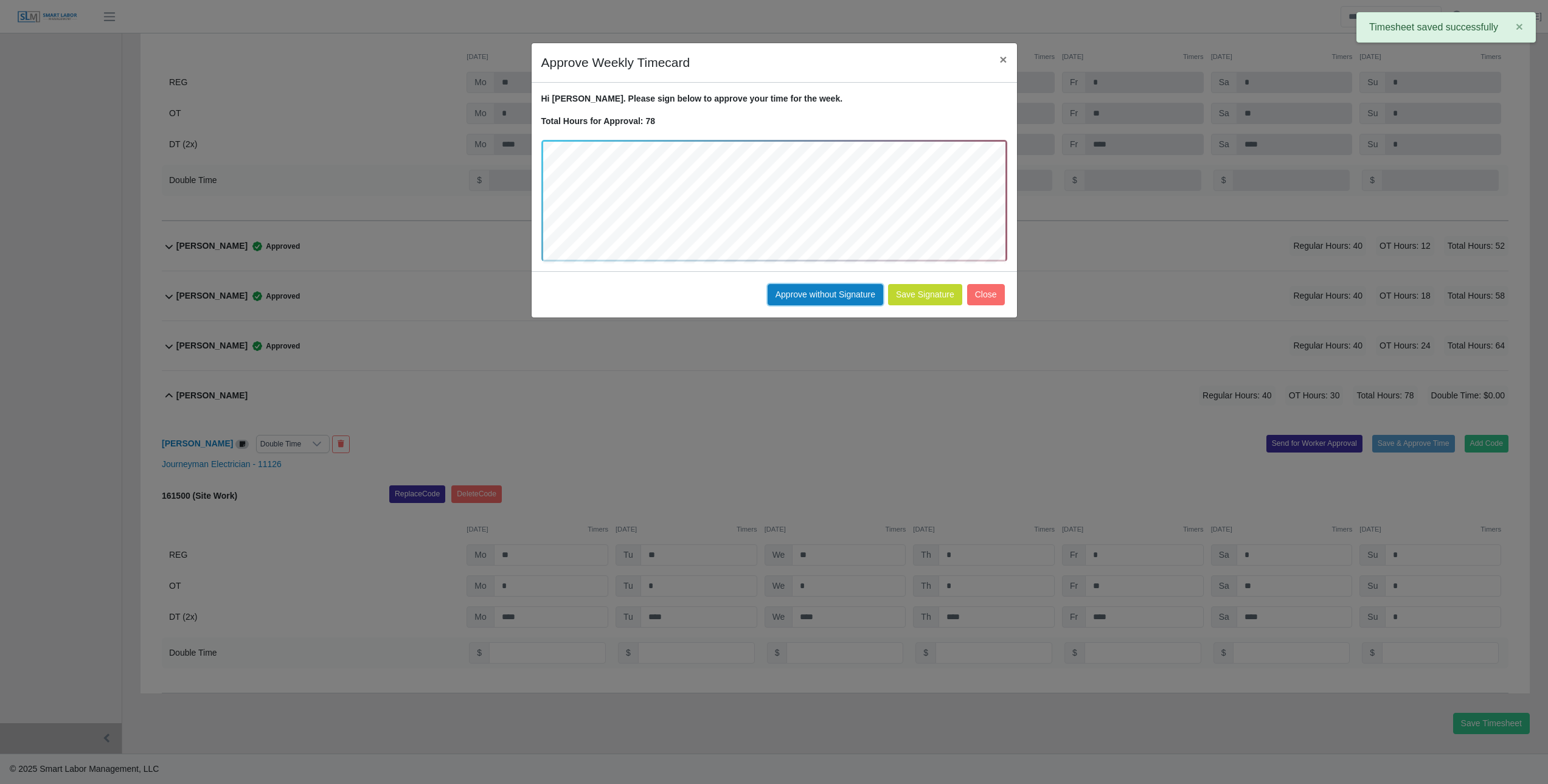
click at [813, 286] on button "Approve without Signature" at bounding box center [825, 294] width 115 height 21
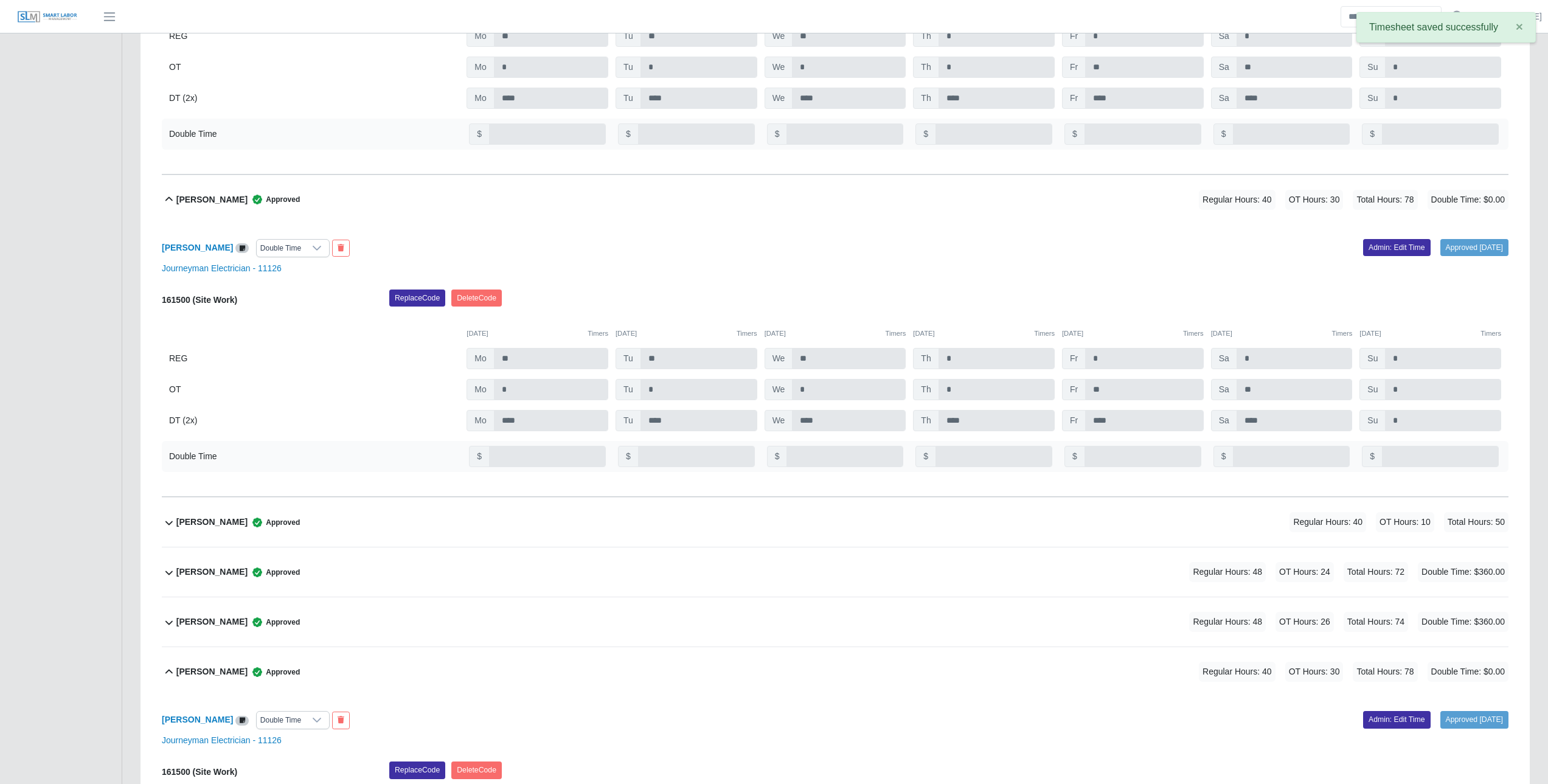
scroll to position [665, 0]
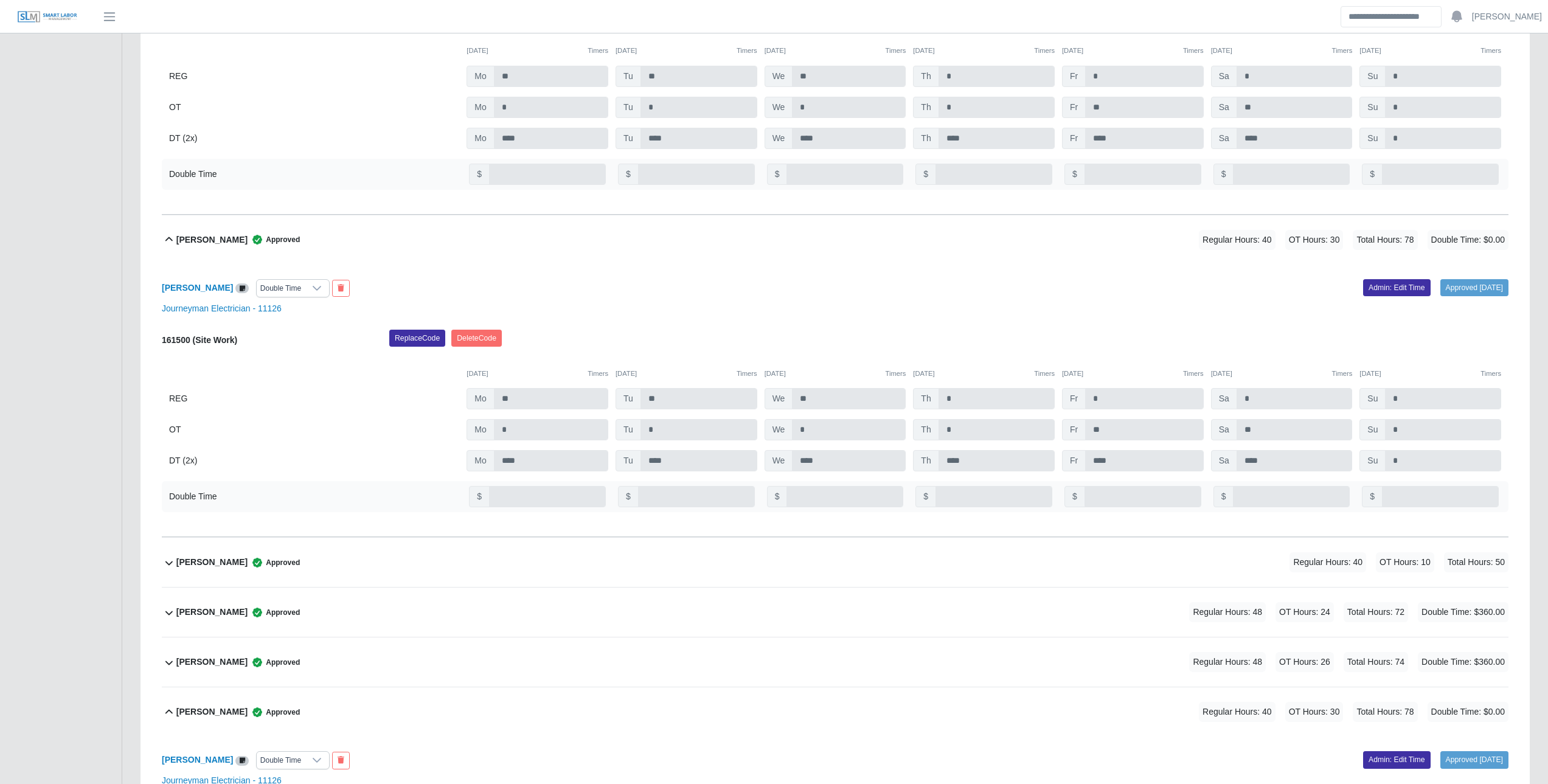
click at [253, 617] on span "Approved" at bounding box center [273, 611] width 52 height 12
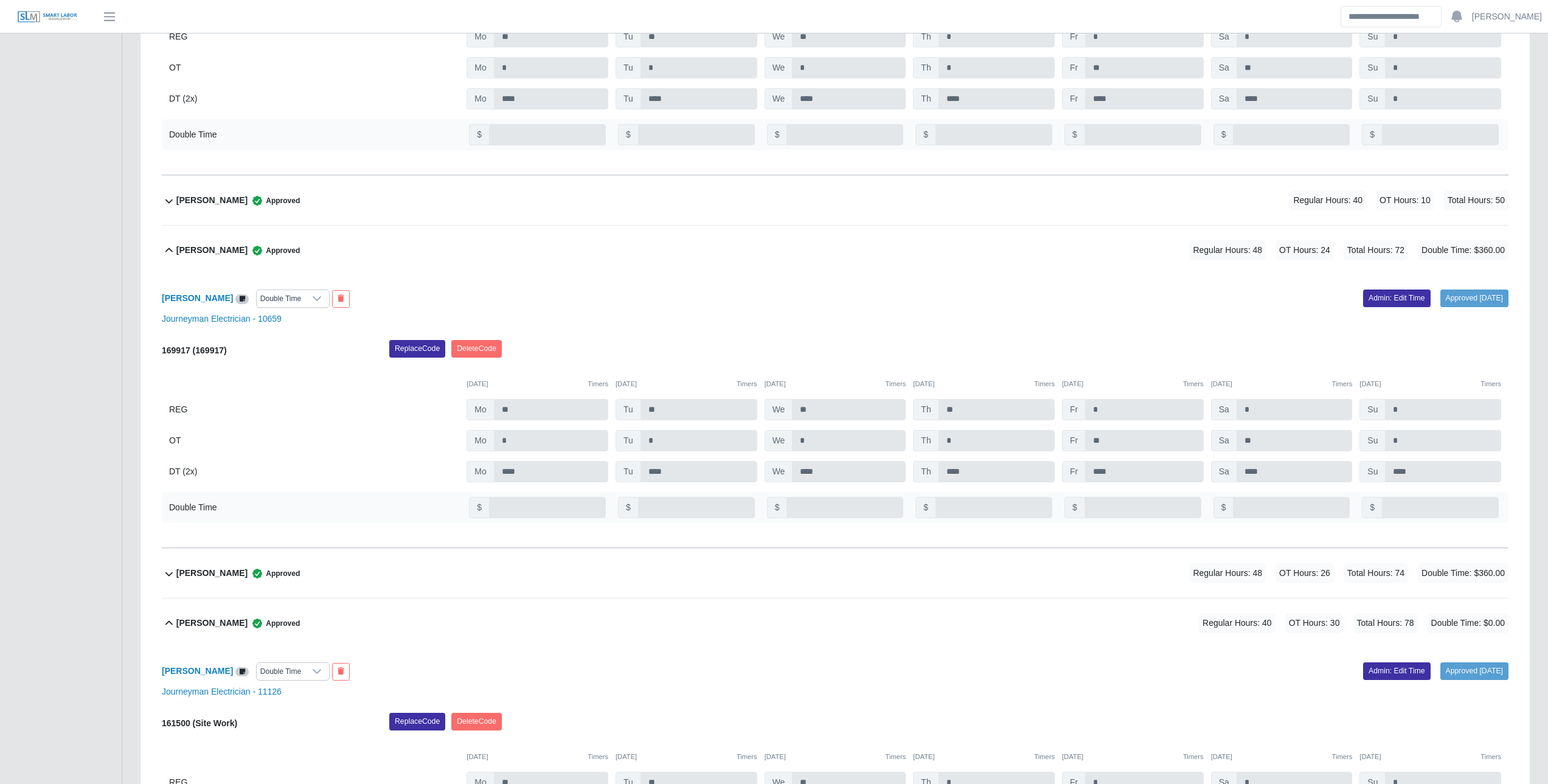
scroll to position [1030, 0]
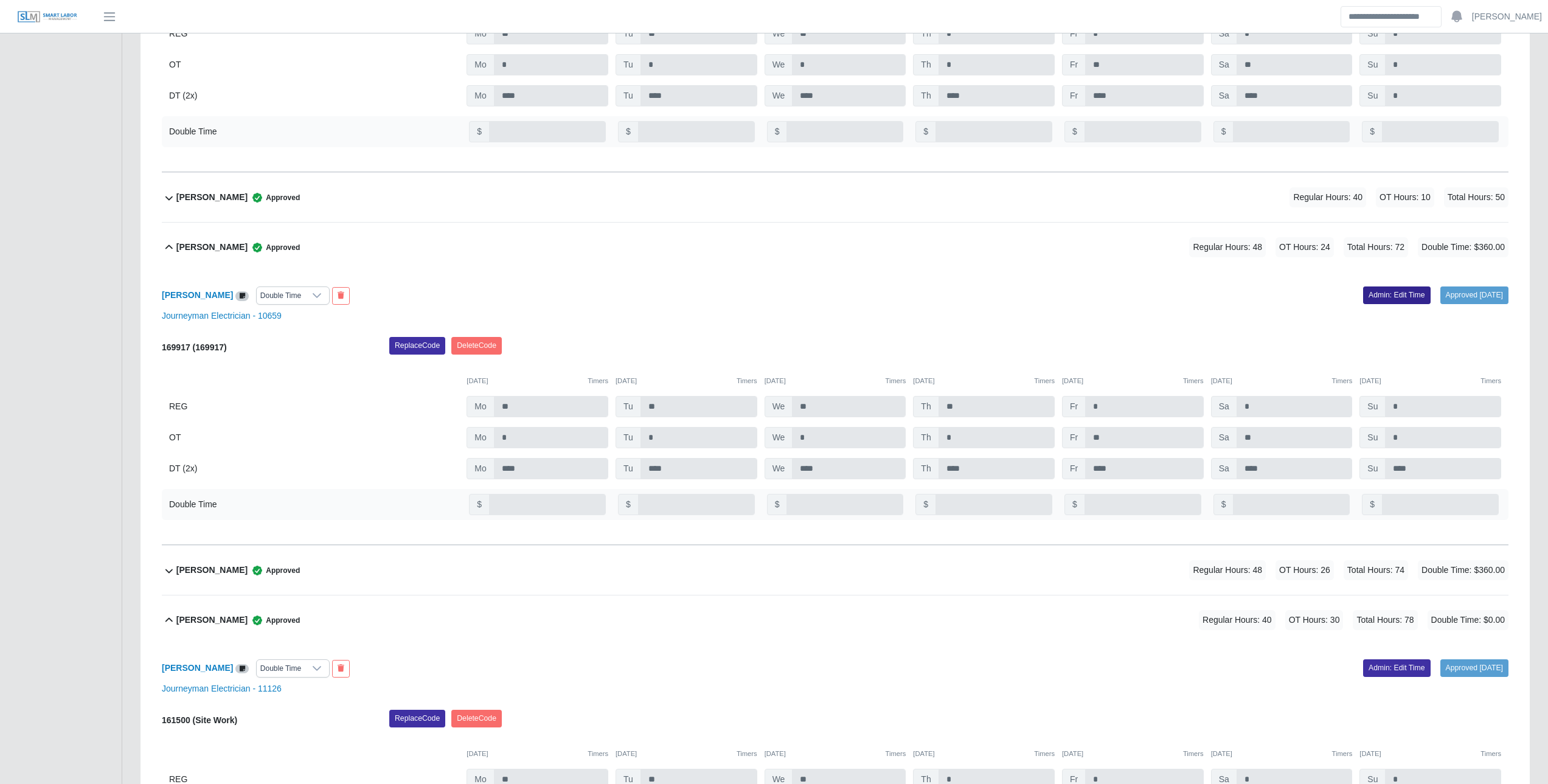
click at [1382, 296] on link "Admin: Edit Time" at bounding box center [1396, 294] width 68 height 17
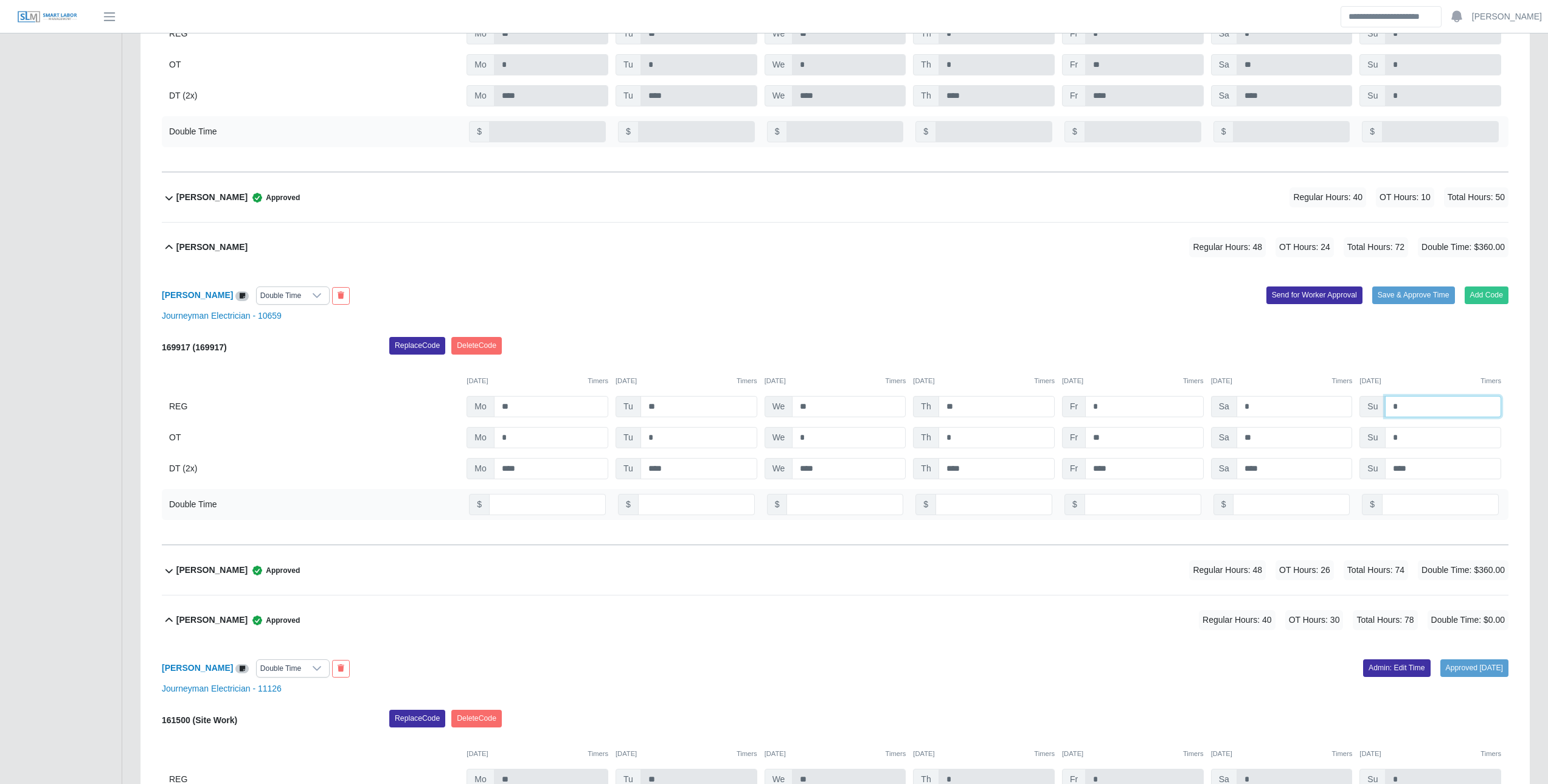
drag, startPoint x: 1408, startPoint y: 405, endPoint x: 1297, endPoint y: 408, distance: 111.0
click at [1299, 408] on div "REG Mo ** Tu ** We ** Th ** Fr * Sa * Su *" at bounding box center [834, 406] width 1346 height 21
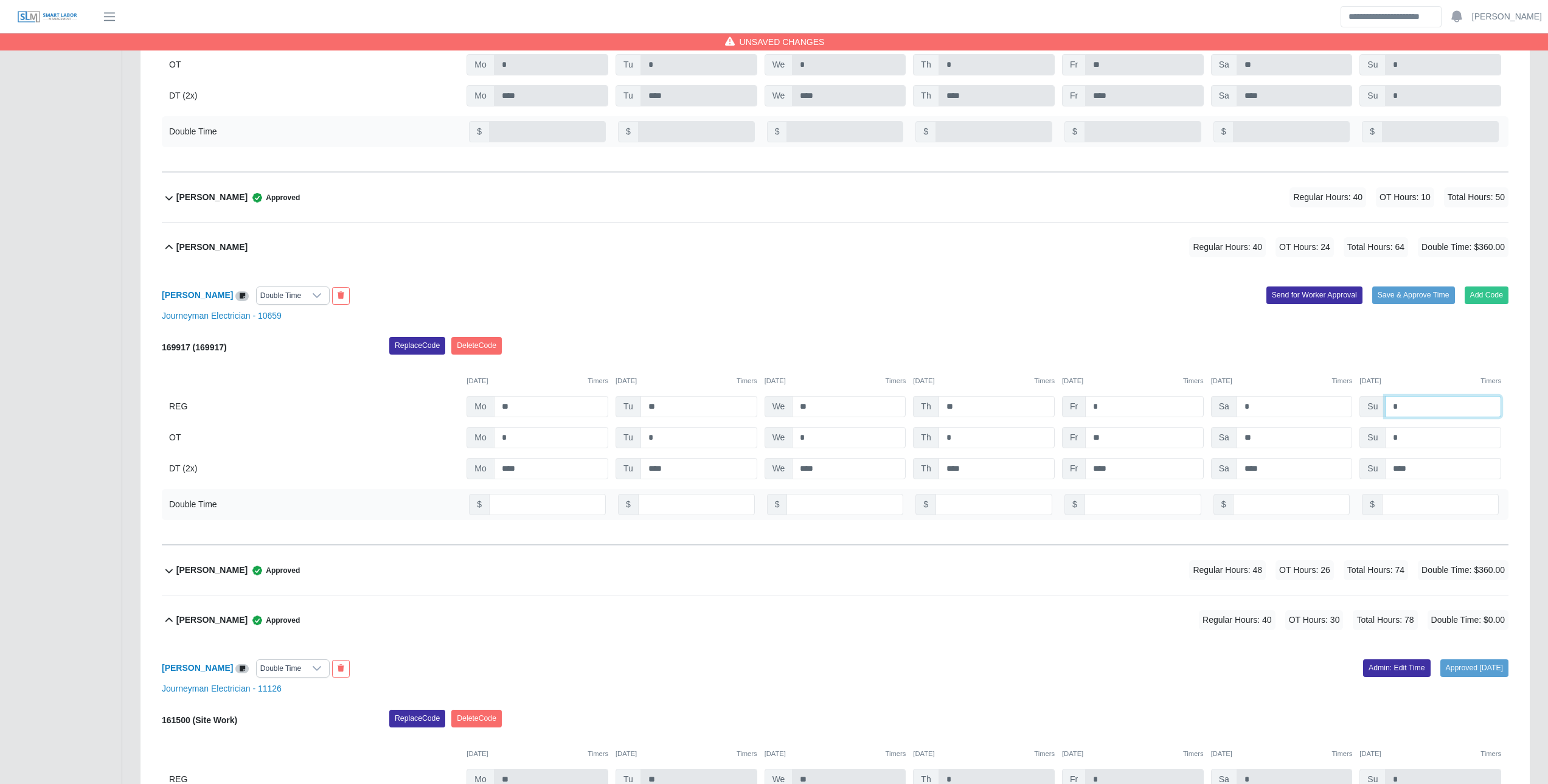
type input "*"
drag, startPoint x: 1415, startPoint y: 469, endPoint x: 1334, endPoint y: 468, distance: 81.0
click at [1339, 468] on div "DT (2x) Mo **** Tu **** We **** Th **** Fr **** Sa **** Su ****" at bounding box center [834, 468] width 1346 height 21
type input "*"
drag, startPoint x: 1416, startPoint y: 512, endPoint x: 1285, endPoint y: 501, distance: 131.5
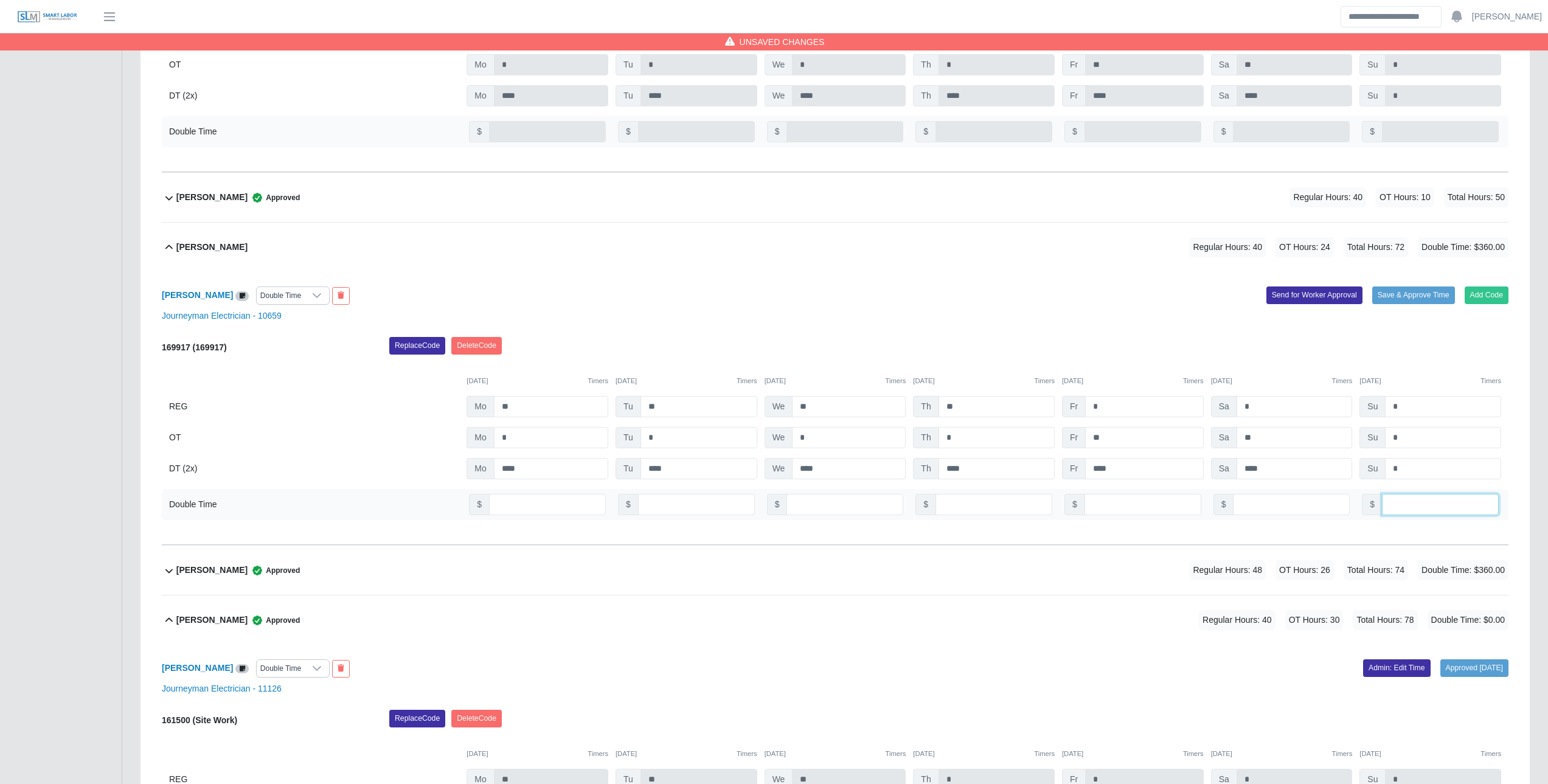
click at [1298, 500] on div "Double Time $ $ $ $ $ $ $ ***" at bounding box center [834, 504] width 1346 height 31
type input "*"
click at [1412, 301] on button "Save & Approve Time" at bounding box center [1413, 294] width 83 height 17
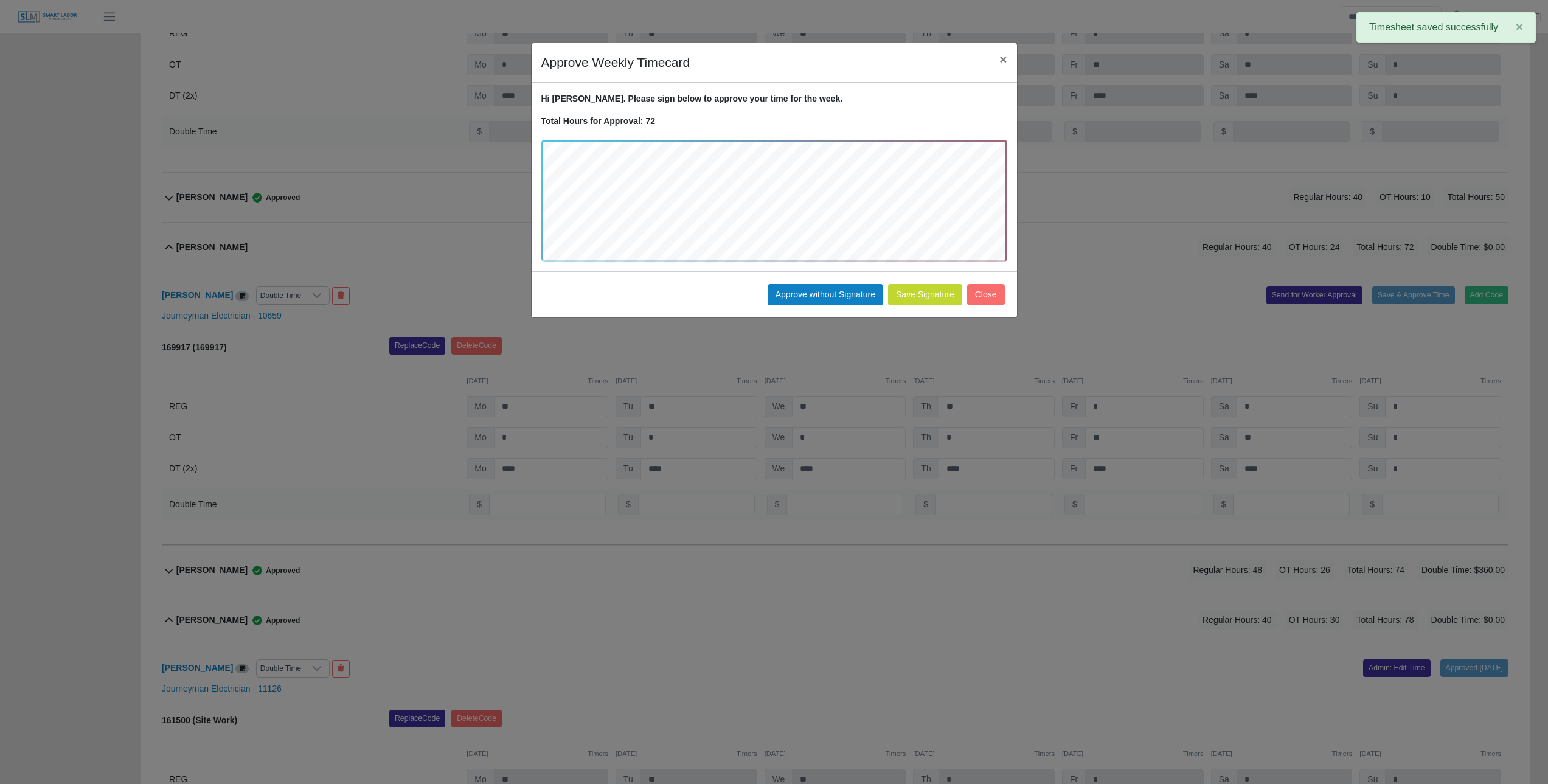
click at [835, 308] on div "Save Signature Approve without Signature Close" at bounding box center [774, 294] width 485 height 47
click at [854, 295] on button "Approve without Signature" at bounding box center [825, 294] width 115 height 21
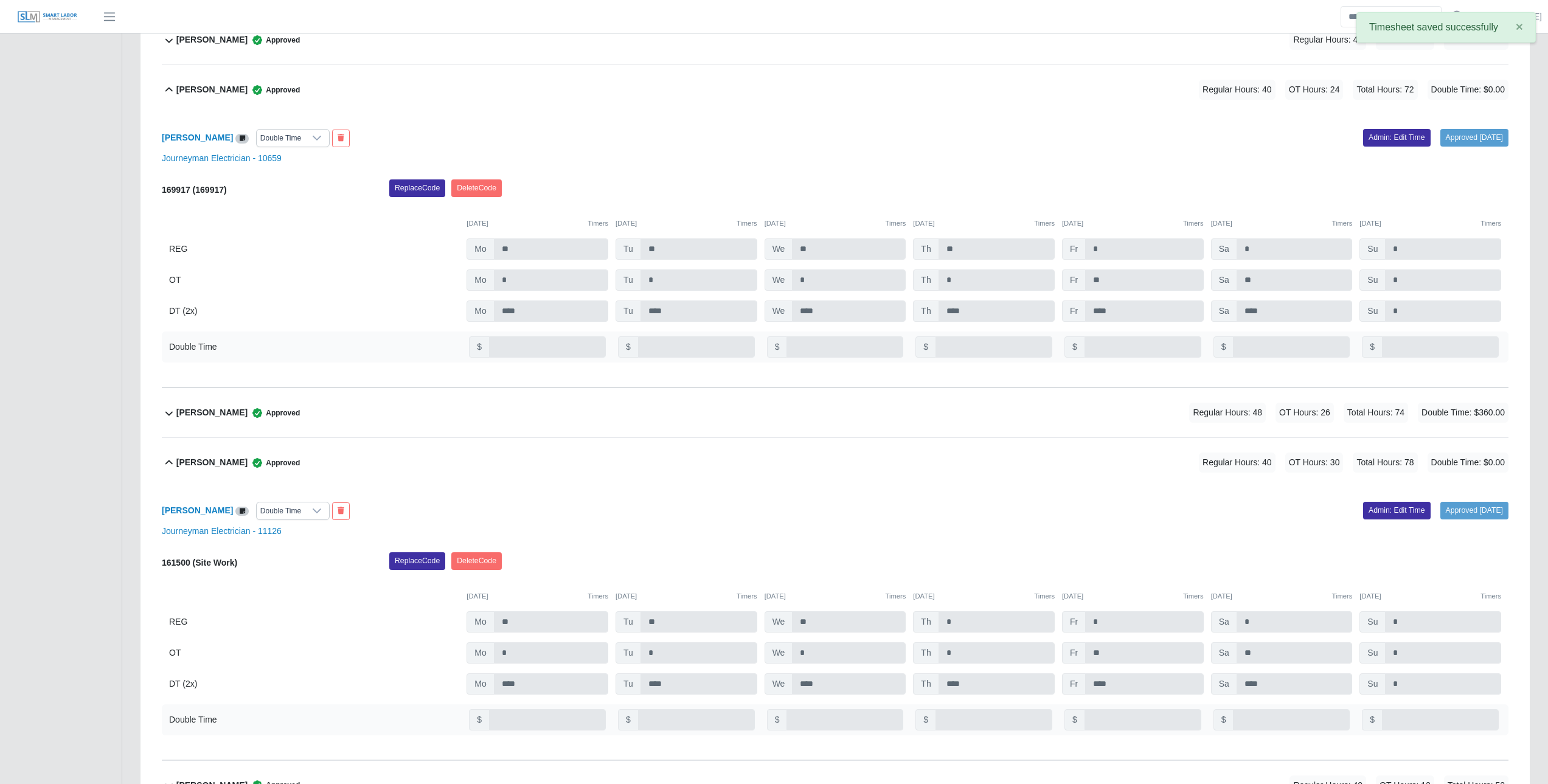
scroll to position [1213, 0]
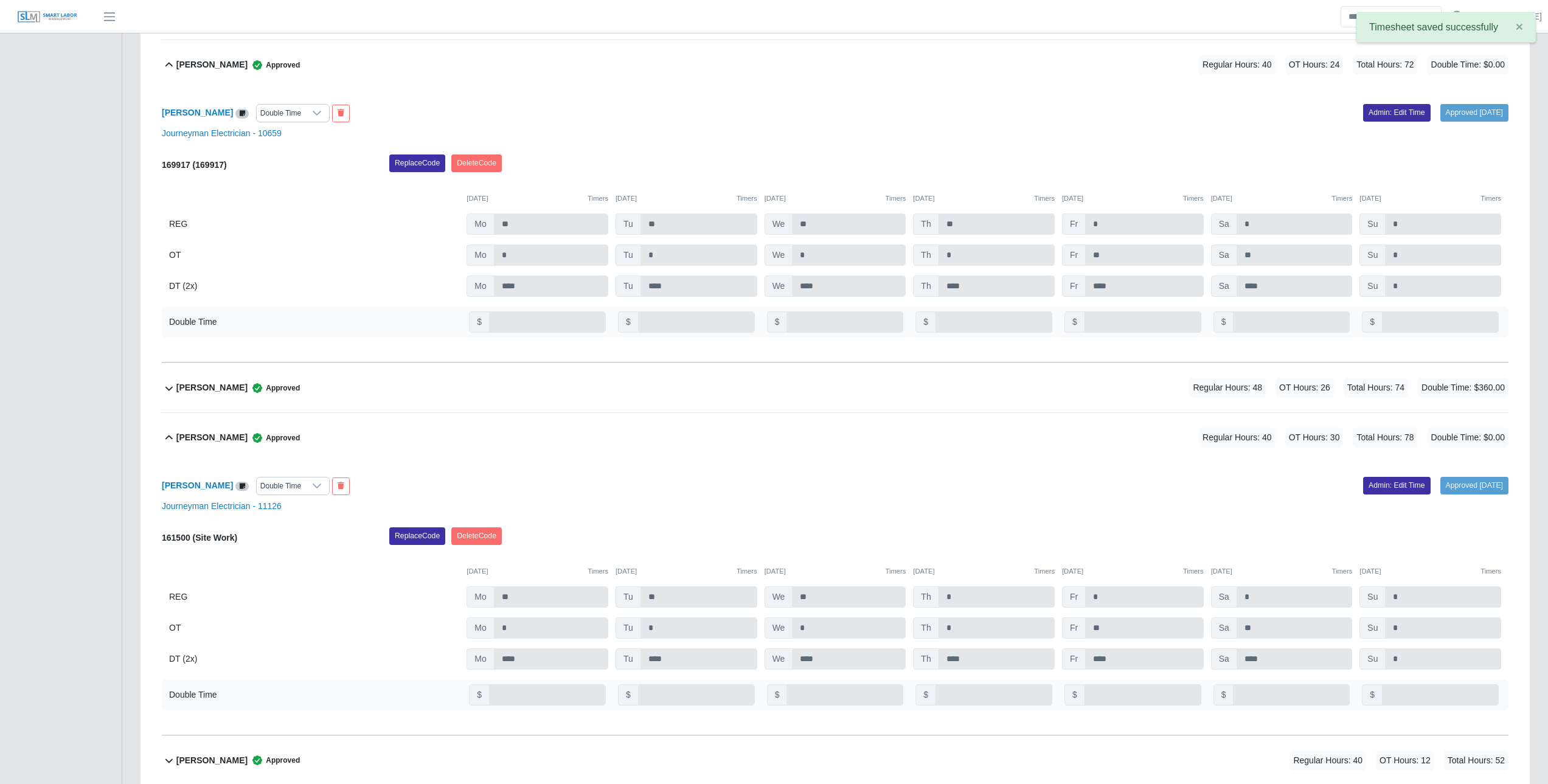
click at [1444, 393] on span "Double Time: $360.00" at bounding box center [1462, 387] width 90 height 20
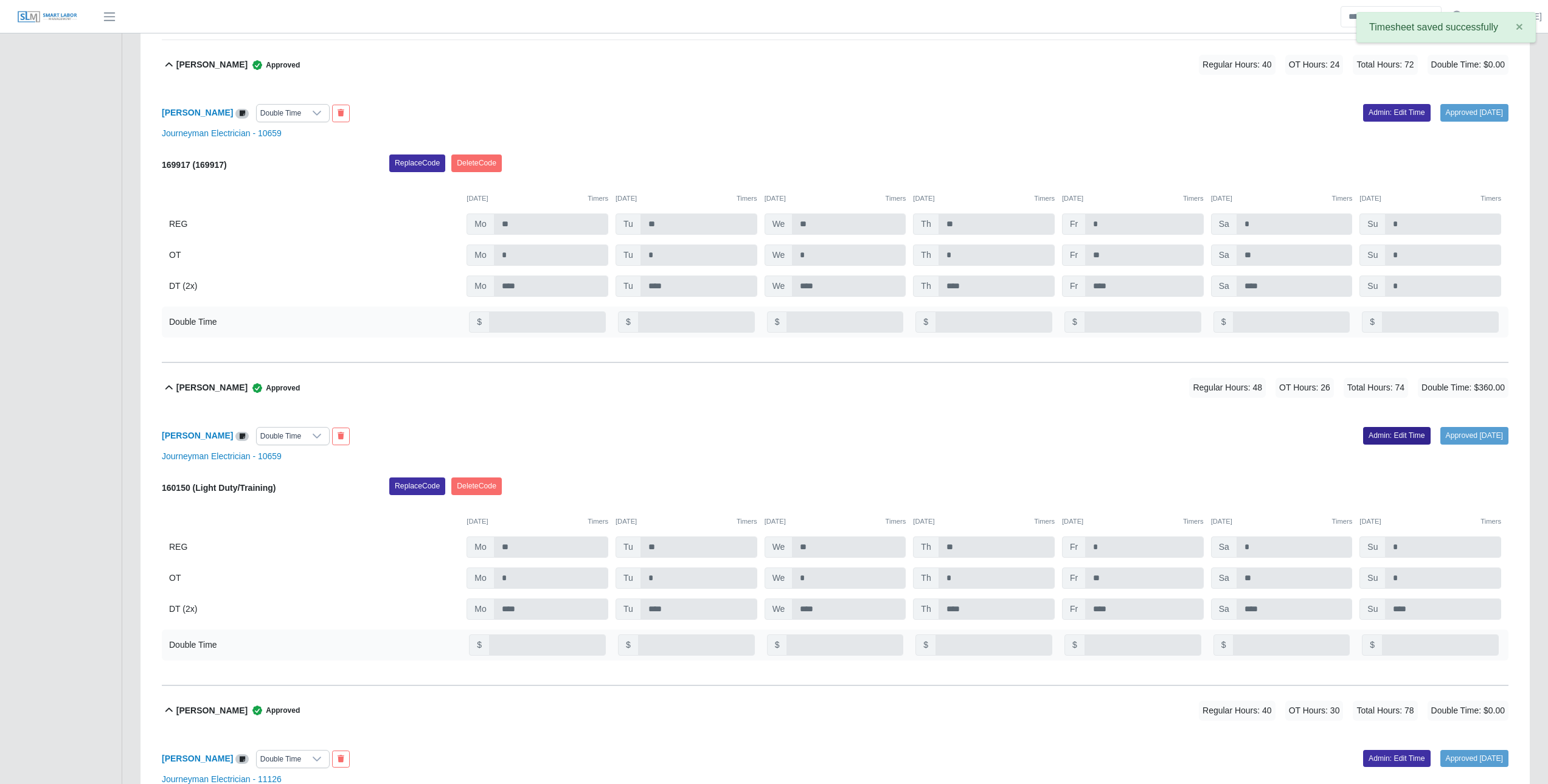
click at [1376, 440] on link "Admin: Edit Time" at bounding box center [1396, 435] width 68 height 17
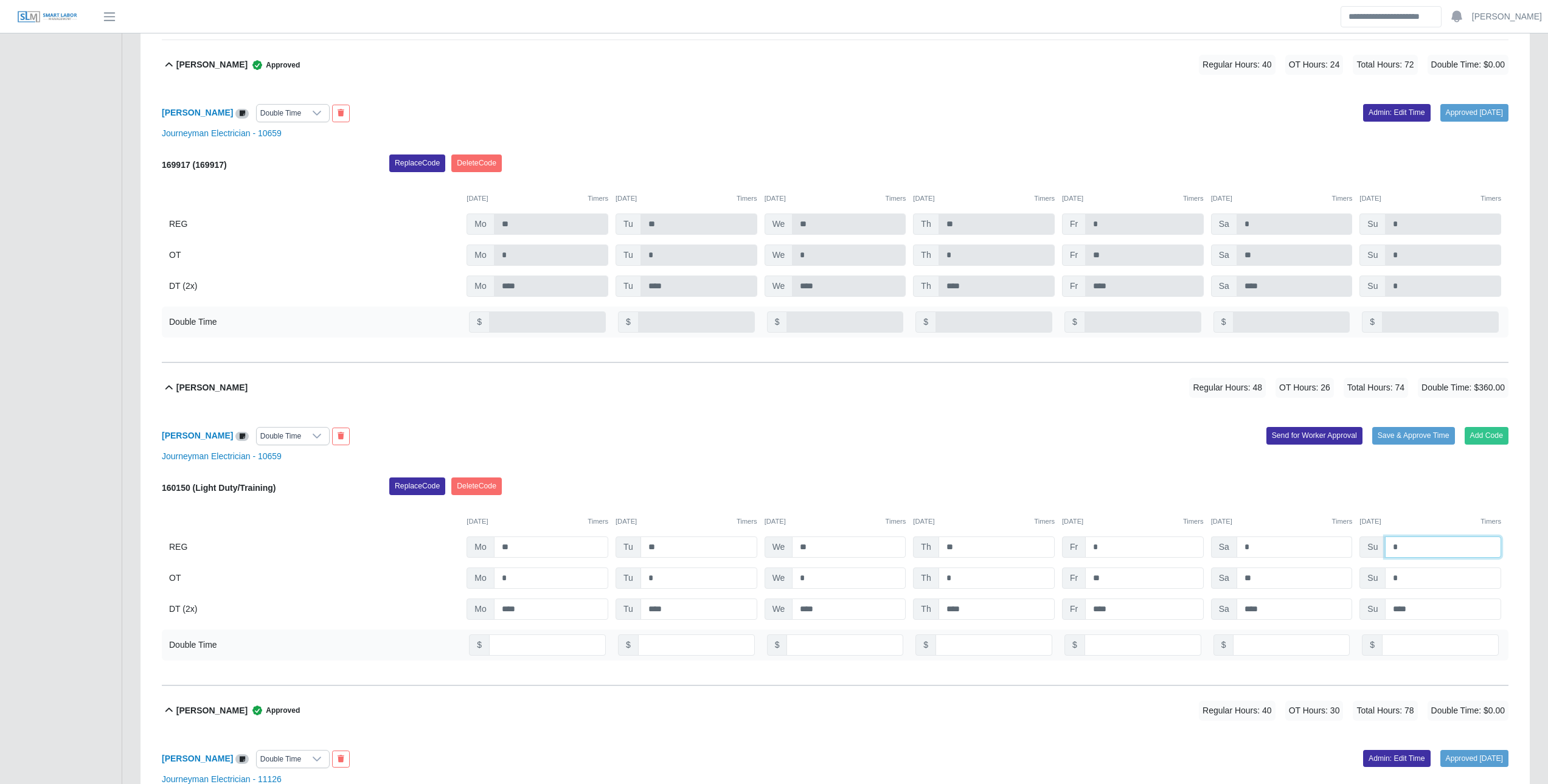
drag, startPoint x: 1401, startPoint y: 548, endPoint x: 1338, endPoint y: 543, distance: 63.2
click at [1341, 543] on div "REG Mo ** Tu ** We ** Th ** Fr * Sa * Su *" at bounding box center [834, 546] width 1346 height 21
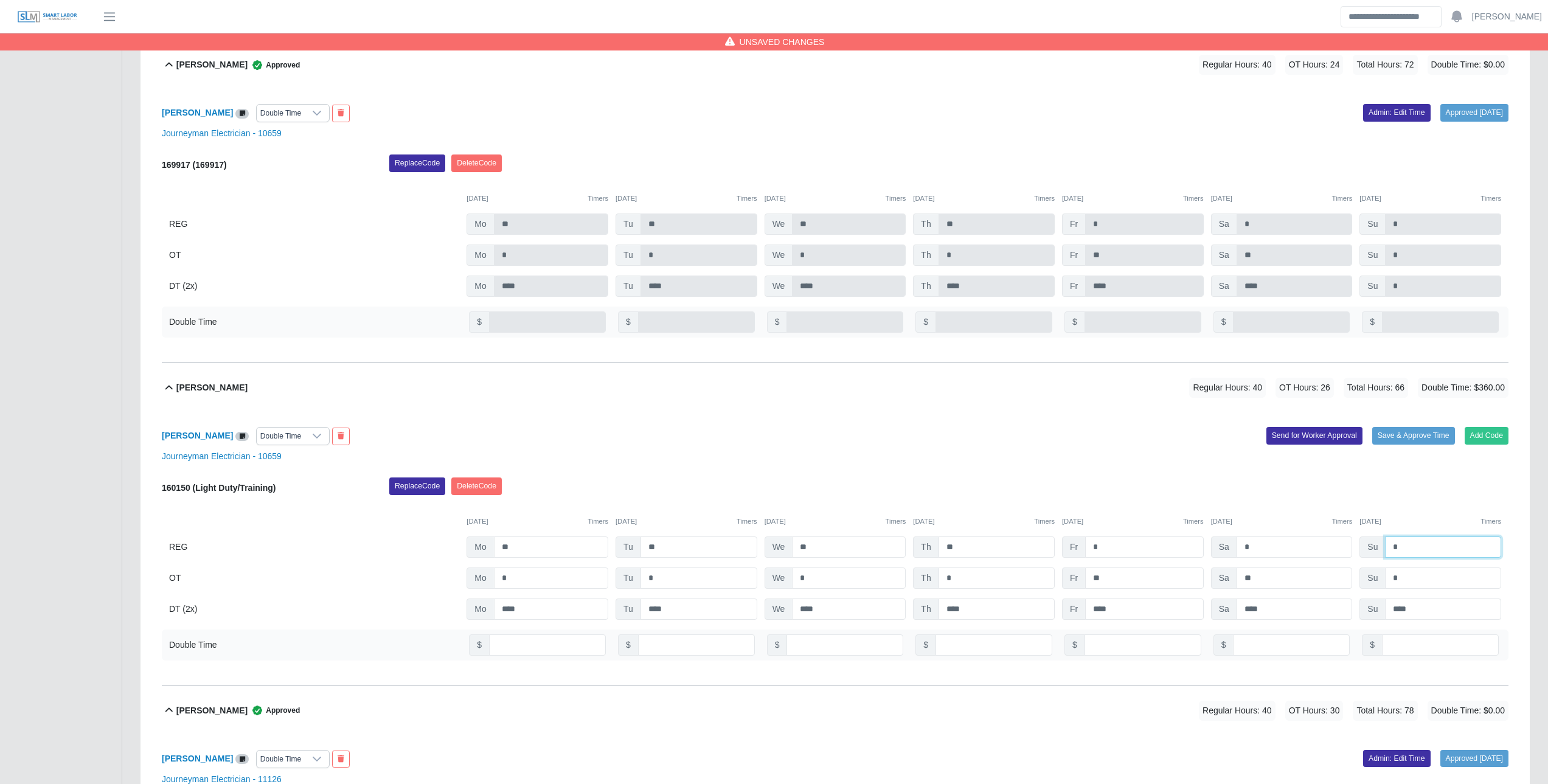
type input "*"
drag, startPoint x: 1419, startPoint y: 608, endPoint x: 1340, endPoint y: 604, distance: 79.1
click at [1347, 604] on div "DT (2x) Mo **** Tu **** We **** Th **** Fr **** Sa **** Su ****" at bounding box center [834, 609] width 1346 height 21
type input "*"
drag, startPoint x: 1432, startPoint y: 656, endPoint x: 1336, endPoint y: 642, distance: 97.0
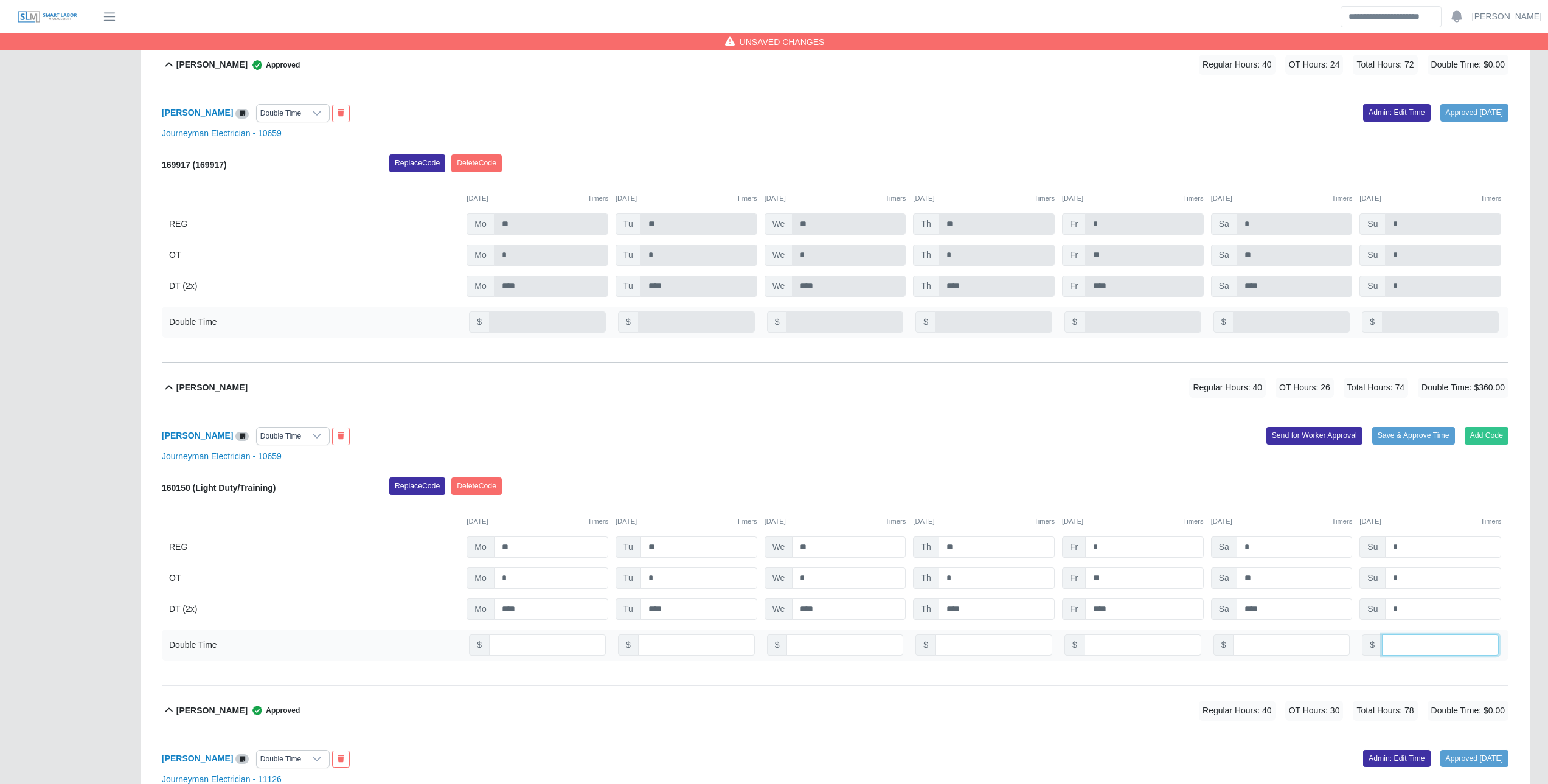
click at [1346, 642] on div "Double Time $ $ $ $ $ $ $ ***" at bounding box center [834, 645] width 1346 height 31
type input "*"
click at [1392, 450] on div "Jonathan Aguilar Double Time Add Code Save & Approve Time Send for Worker Appro…" at bounding box center [834, 548] width 1346 height 273
click at [1396, 445] on div "Add Code Save & Approve Time Send for Worker Approval" at bounding box center [1176, 436] width 683 height 18
click at [1399, 444] on button "Save & Approve Time" at bounding box center [1413, 435] width 83 height 17
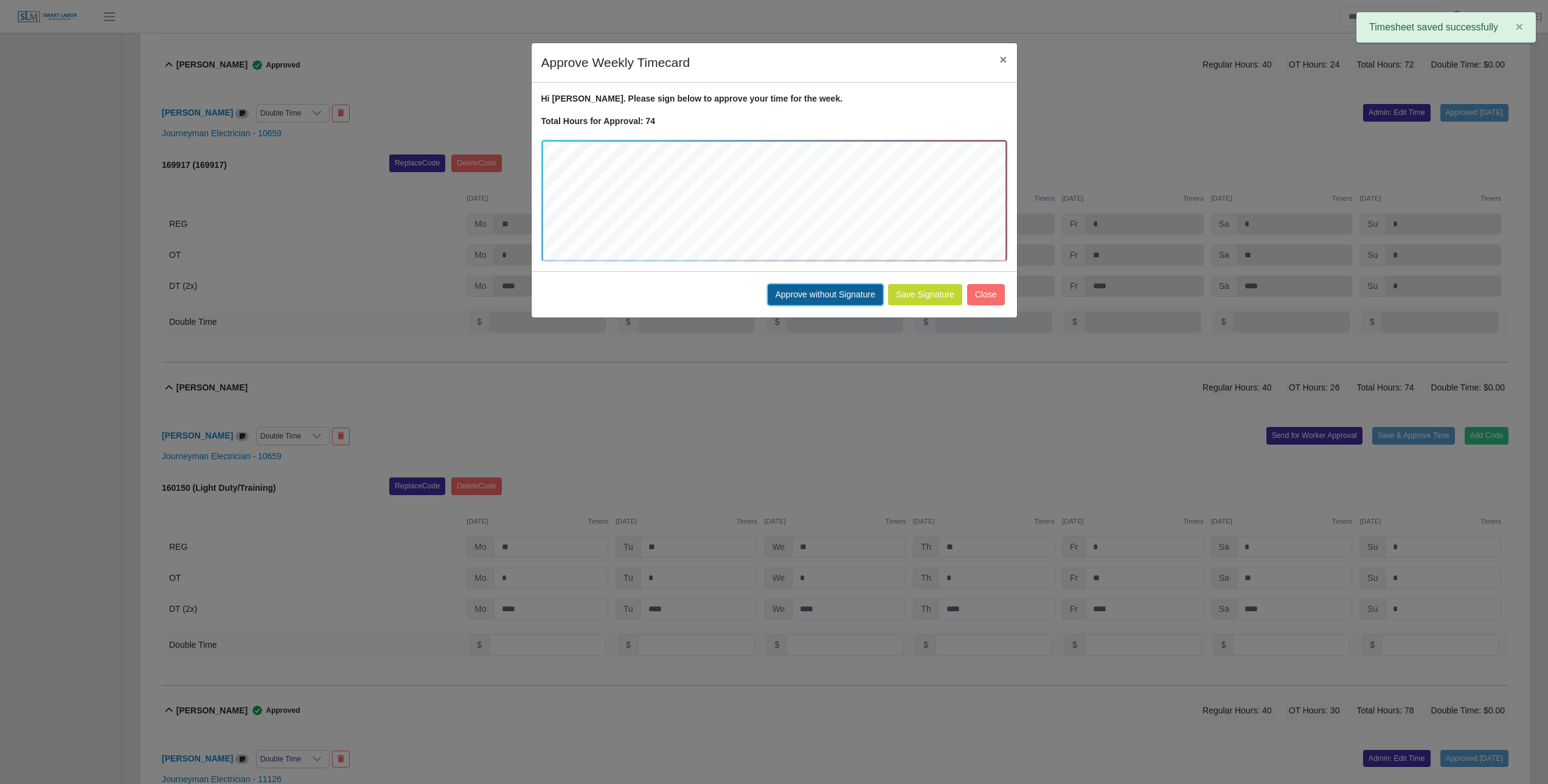
click at [804, 292] on button "Approve without Signature" at bounding box center [825, 294] width 115 height 21
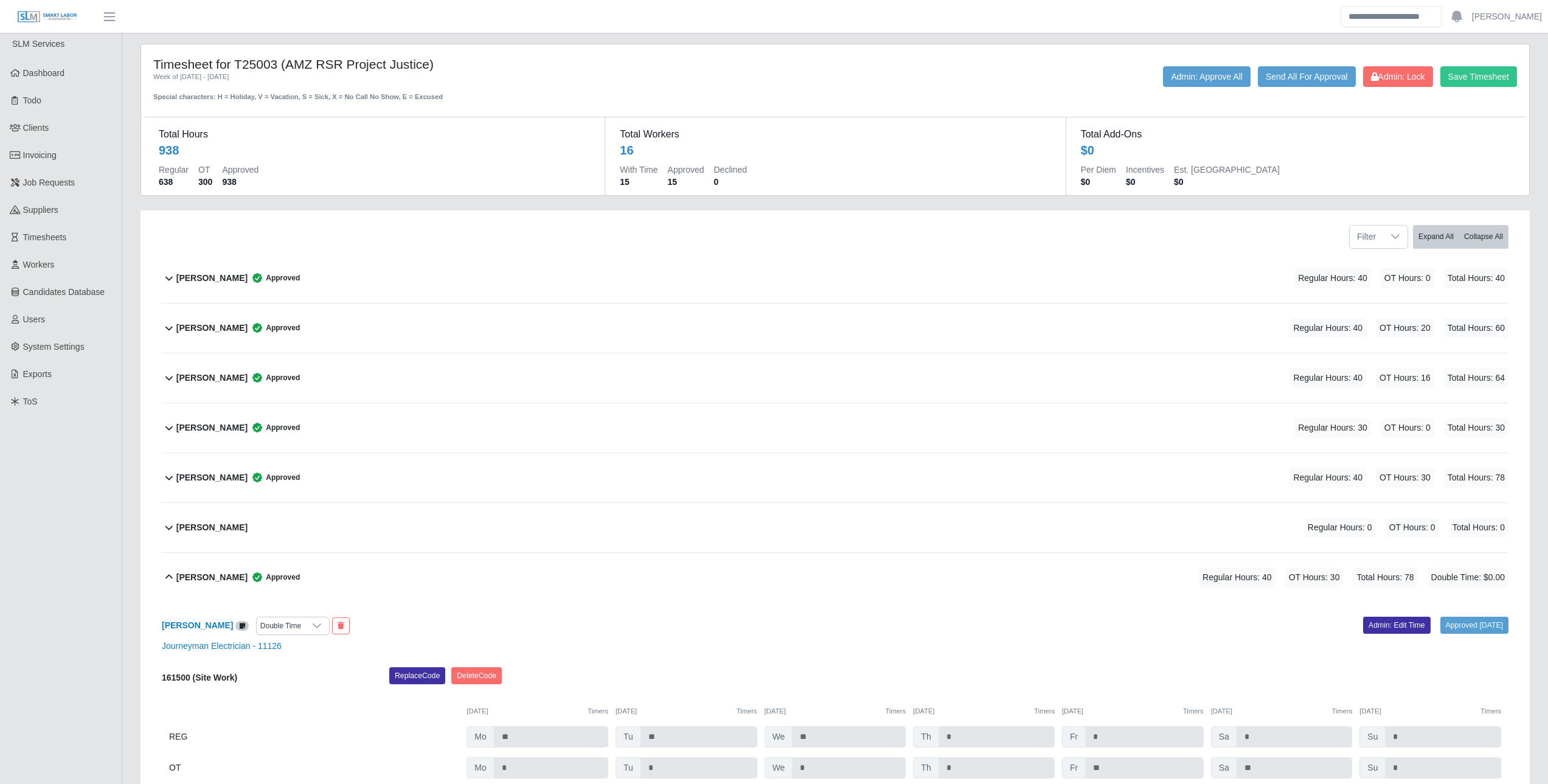
scroll to position [0, 0]
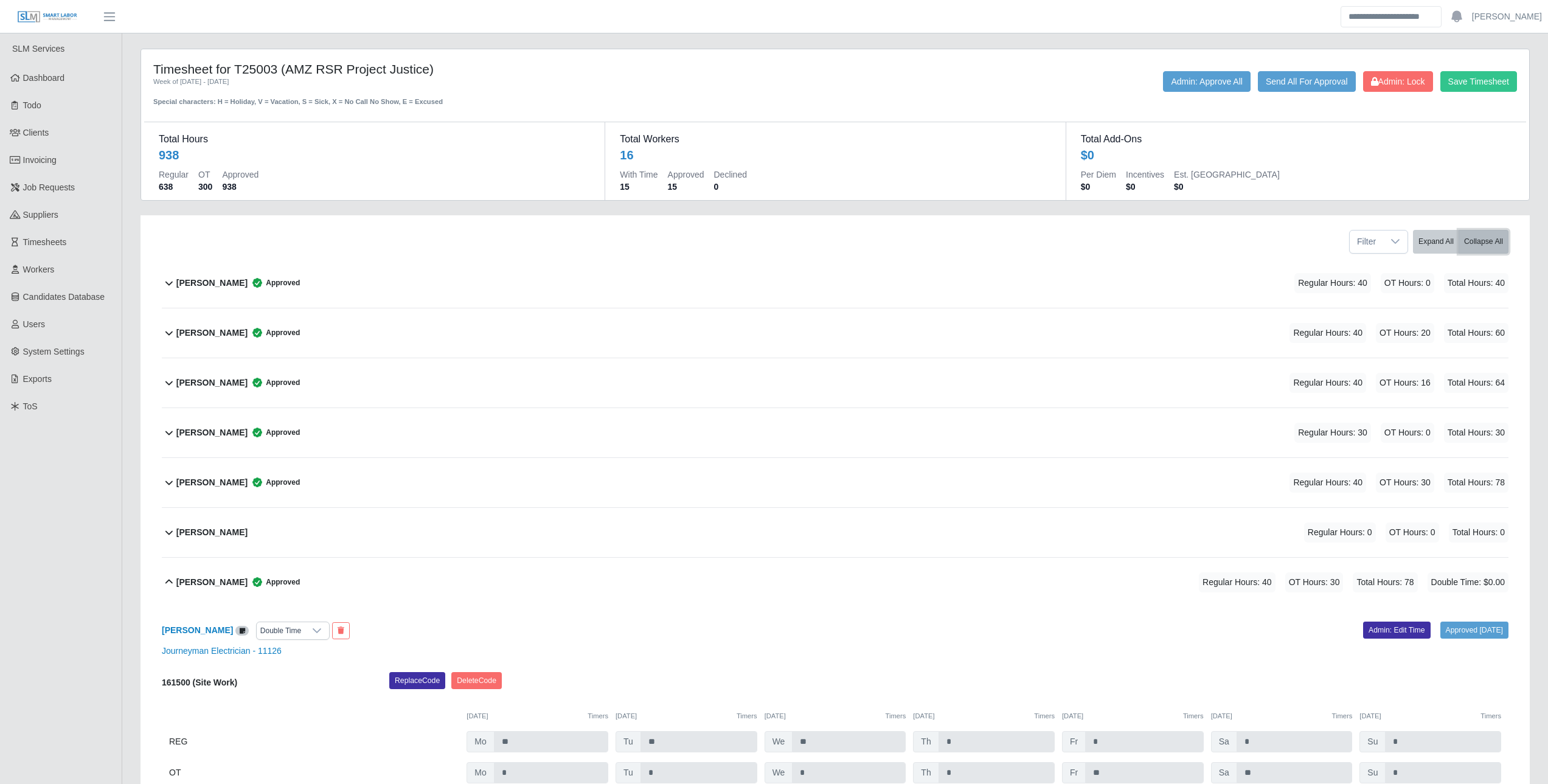
click at [1477, 246] on button "Collapse All" at bounding box center [1483, 242] width 50 height 24
click at [1426, 232] on button "Expand All" at bounding box center [1436, 242] width 47 height 24
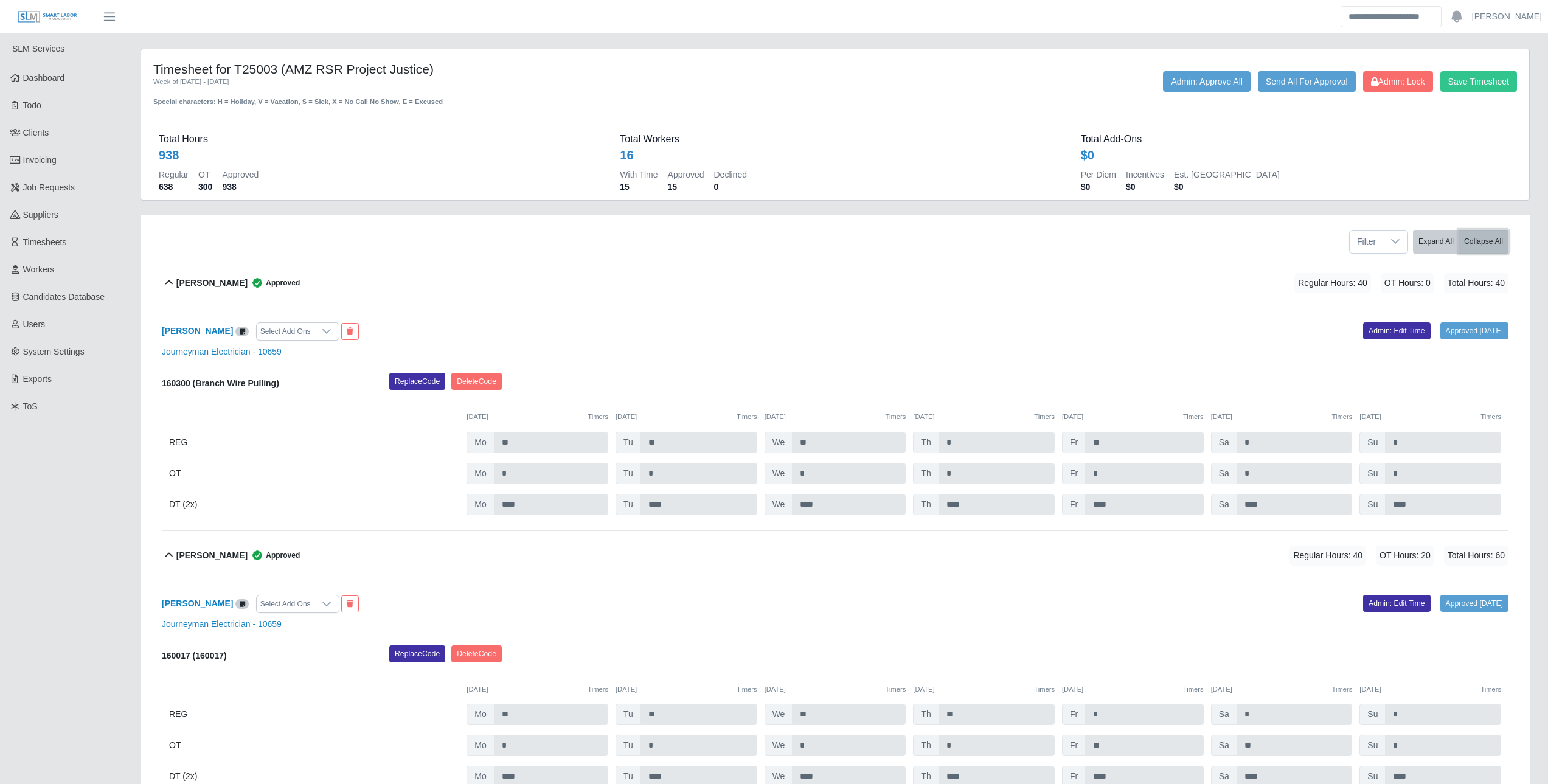
click at [1479, 243] on button "Collapse All" at bounding box center [1483, 242] width 50 height 24
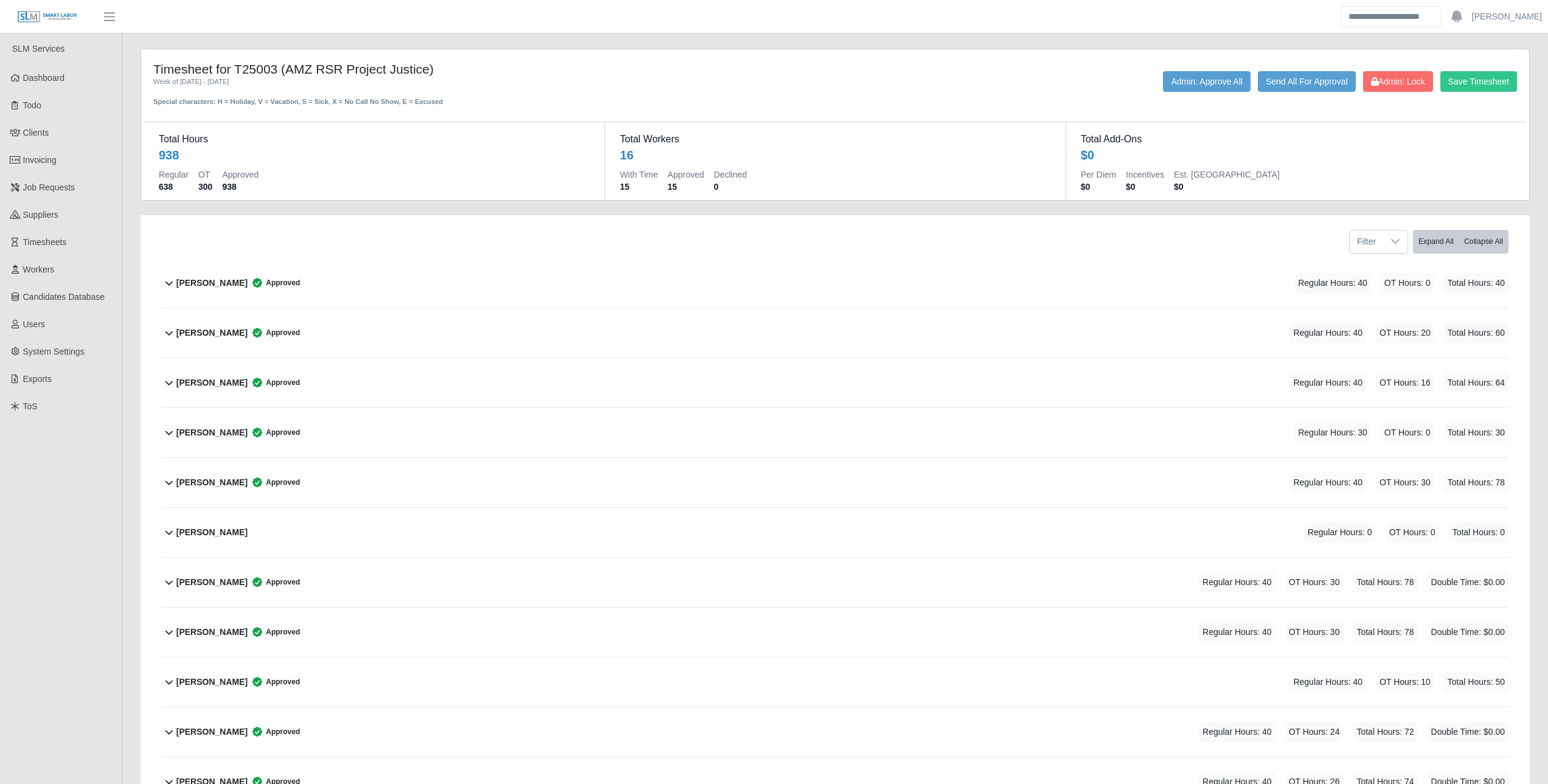
click at [190, 478] on b "Cesar Villa" at bounding box center [212, 482] width 71 height 13
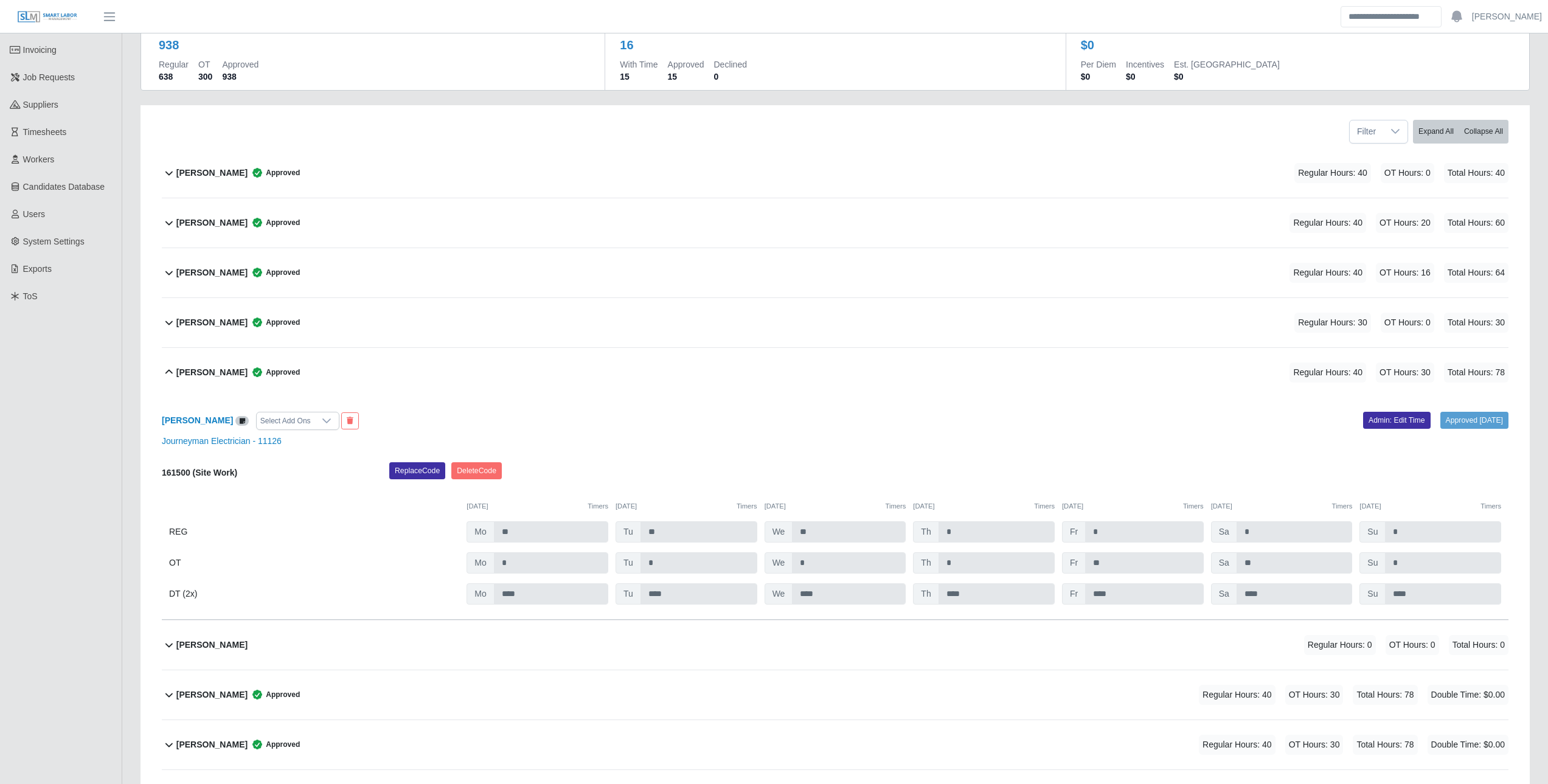
scroll to position [183, 0]
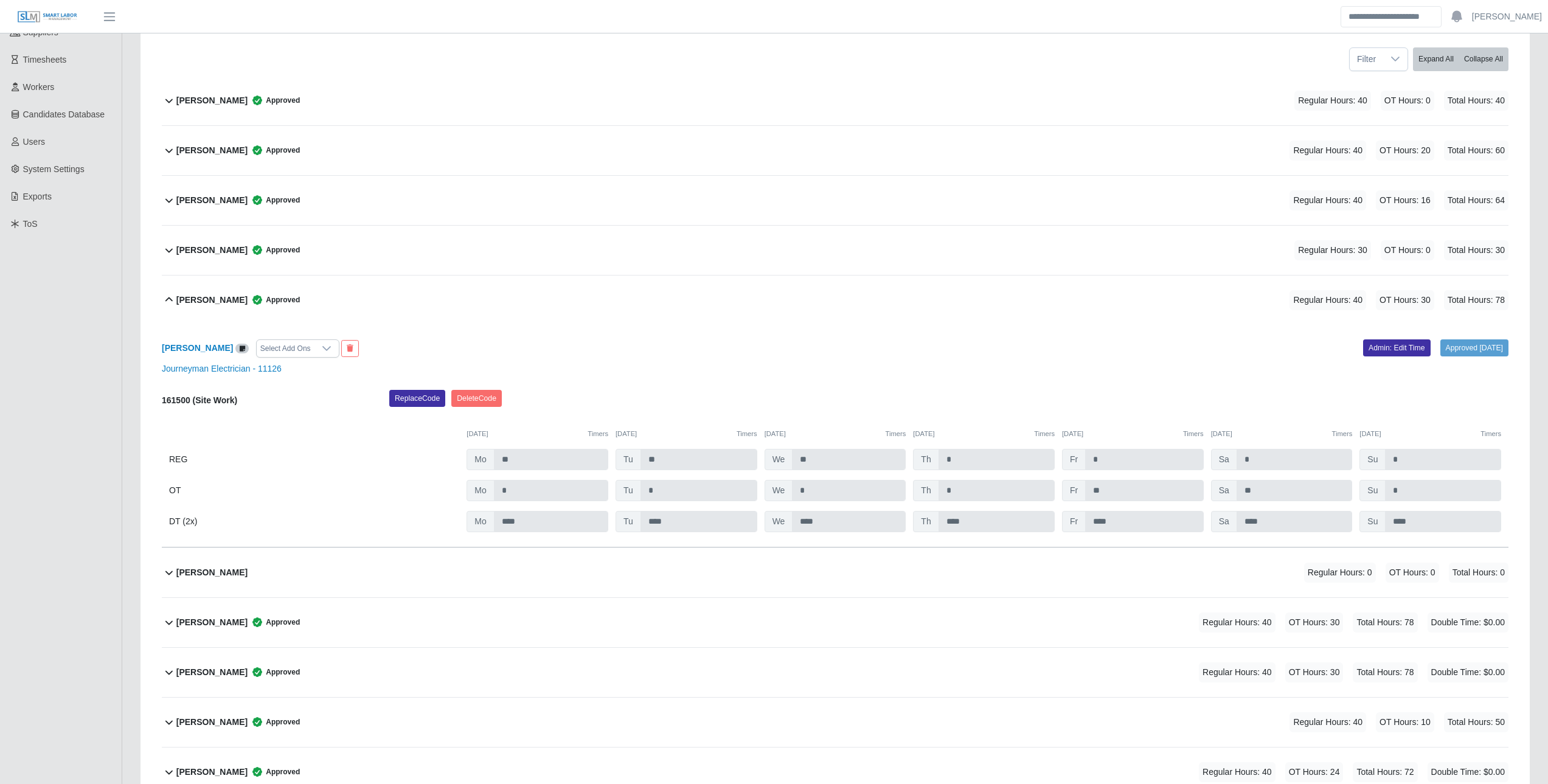
click at [1502, 534] on div "Cesar Villa Select Add Ons Approved 09/29/2025 Admin: Edit Time Journeyman Elec…" at bounding box center [834, 436] width 1346 height 223
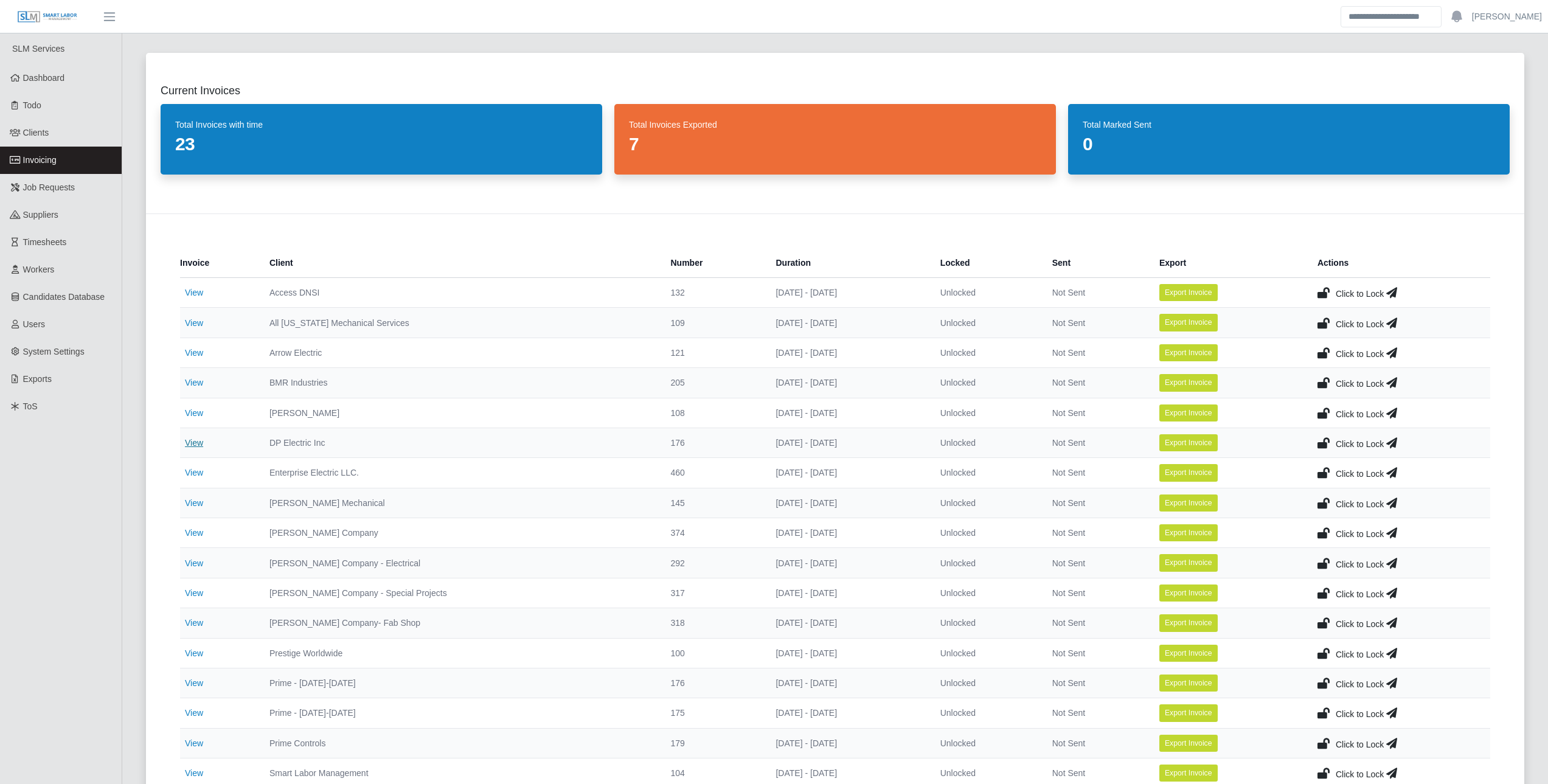
click at [185, 446] on link "View" at bounding box center [194, 442] width 18 height 10
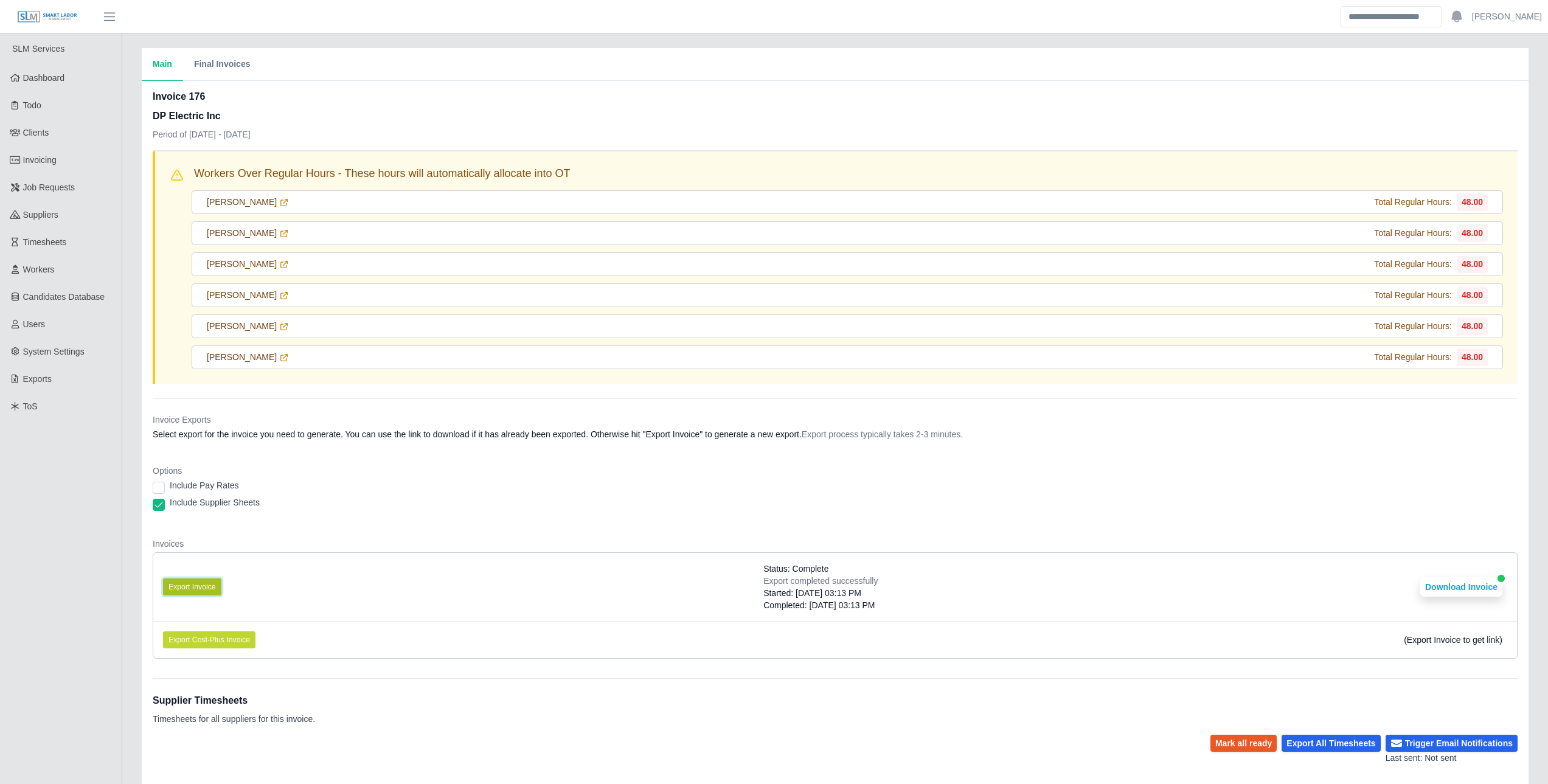
click at [198, 585] on button "Export Invoice" at bounding box center [192, 587] width 58 height 17
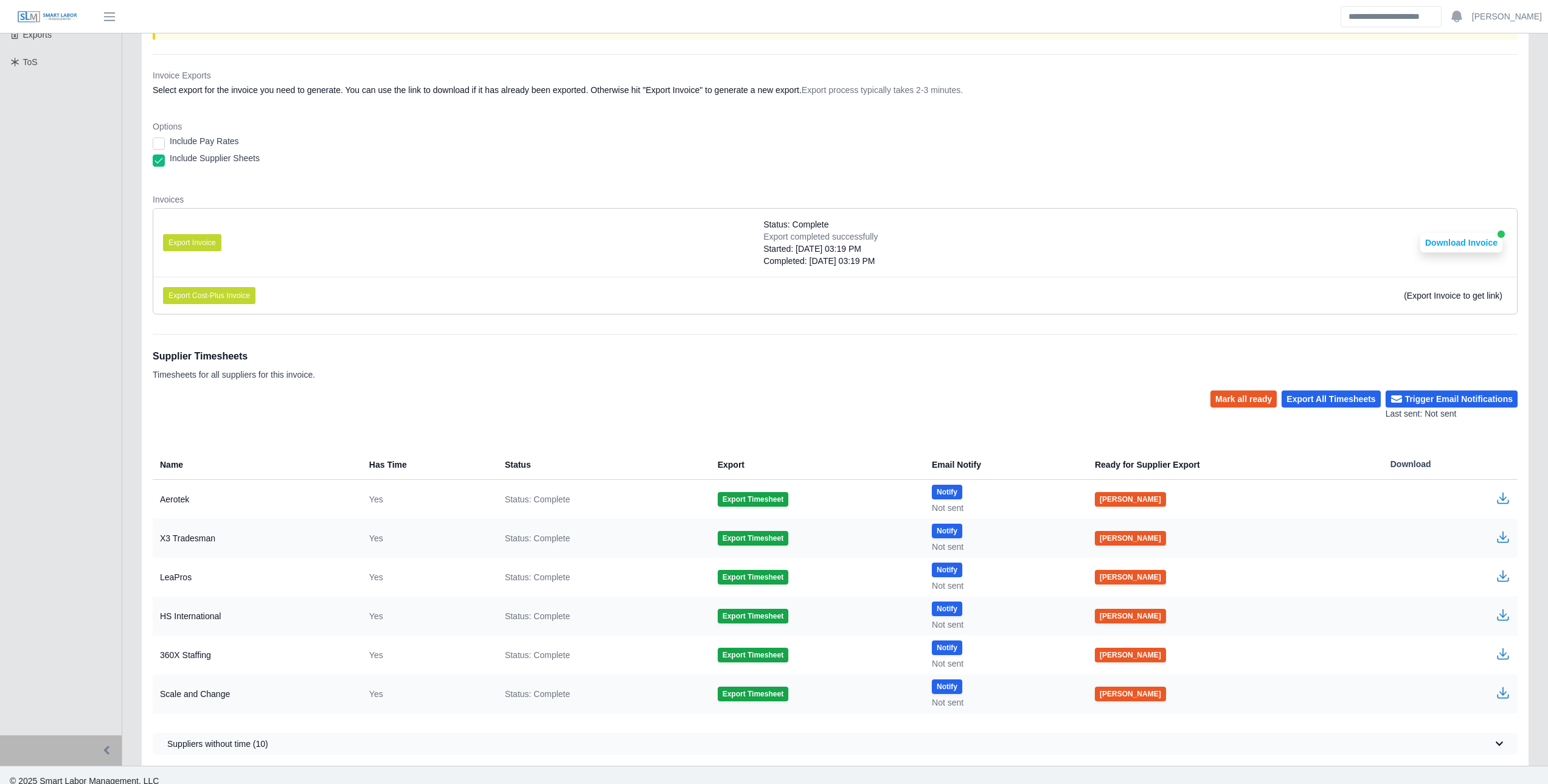
scroll to position [356, 0]
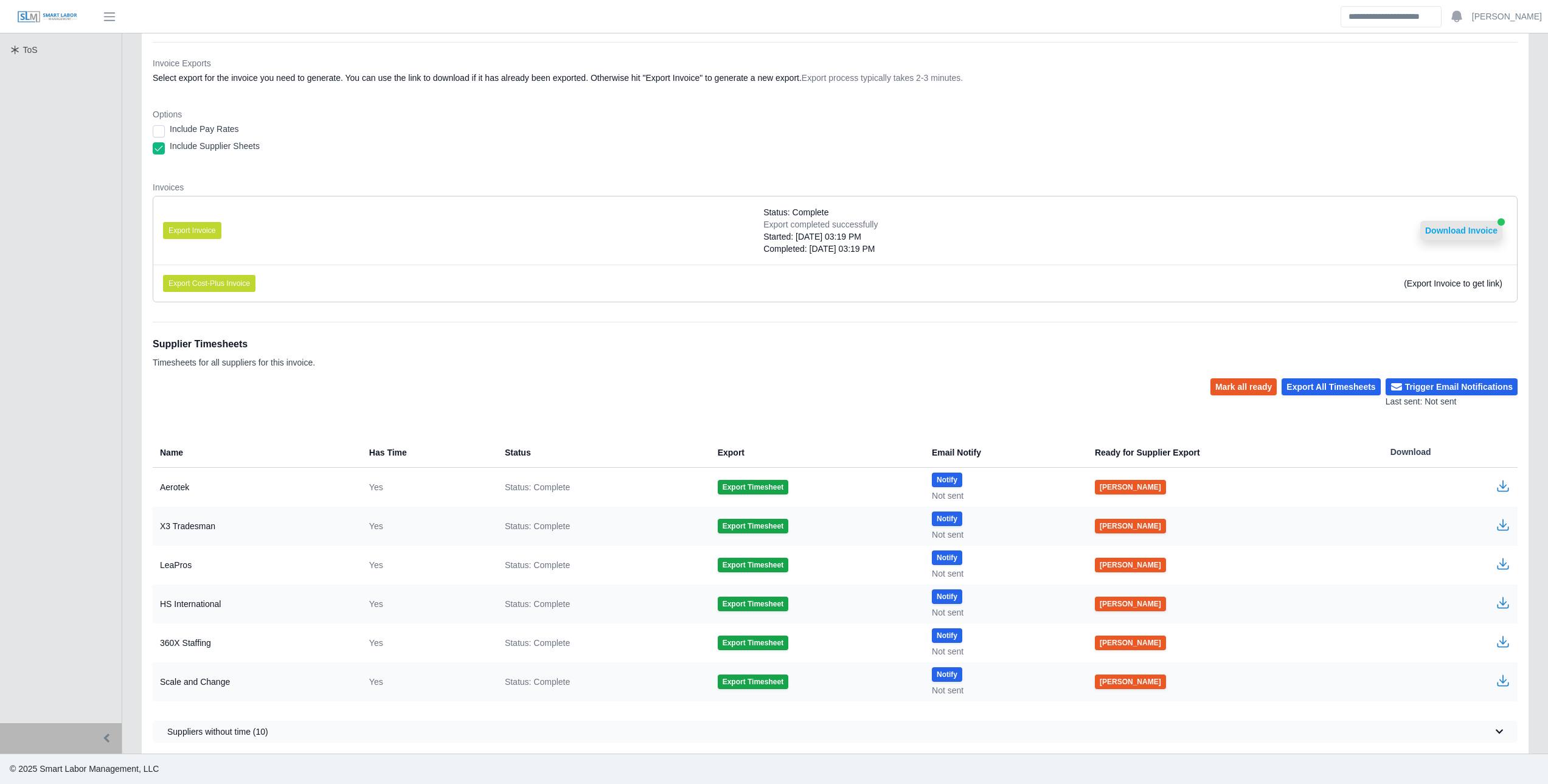
click at [1453, 228] on button "Download Invoice" at bounding box center [1461, 230] width 82 height 19
click at [1507, 685] on icon "button" at bounding box center [1502, 683] width 12 height 5
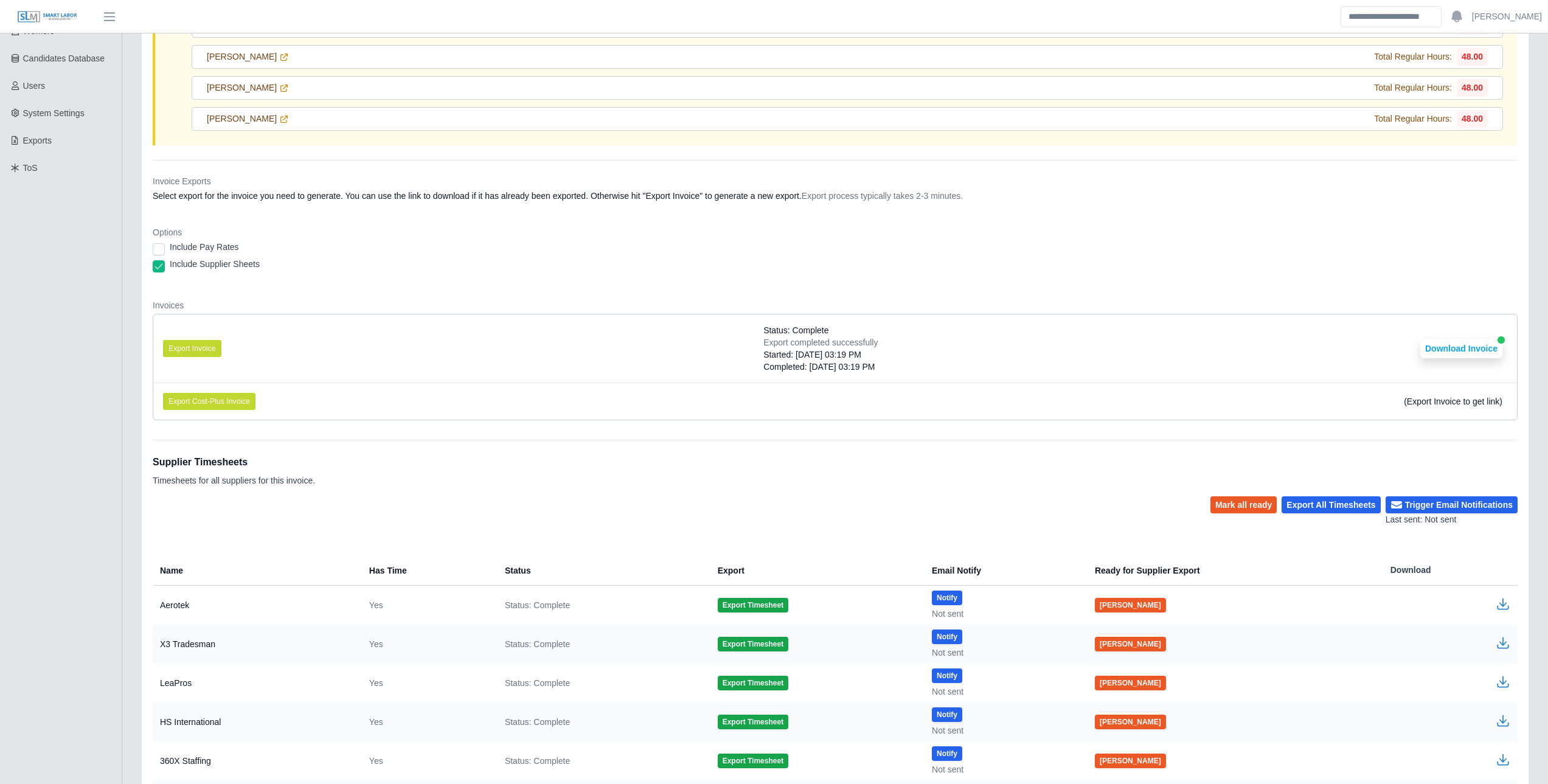
scroll to position [235, 0]
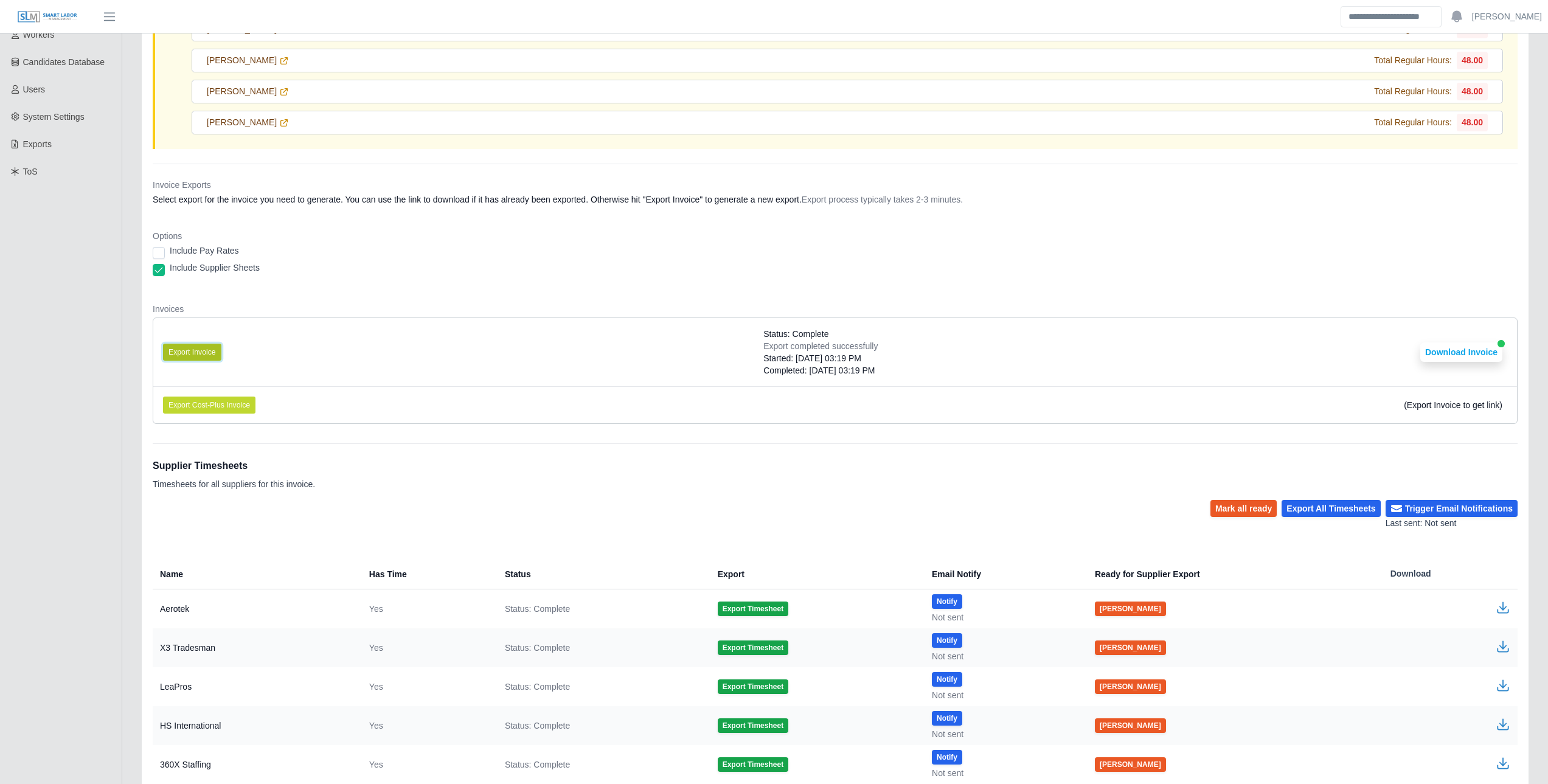
click at [188, 351] on button "Export Invoice" at bounding box center [192, 352] width 58 height 17
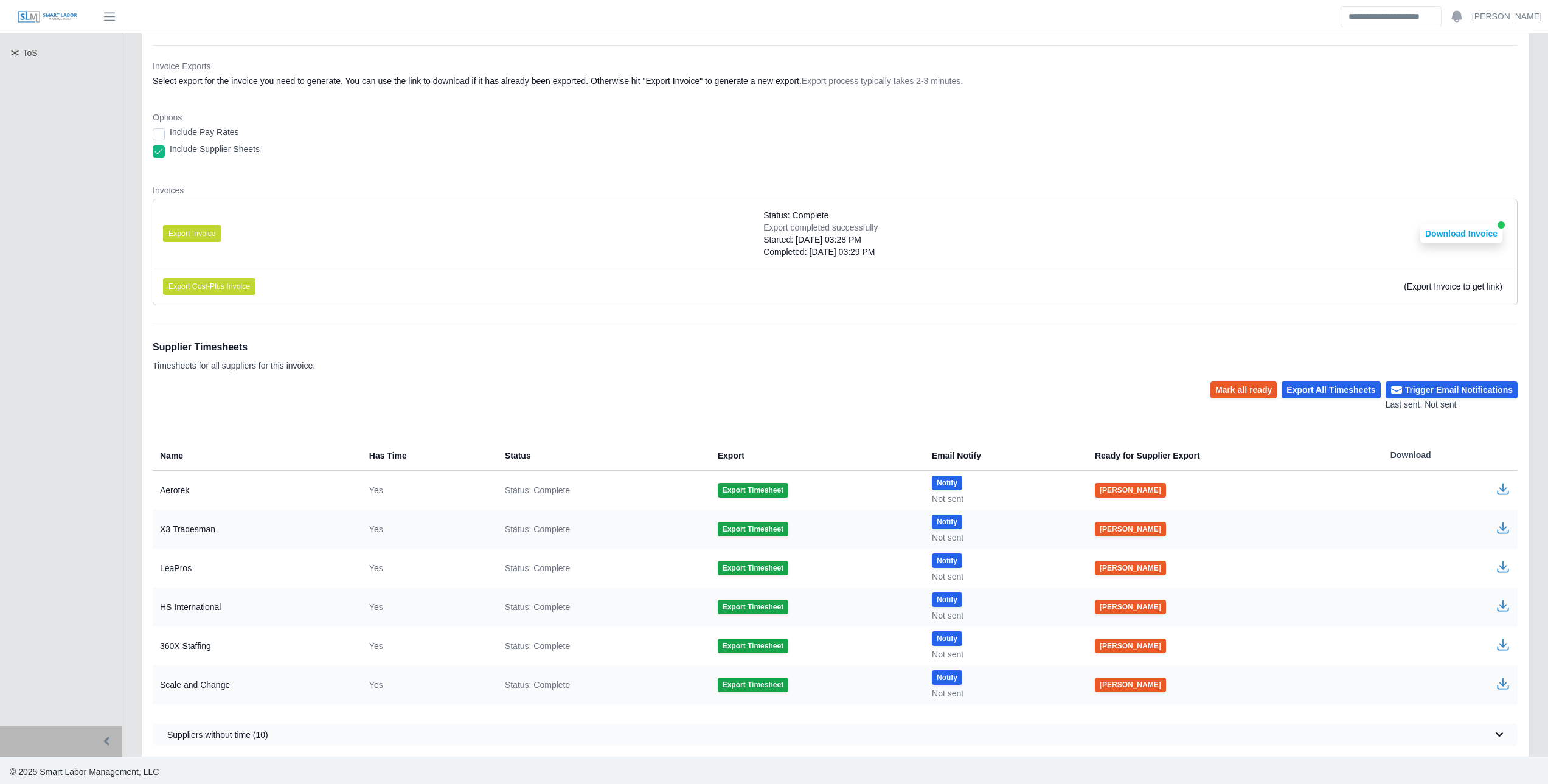
scroll to position [356, 0]
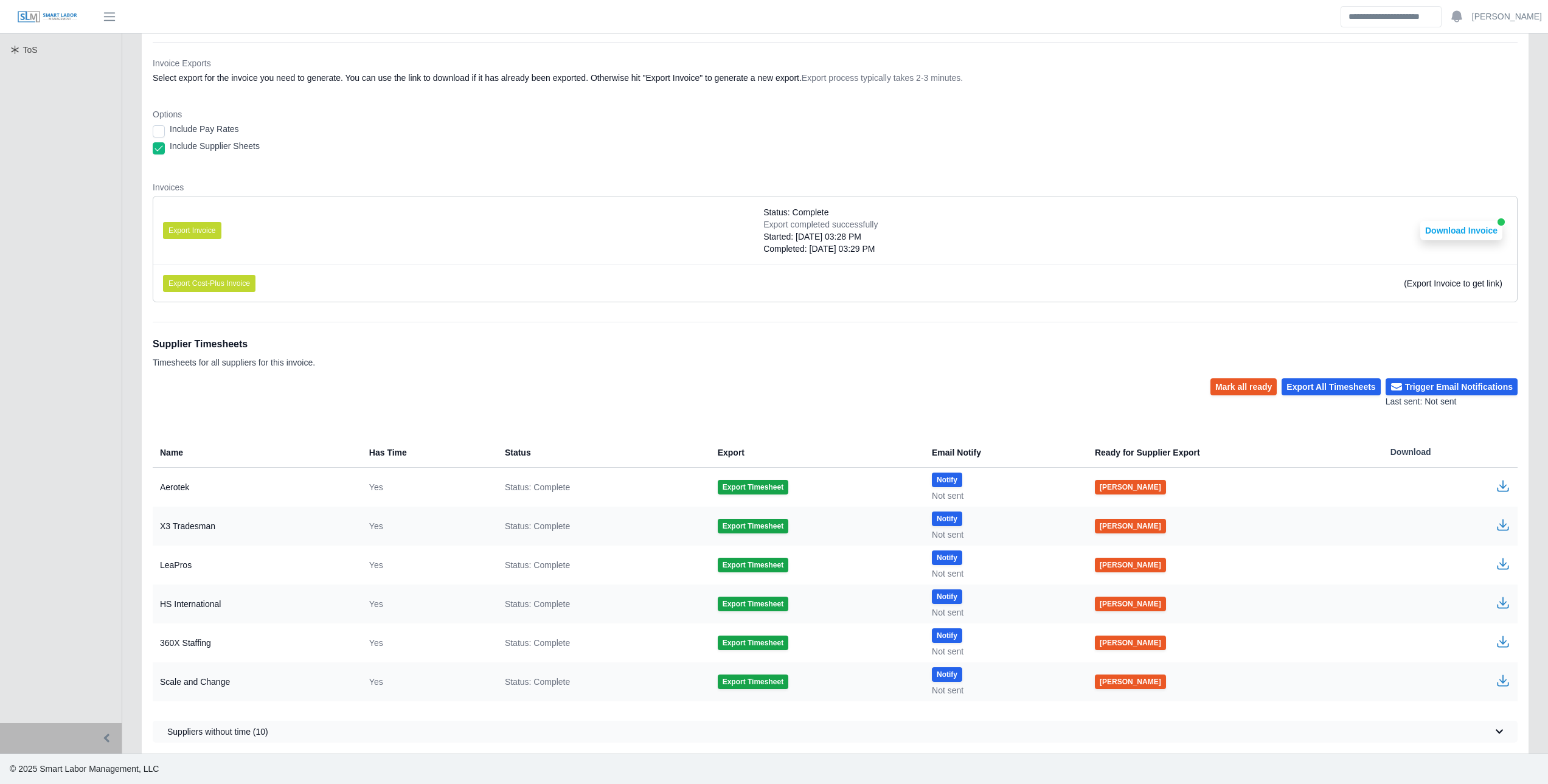
click at [1508, 681] on icon "button" at bounding box center [1502, 681] width 15 height 15
click at [1452, 229] on button "Download Invoice" at bounding box center [1461, 230] width 82 height 19
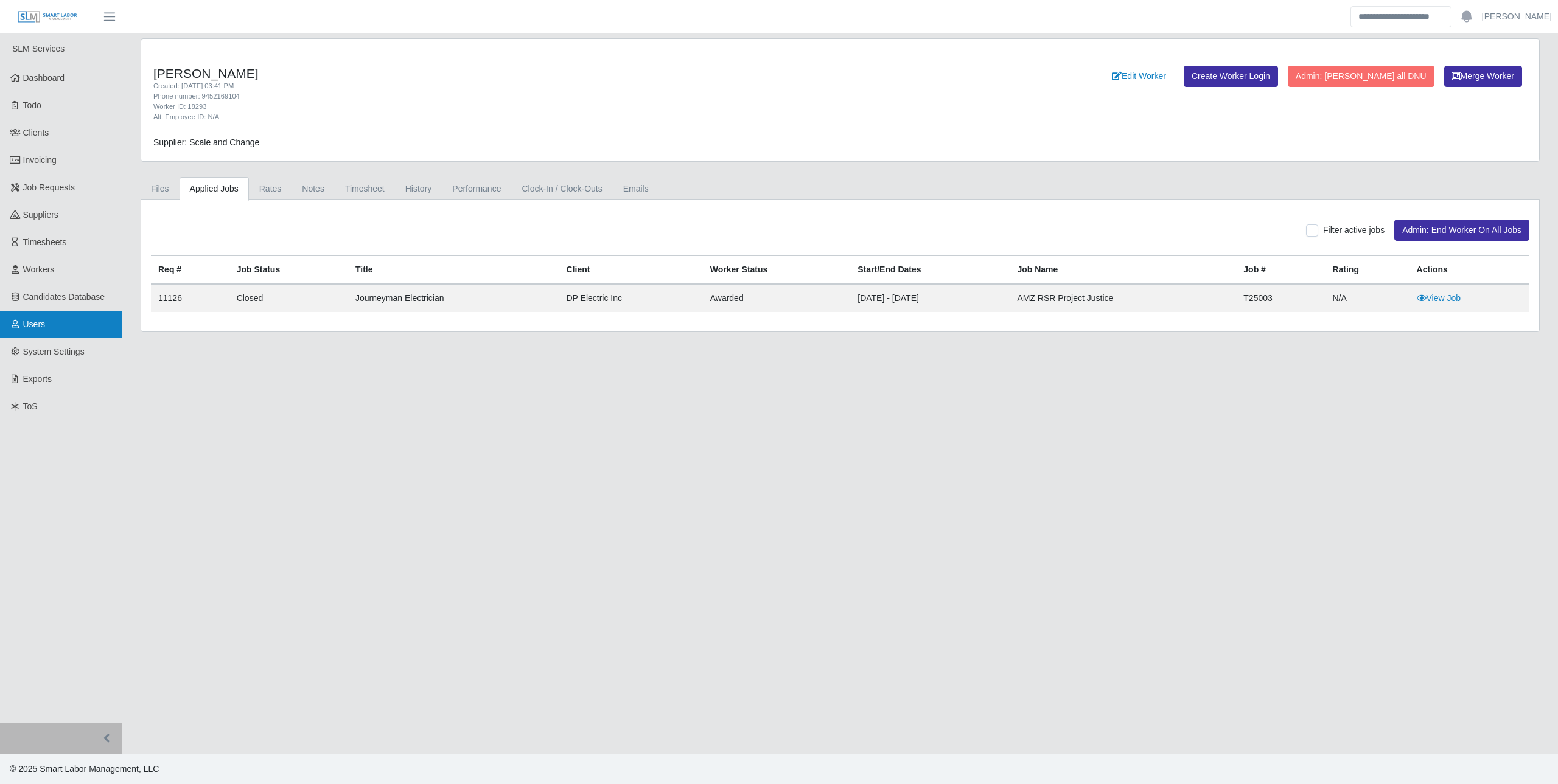
click at [53, 328] on link "Users" at bounding box center [60, 324] width 122 height 27
click at [409, 194] on link "History" at bounding box center [419, 189] width 48 height 24
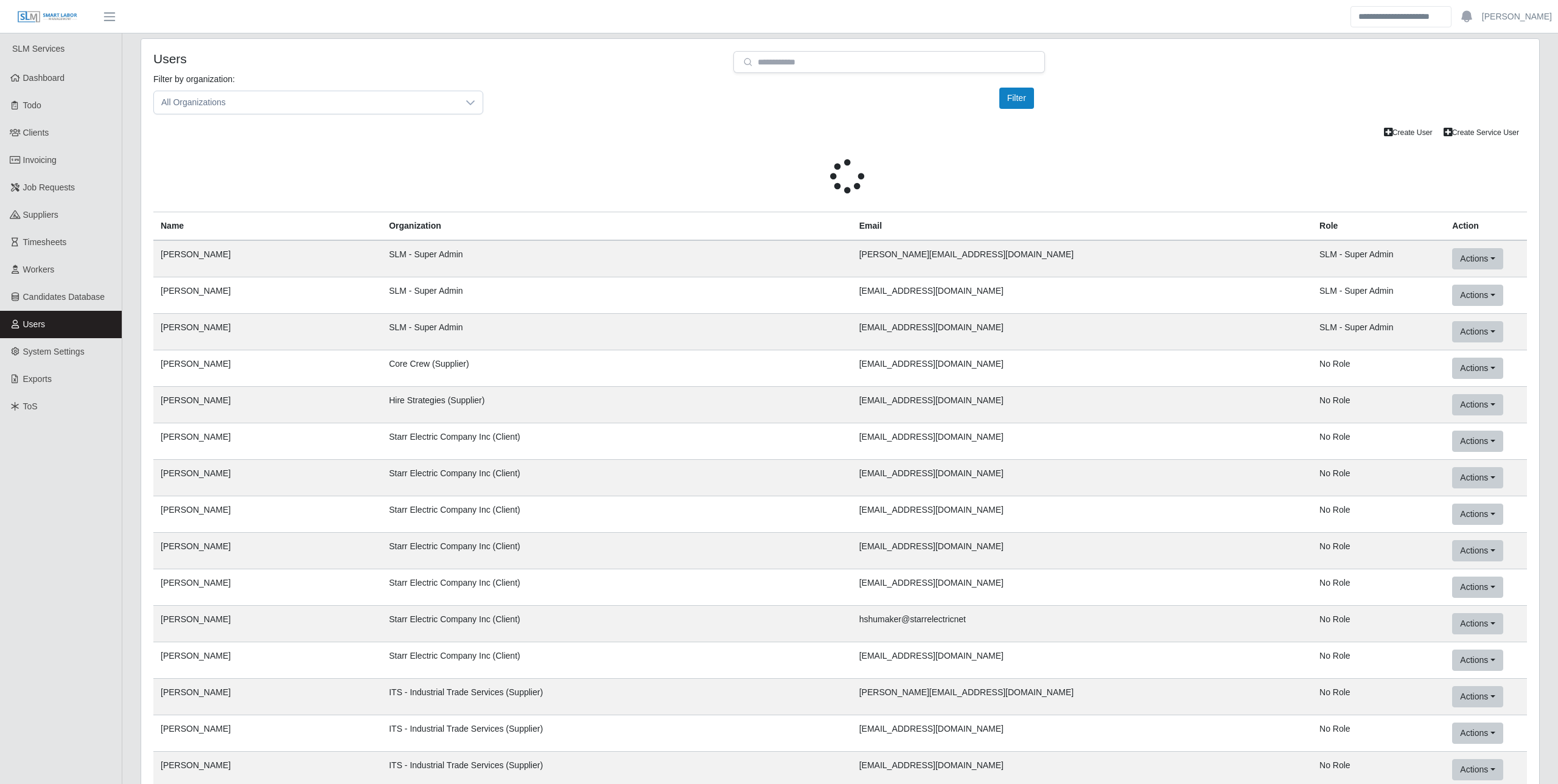
click at [647, 69] on div "Users" at bounding box center [434, 62] width 580 height 22
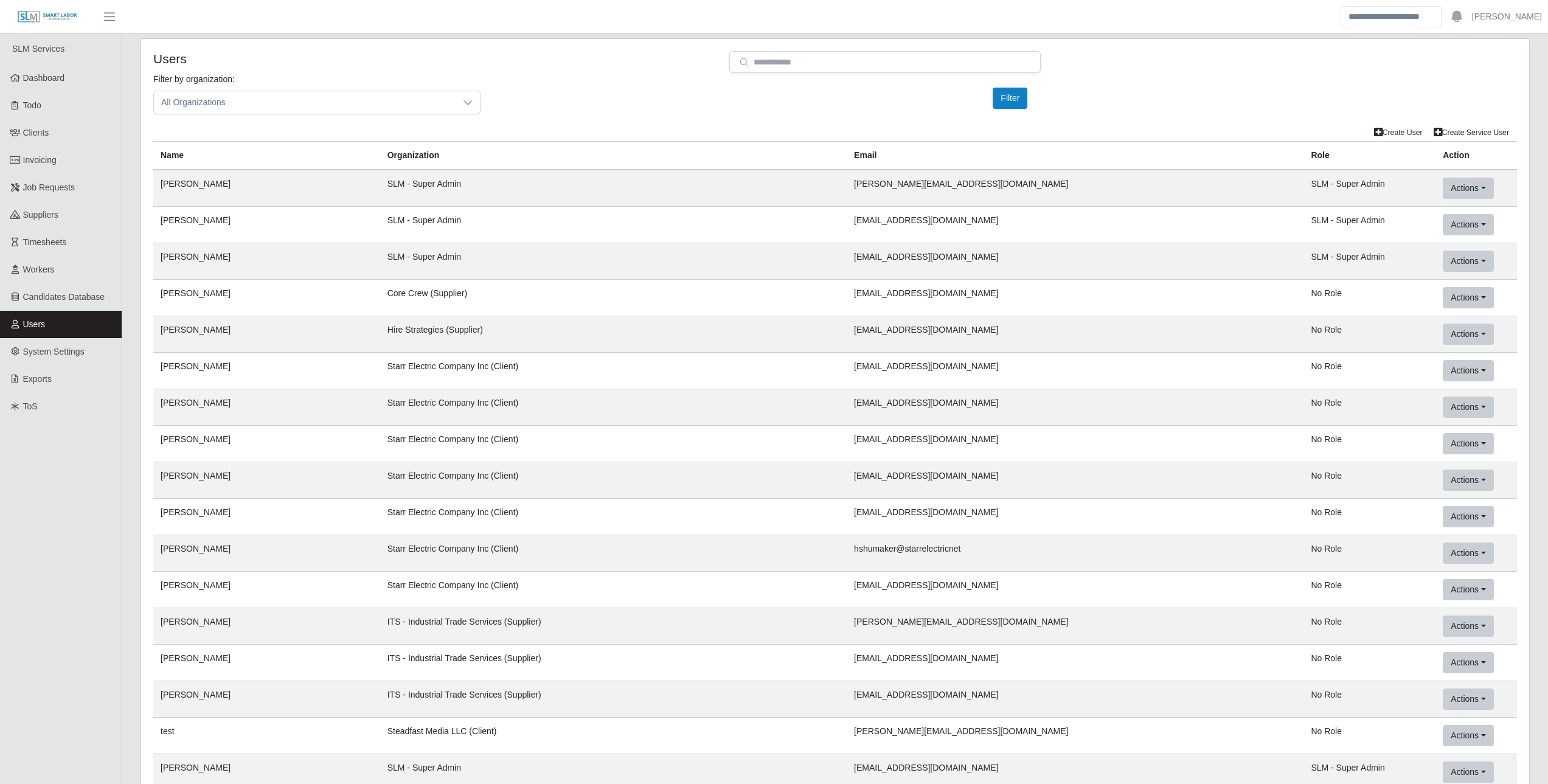
click at [264, 19] on header "Josh Account Settings Logout" at bounding box center [774, 16] width 1548 height 34
click at [599, 92] on div "Filter by organization: All Organizations Please provide a valid organization. …" at bounding box center [835, 99] width 1382 height 51
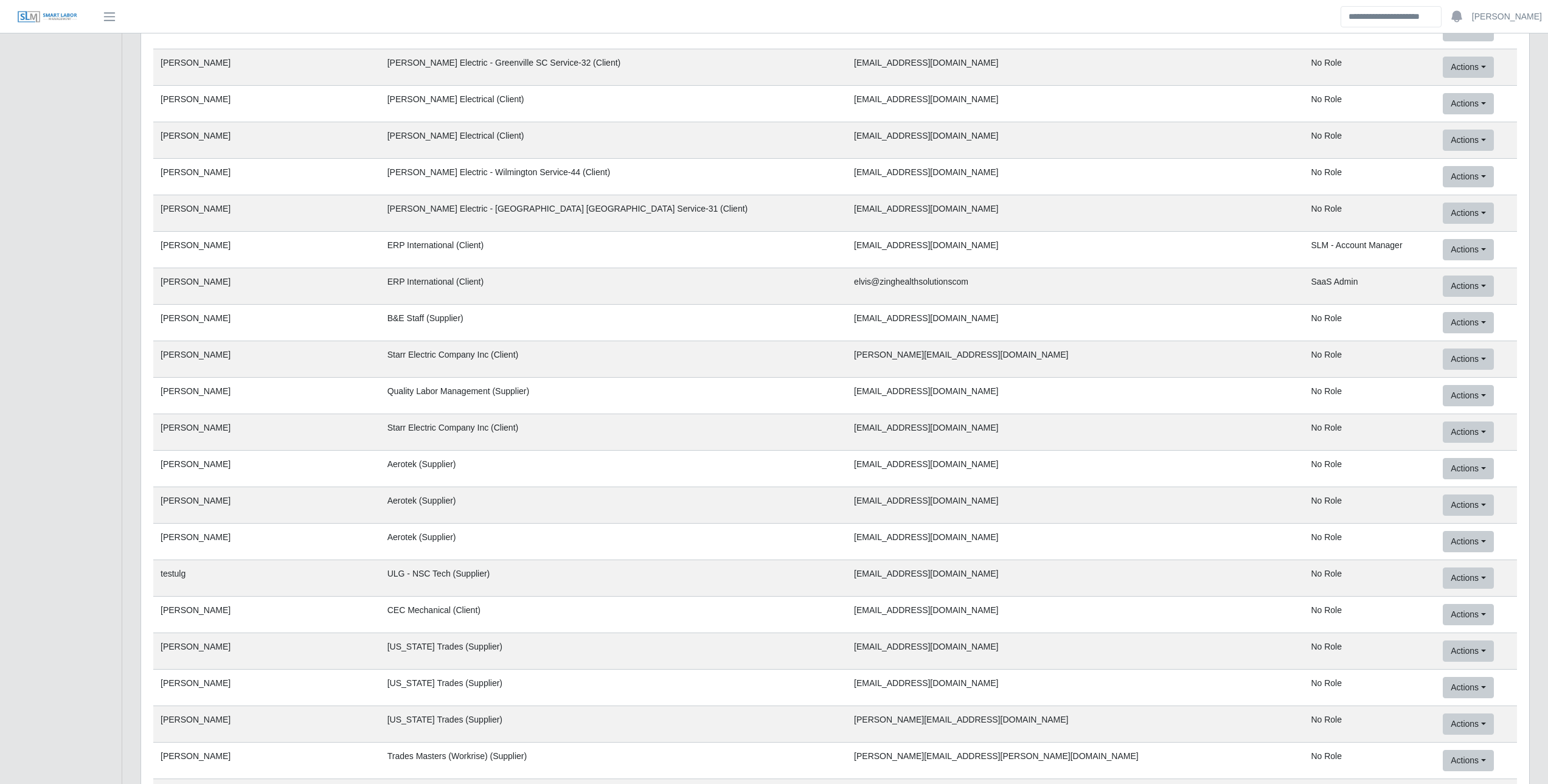
scroll to position [39671, 0]
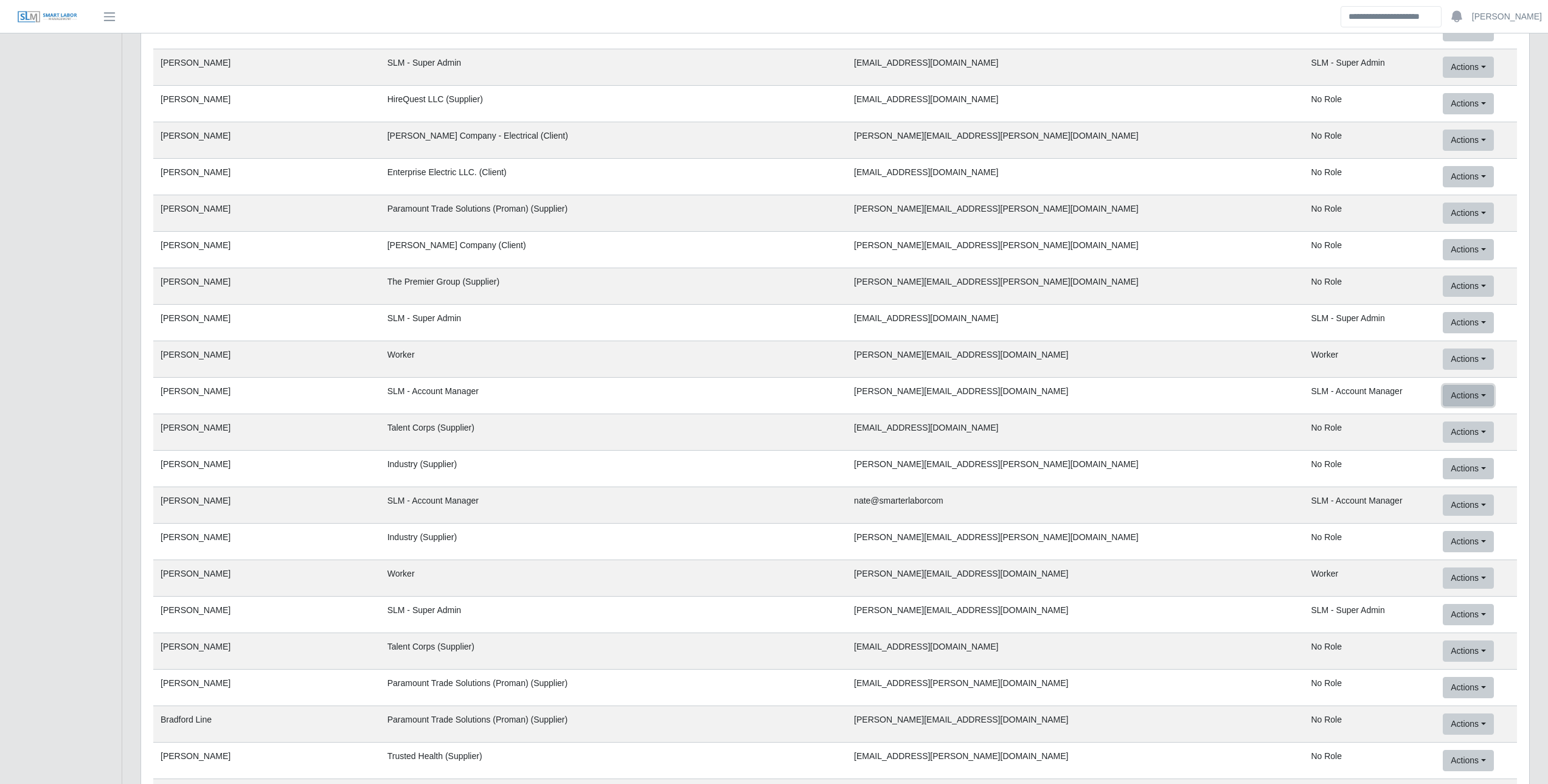
click at [1443, 387] on button "Actions" at bounding box center [1468, 395] width 50 height 21
click at [1443, 448] on link "Services User / SaaS User" at bounding box center [1506, 446] width 126 height 26
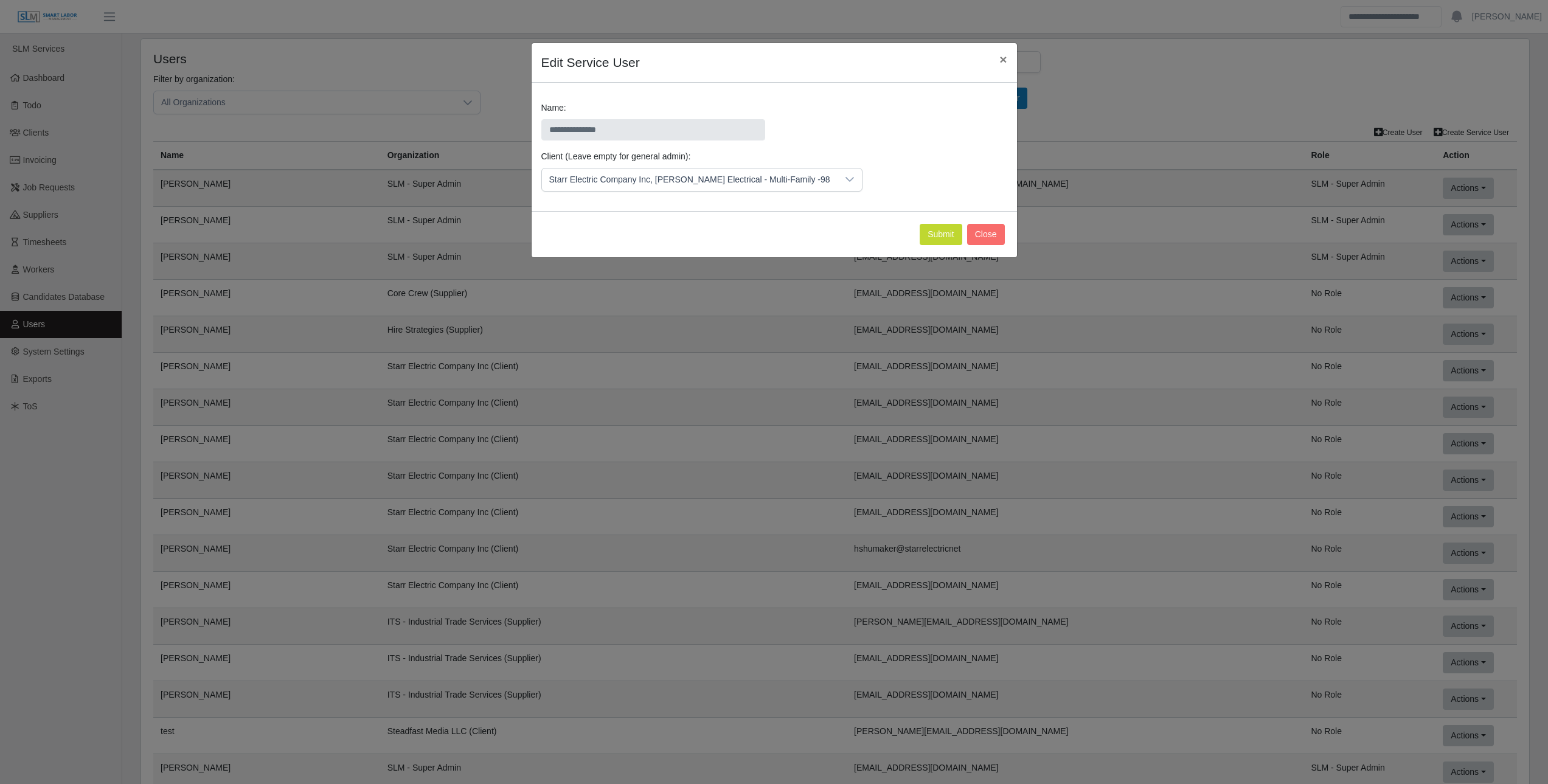
click at [837, 177] on div at bounding box center [849, 179] width 25 height 23
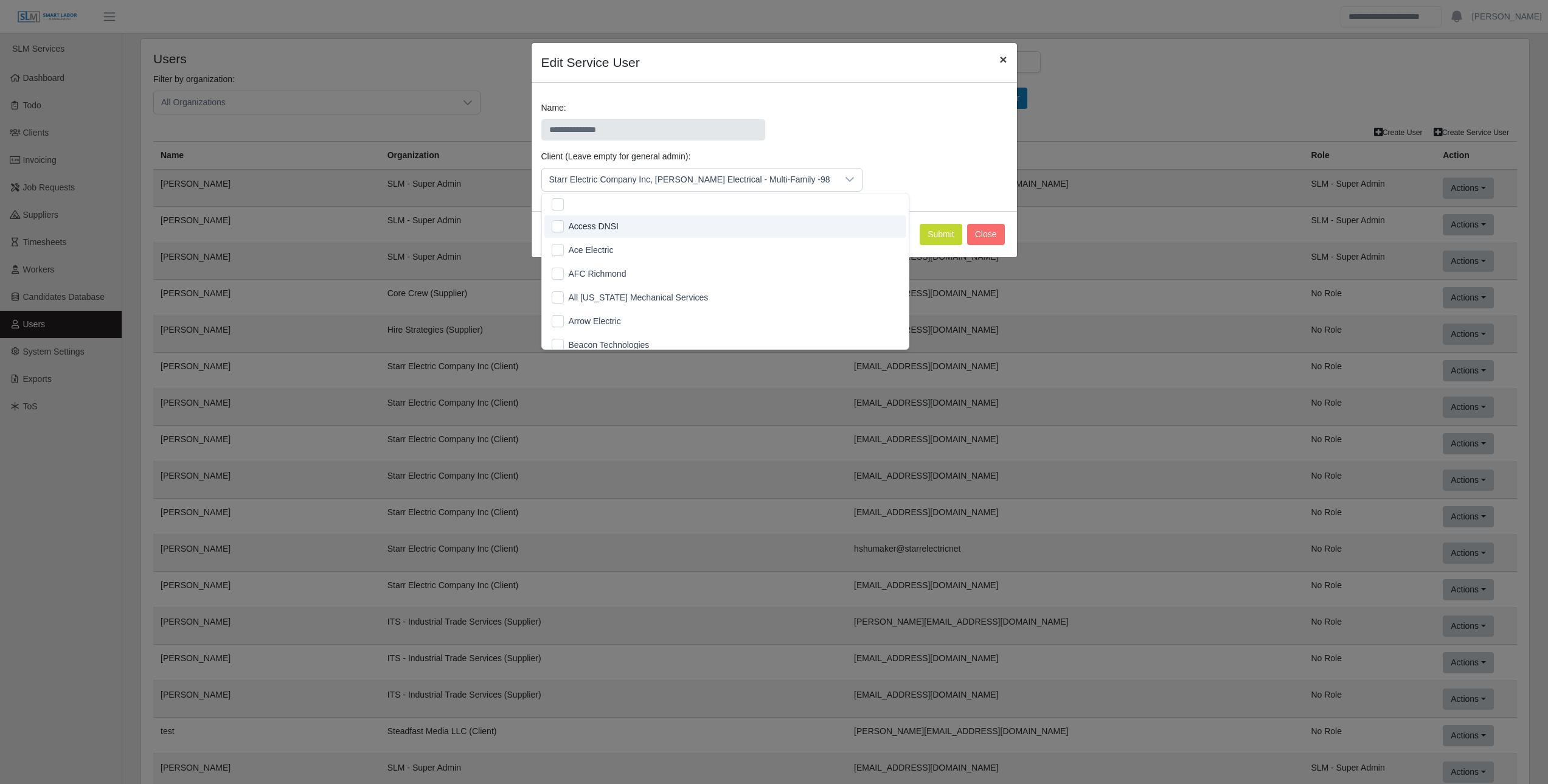
click at [1002, 58] on span "×" at bounding box center [1002, 58] width 7 height 14
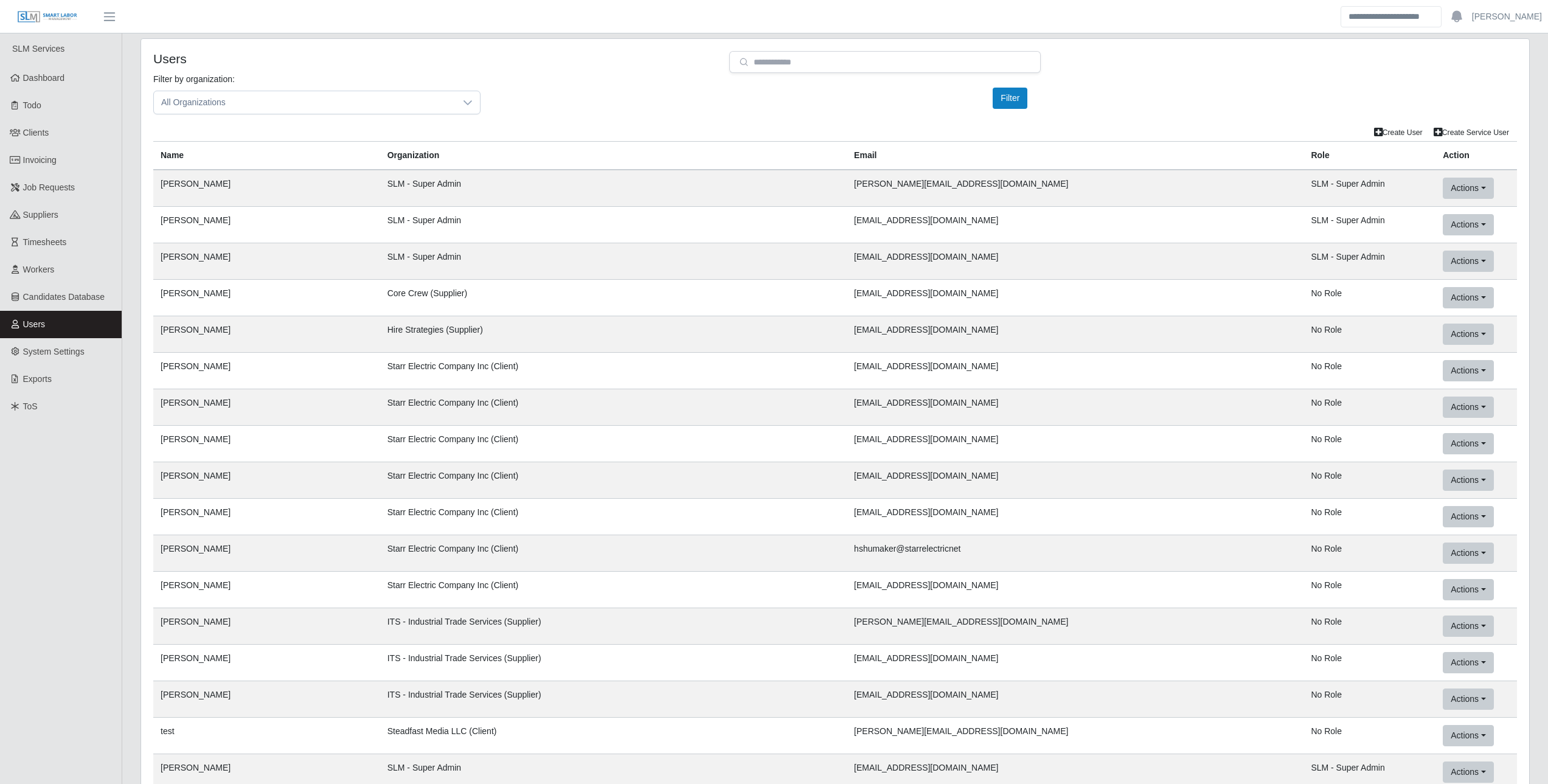
scroll to position [39671, 0]
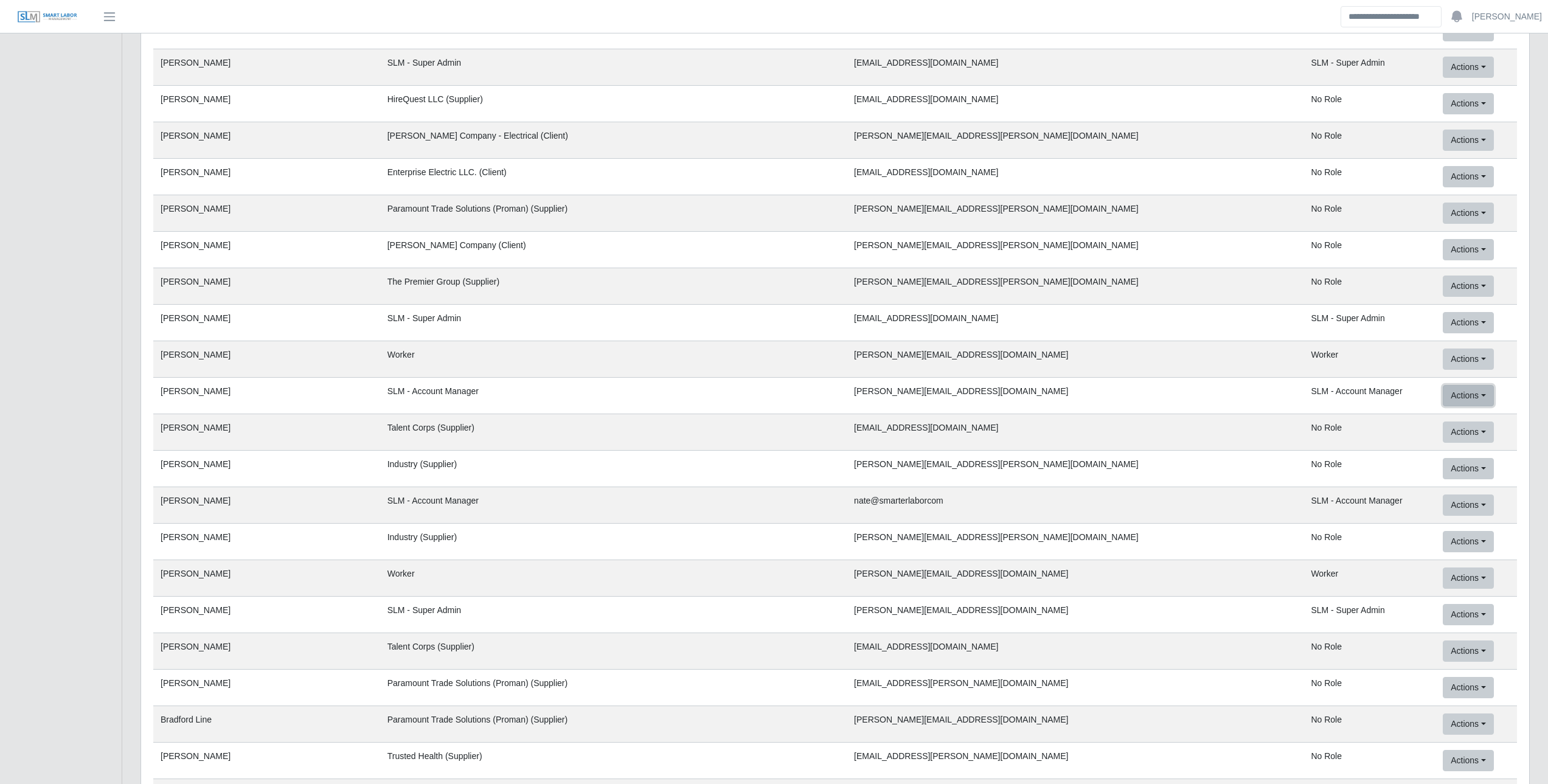
click at [1443, 390] on button "Actions" at bounding box center [1468, 395] width 50 height 21
click at [1443, 423] on link "User Info" at bounding box center [1506, 421] width 126 height 26
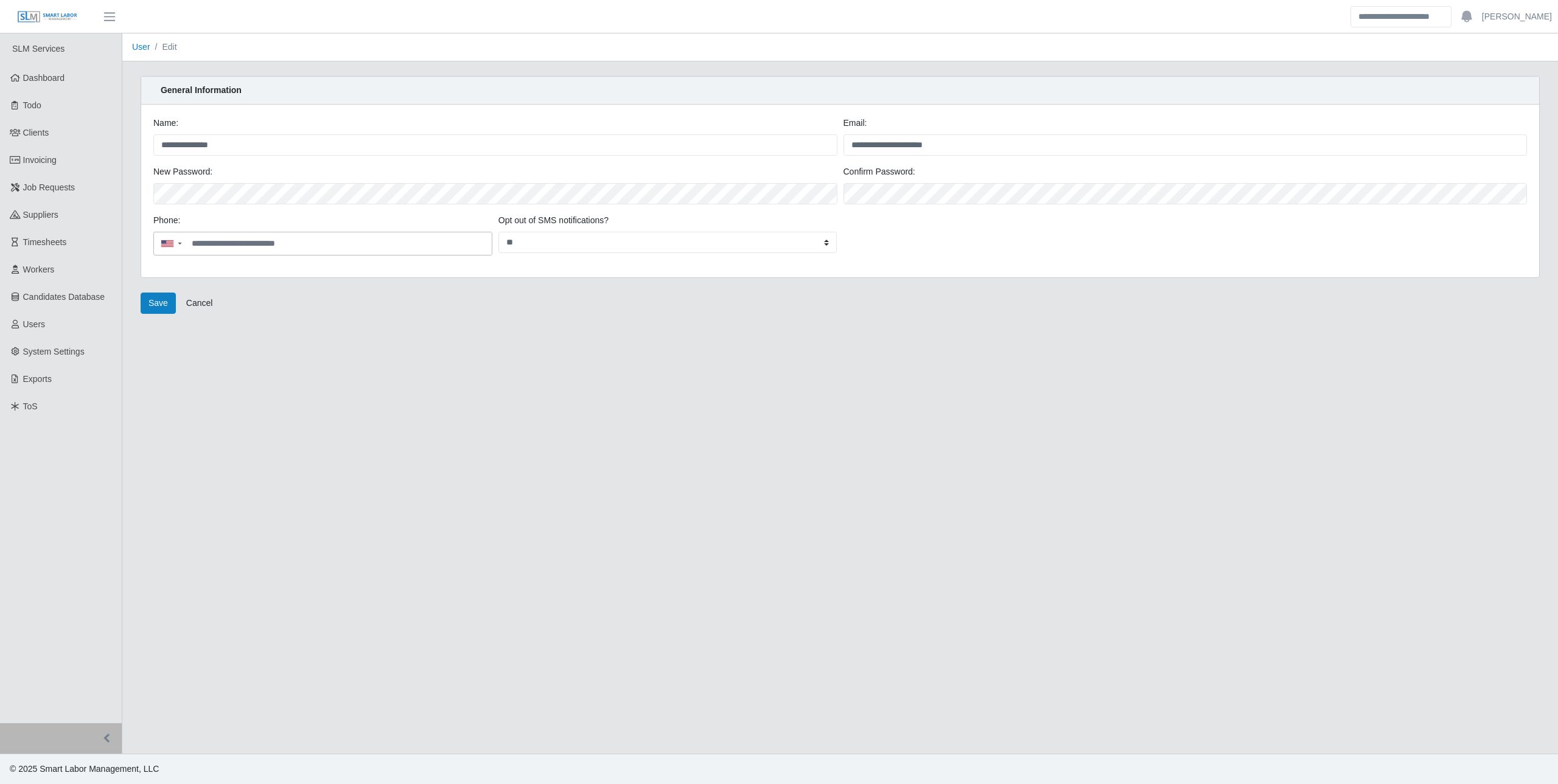
drag, startPoint x: 422, startPoint y: 402, endPoint x: 432, endPoint y: 398, distance: 10.8
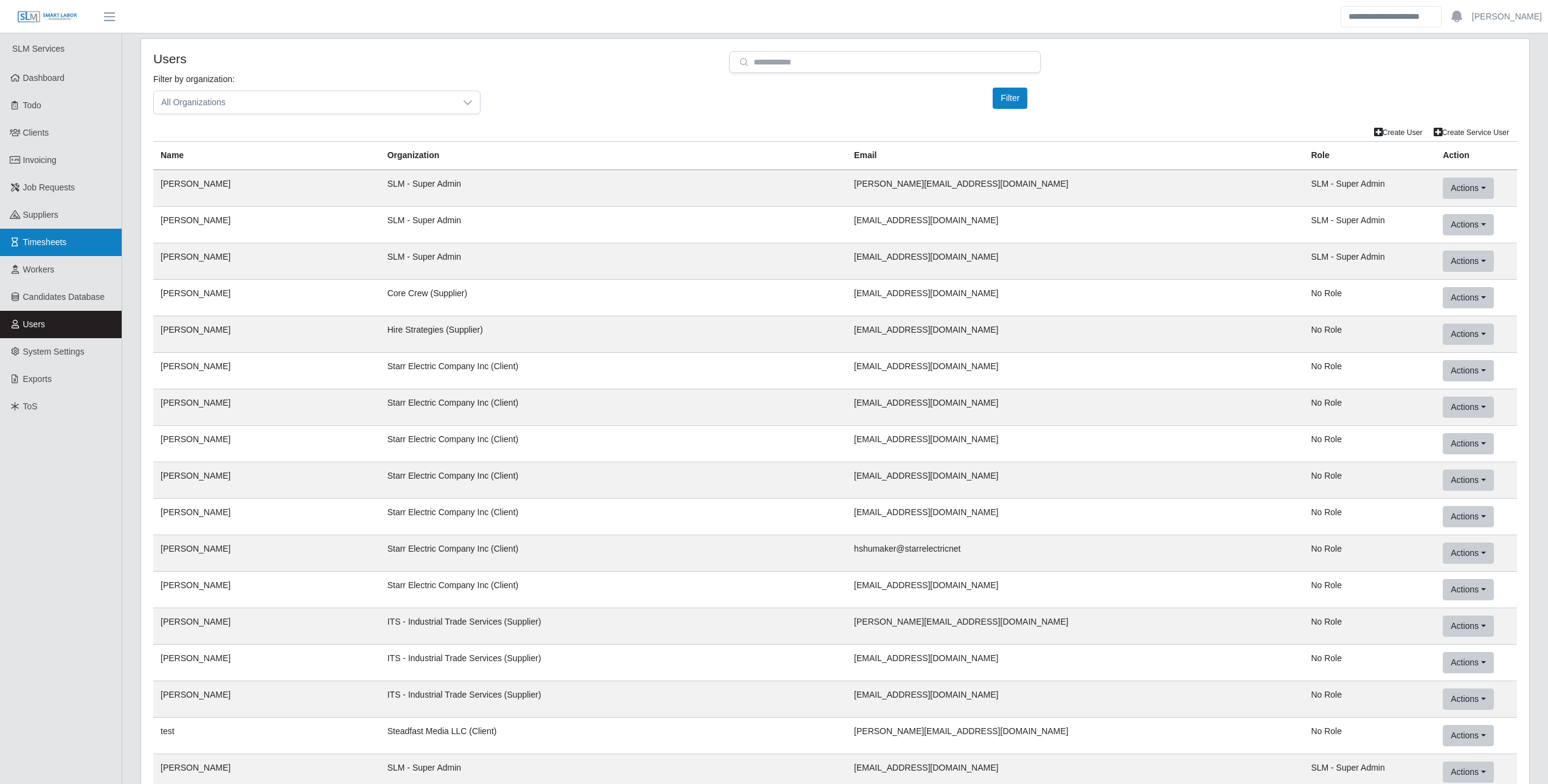
click at [64, 244] on span "Timesheets" at bounding box center [45, 242] width 44 height 10
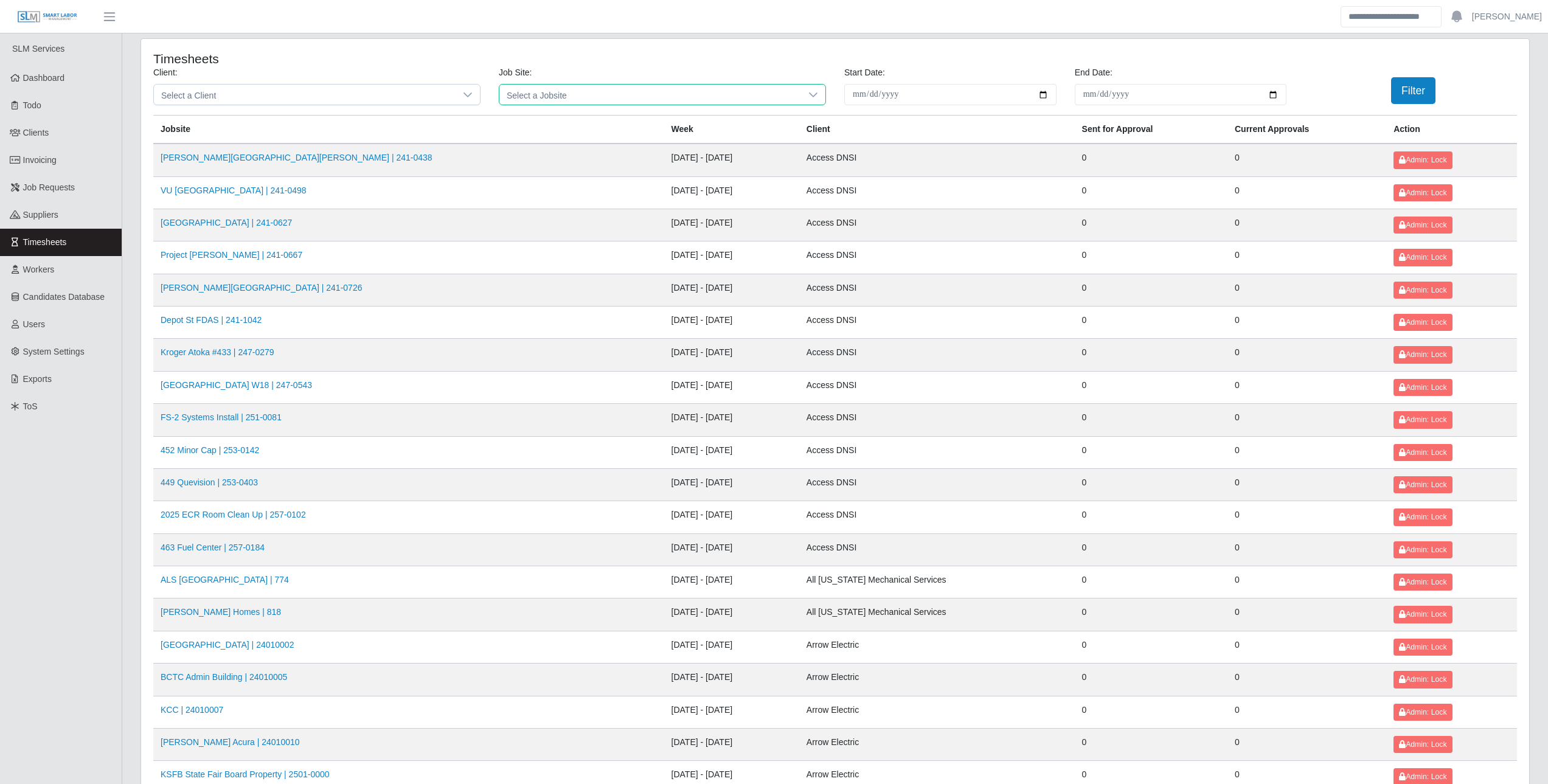
click at [661, 92] on span "Select a Jobsite" at bounding box center [650, 95] width 302 height 20
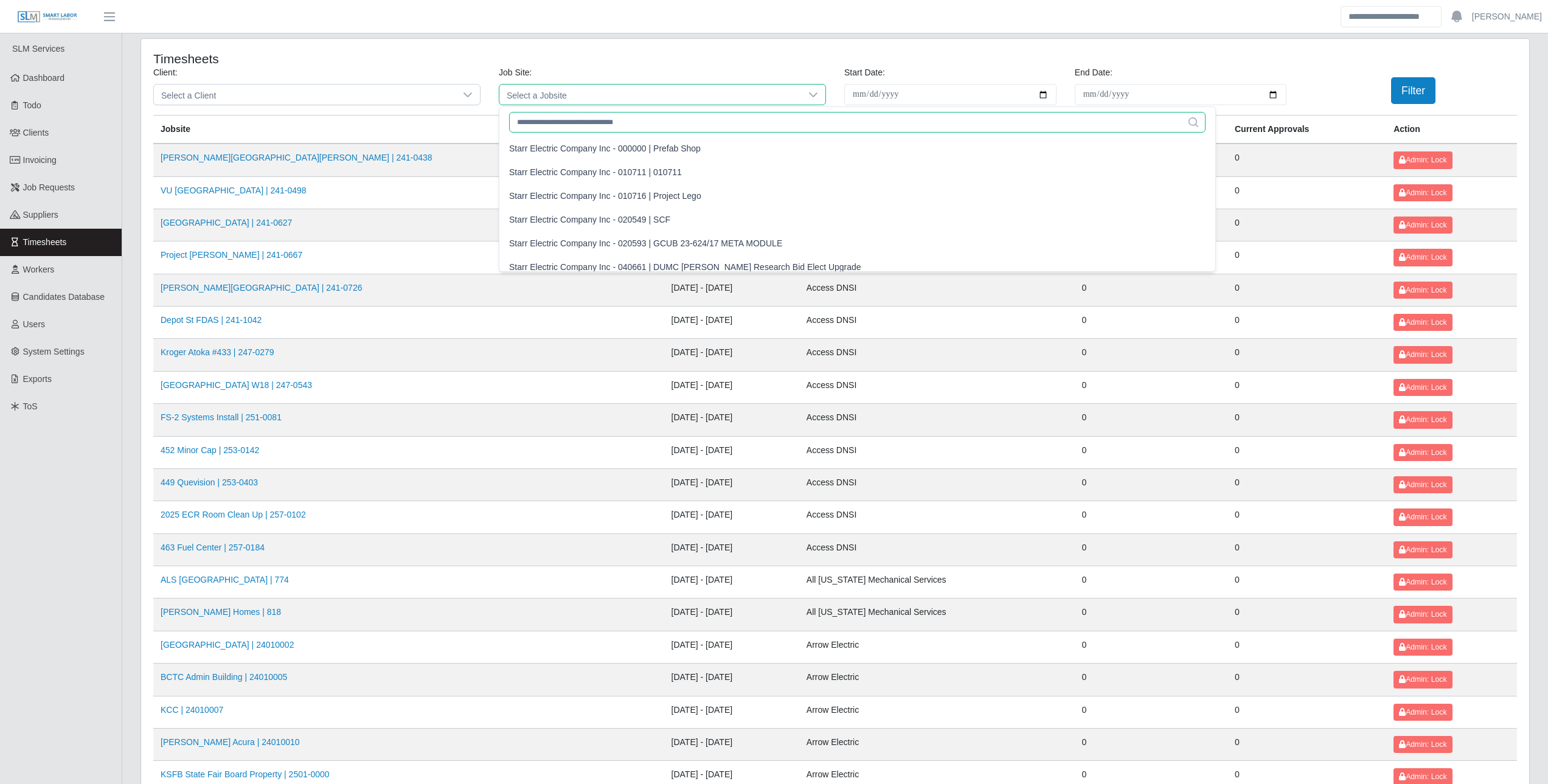
click at [607, 126] on input "text" at bounding box center [857, 122] width 696 height 21
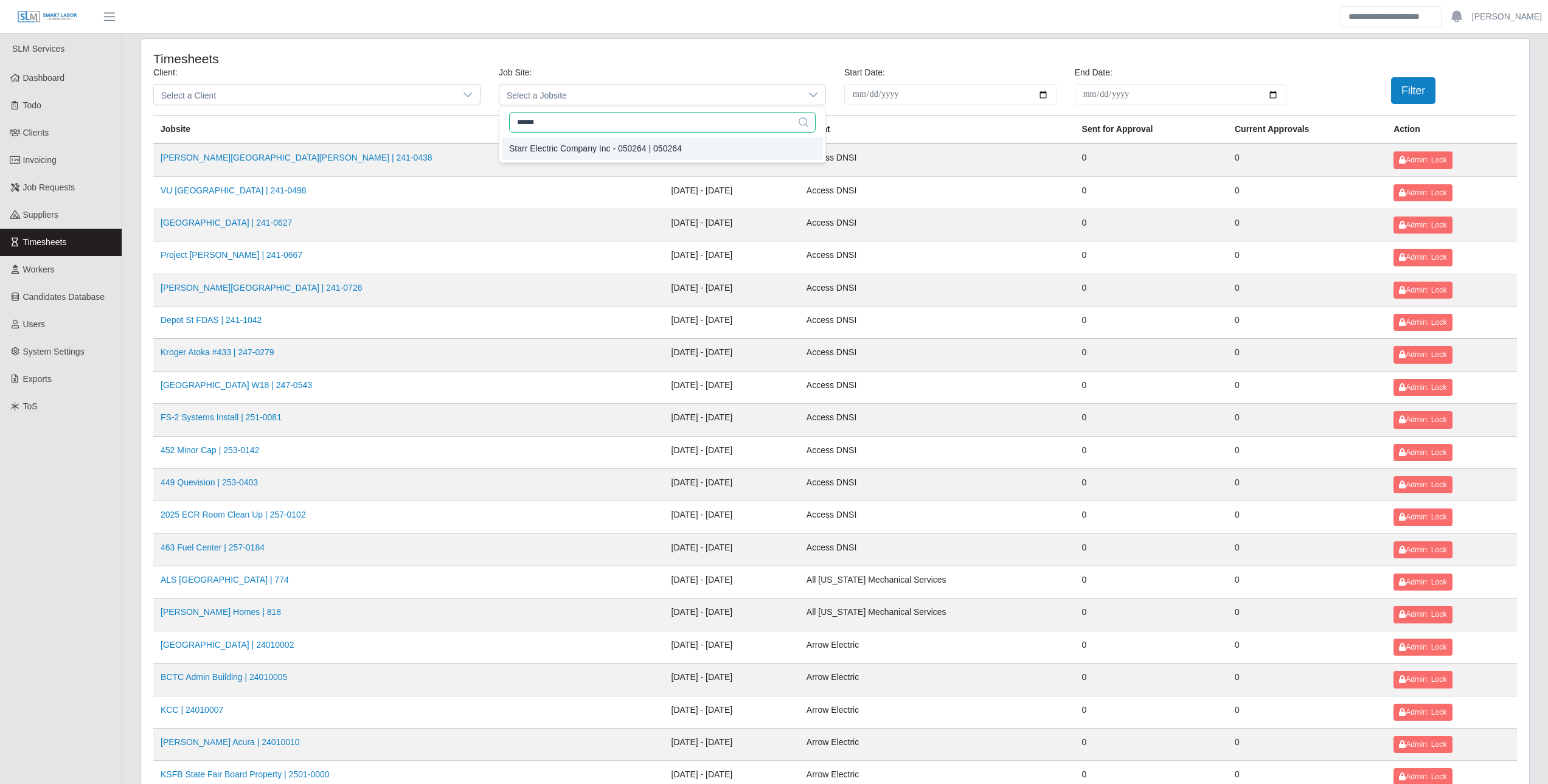
type input "******"
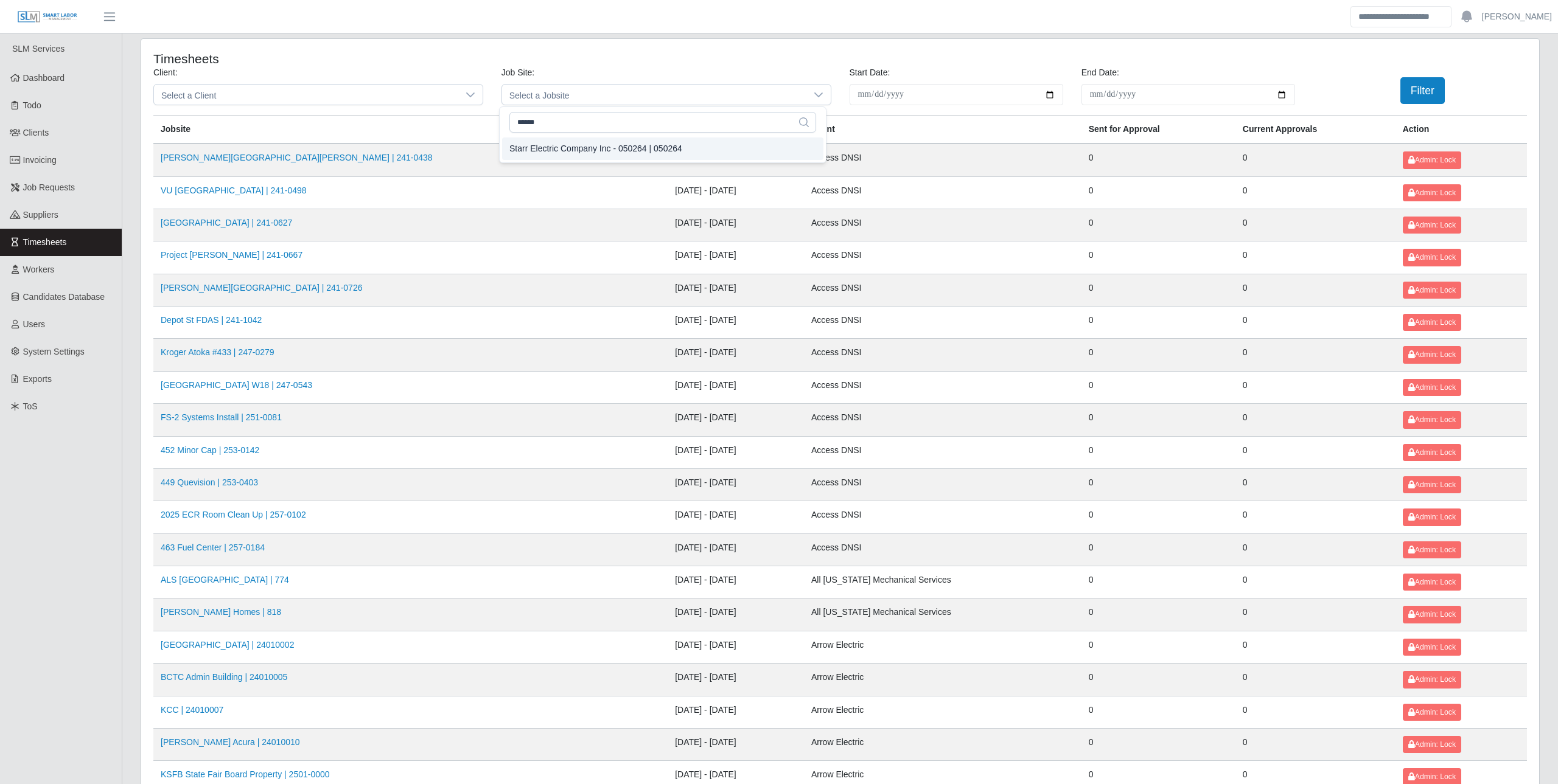
click at [654, 143] on div "Starr Electric Company Inc - 050264 | 050264" at bounding box center [595, 149] width 173 height 13
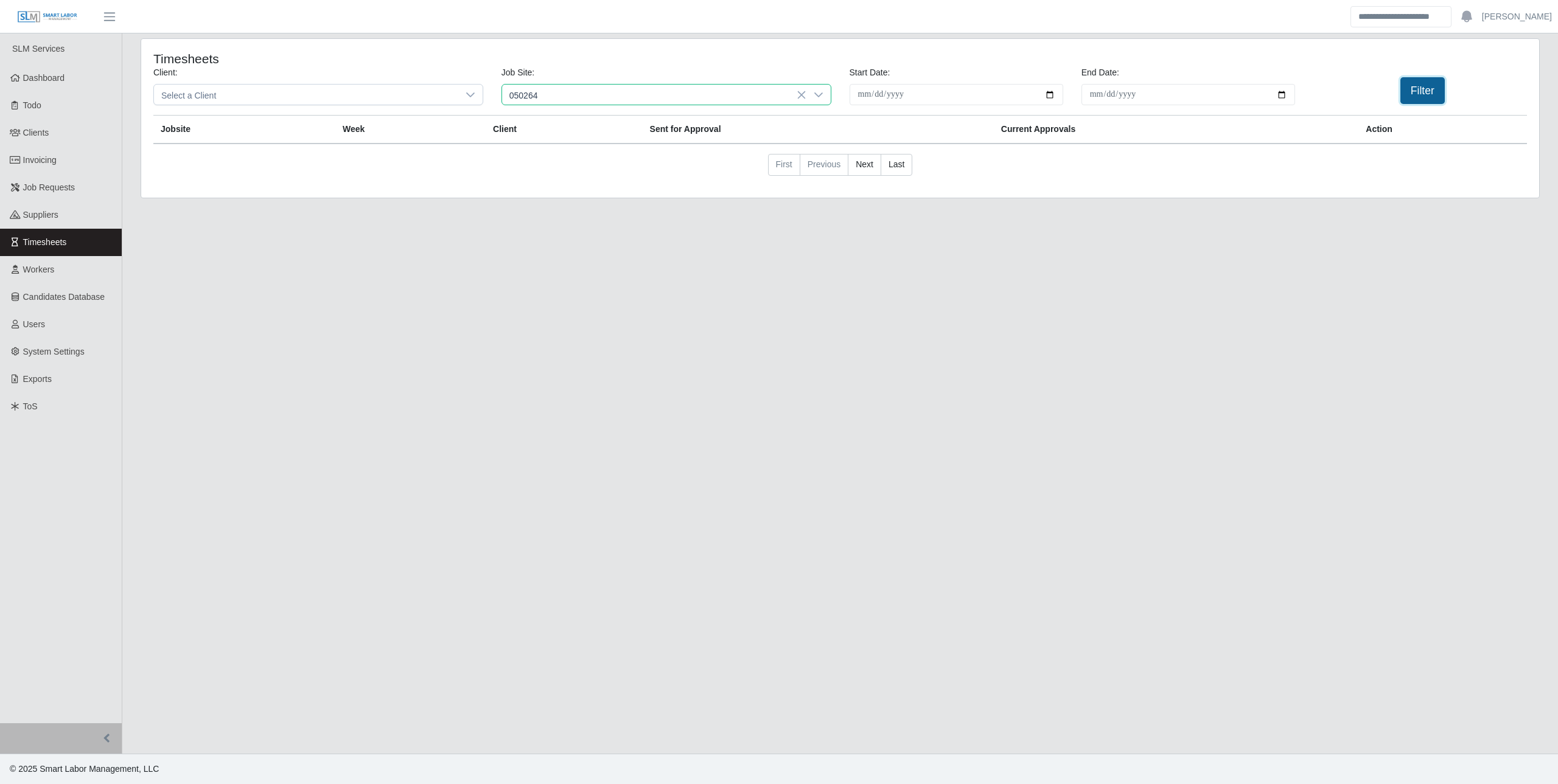
click at [1403, 98] on button "Filter" at bounding box center [1422, 90] width 45 height 26
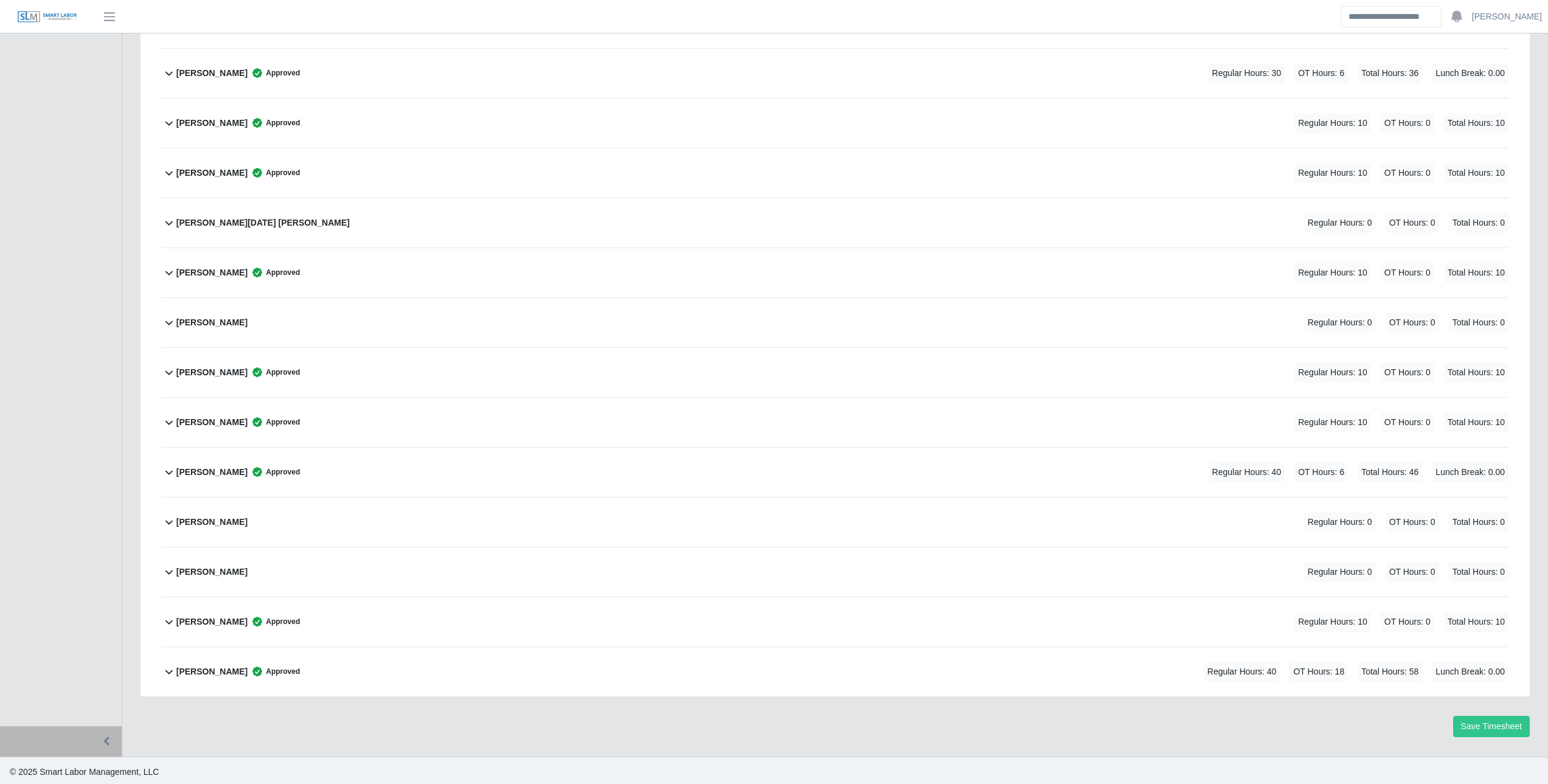
scroll to position [3155, 0]
